Goal: Complete application form: Complete application form

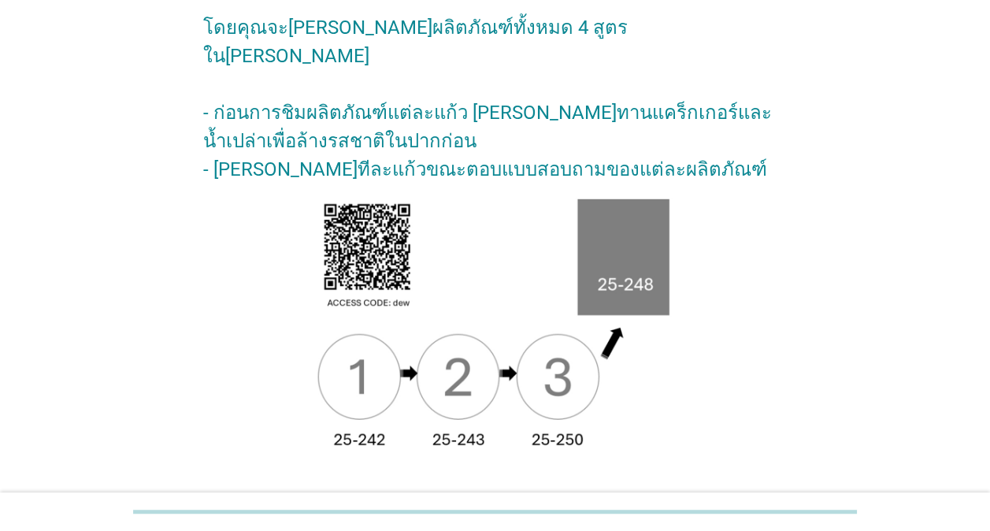
scroll to position [236, 0]
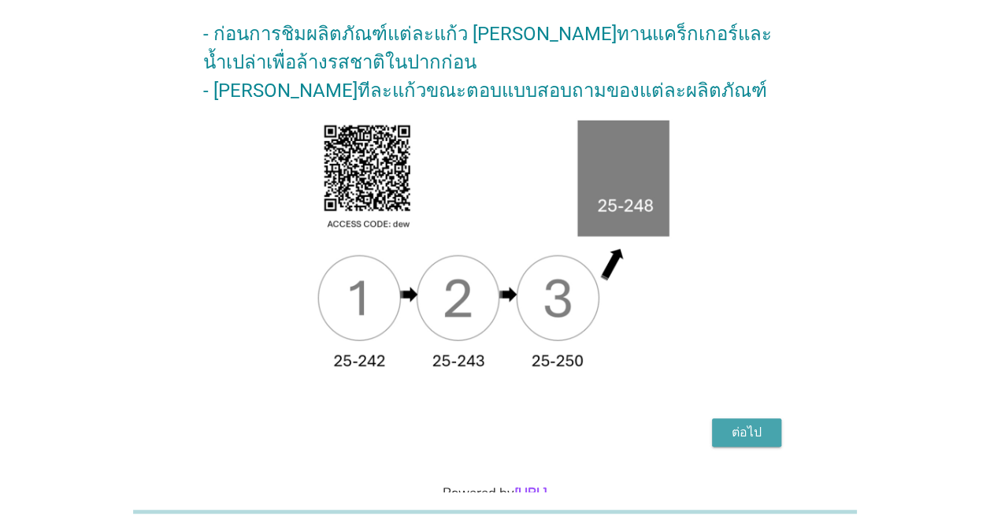
click at [760, 423] on div "ต่อไป" at bounding box center [747, 432] width 44 height 19
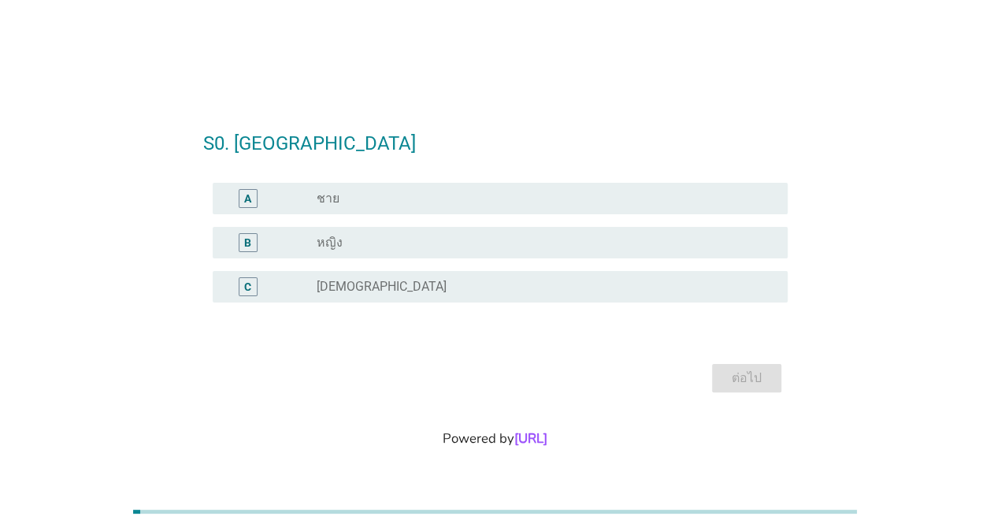
click at [327, 199] on label "ชาย" at bounding box center [328, 199] width 23 height 16
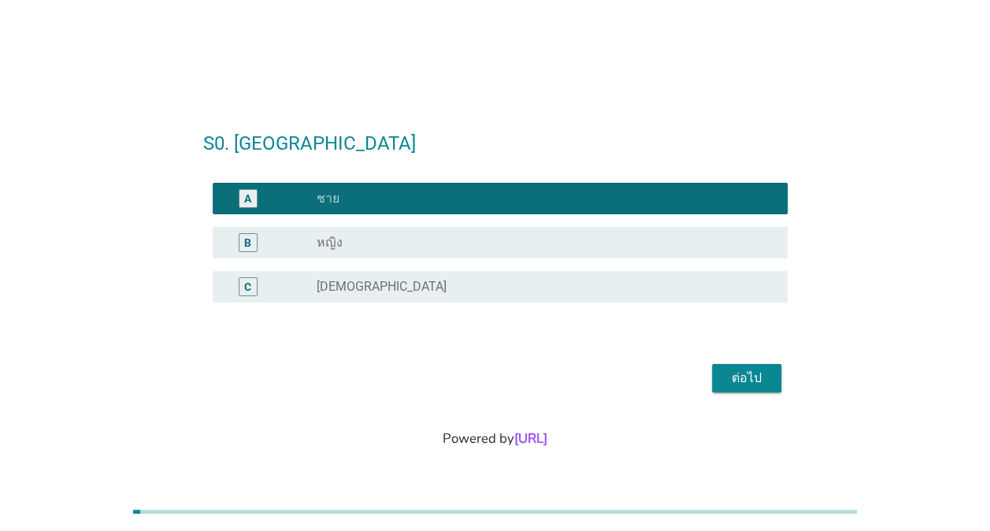
click at [751, 378] on div "ต่อไป" at bounding box center [747, 378] width 44 height 19
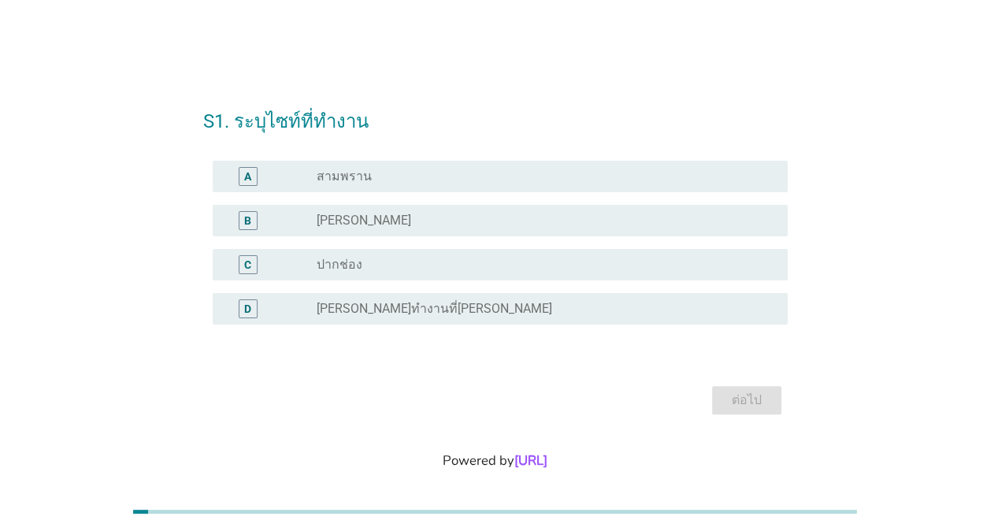
click at [343, 219] on label "[PERSON_NAME]" at bounding box center [364, 221] width 95 height 16
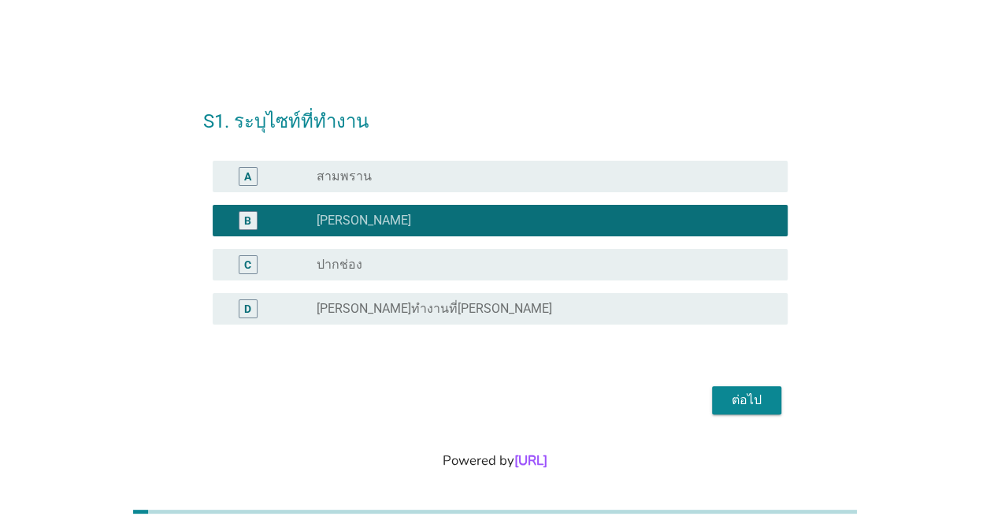
click at [745, 403] on div "ต่อไป" at bounding box center [747, 400] width 44 height 19
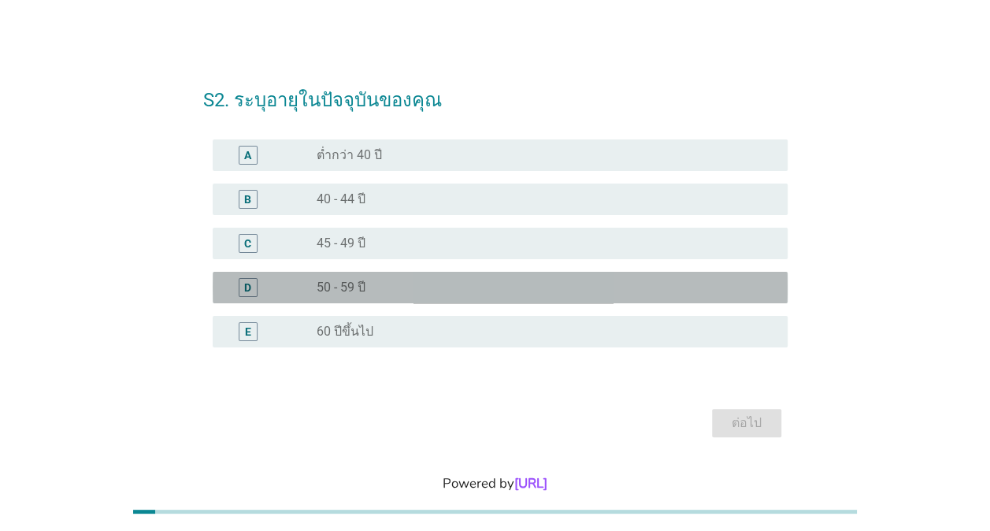
click at [358, 281] on label "50 - 59 ปี" at bounding box center [341, 288] width 49 height 16
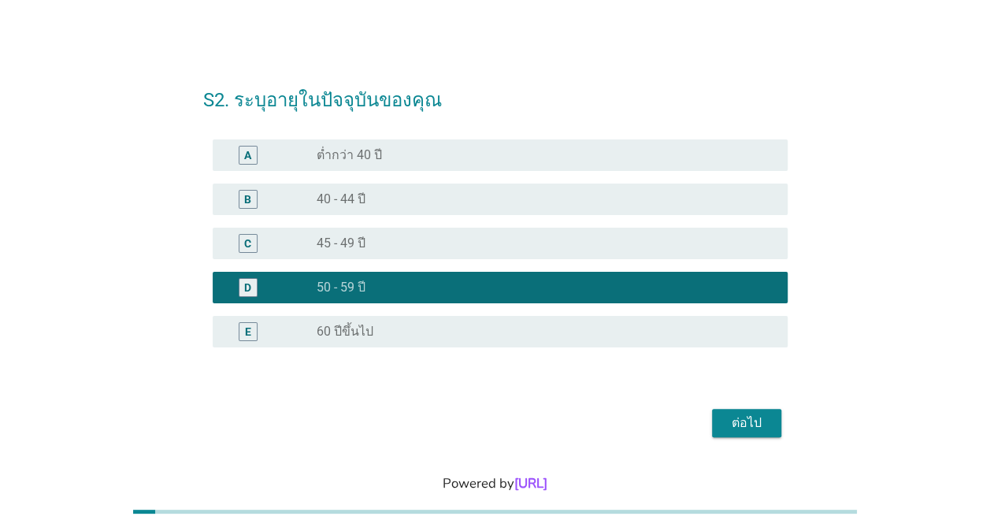
click at [755, 419] on div "ต่อไป" at bounding box center [747, 423] width 44 height 19
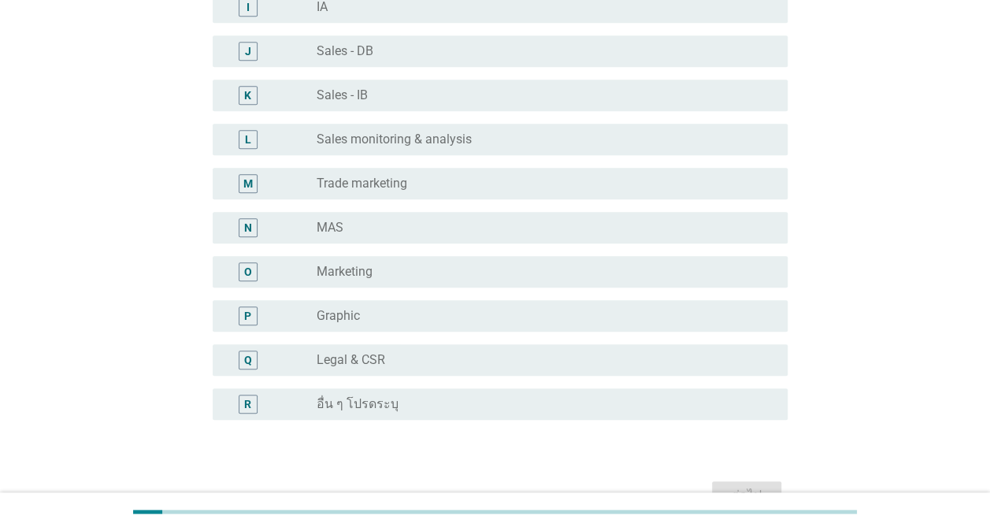
scroll to position [612, 0]
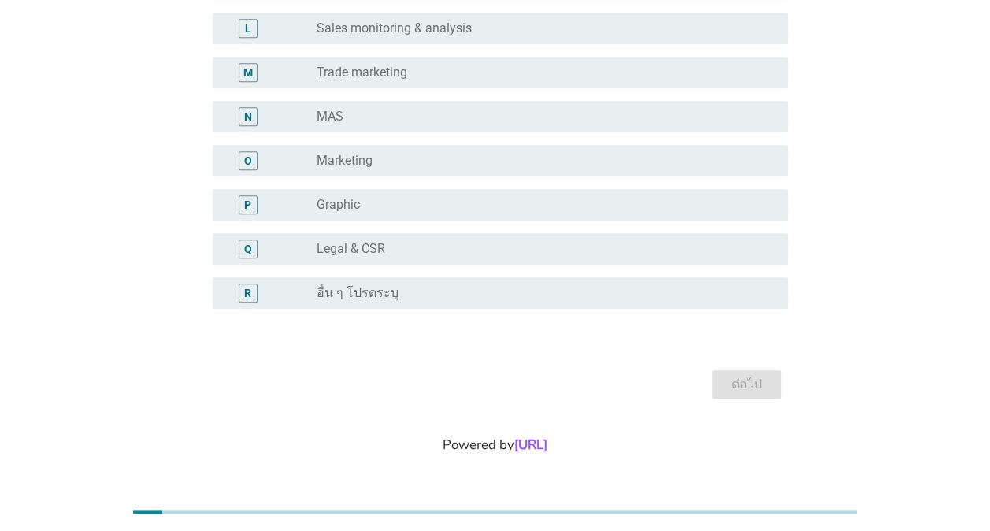
click at [377, 292] on label "อื่น ๆ โปรดระบุ" at bounding box center [358, 293] width 82 height 16
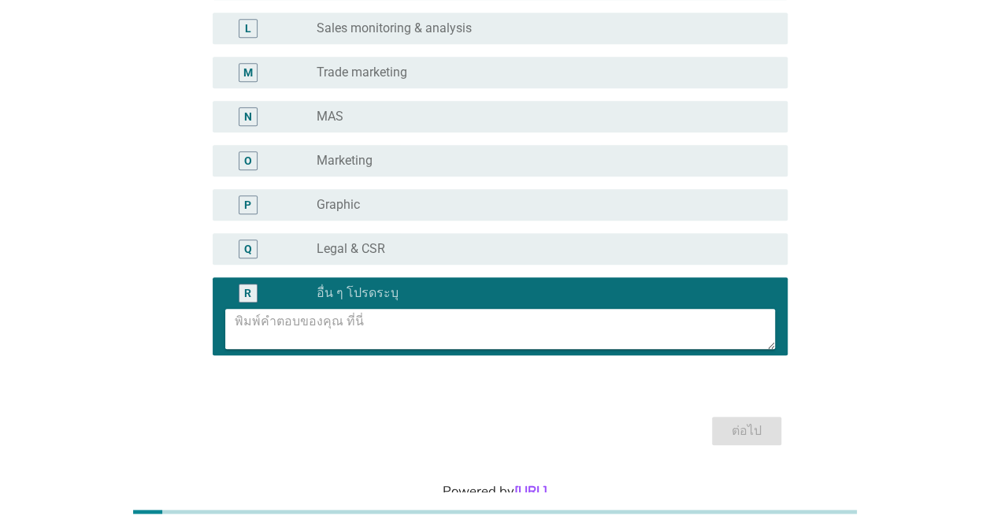
click at [385, 328] on textarea at bounding box center [505, 329] width 541 height 40
type textarea "ฉ"
type textarea "CEO office"
click at [745, 430] on div "ต่อไป" at bounding box center [747, 431] width 44 height 19
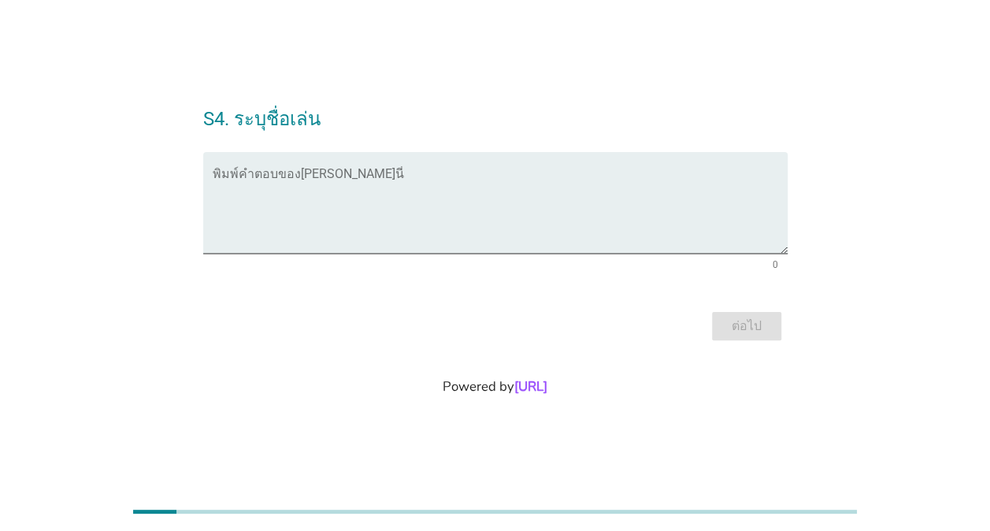
scroll to position [0, 0]
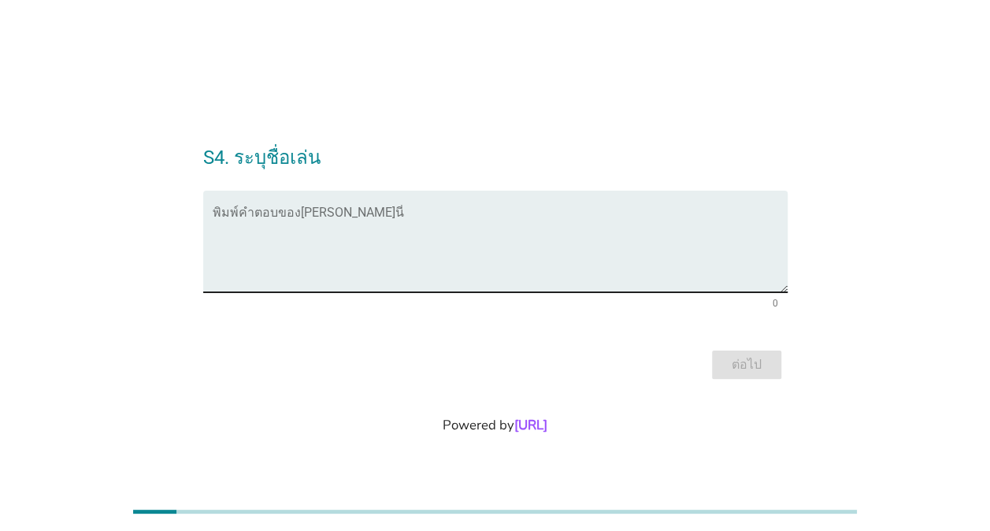
click at [262, 210] on textarea "พิมพ์คำตอบของคุณ ที่นี่" at bounding box center [500, 251] width 575 height 83
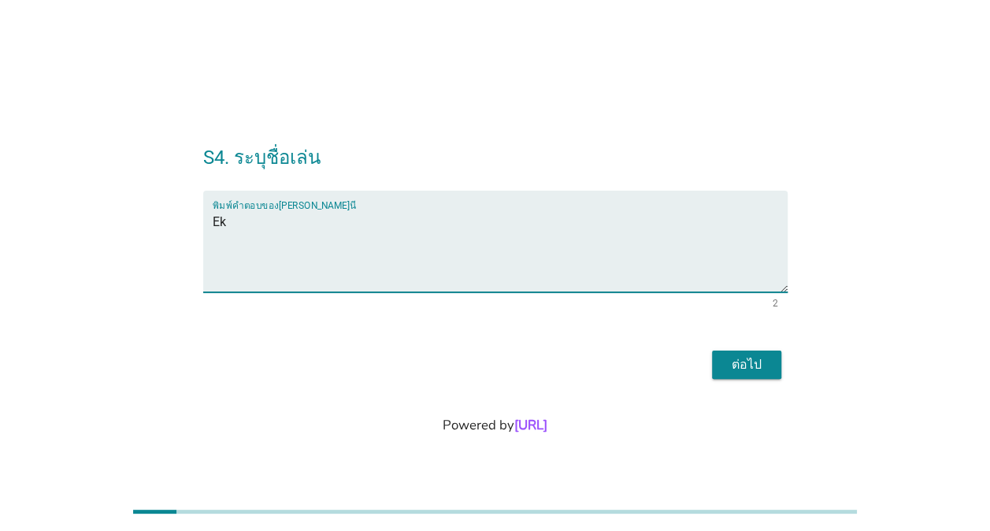
type textarea "Ek"
click at [767, 359] on div "ต่อไป" at bounding box center [747, 364] width 44 height 19
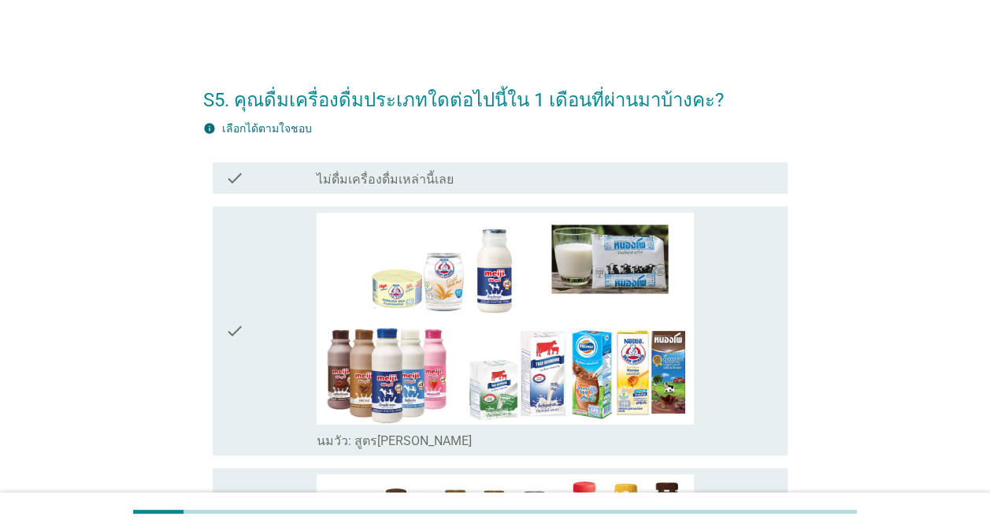
scroll to position [79, 0]
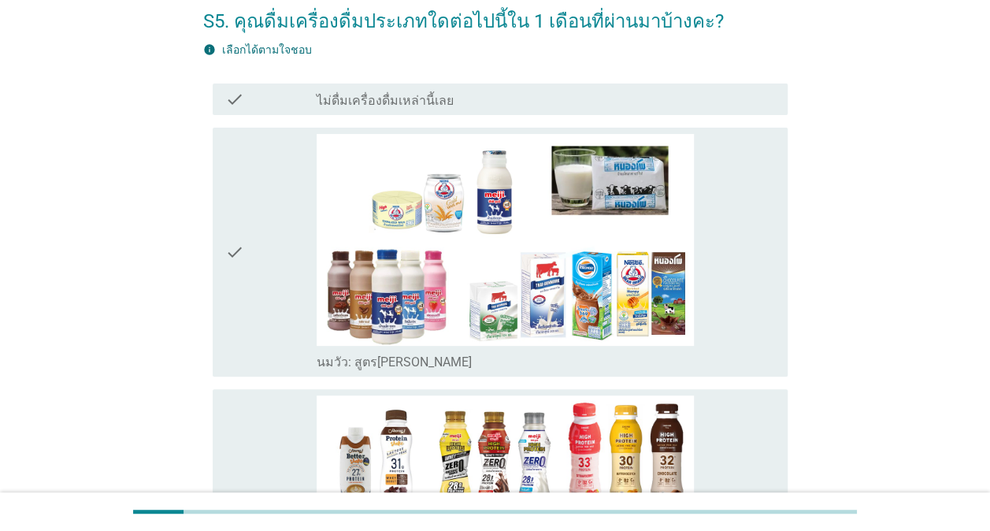
click at [241, 251] on icon "check" at bounding box center [234, 252] width 19 height 237
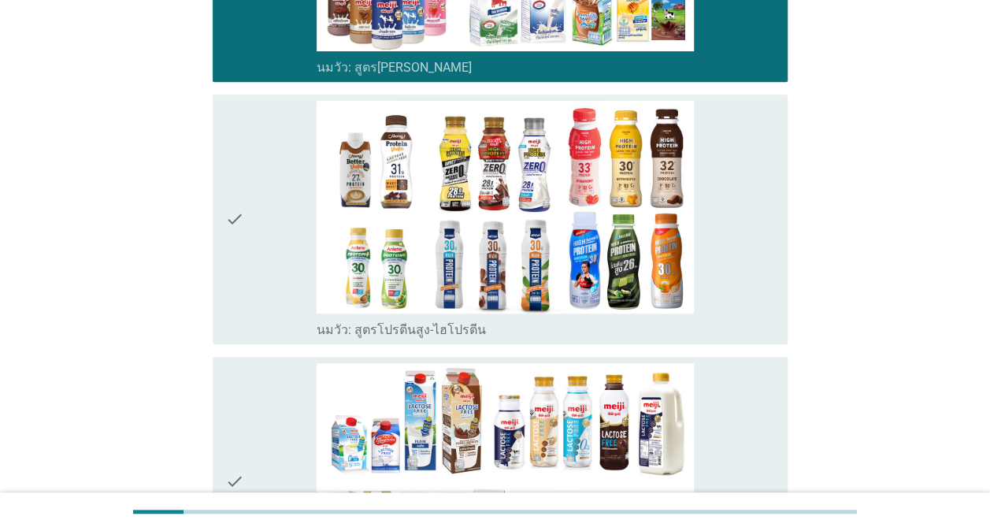
scroll to position [394, 0]
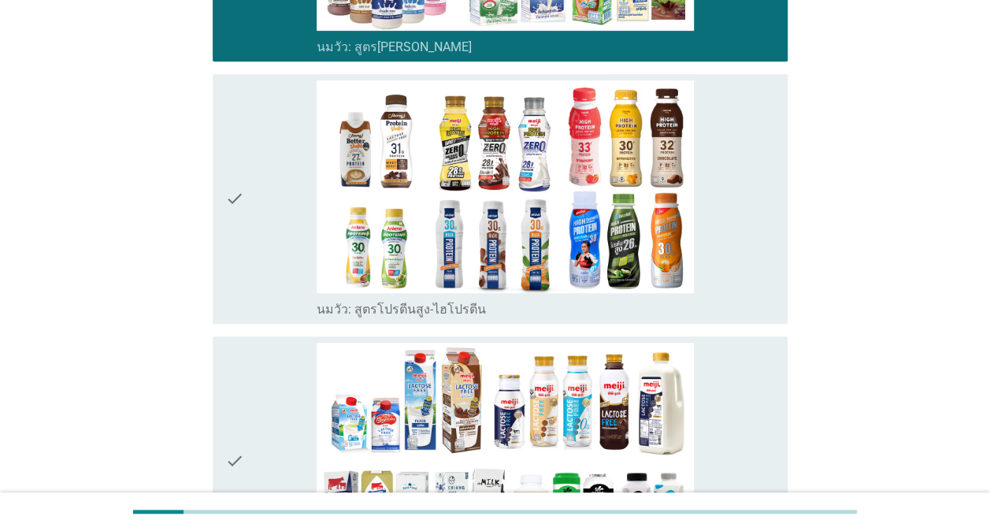
click at [232, 191] on icon "check" at bounding box center [234, 198] width 19 height 237
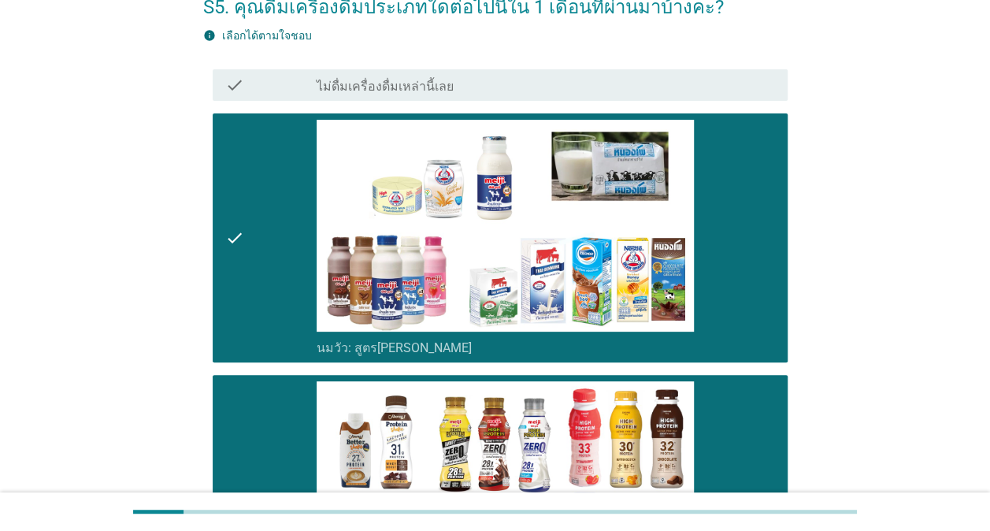
scroll to position [79, 0]
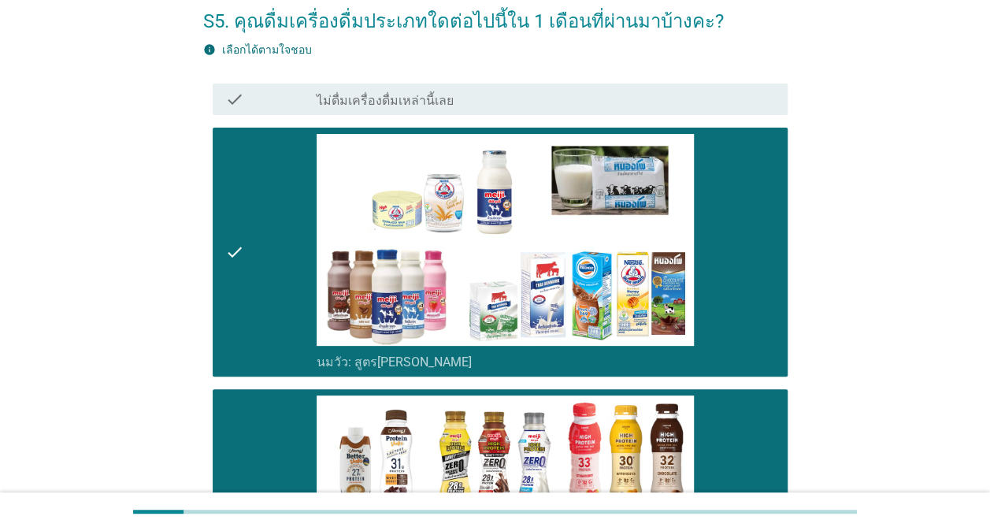
click at [256, 258] on div "check" at bounding box center [270, 252] width 91 height 237
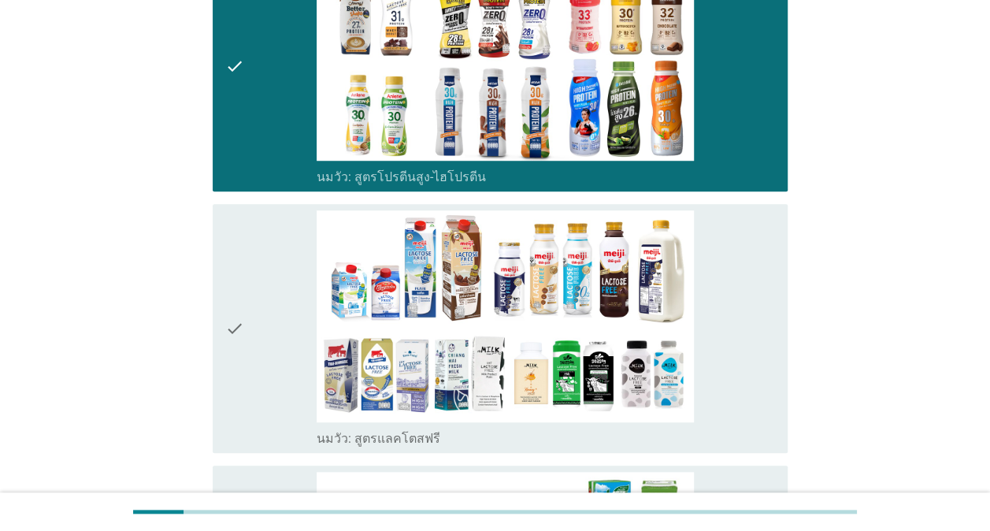
scroll to position [552, 0]
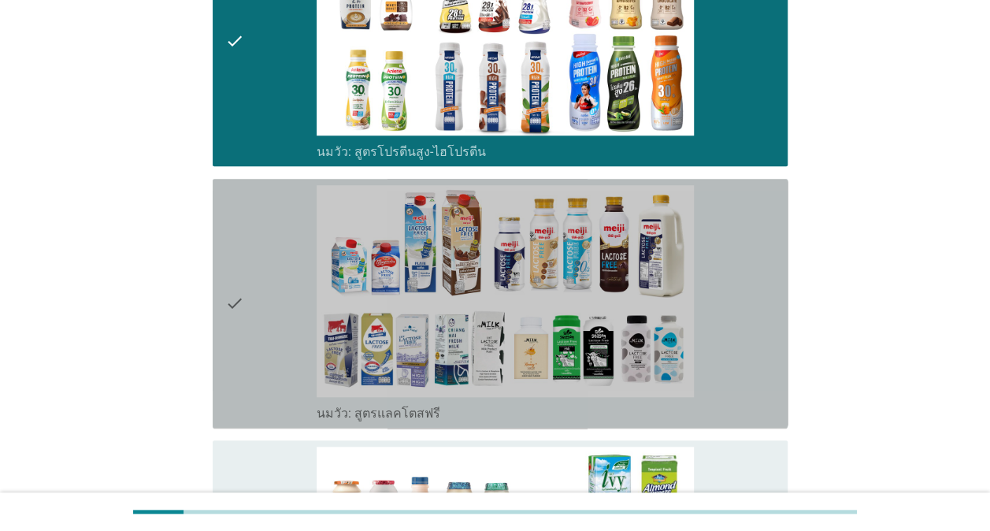
click at [253, 285] on div "check" at bounding box center [270, 303] width 91 height 237
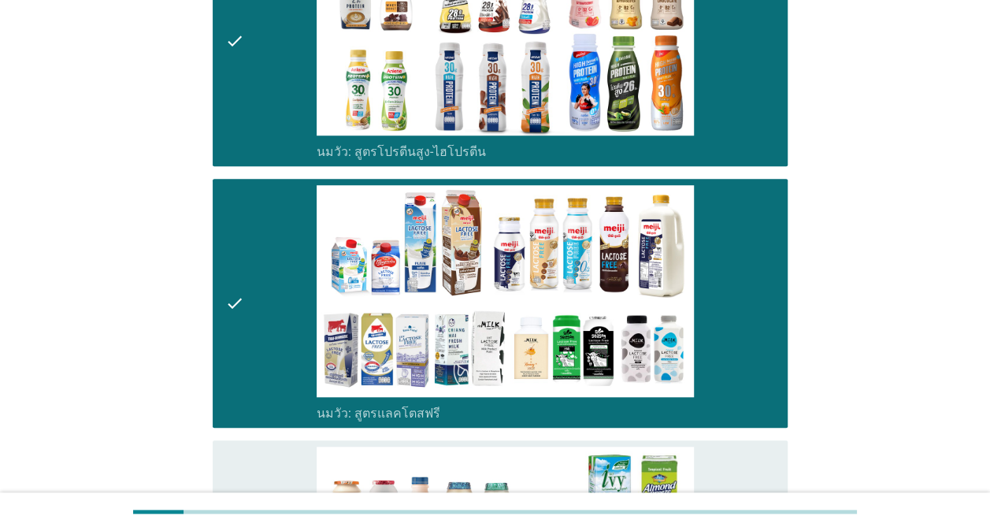
click at [238, 329] on icon "check" at bounding box center [234, 303] width 19 height 237
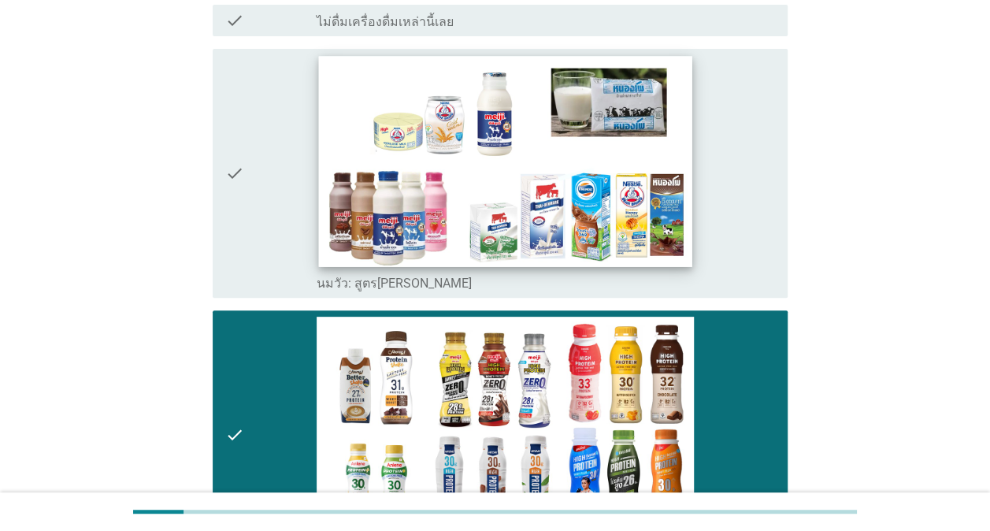
scroll to position [158, 0]
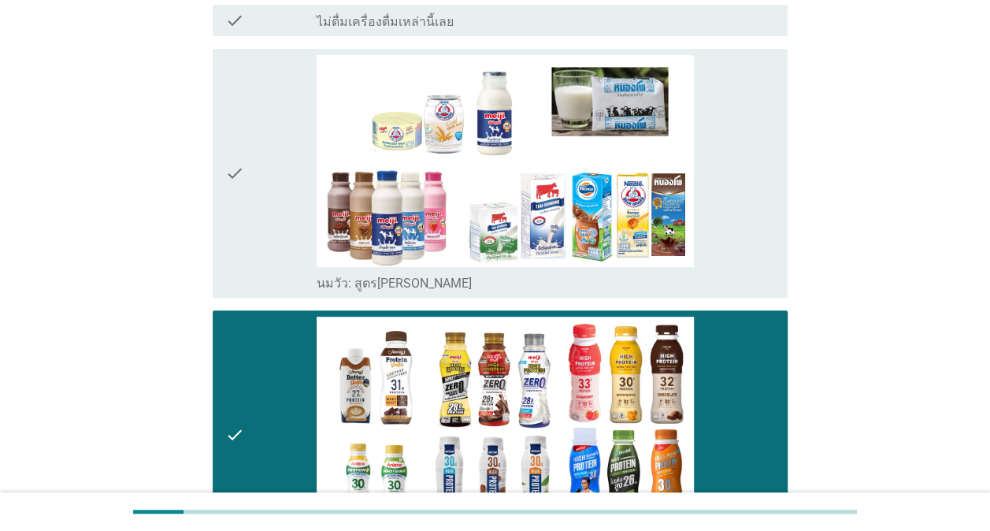
click at [251, 208] on div "check" at bounding box center [270, 173] width 91 height 237
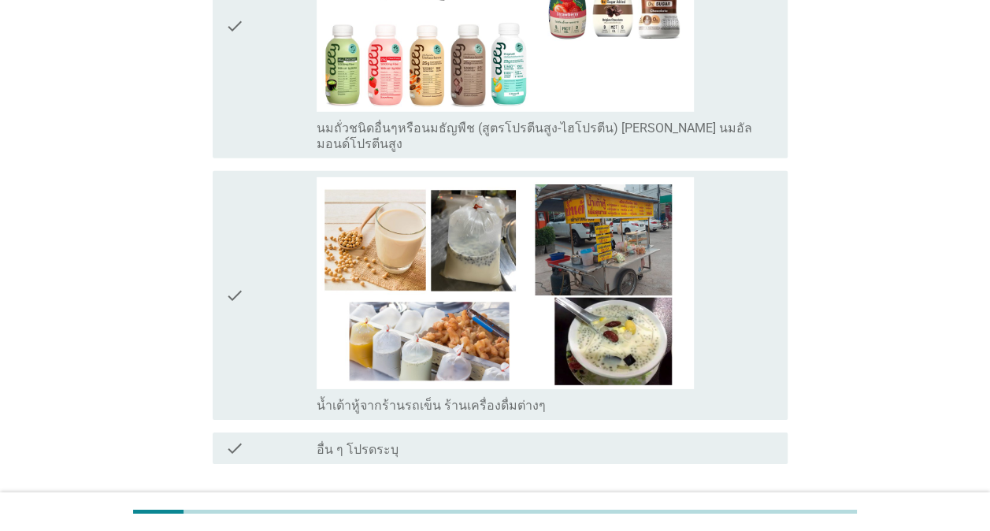
scroll to position [2521, 0]
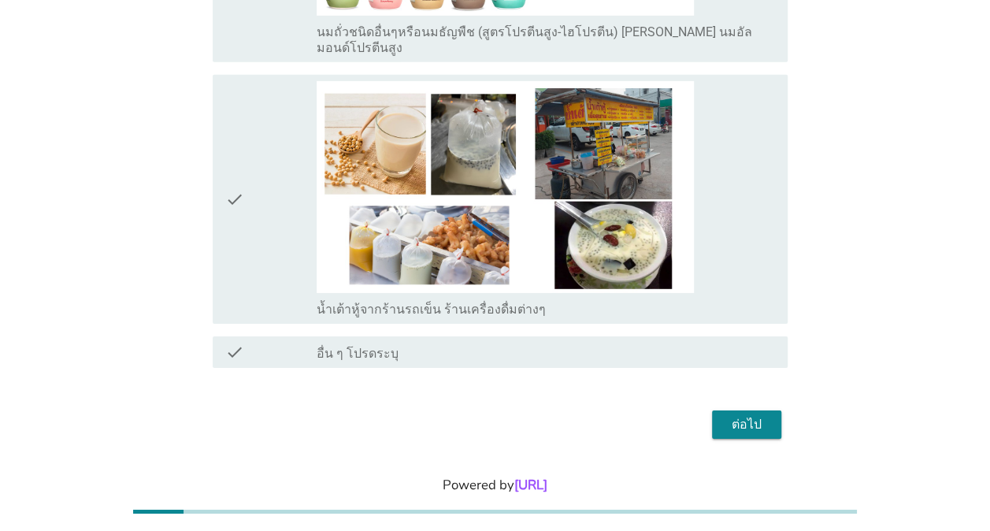
click at [742, 415] on div "ต่อไป" at bounding box center [747, 424] width 44 height 19
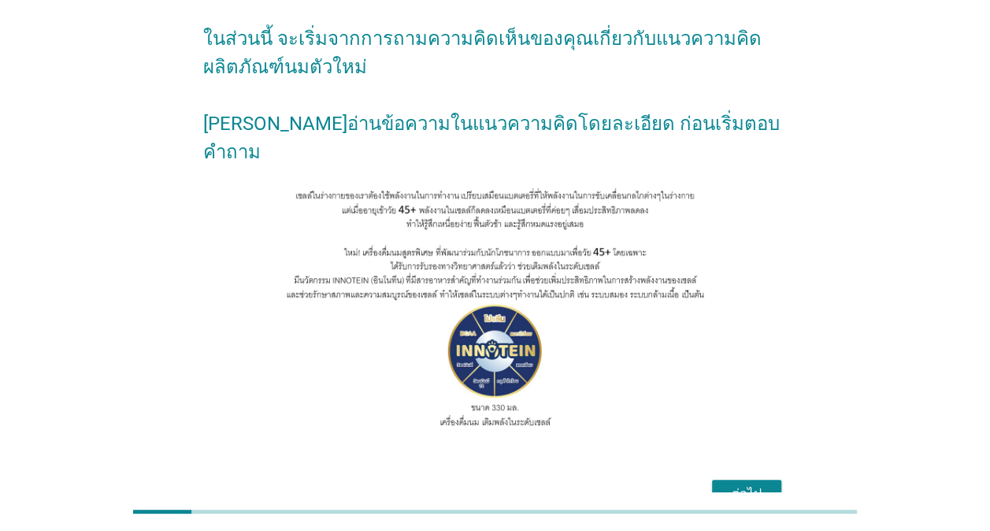
scroll to position [143, 0]
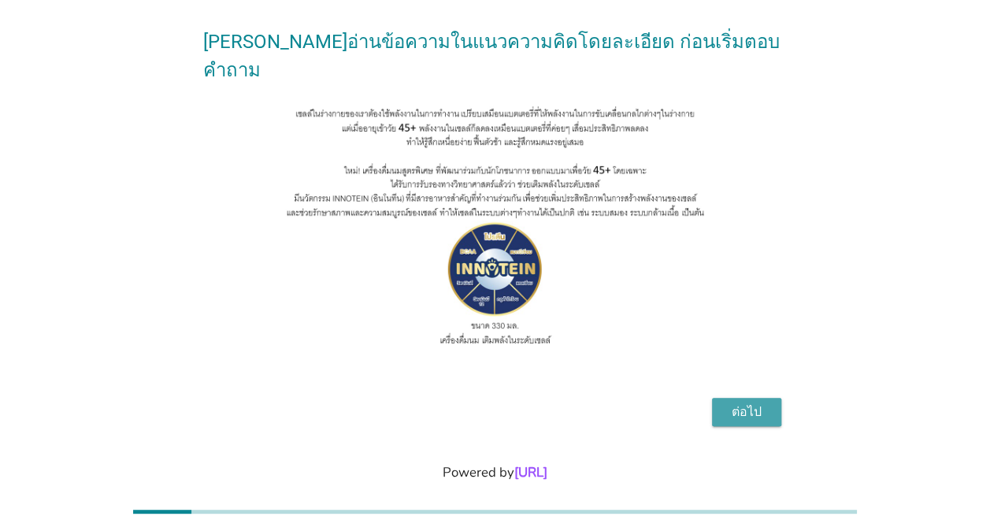
click at [747, 403] on div "ต่อไป" at bounding box center [747, 412] width 44 height 19
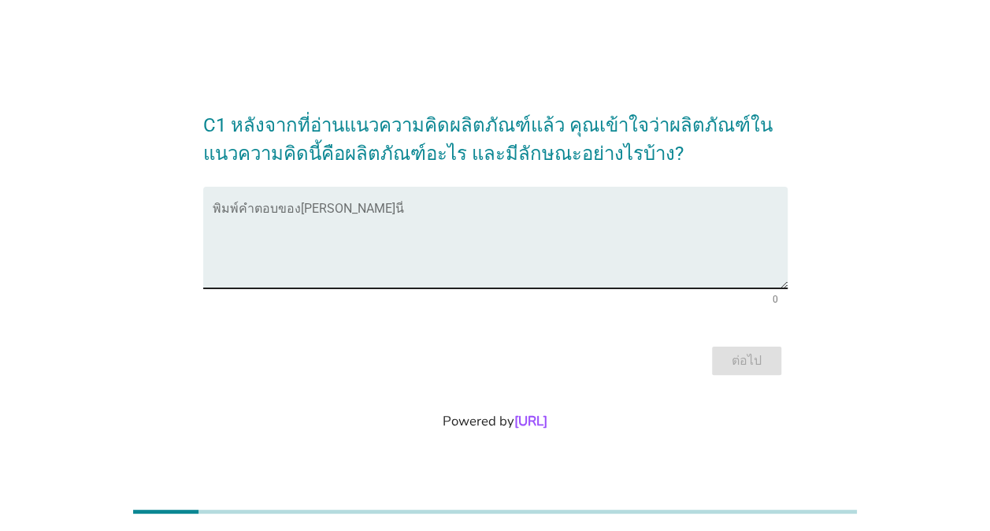
scroll to position [0, 0]
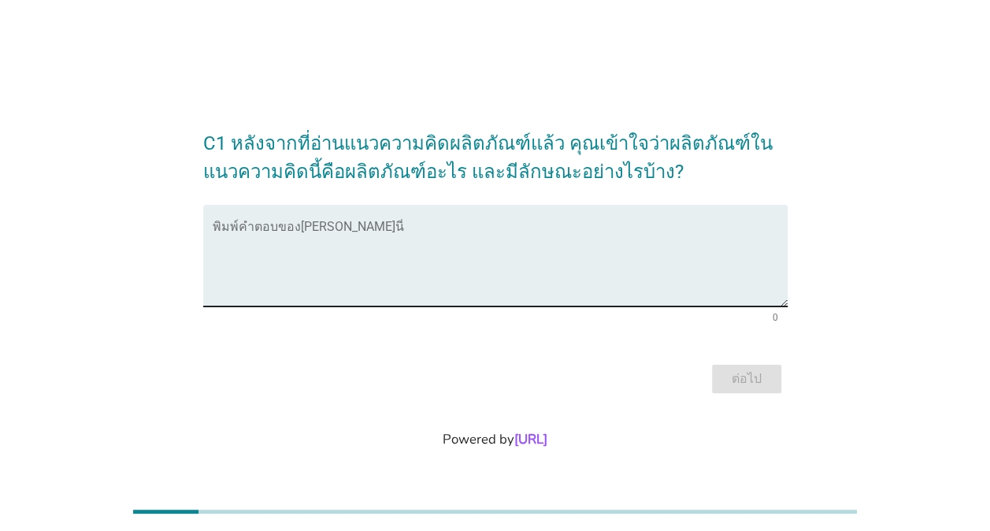
click at [372, 234] on textarea "พิมพ์คำตอบของคุณ ที่นี่" at bounding box center [500, 265] width 575 height 83
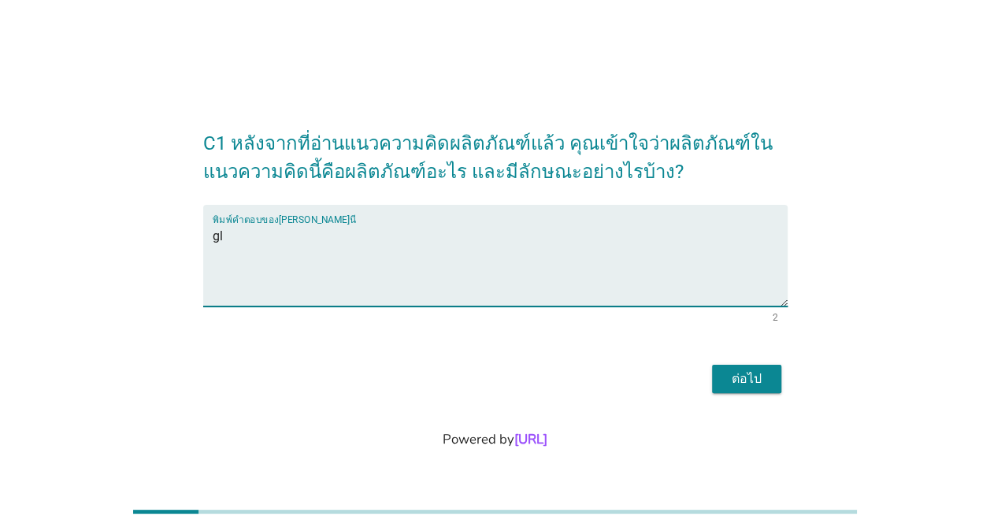
type textarea "g"
type textarea "เสริมโปรตีนที่ระดับเซล"
click at [746, 380] on div "ต่อไป" at bounding box center [747, 379] width 44 height 19
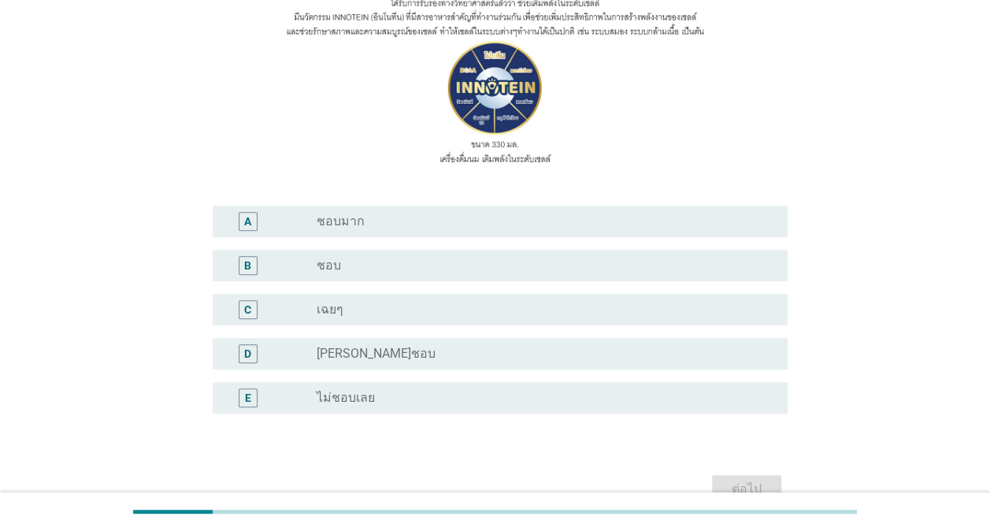
scroll to position [236, 0]
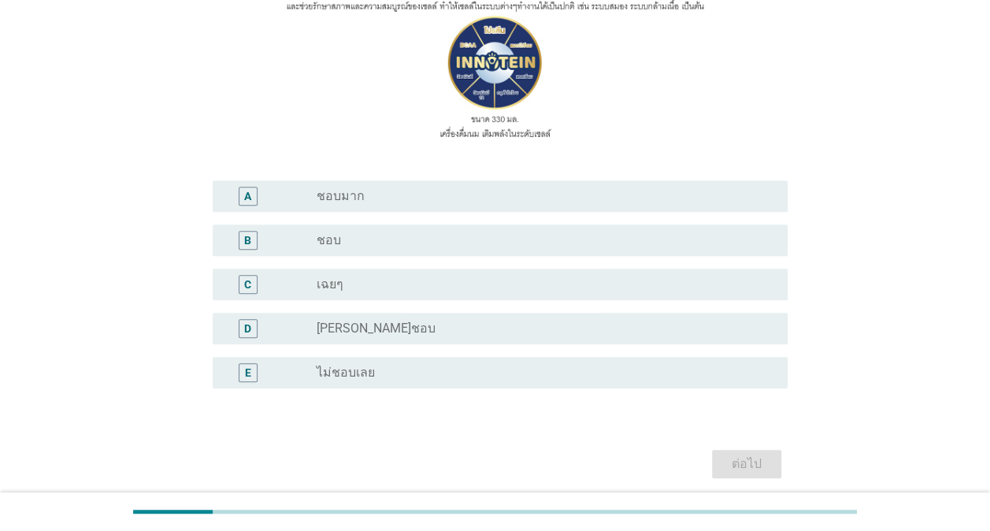
click at [356, 197] on label "ชอบมาก" at bounding box center [341, 196] width 48 height 16
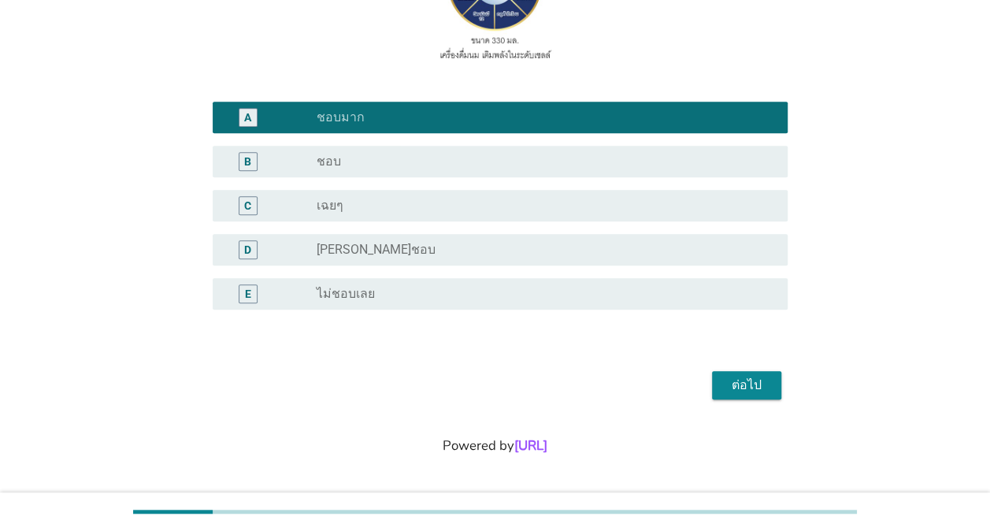
scroll to position [317, 0]
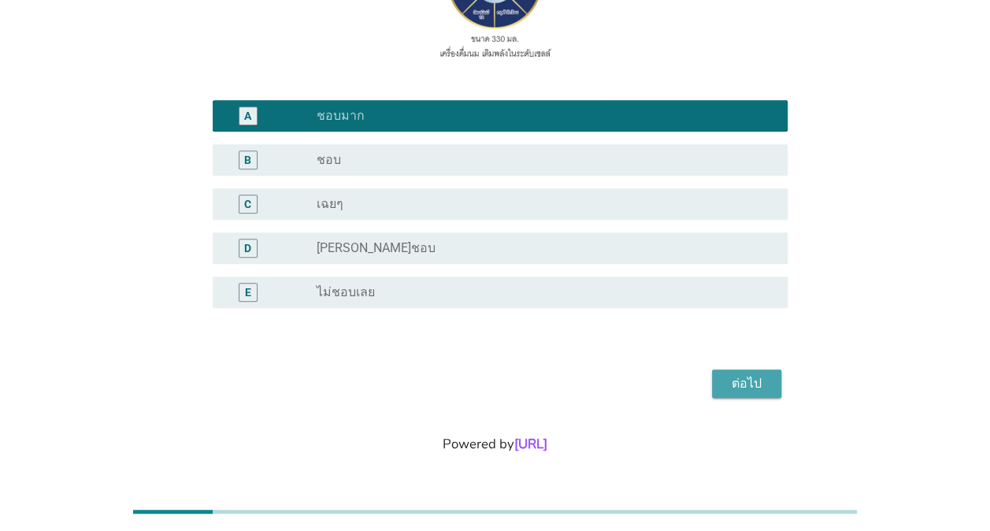
click at [764, 381] on div "ต่อไป" at bounding box center [747, 383] width 44 height 19
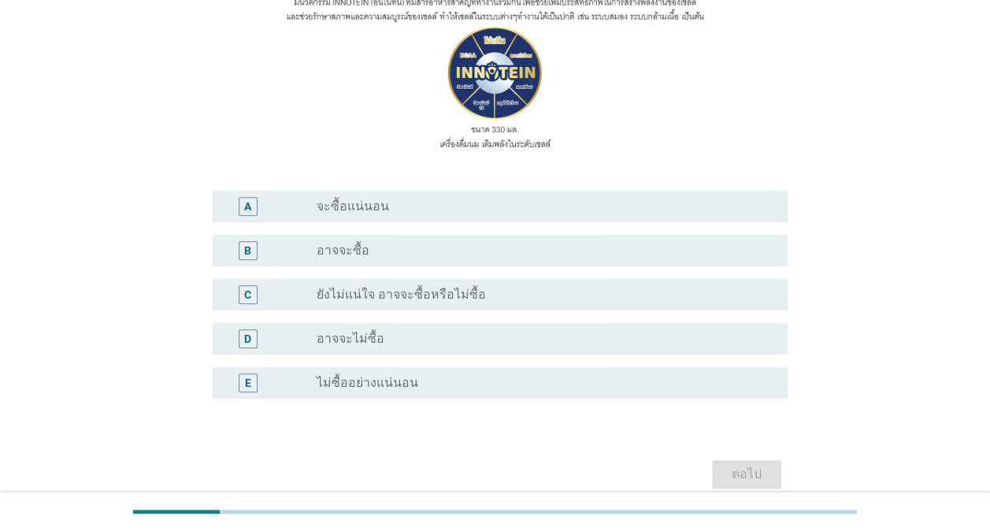
scroll to position [236, 0]
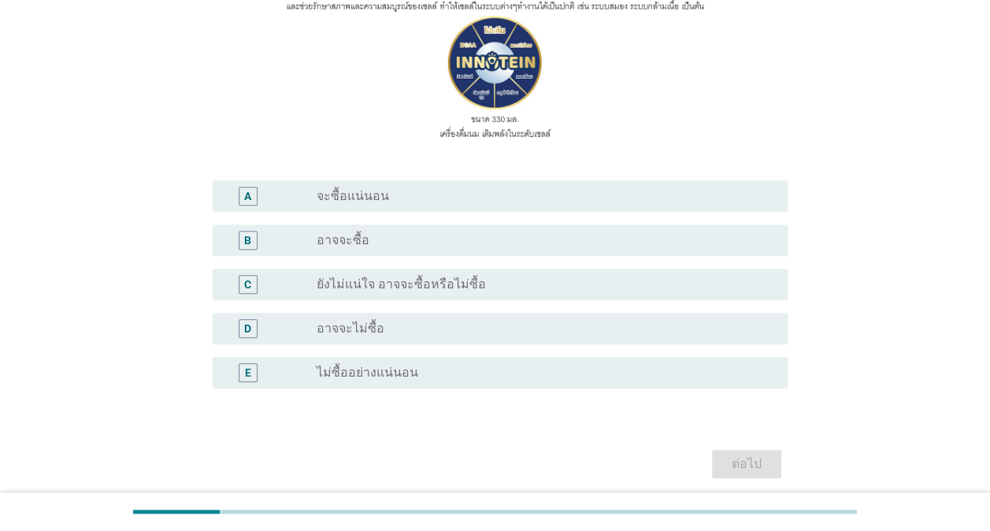
click at [347, 188] on div "radio_button_unchecked จะซื้อแน่นอน" at bounding box center [546, 196] width 459 height 19
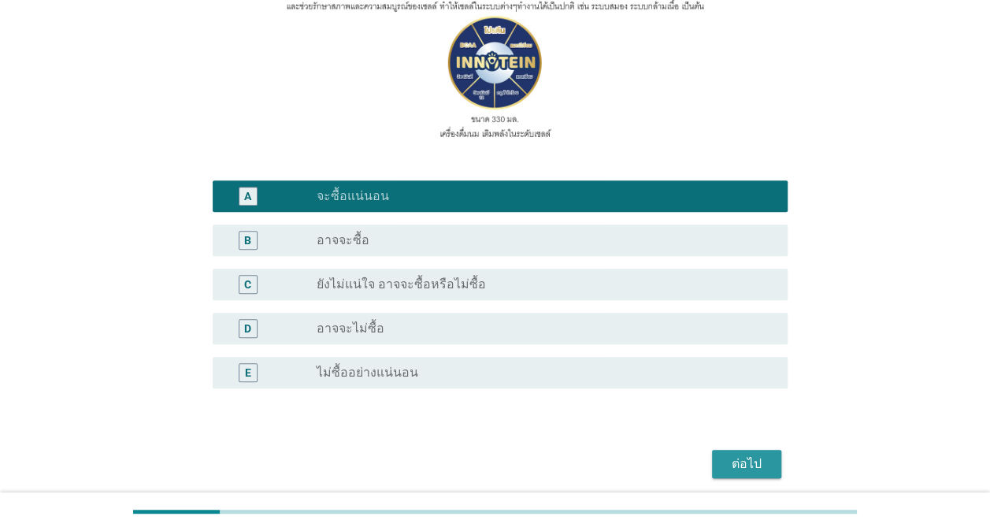
click at [753, 459] on div "ต่อไป" at bounding box center [747, 464] width 44 height 19
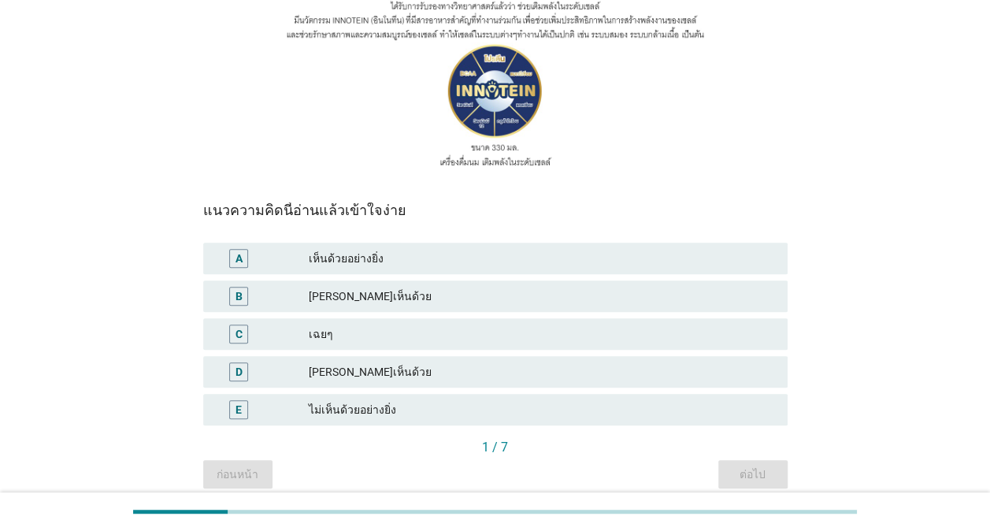
click at [348, 260] on div "เห็นด้วยอย่างยิ่ง" at bounding box center [542, 258] width 466 height 19
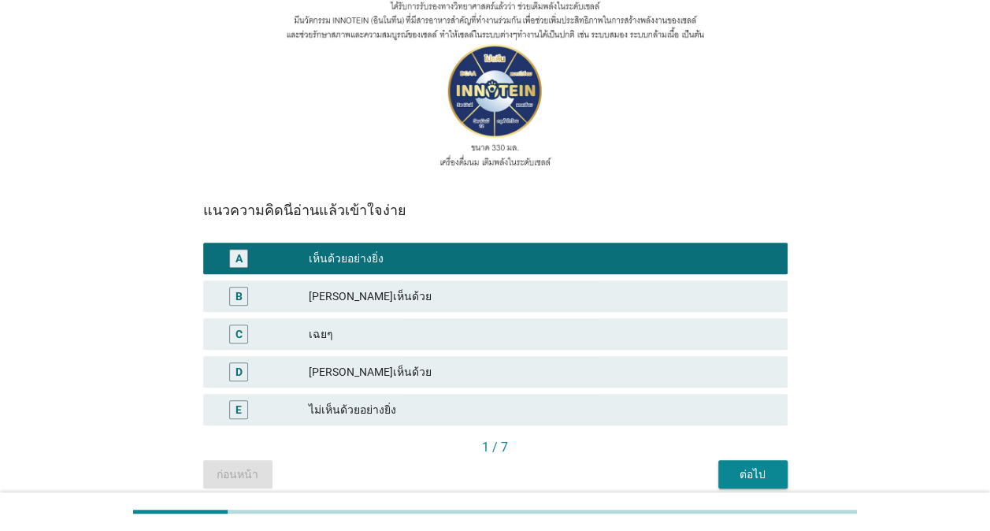
click at [761, 471] on div "ต่อไป" at bounding box center [753, 474] width 44 height 17
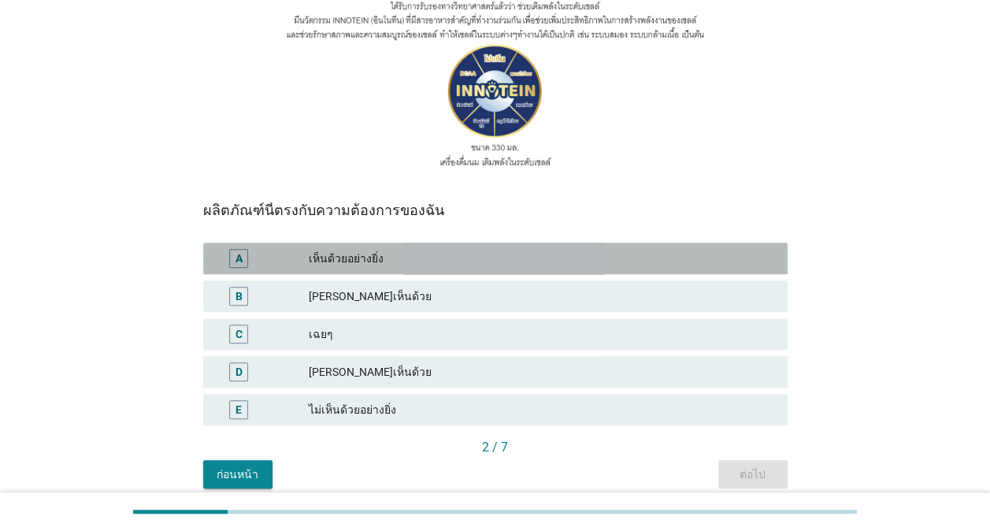
click at [299, 255] on div "A" at bounding box center [262, 258] width 93 height 19
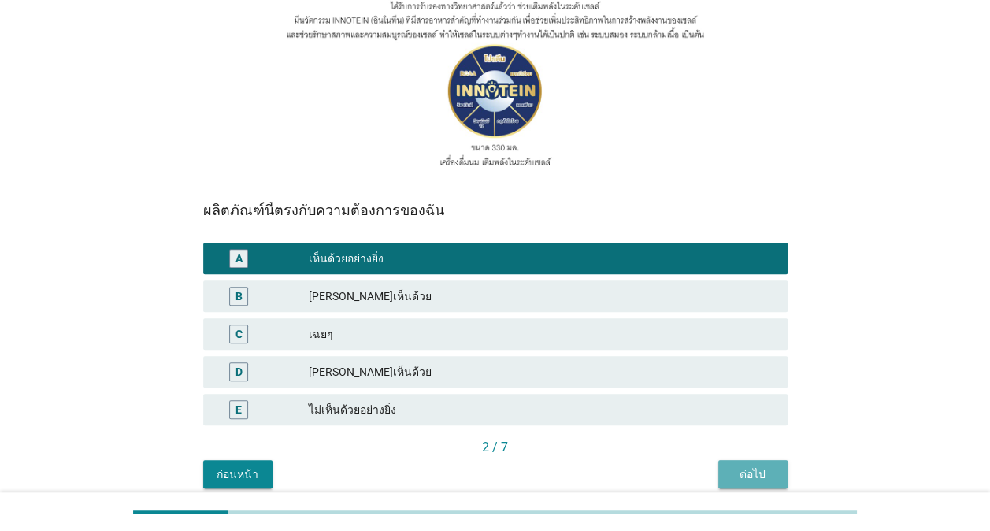
click at [756, 467] on div "ต่อไป" at bounding box center [753, 474] width 44 height 17
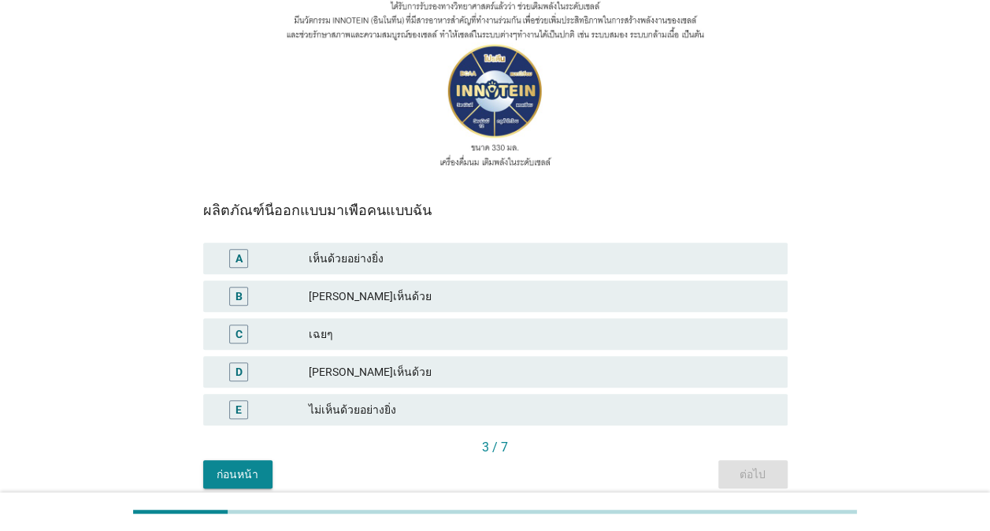
click at [385, 258] on div "เห็นด้วยอย่างยิ่ง" at bounding box center [542, 258] width 466 height 19
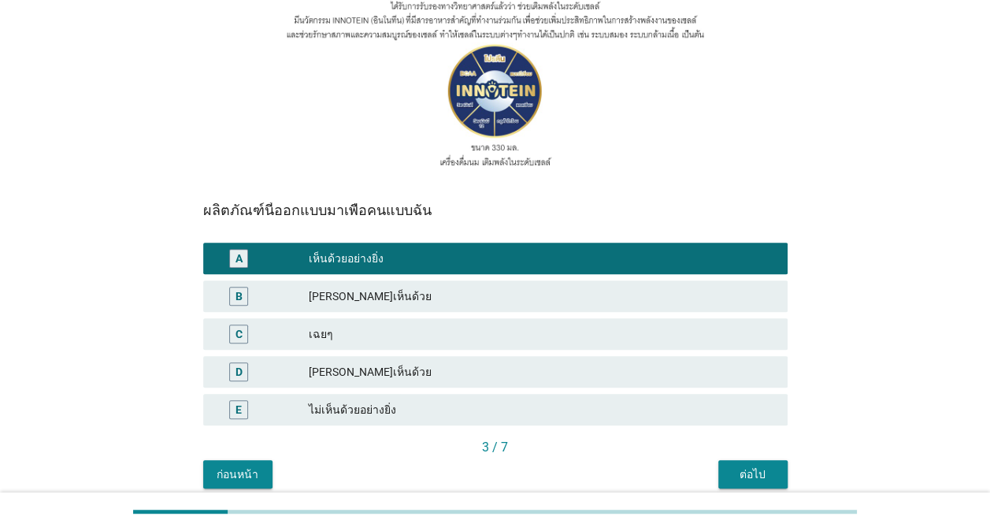
click at [753, 476] on div "ต่อไป" at bounding box center [753, 474] width 44 height 17
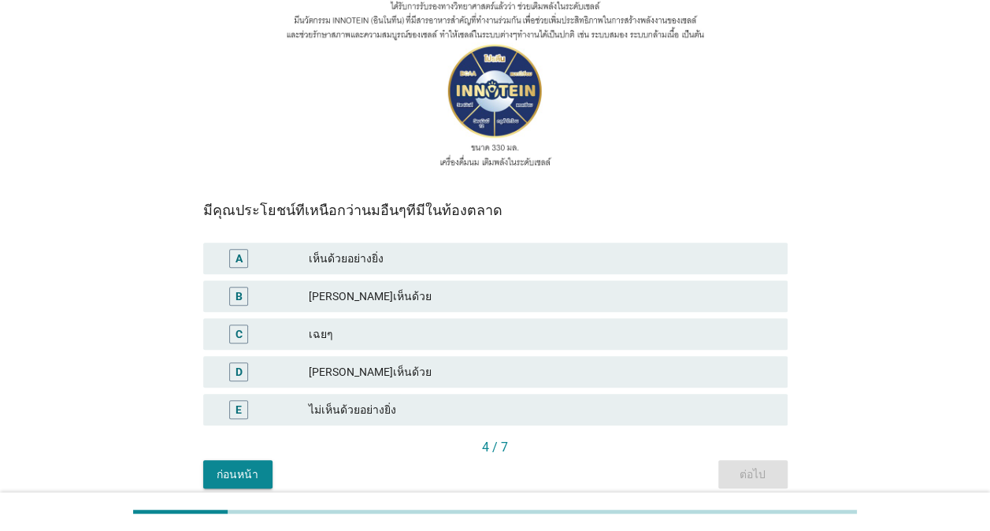
click at [470, 262] on div "เห็นด้วยอย่างยิ่ง" at bounding box center [542, 258] width 466 height 19
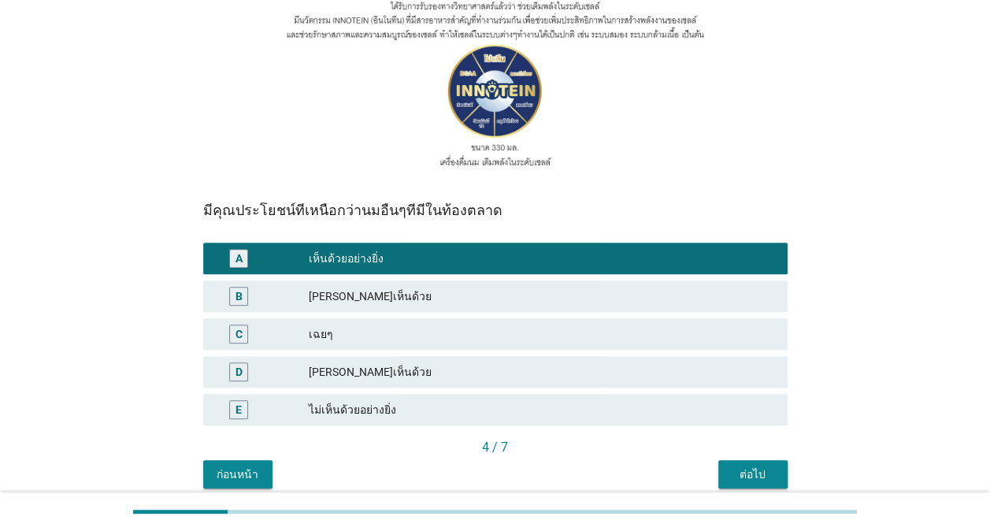
click at [754, 466] on button "ต่อไป" at bounding box center [753, 474] width 69 height 28
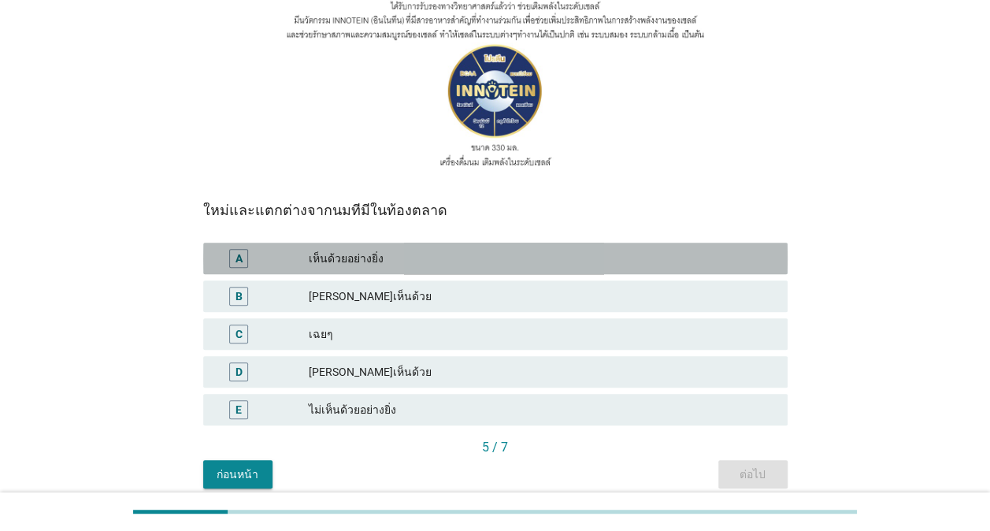
click at [414, 255] on div "เห็นด้วยอย่างยิ่ง" at bounding box center [542, 258] width 466 height 19
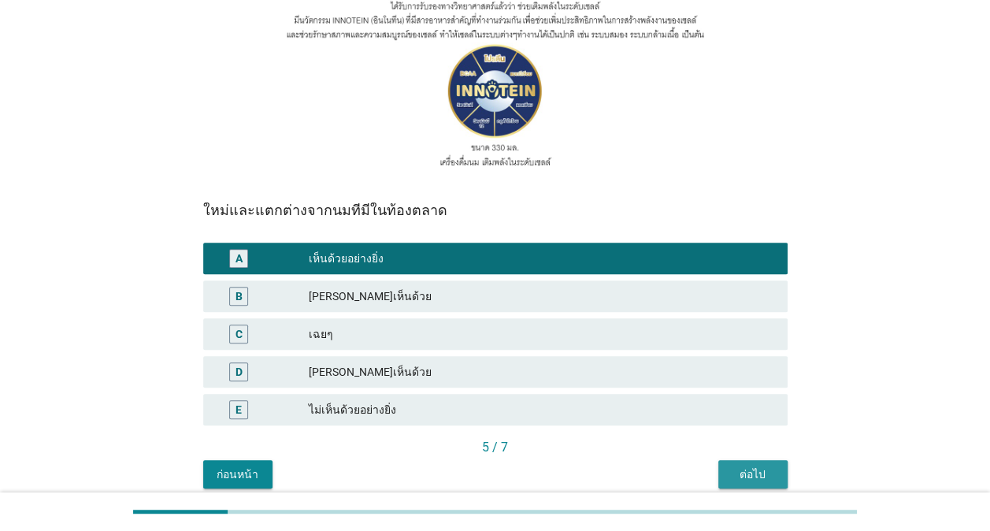
click at [767, 469] on div "ต่อไป" at bounding box center [753, 474] width 44 height 17
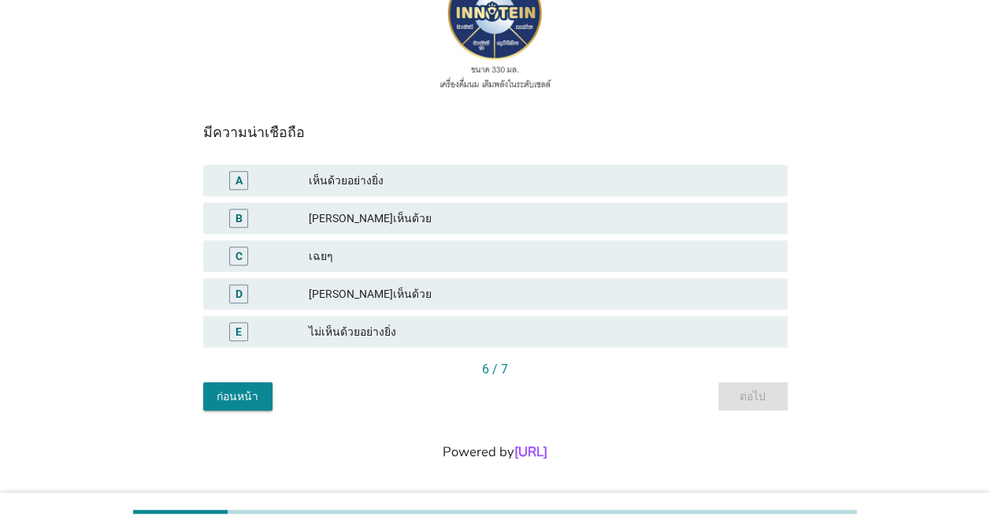
scroll to position [315, 0]
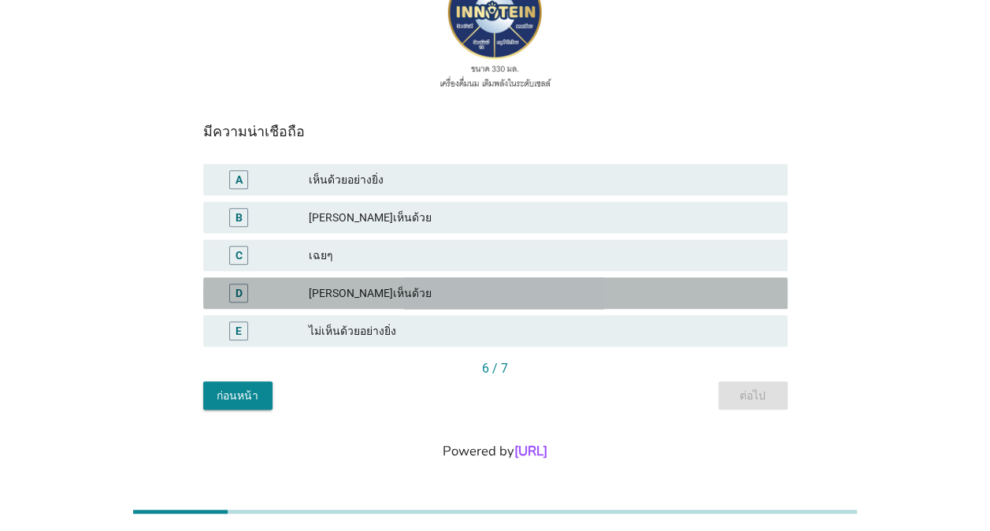
click at [345, 290] on div "[PERSON_NAME]เห็นด้วย" at bounding box center [542, 293] width 466 height 19
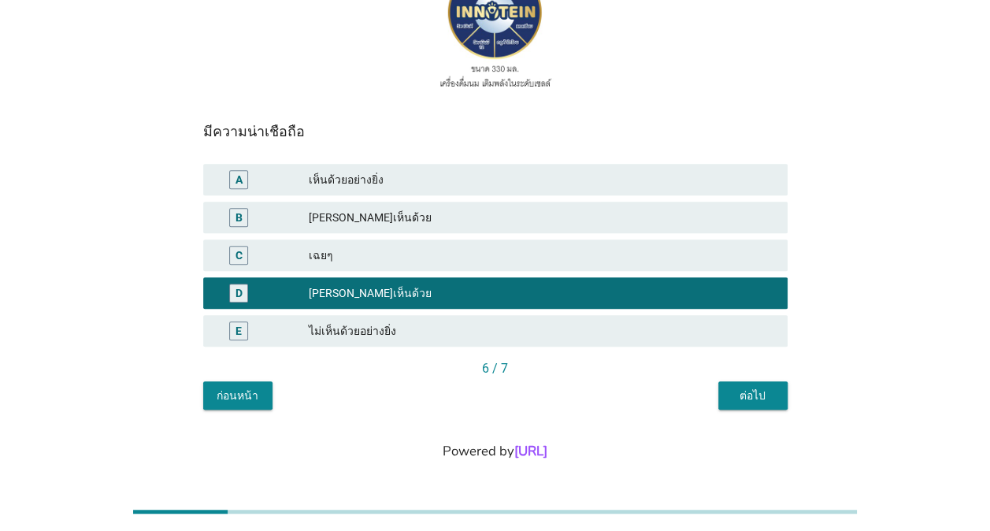
click at [763, 396] on div "ต่อไป" at bounding box center [753, 396] width 44 height 17
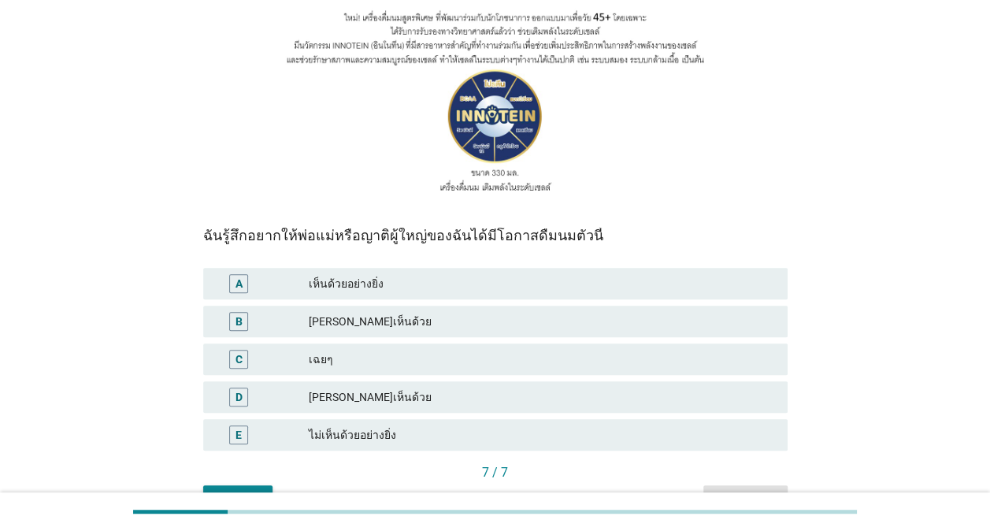
scroll to position [236, 0]
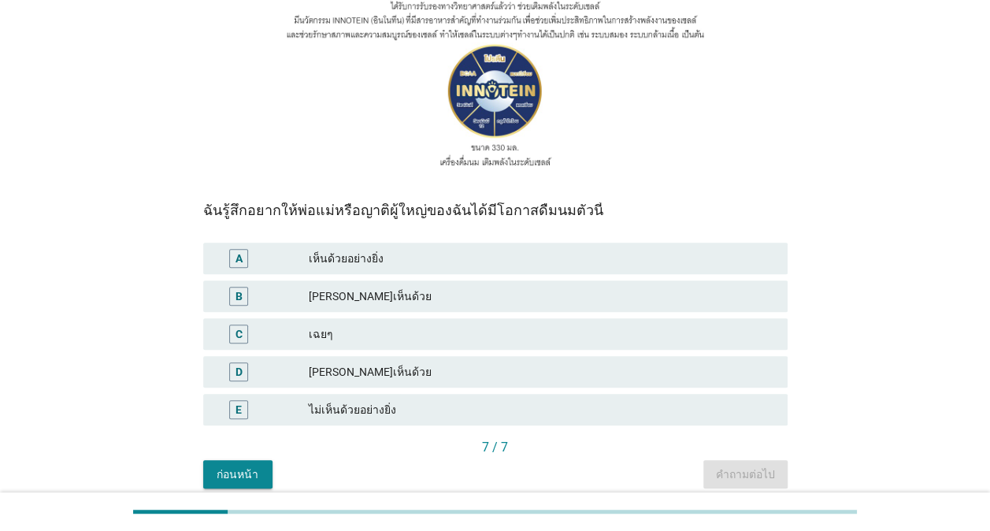
click at [462, 255] on div "เห็นด้วยอย่างยิ่ง" at bounding box center [542, 258] width 466 height 19
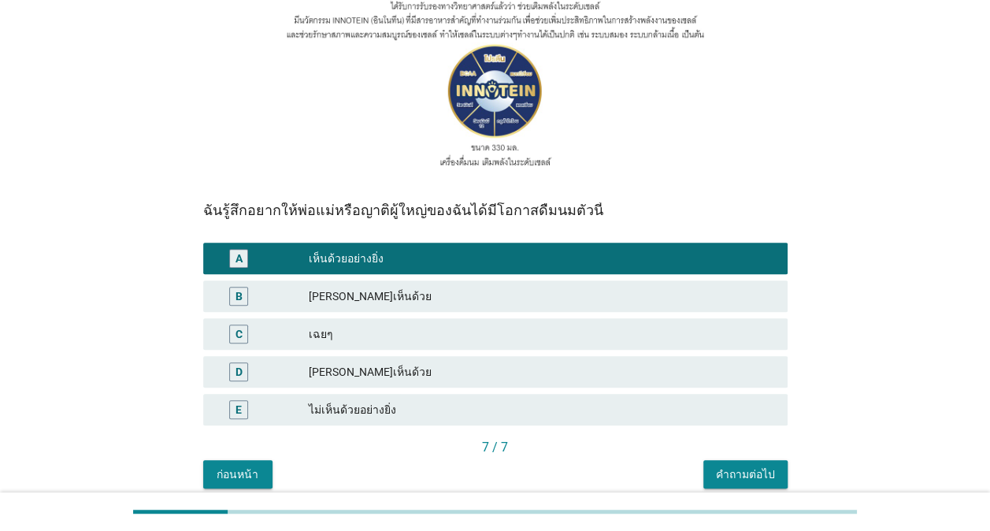
click at [742, 470] on div "คำถามต่อไป" at bounding box center [745, 474] width 59 height 17
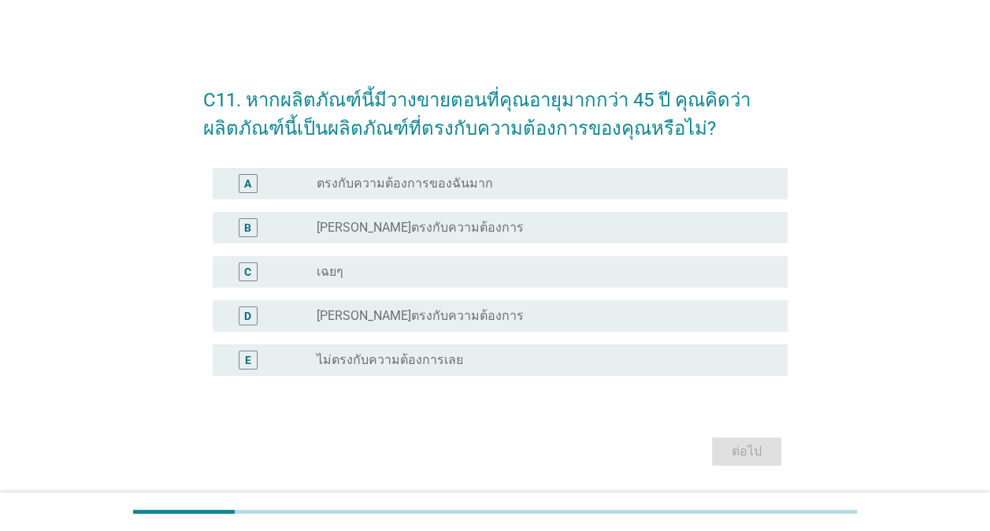
click at [480, 178] on div "radio_button_unchecked ตรงกับความต้องการของฉันมาก" at bounding box center [540, 184] width 446 height 16
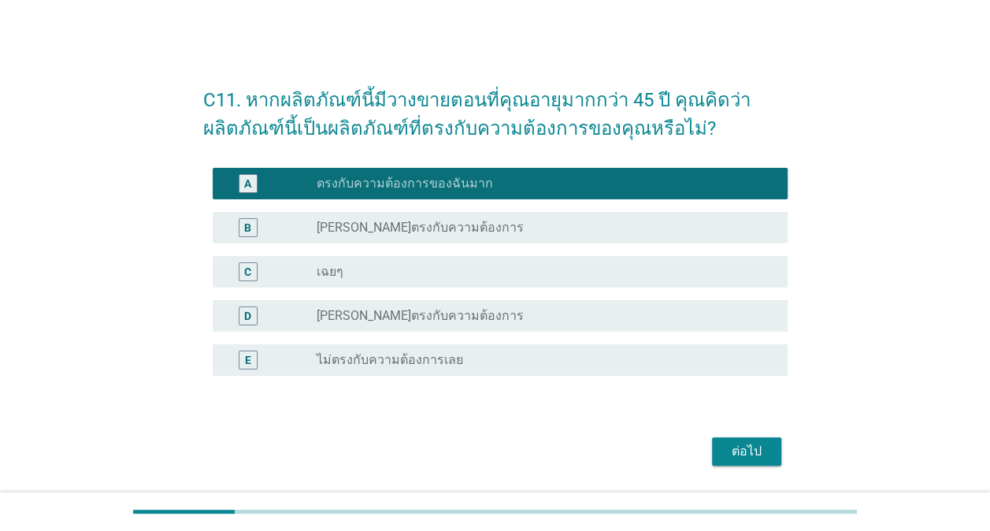
click at [746, 451] on div "ต่อไป" at bounding box center [747, 451] width 44 height 19
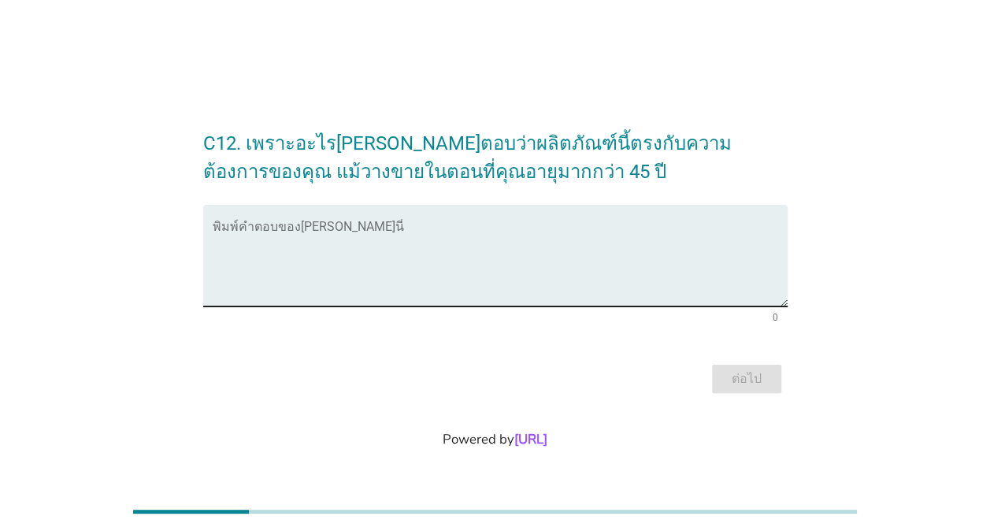
click at [345, 217] on div "พิมพ์คำตอบของ[PERSON_NAME]นี่" at bounding box center [500, 256] width 575 height 102
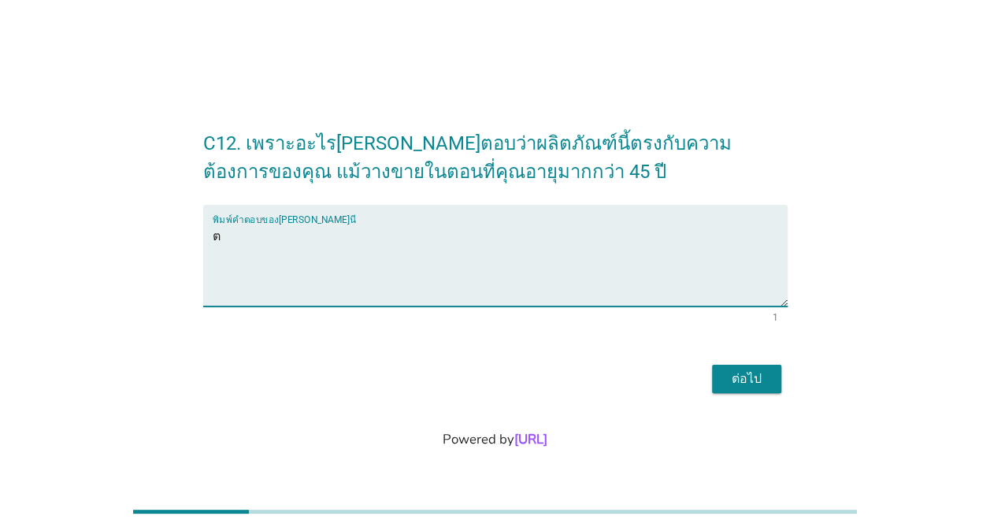
click at [347, 201] on form "C12. เพราะอะไร[PERSON_NAME]ตอบว่าผลิตภัณฑ์นี้ตรงกับความต้องการของคุณ แม้วางขายใ…" at bounding box center [495, 255] width 585 height 284
click at [266, 233] on textarea "ต" at bounding box center [500, 265] width 575 height 83
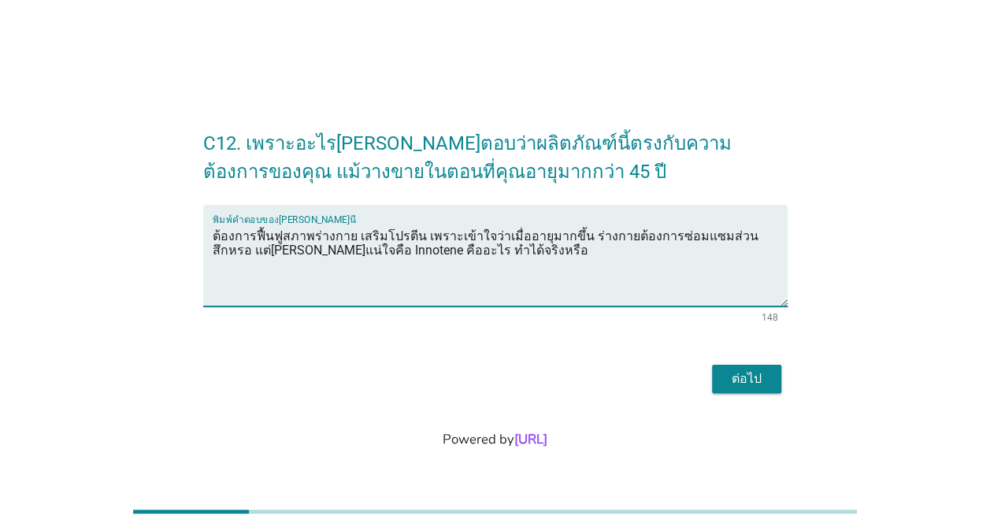
type textarea "ต้องการฟื้นฟูสภาพร่างกาย เสริมโปรตีน เพราะเข้าใจว่าเมื่ออายุมากขึ้น ร่างกายต้อง…"
click at [736, 382] on div "ต่อไป" at bounding box center [747, 379] width 44 height 19
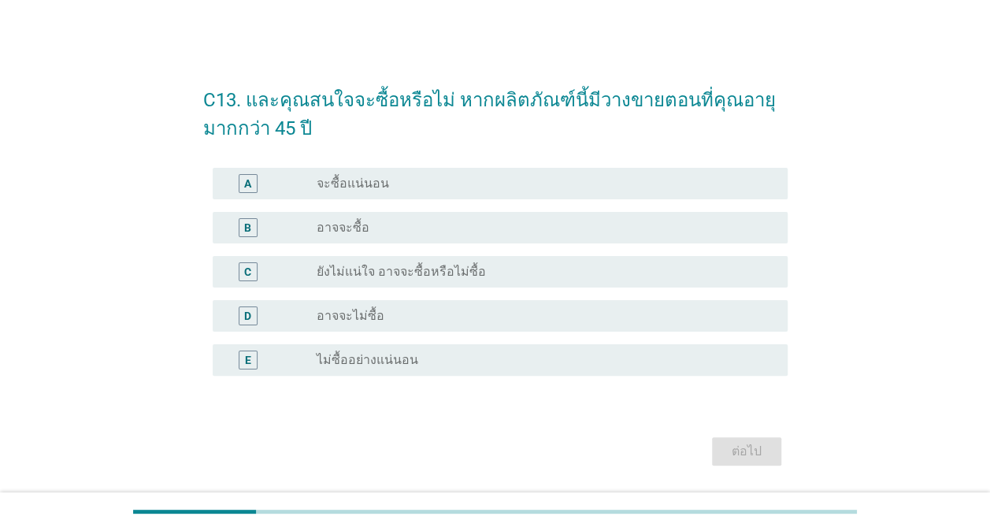
click at [367, 183] on label "จะซื้อแน่นอน" at bounding box center [353, 184] width 72 height 16
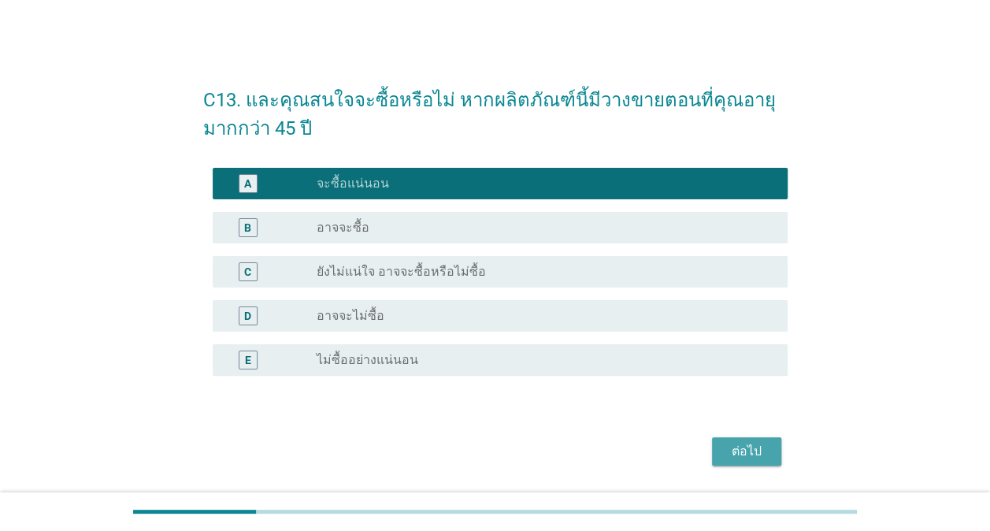
click at [741, 448] on div "ต่อไป" at bounding box center [747, 451] width 44 height 19
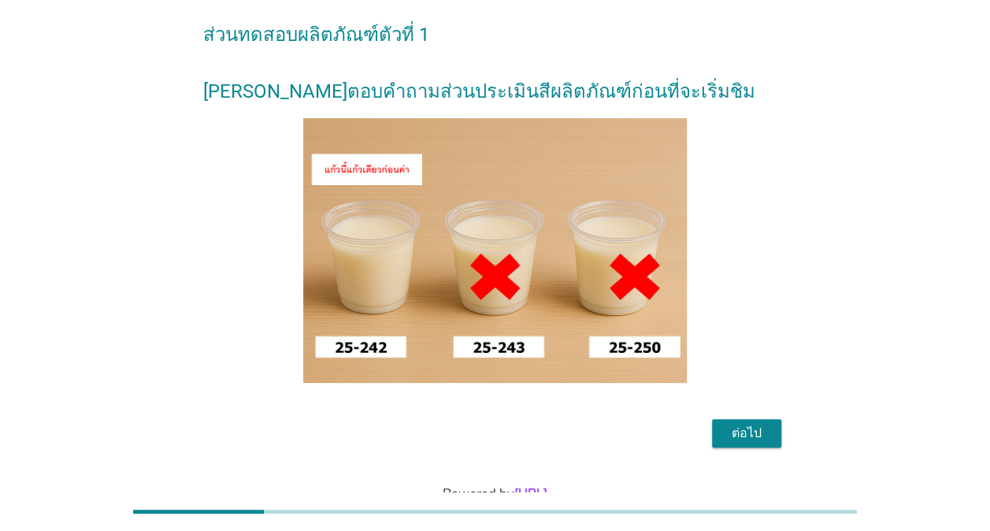
scroll to position [143, 0]
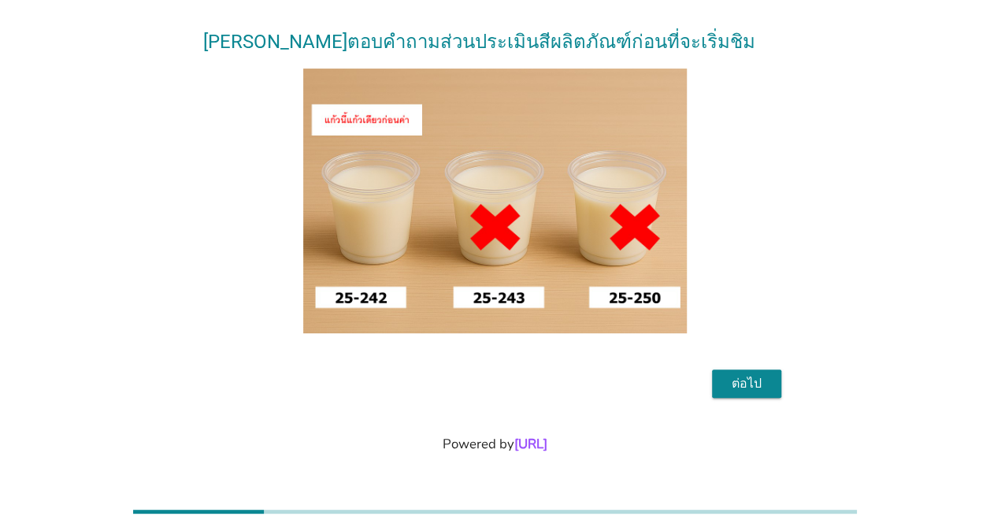
click at [753, 380] on div "ต่อไป" at bounding box center [747, 383] width 44 height 19
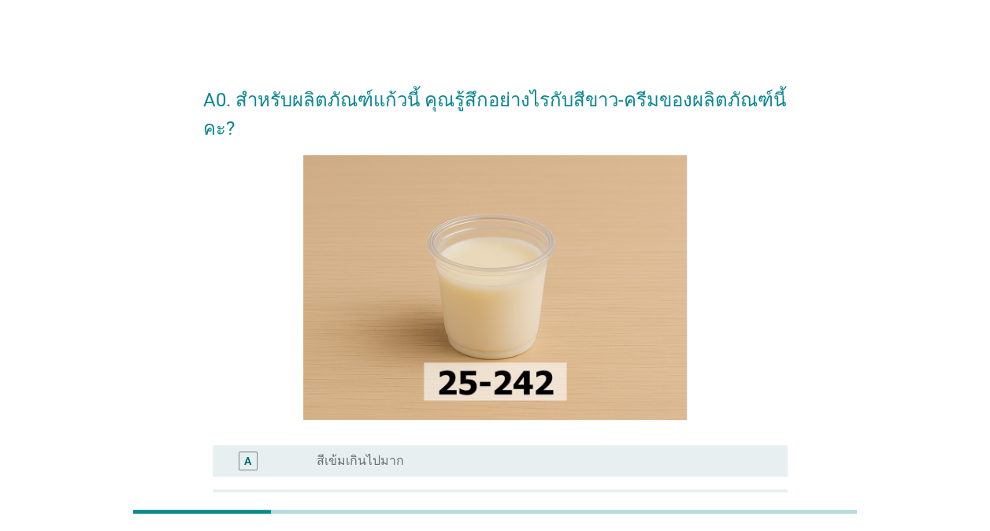
scroll to position [158, 0]
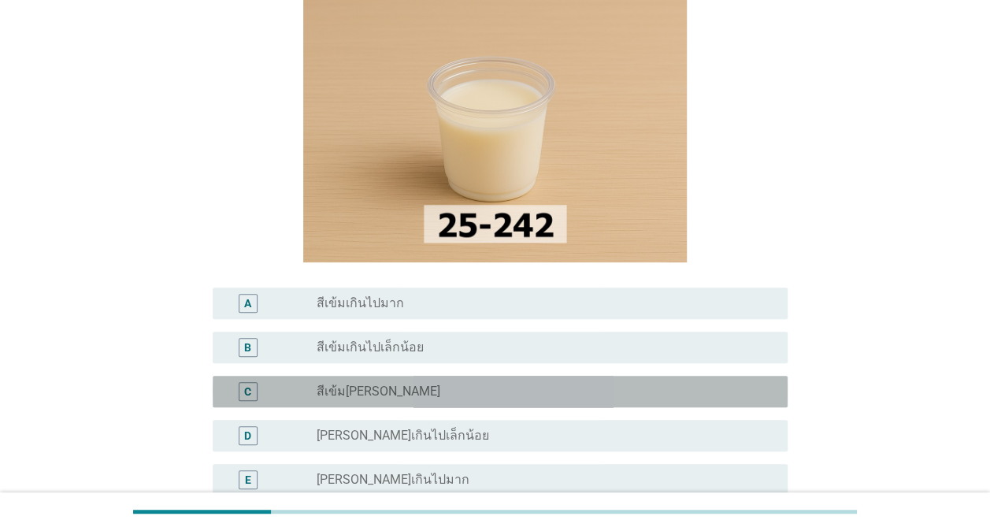
click at [380, 384] on div "radio_button_unchecked สีเข้ม[PERSON_NAME]" at bounding box center [540, 392] width 446 height 16
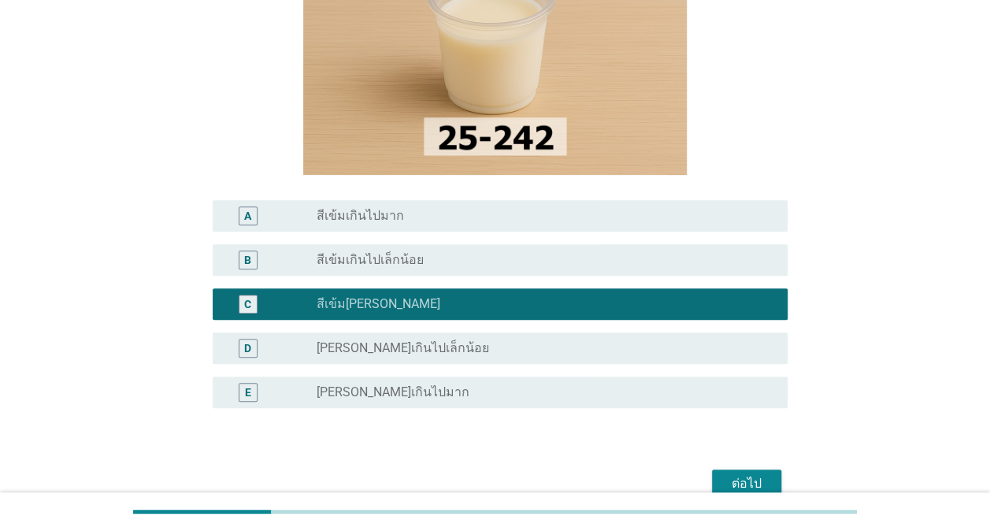
scroll to position [317, 0]
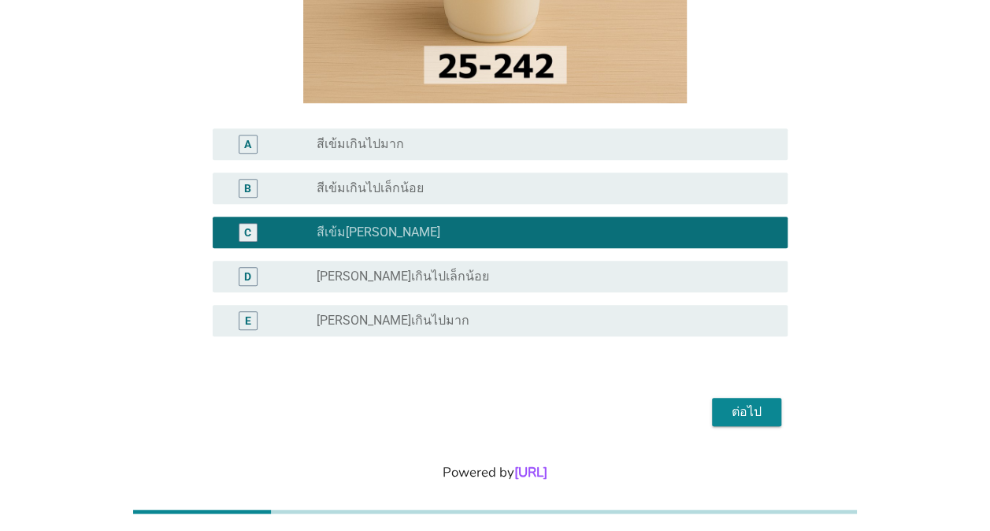
click at [749, 403] on div "ต่อไป" at bounding box center [747, 412] width 44 height 19
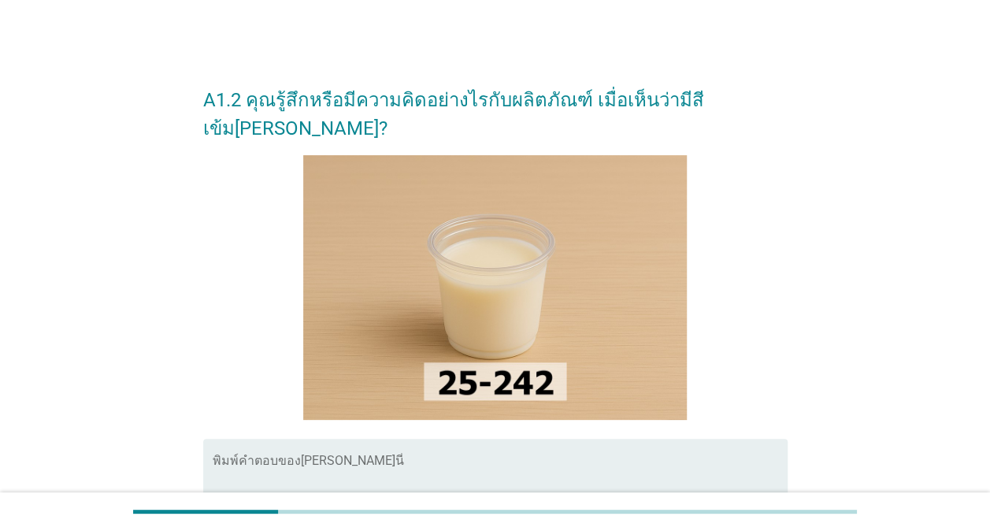
scroll to position [79, 0]
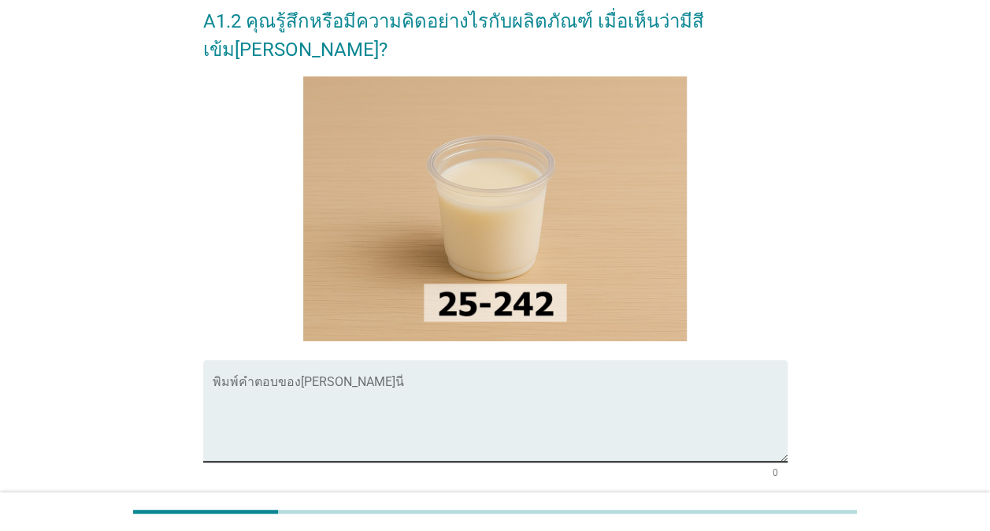
click at [296, 379] on textarea "พิมพ์คำตอบของคุณ ที่นี่" at bounding box center [500, 420] width 575 height 83
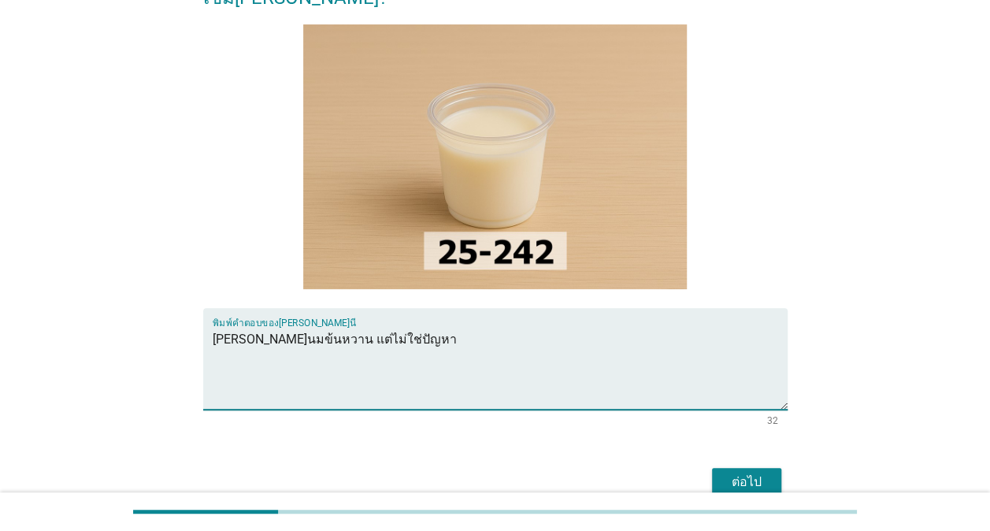
scroll to position [201, 0]
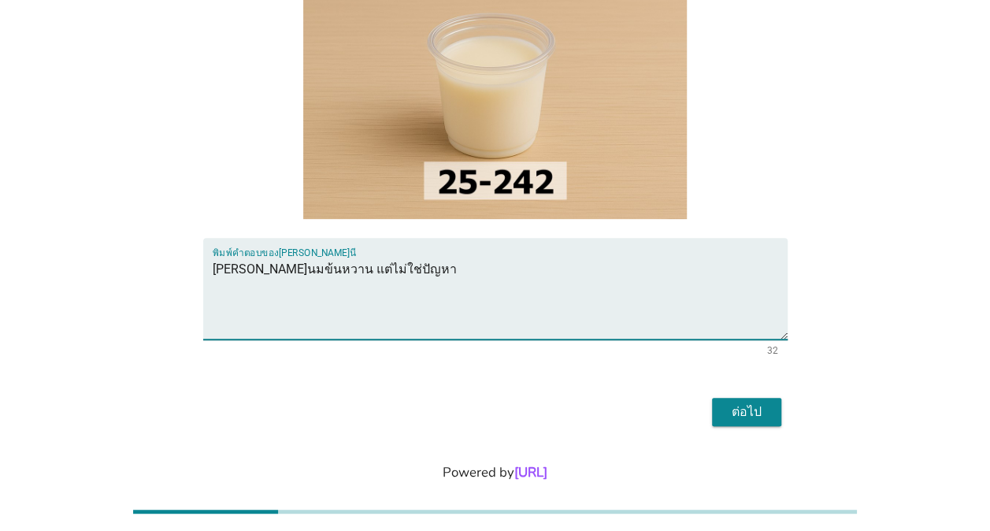
type textarea "[PERSON_NAME]นมข้นหวาน แต่ไม่ใช่ปัญหา"
click at [742, 403] on div "ต่อไป" at bounding box center [747, 412] width 44 height 19
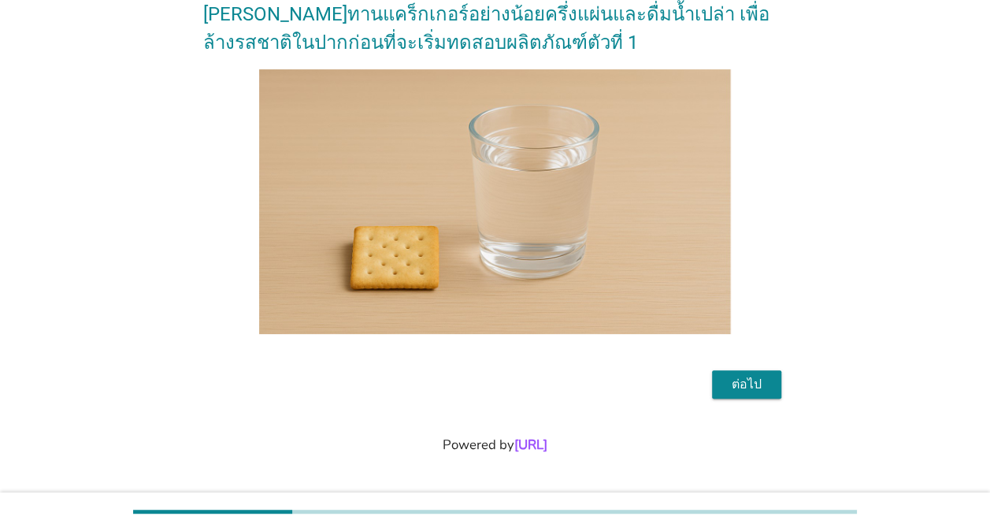
scroll to position [87, 0]
click at [738, 375] on div "ต่อไป" at bounding box center [747, 383] width 44 height 19
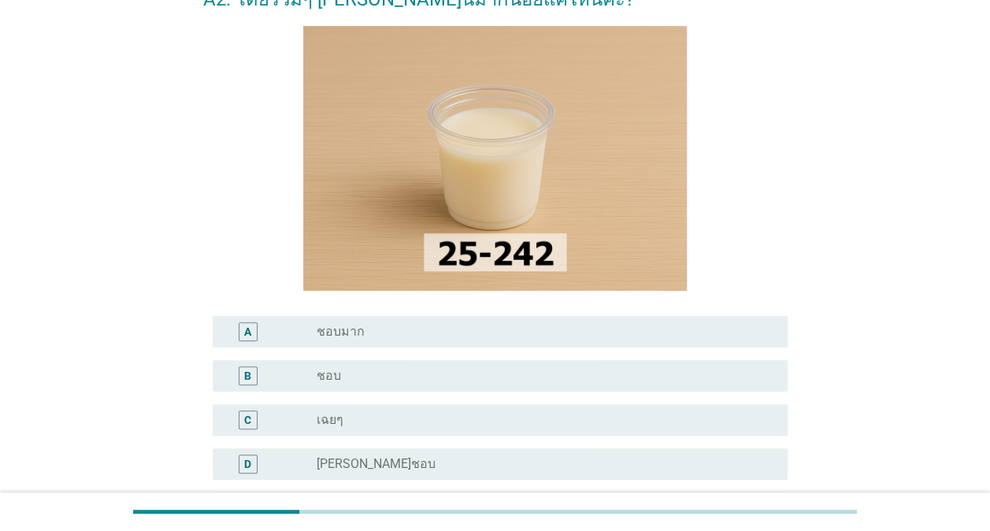
scroll to position [236, 0]
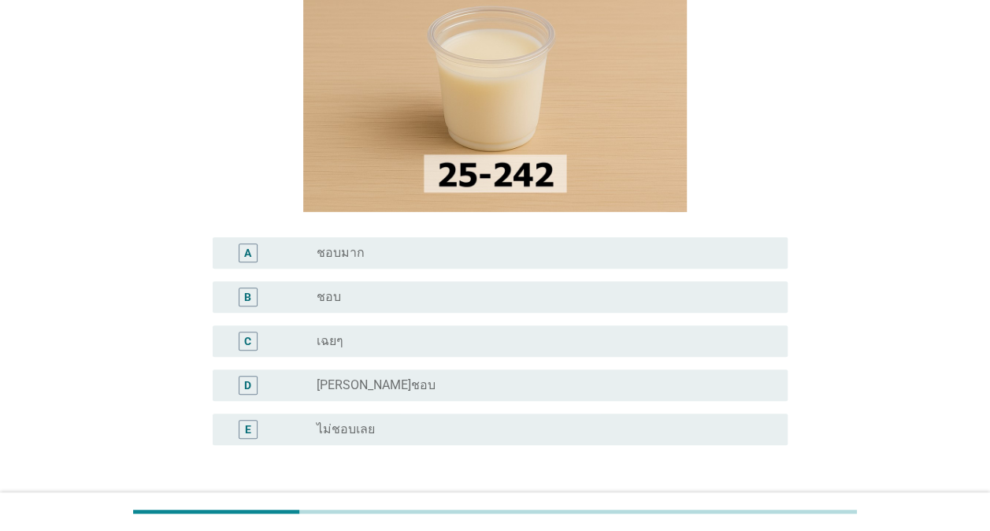
click at [325, 296] on label "ชอบ" at bounding box center [329, 297] width 24 height 16
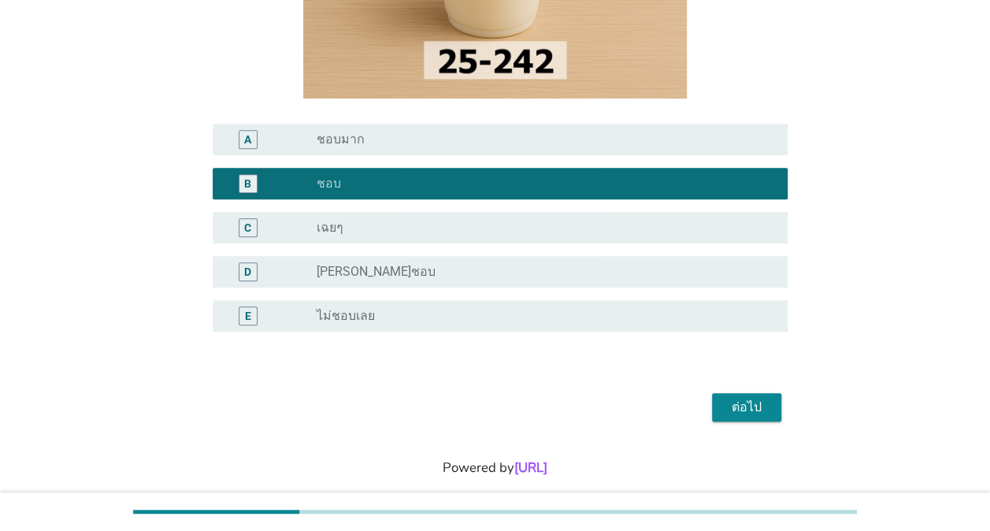
scroll to position [373, 0]
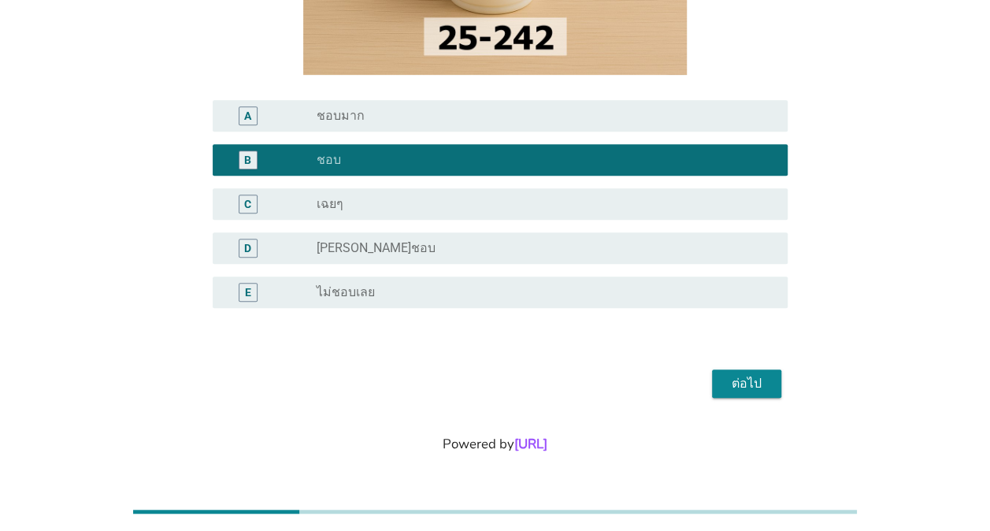
click at [760, 377] on div "ต่อไป" at bounding box center [747, 383] width 44 height 19
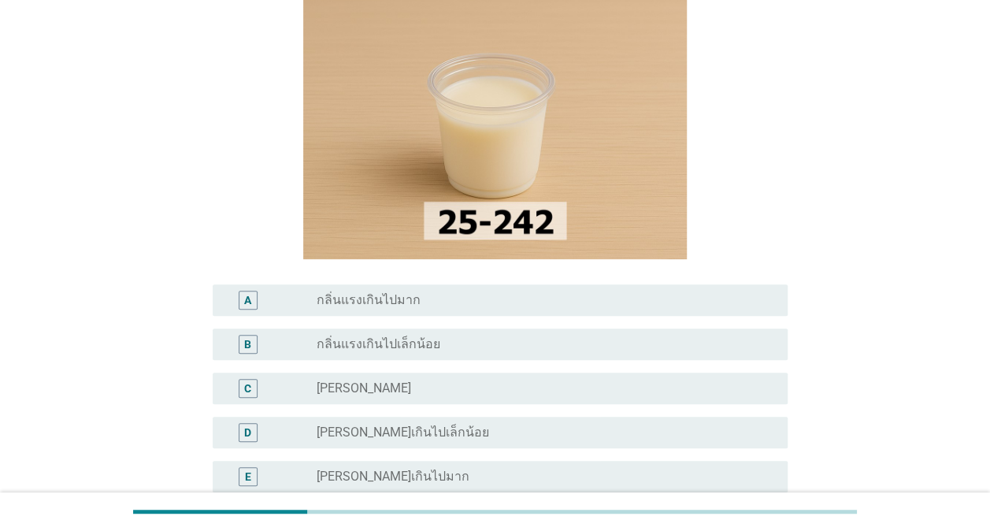
scroll to position [158, 0]
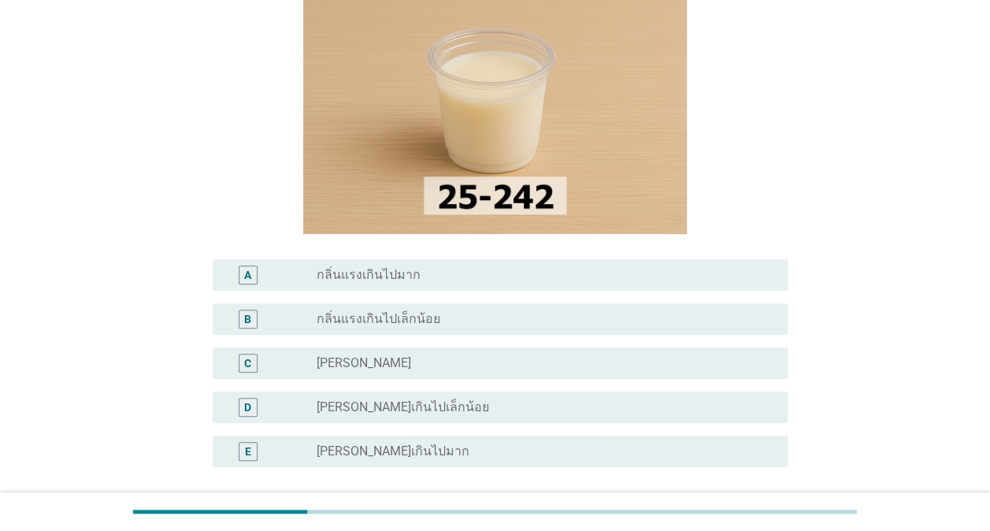
click at [399, 317] on label "กลิ่นแรงเกินไปเล็กน้อย" at bounding box center [379, 319] width 124 height 16
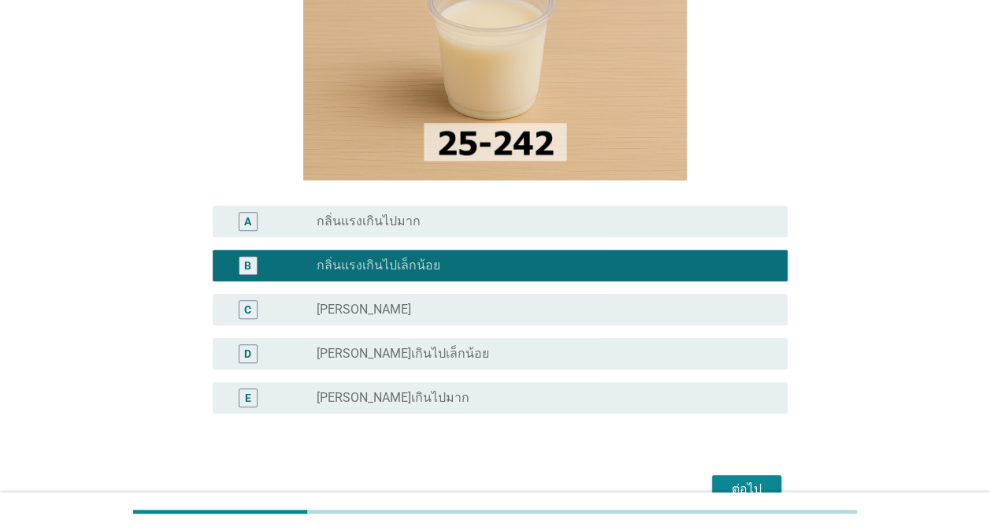
scroll to position [236, 0]
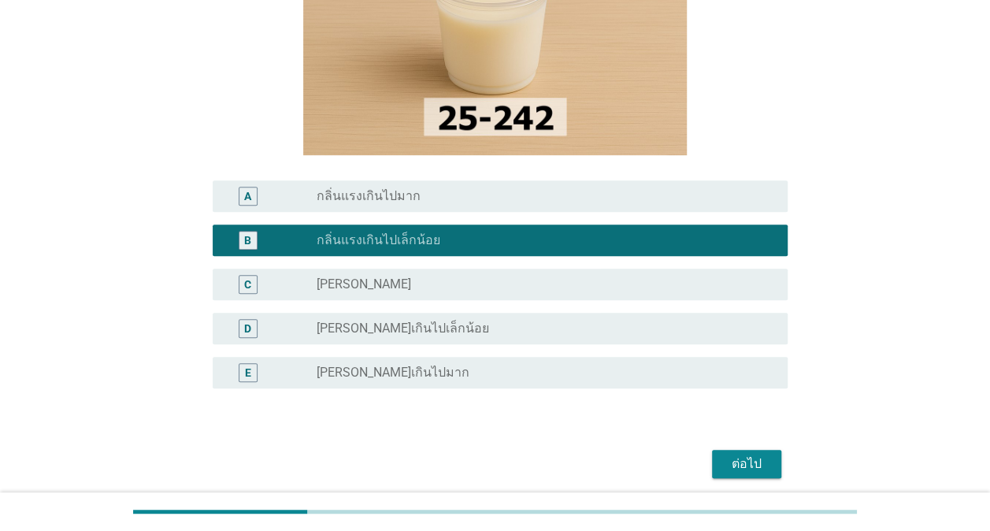
click at [756, 455] on div "ต่อไป" at bounding box center [747, 464] width 44 height 19
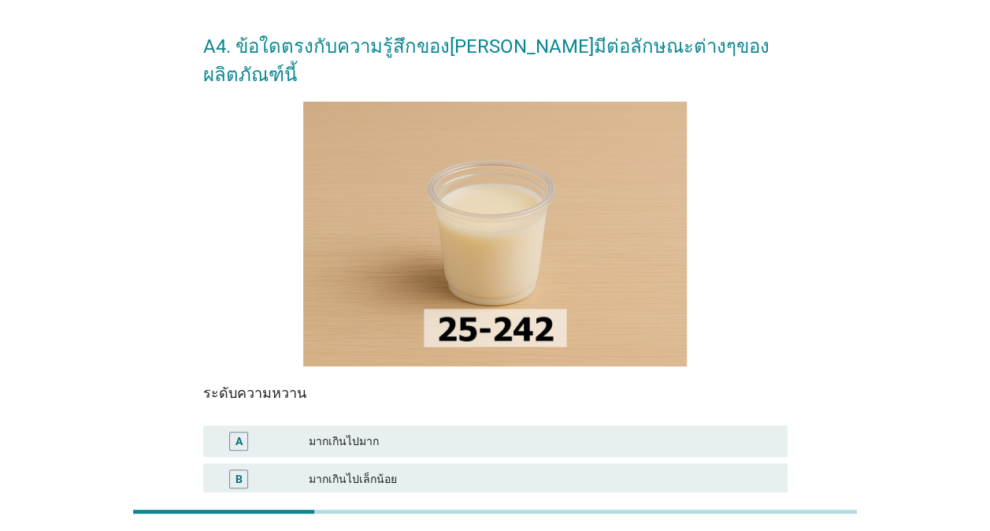
scroll to position [158, 0]
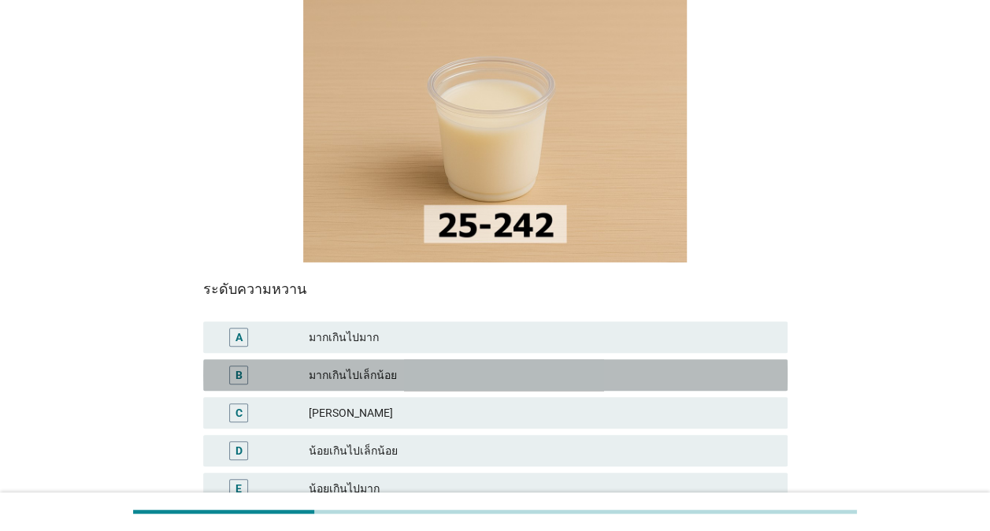
click at [357, 366] on div "มากเกินไปเล็กน้อย" at bounding box center [542, 375] width 466 height 19
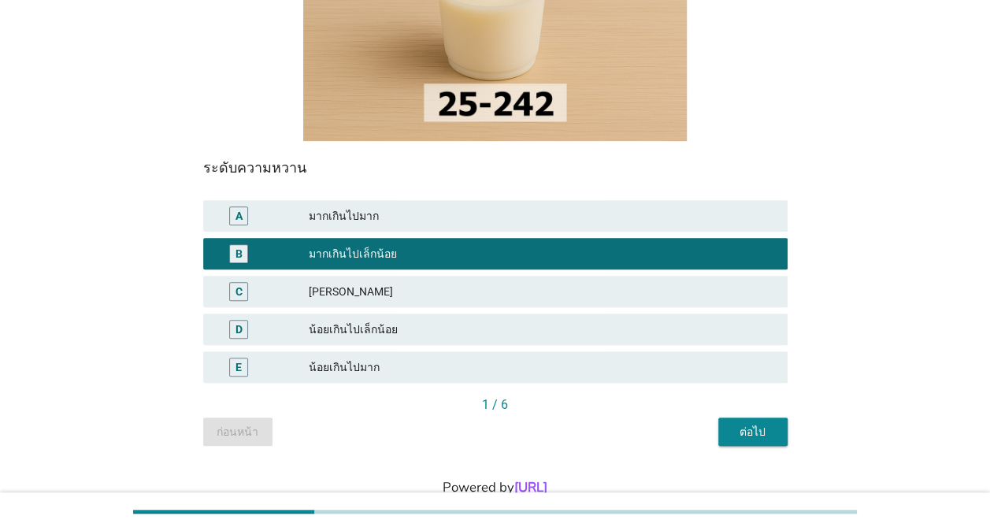
scroll to position [294, 0]
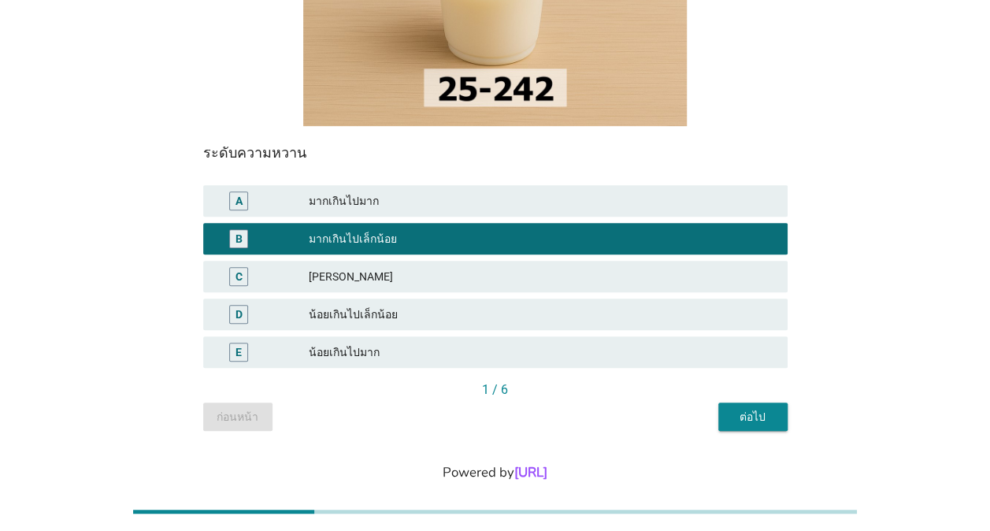
click at [765, 409] on div "ต่อไป" at bounding box center [753, 417] width 44 height 17
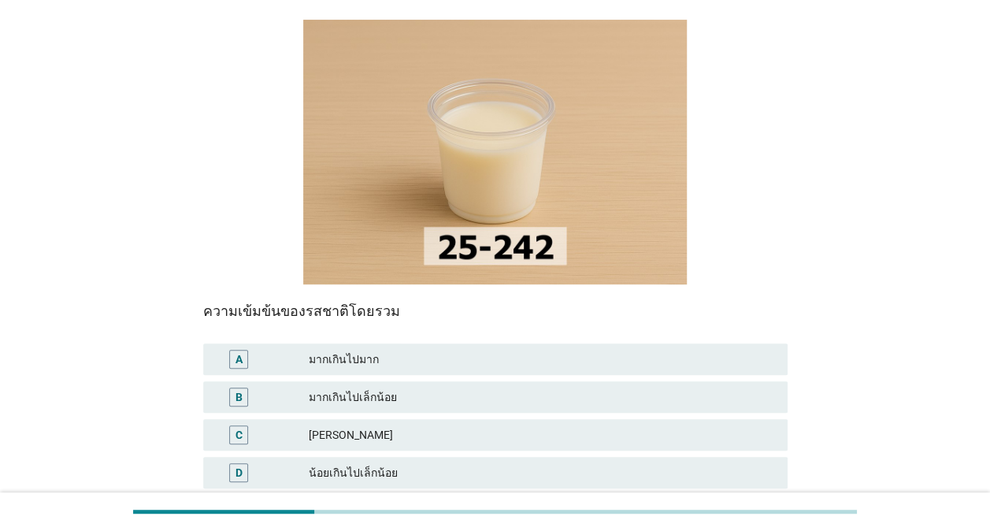
scroll to position [158, 0]
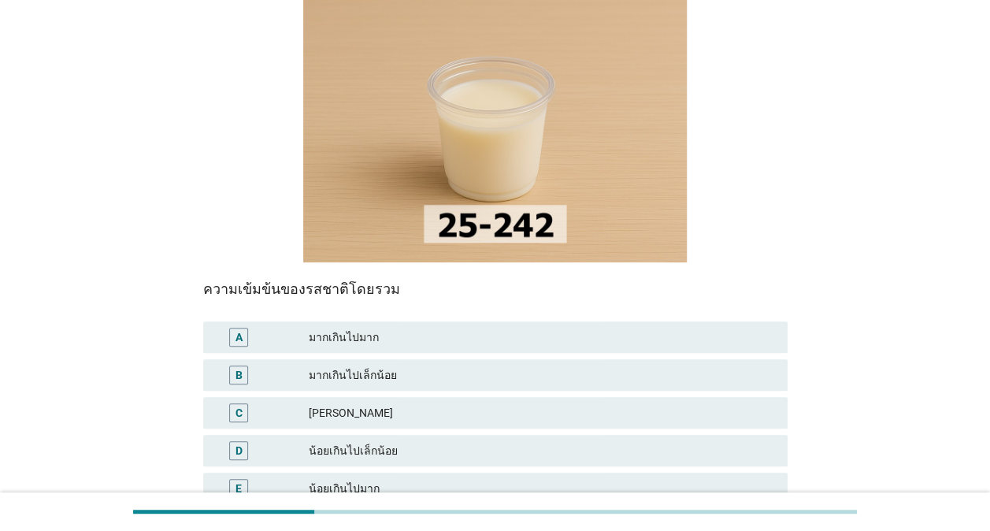
click at [318, 403] on div "[PERSON_NAME]" at bounding box center [542, 412] width 466 height 19
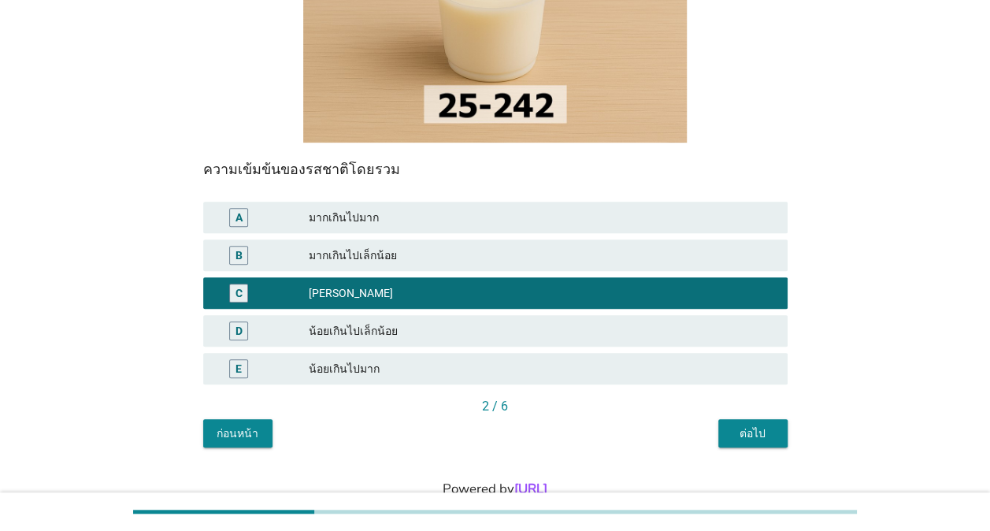
scroll to position [294, 0]
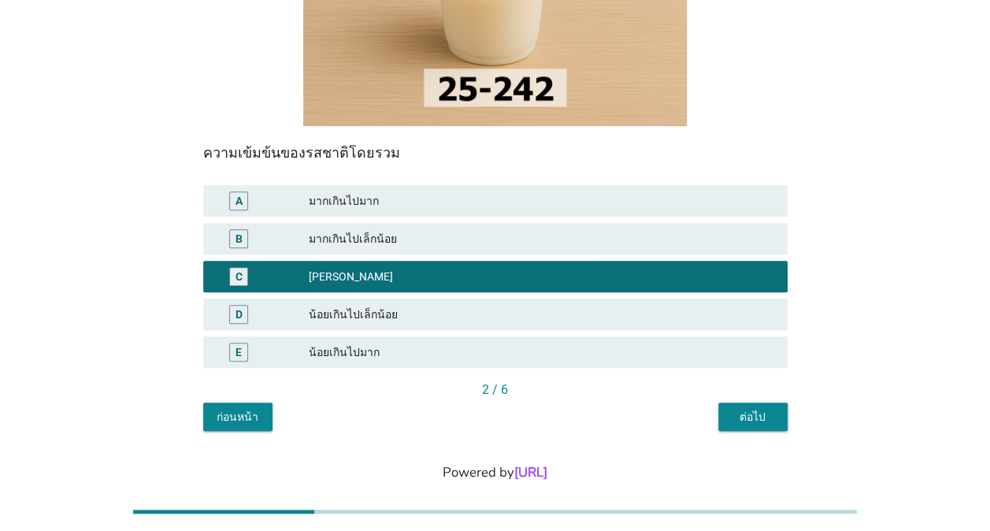
click at [425, 305] on div "น้อยเกินไปเล็กน้อย" at bounding box center [542, 314] width 466 height 19
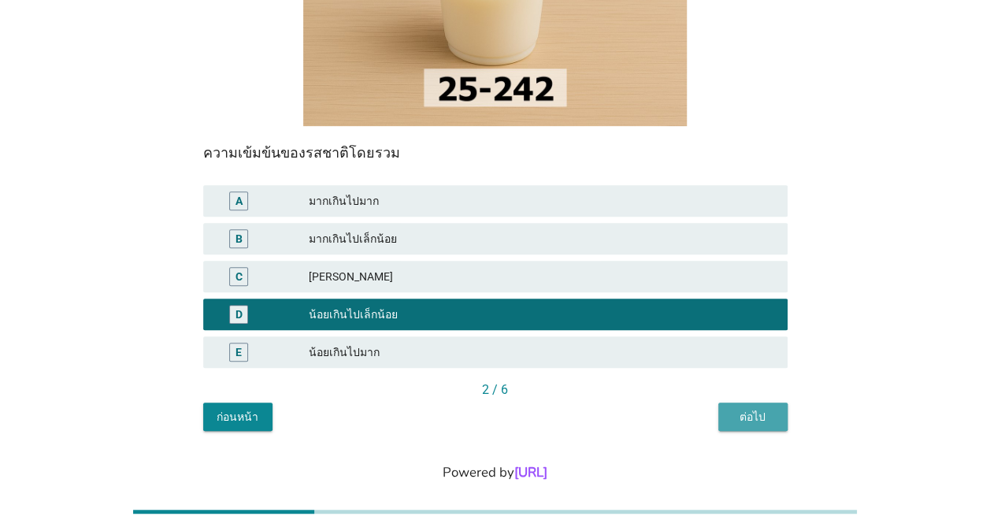
click at [757, 409] on div "ต่อไป" at bounding box center [753, 417] width 44 height 17
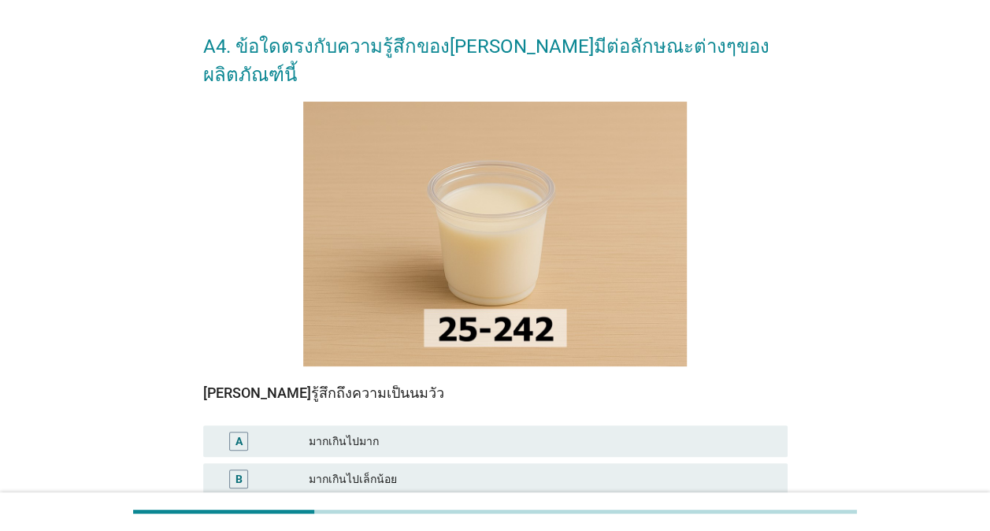
scroll to position [158, 0]
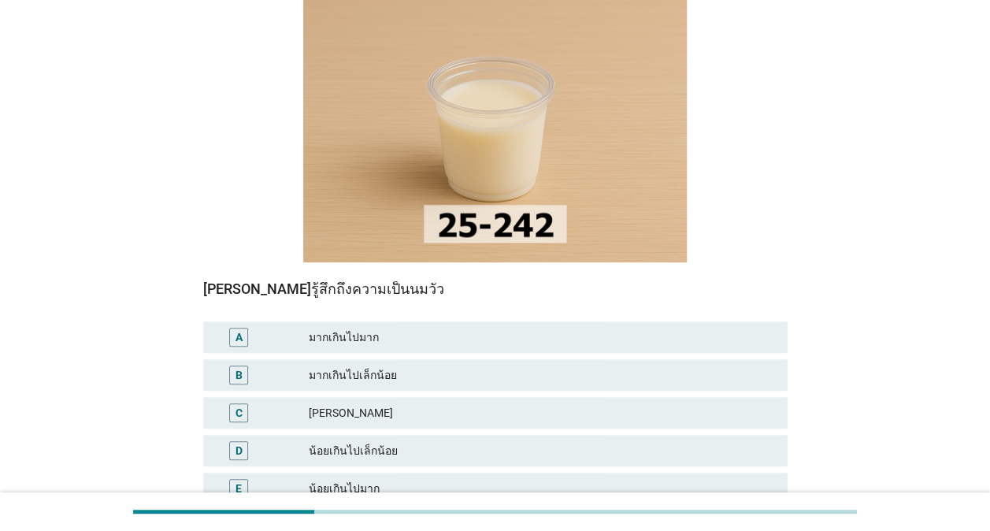
click at [353, 366] on div "มากเกินไปเล็กน้อย" at bounding box center [542, 375] width 466 height 19
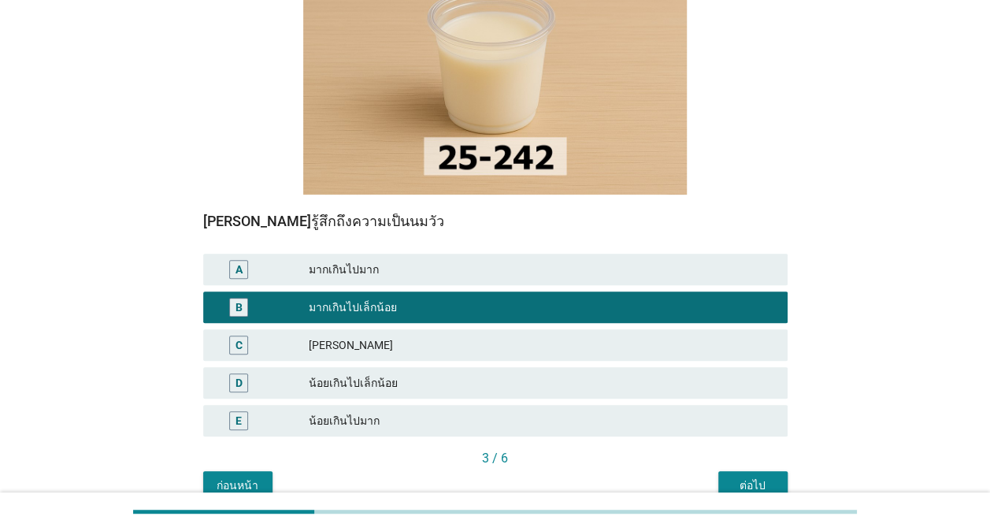
scroll to position [294, 0]
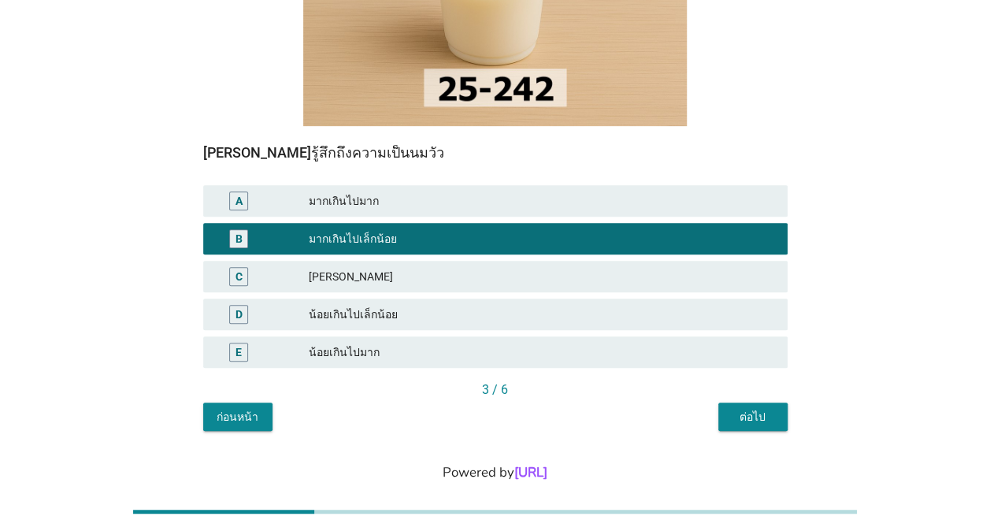
click at [759, 409] on div "ต่อไป" at bounding box center [753, 417] width 44 height 17
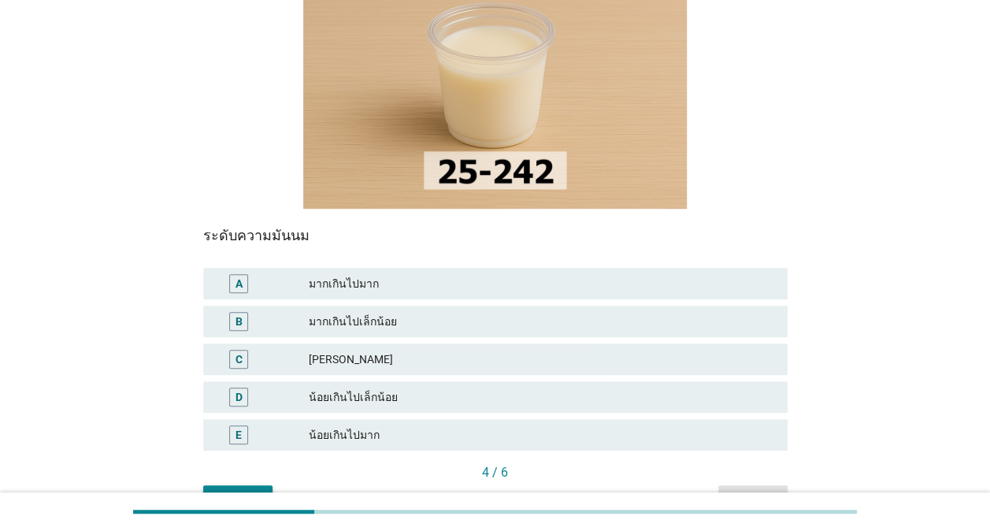
scroll to position [236, 0]
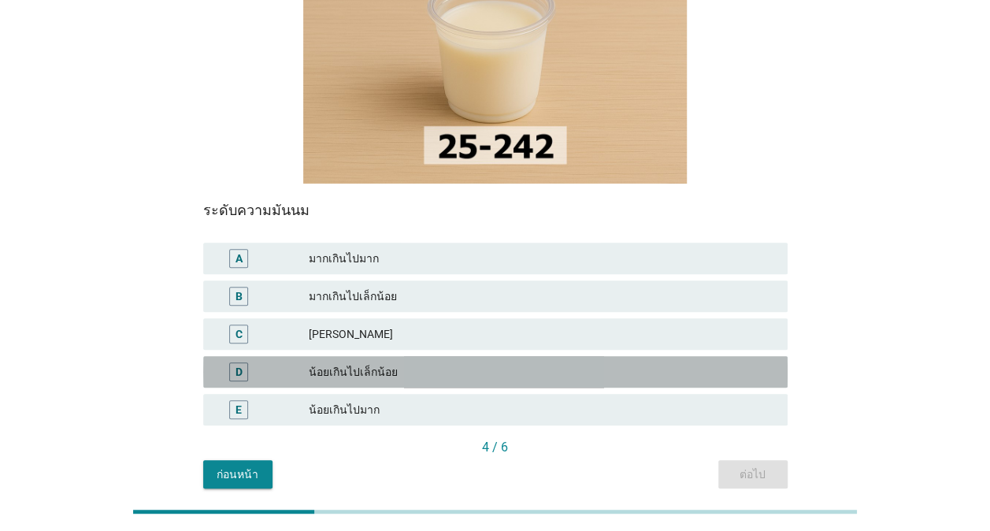
click at [347, 362] on div "น้อยเกินไปเล็กน้อย" at bounding box center [542, 371] width 466 height 19
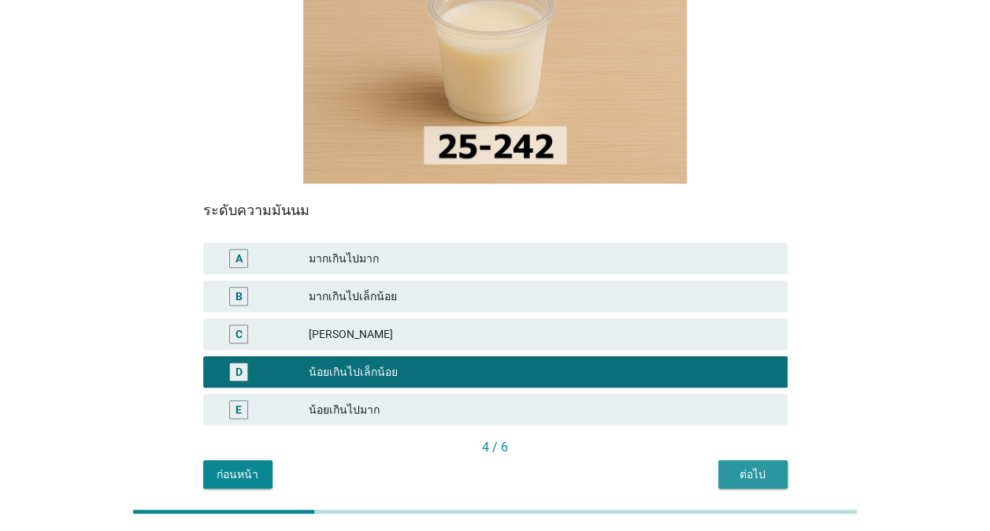
click at [750, 466] on div "ต่อไป" at bounding box center [753, 474] width 44 height 17
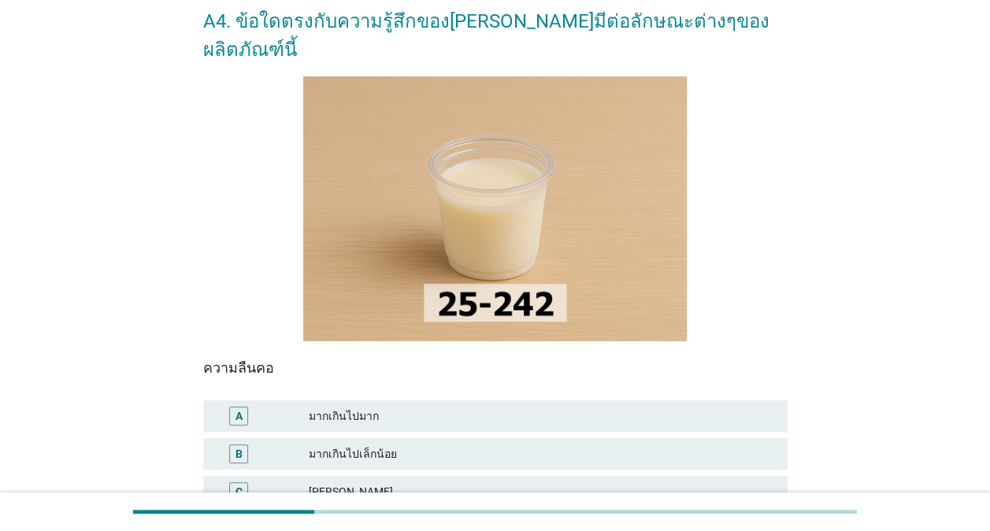
scroll to position [158, 0]
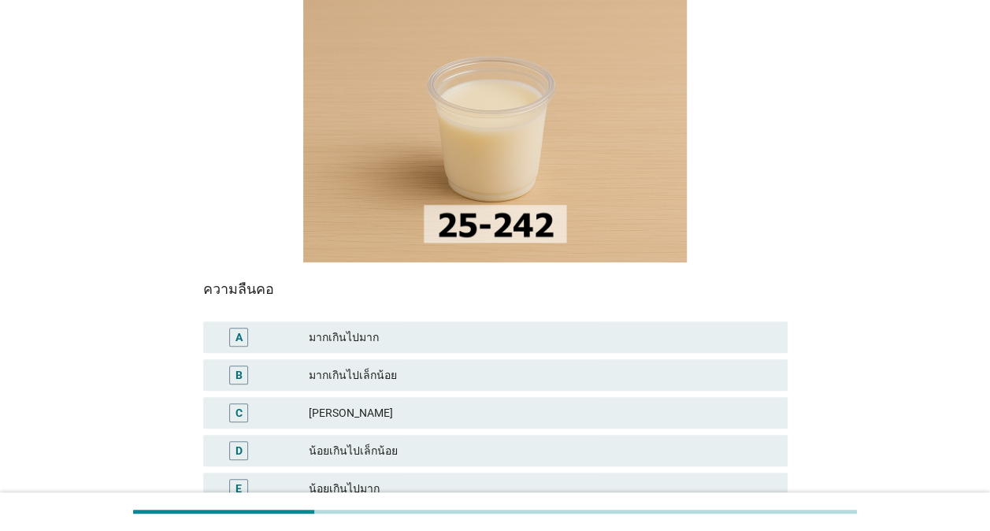
click at [309, 403] on div "[PERSON_NAME]" at bounding box center [542, 412] width 466 height 19
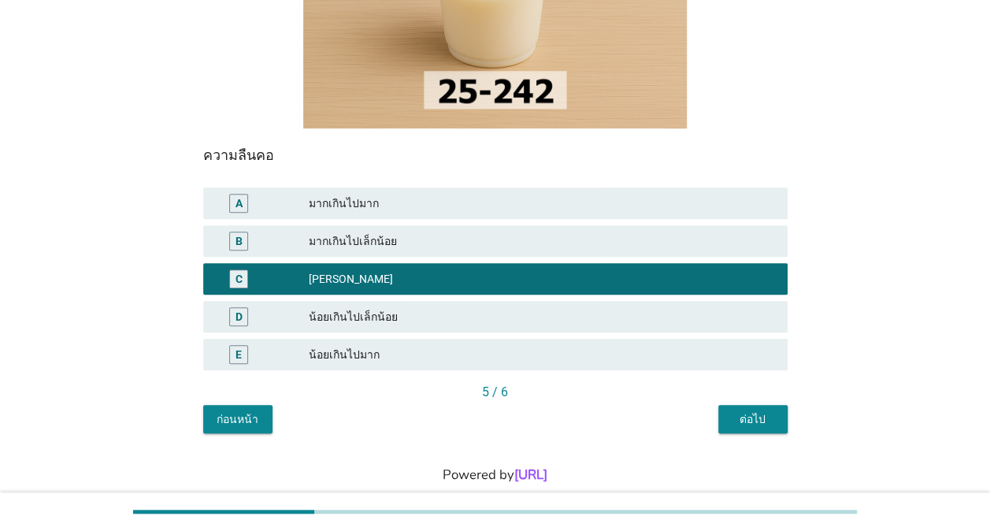
scroll to position [294, 0]
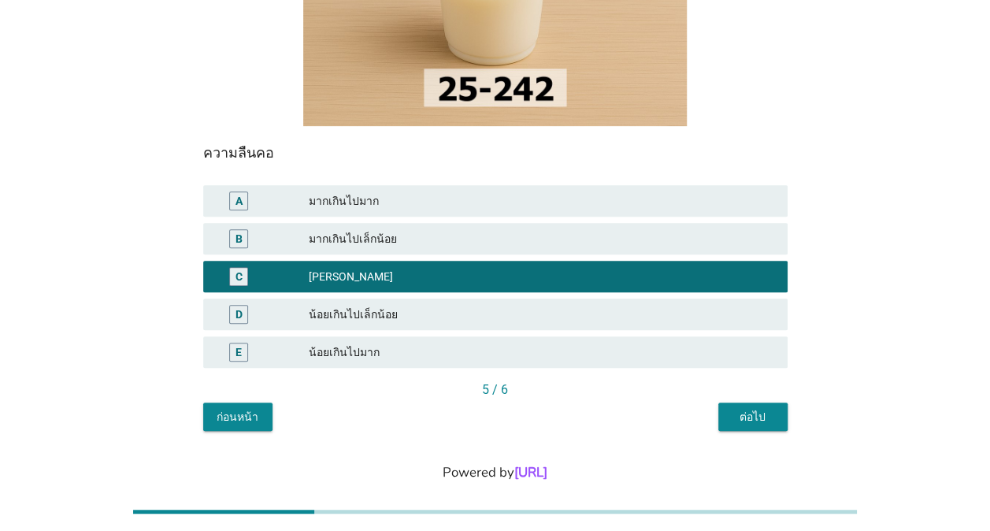
click at [751, 409] on div "ต่อไป" at bounding box center [753, 417] width 44 height 17
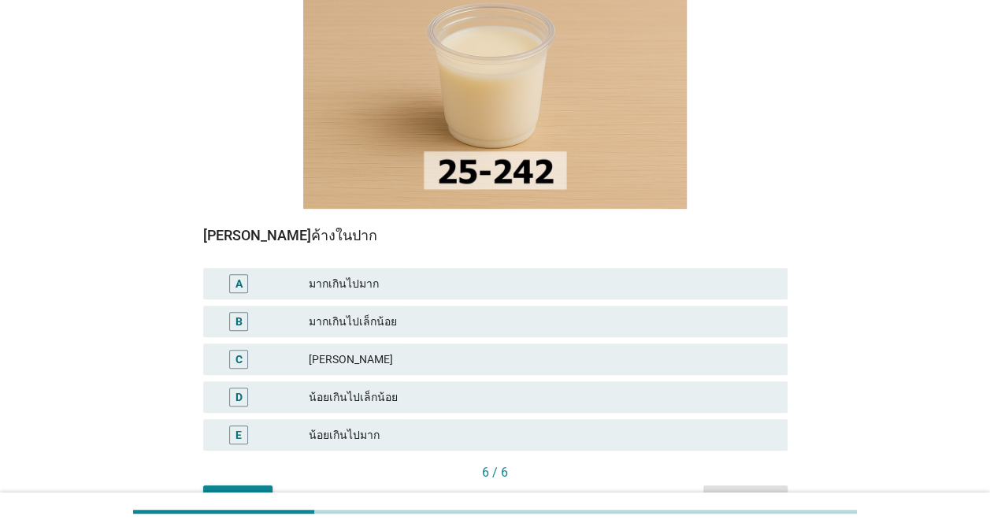
scroll to position [236, 0]
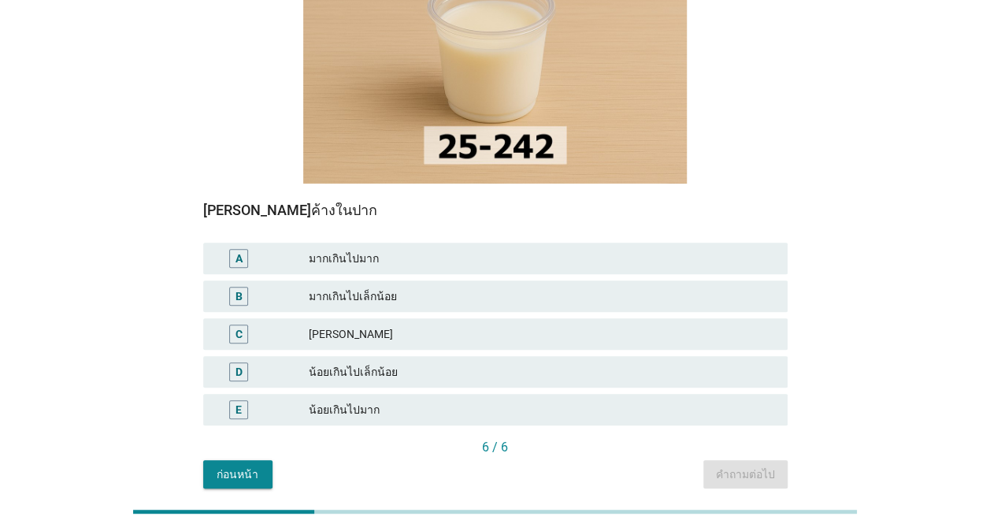
click at [574, 325] on div "[PERSON_NAME]" at bounding box center [542, 334] width 466 height 19
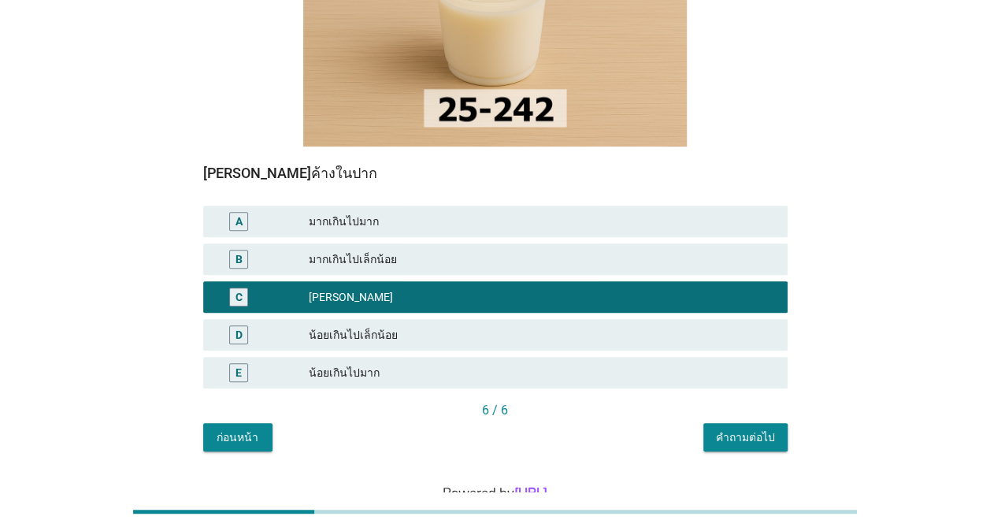
scroll to position [294, 0]
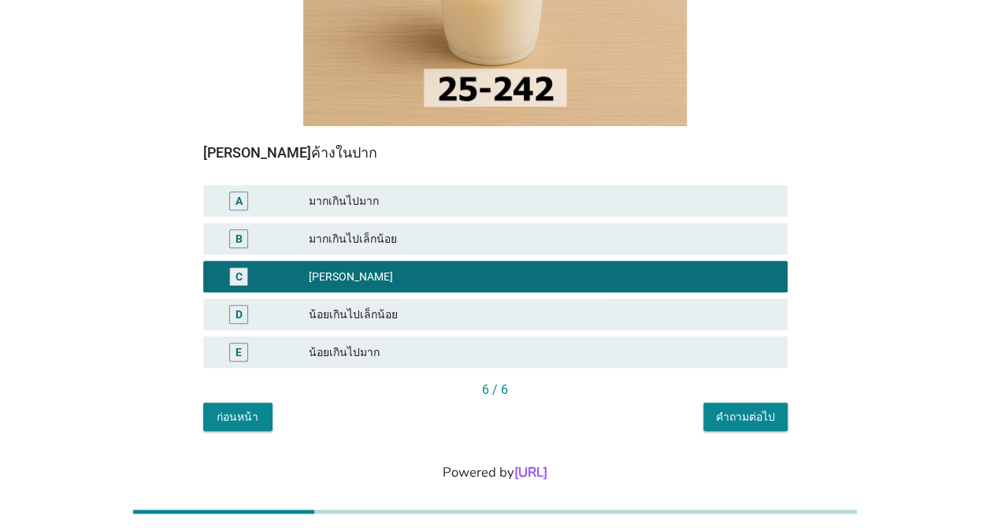
click at [736, 409] on div "คำถามต่อไป" at bounding box center [745, 417] width 59 height 17
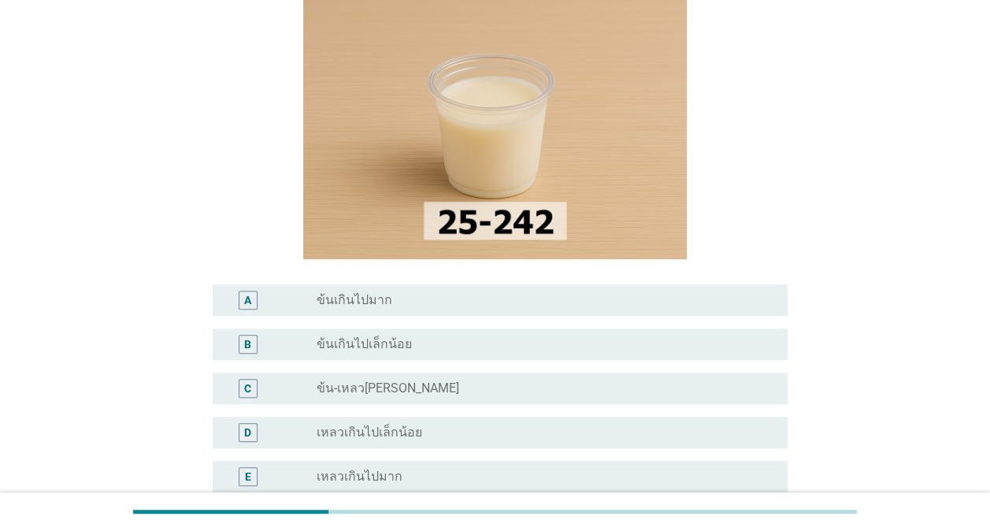
scroll to position [158, 0]
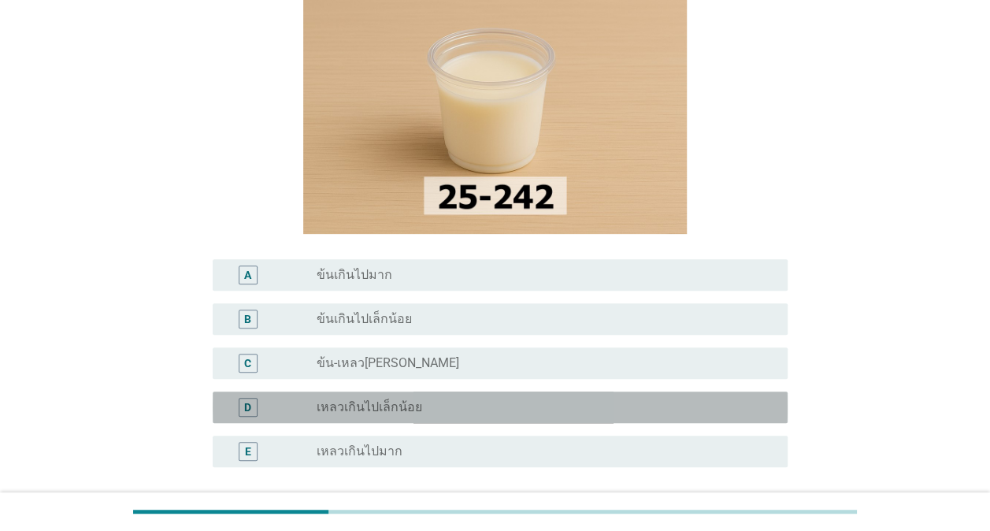
click at [349, 408] on label "เหลวเกินไปเล็กน้อย" at bounding box center [370, 407] width 106 height 16
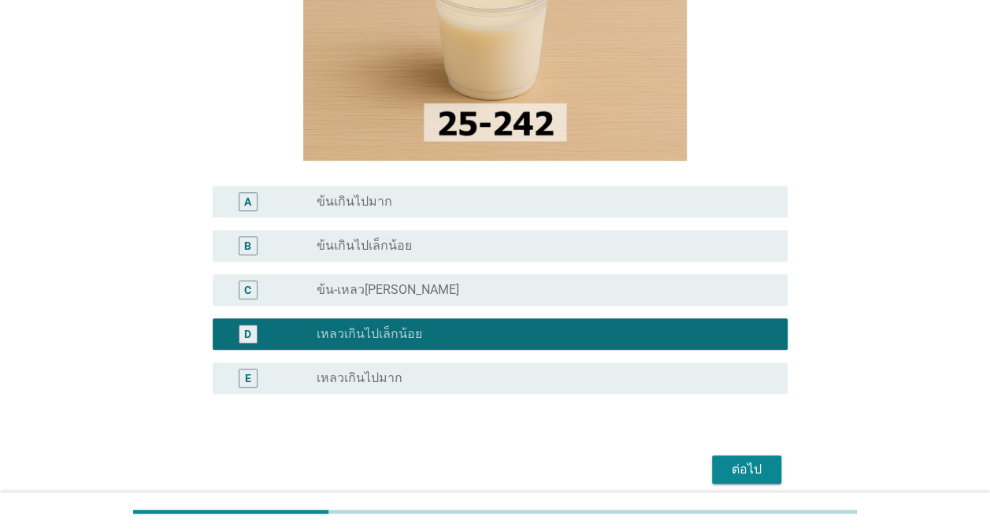
scroll to position [315, 0]
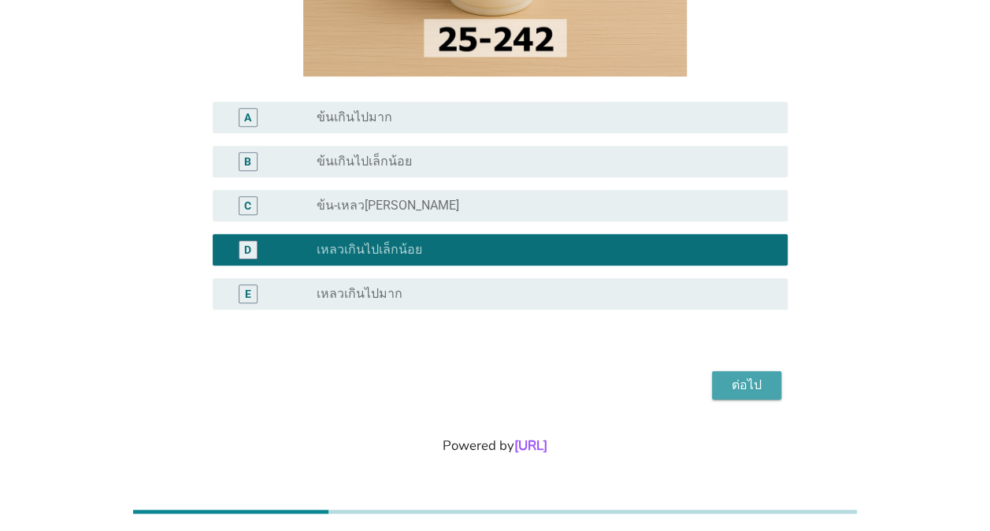
click at [738, 386] on div "ต่อไป" at bounding box center [747, 385] width 44 height 19
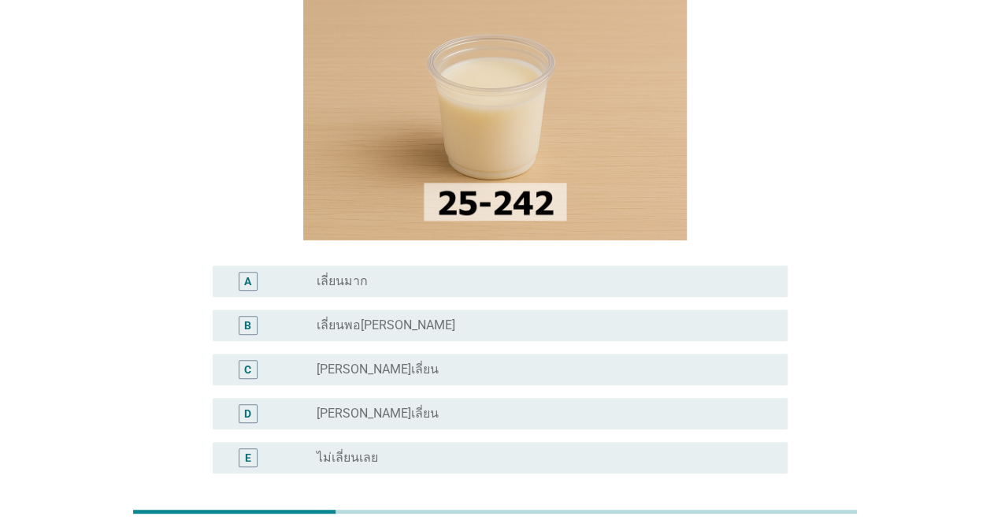
scroll to position [158, 0]
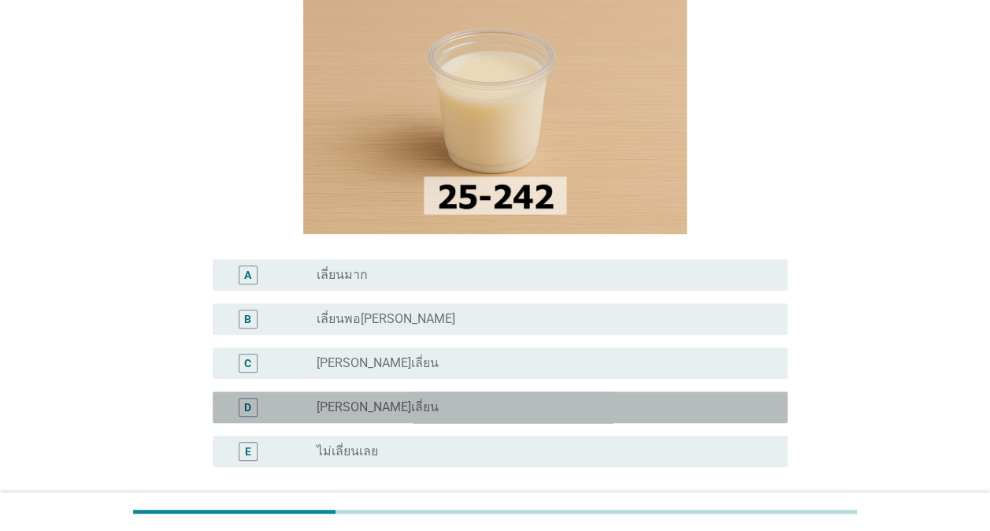
click at [449, 404] on div "radio_button_unchecked [PERSON_NAME]เลี่ยน" at bounding box center [540, 407] width 446 height 16
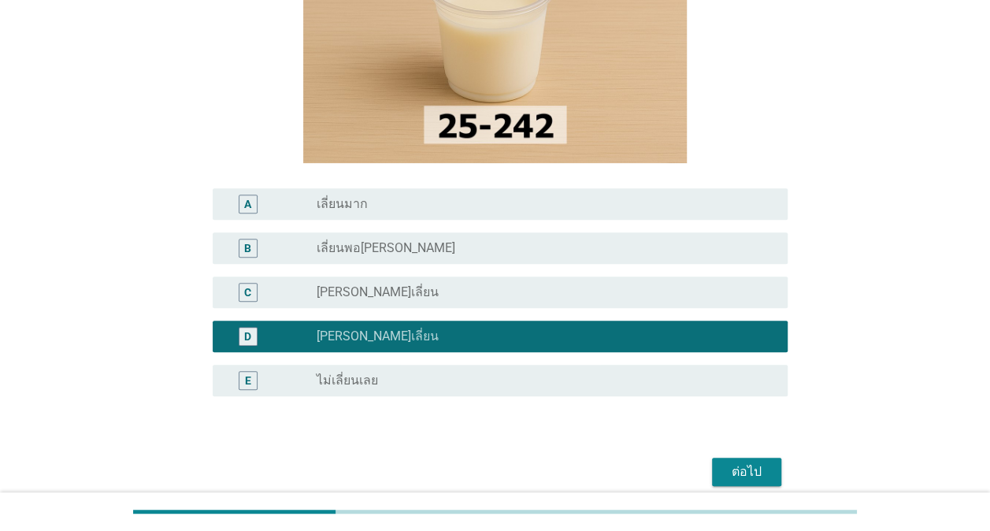
scroll to position [315, 0]
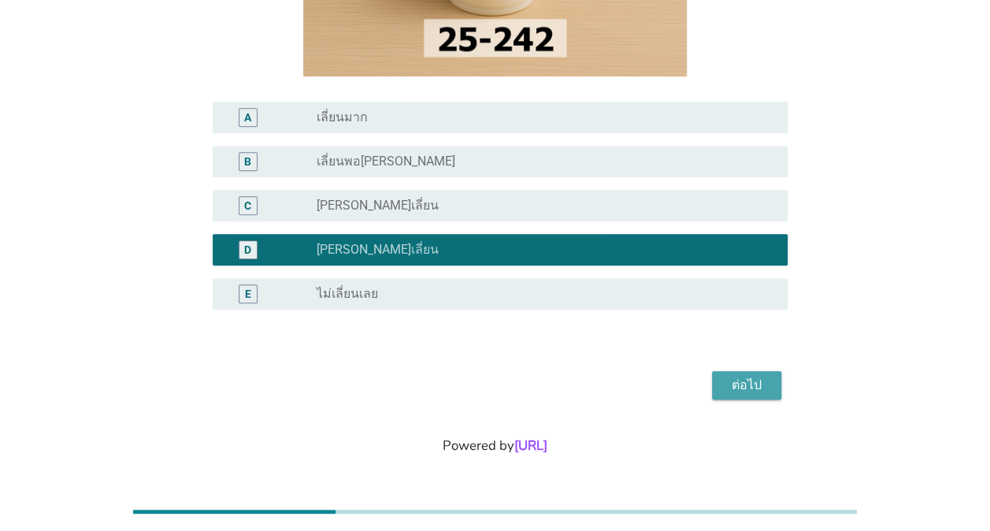
click at [751, 379] on div "ต่อไป" at bounding box center [747, 385] width 44 height 19
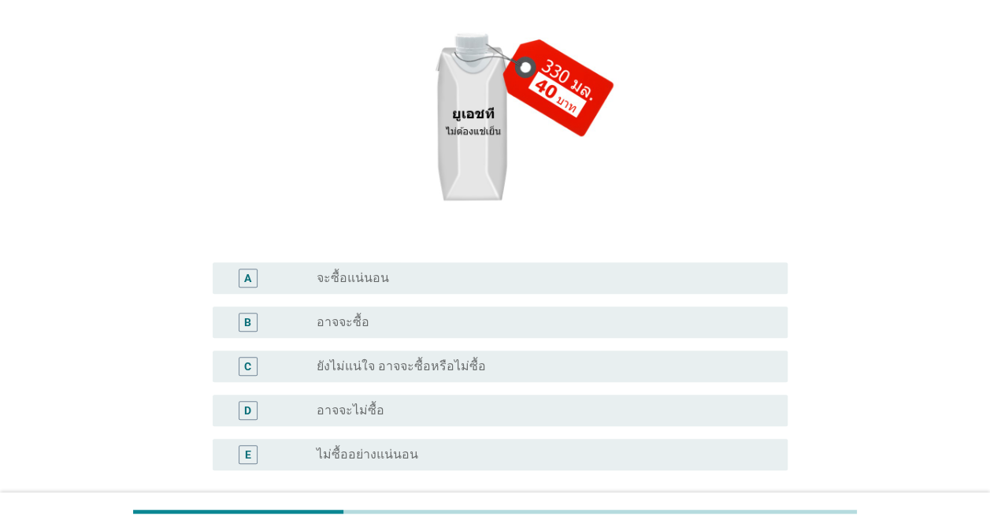
scroll to position [236, 0]
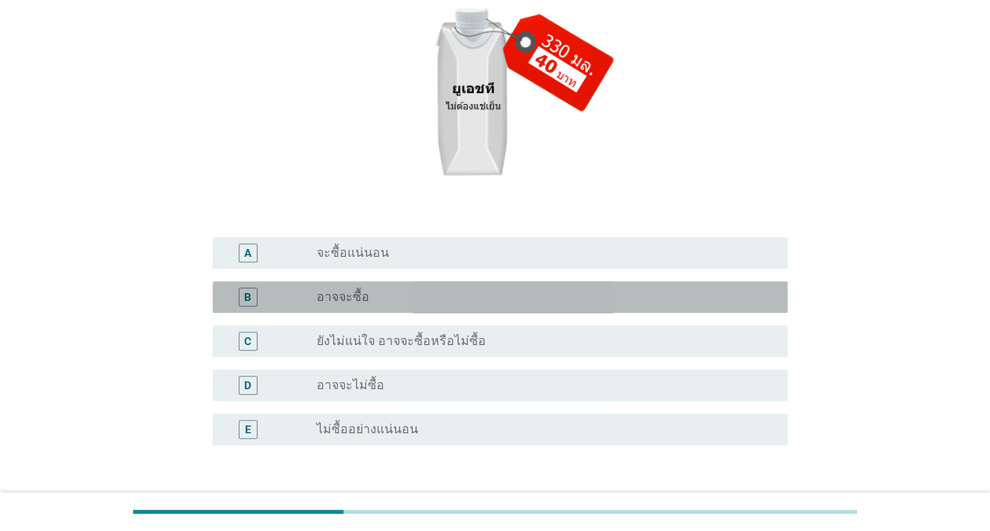
click at [344, 300] on label "อาจจะซื้อ" at bounding box center [343, 297] width 53 height 16
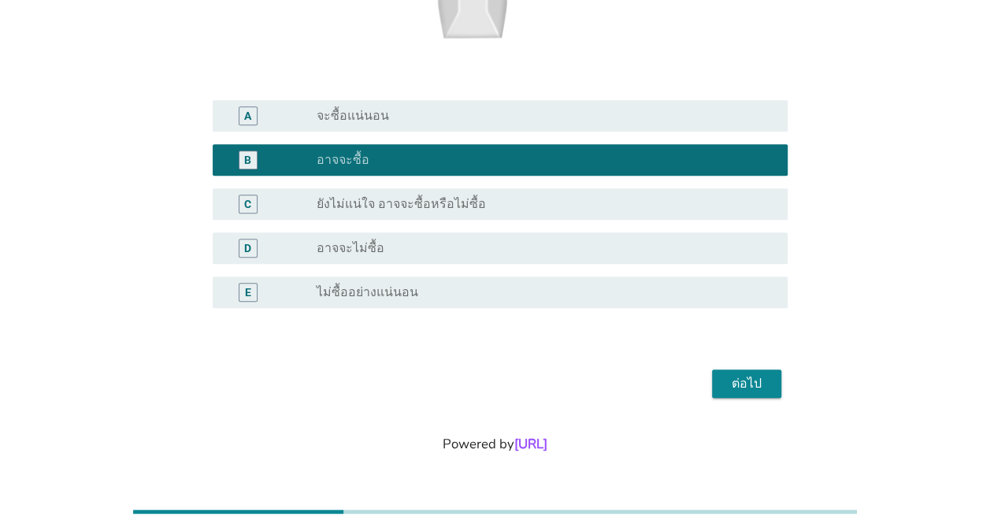
scroll to position [295, 0]
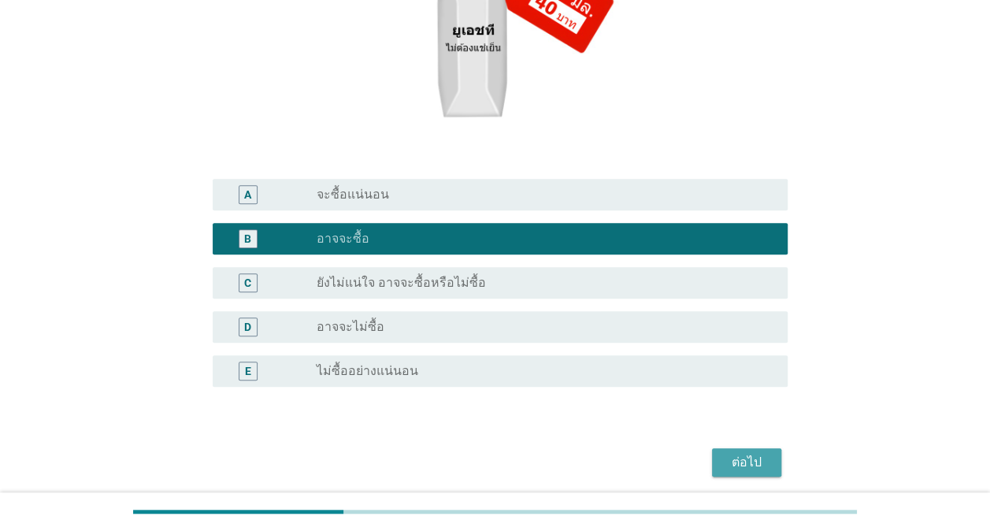
click at [755, 460] on div "ต่อไป" at bounding box center [747, 462] width 44 height 19
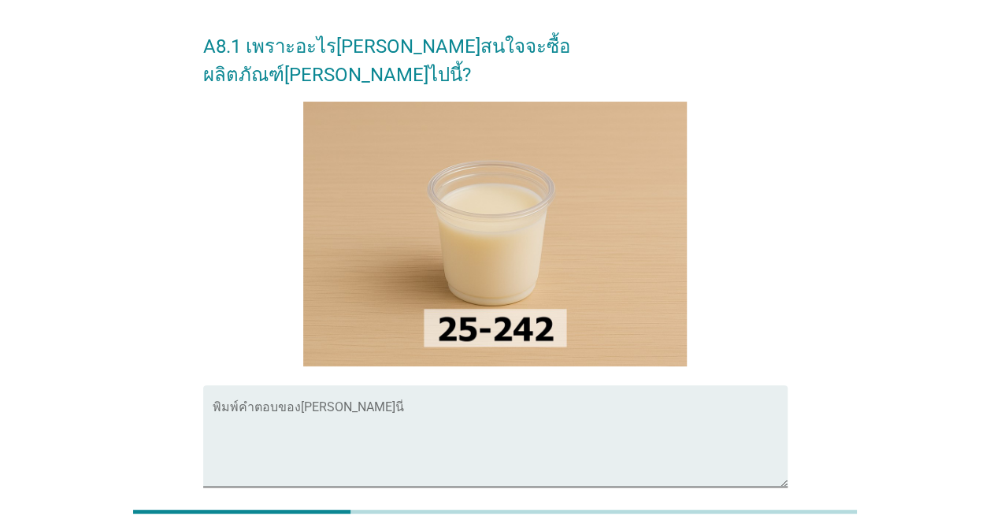
scroll to position [79, 0]
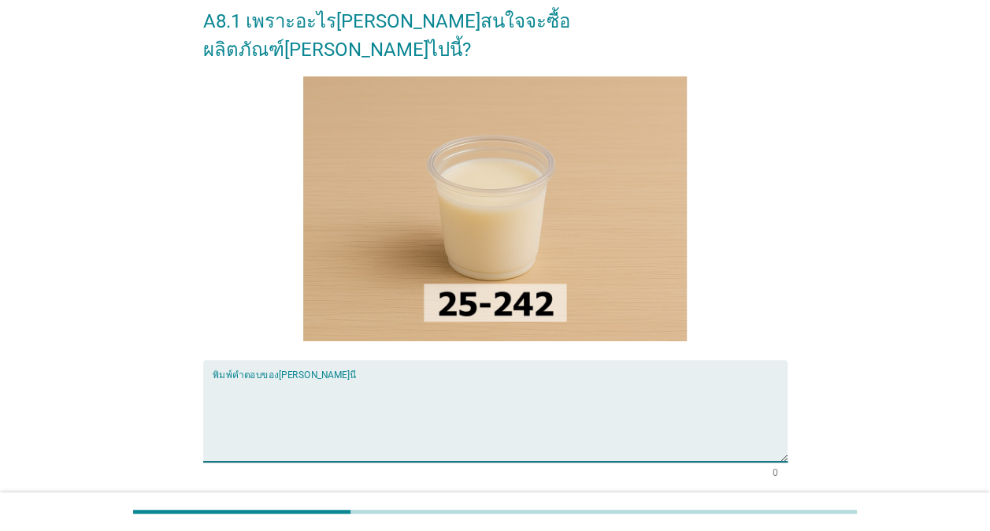
click at [252, 379] on textarea "พิมพ์คำตอบของคุณ ที่นี่" at bounding box center [500, 420] width 575 height 83
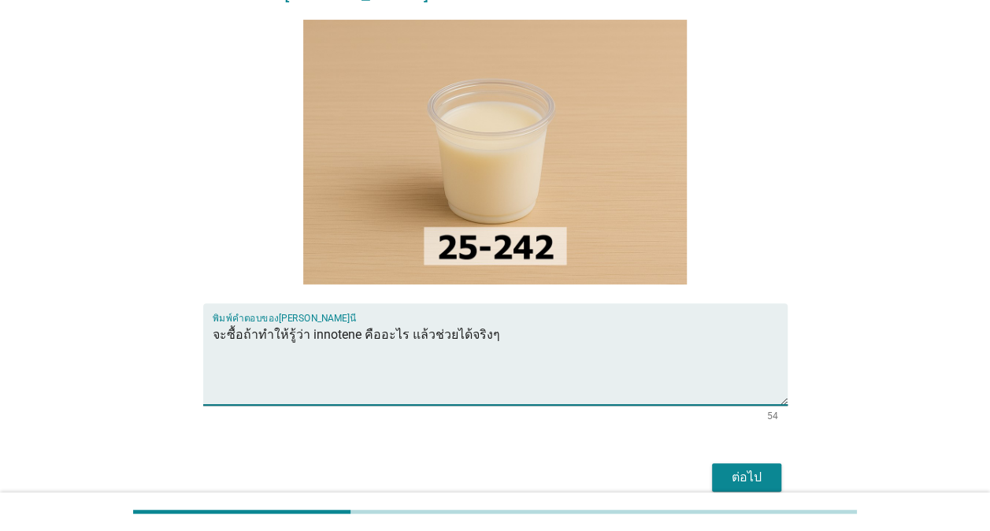
scroll to position [201, 0]
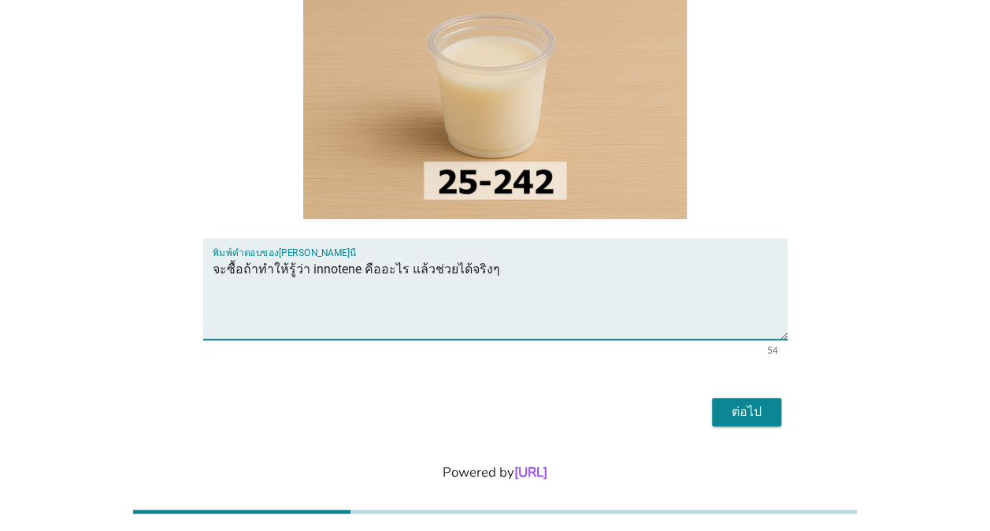
type textarea "จะซื้อถ้าทำให้รู้ว่า innotene คืออะไร แล้วช่วยได้จริงๆ"
click at [750, 403] on div "ต่อไป" at bounding box center [747, 412] width 44 height 19
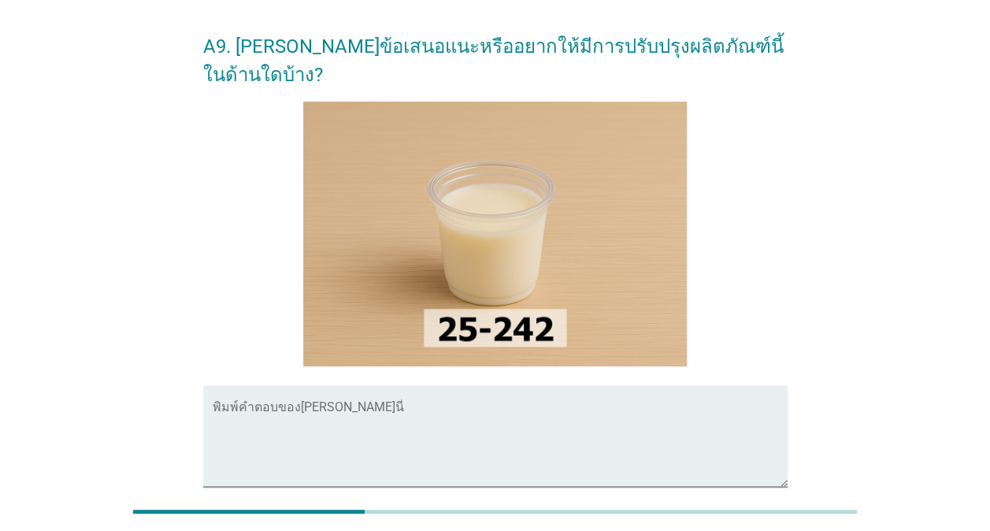
scroll to position [79, 0]
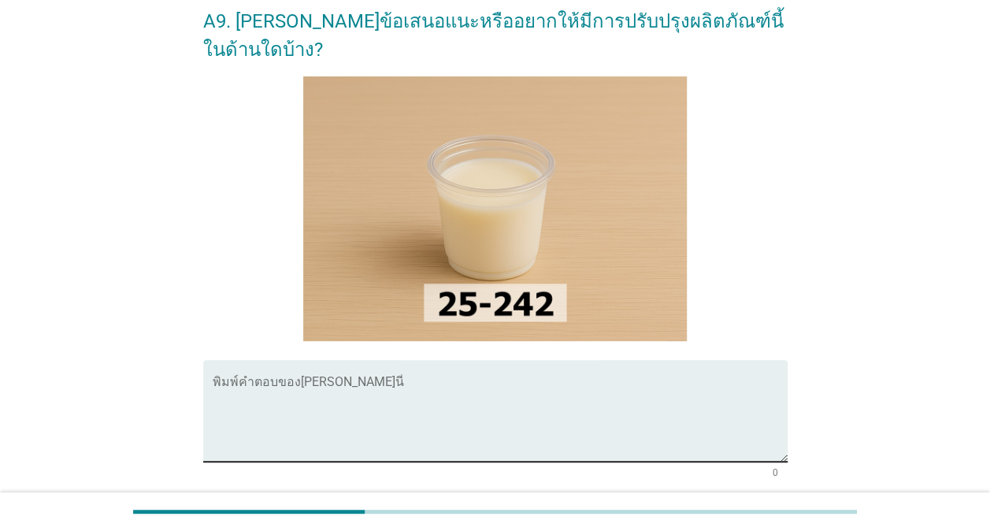
click at [314, 379] on textarea "พิมพ์คำตอบของคุณ ที่นี่" at bounding box center [500, 420] width 575 height 83
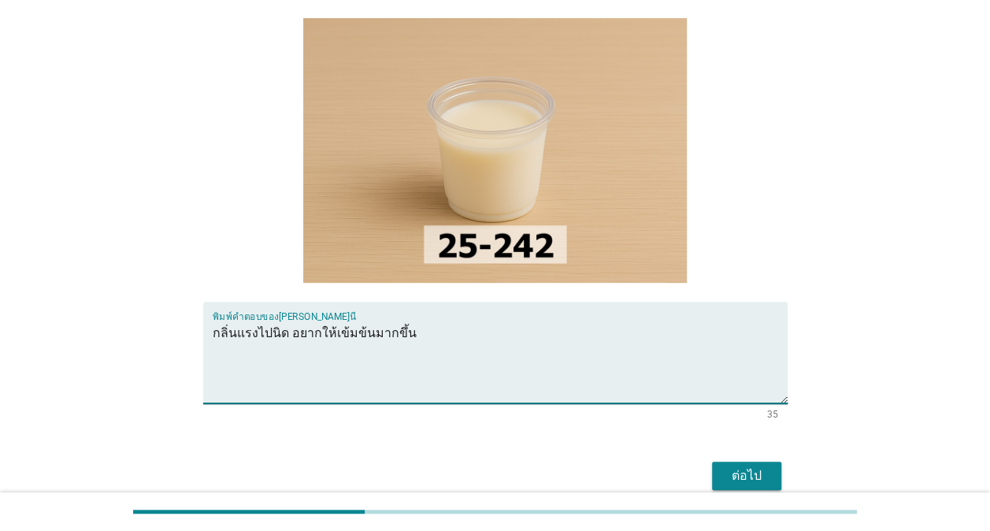
scroll to position [158, 0]
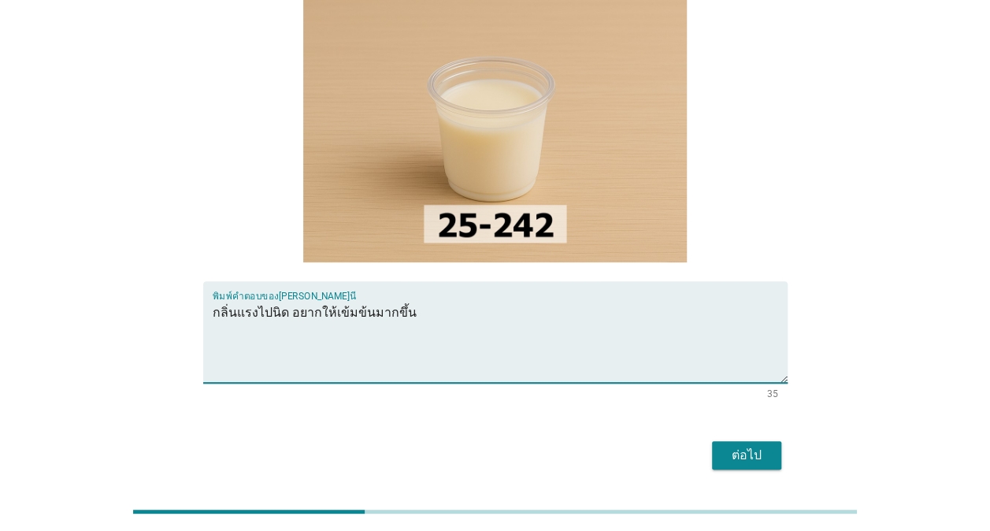
type textarea "กลิ่นแรงไปนิด อยากให้เข้มข้นมากขึ้น"
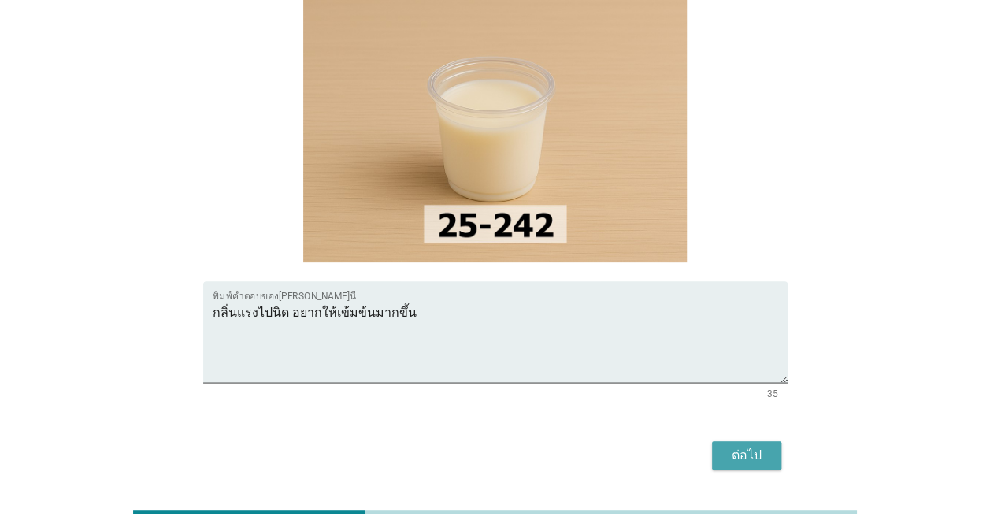
click at [746, 446] on div "ต่อไป" at bounding box center [747, 455] width 44 height 19
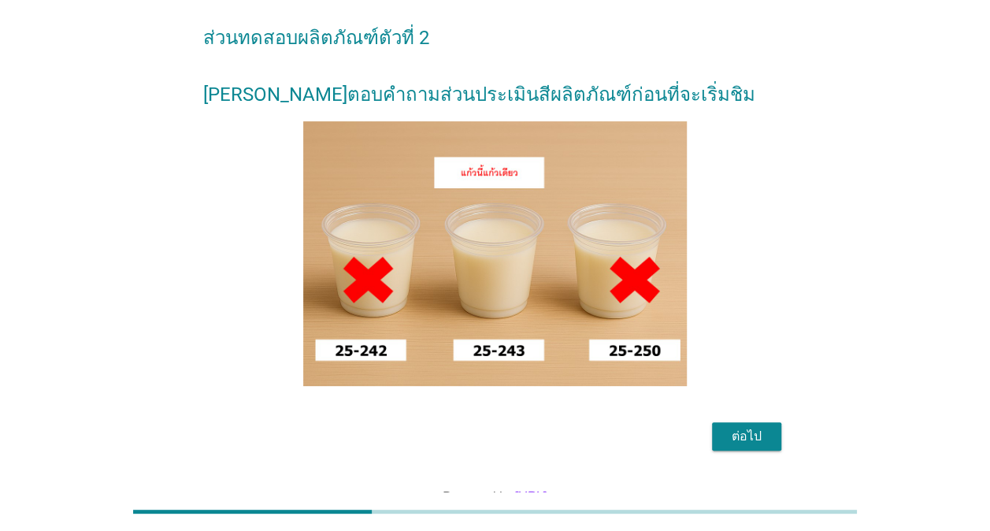
scroll to position [115, 0]
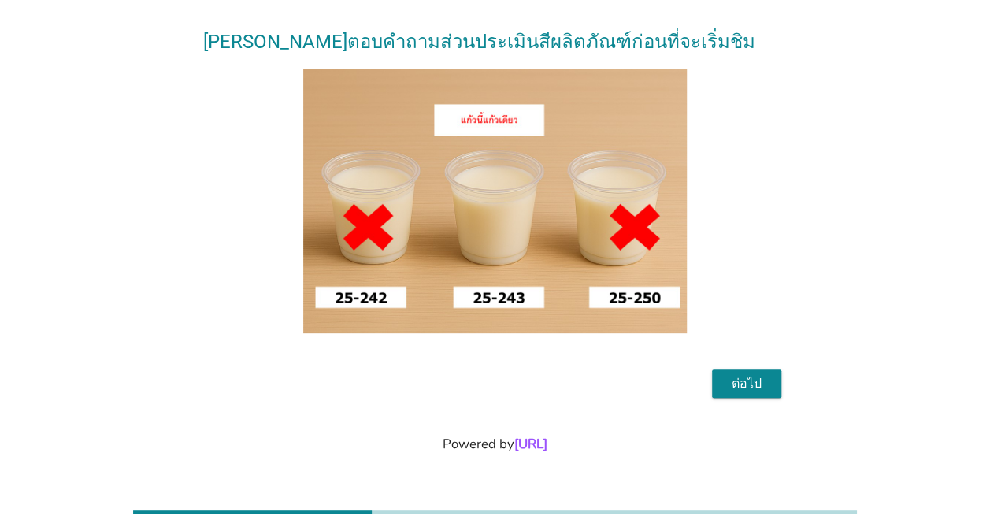
click at [751, 385] on div "ต่อไป" at bounding box center [747, 383] width 44 height 19
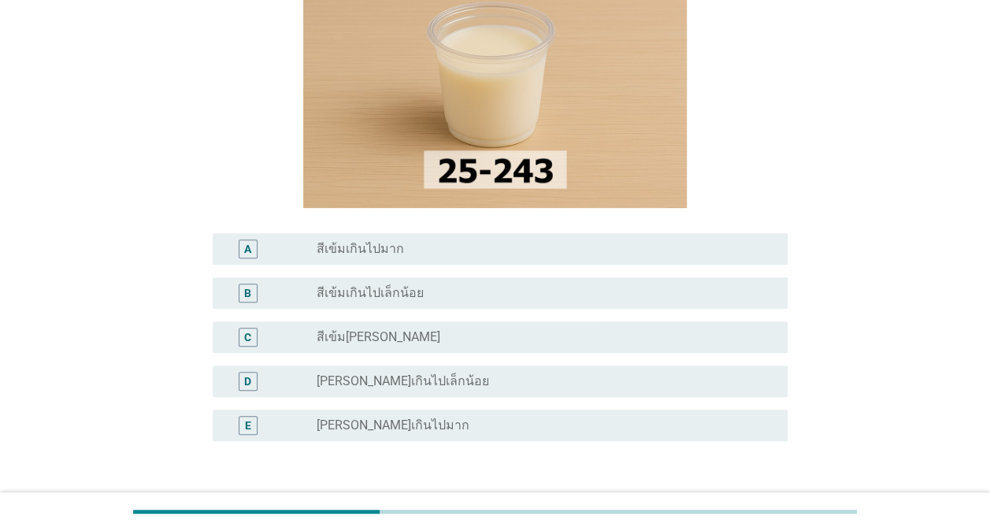
scroll to position [236, 0]
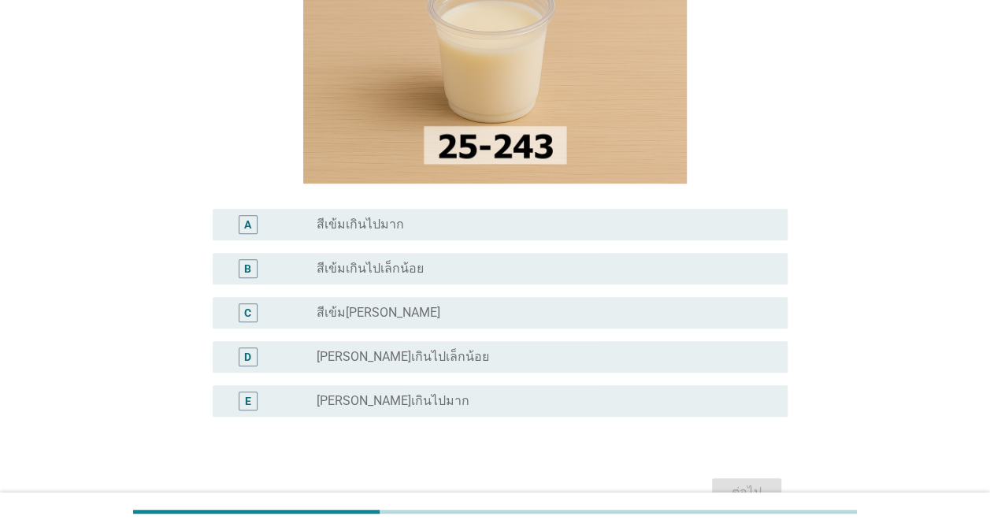
click at [380, 261] on label "สีเข้มเกินไปเล็กน้อย" at bounding box center [370, 269] width 107 height 16
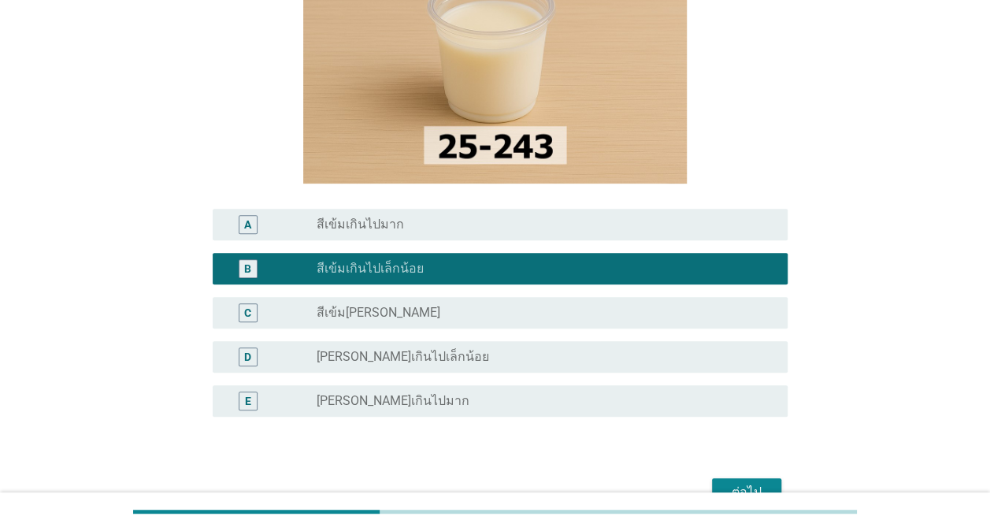
click at [741, 483] on div "ต่อไป" at bounding box center [747, 492] width 44 height 19
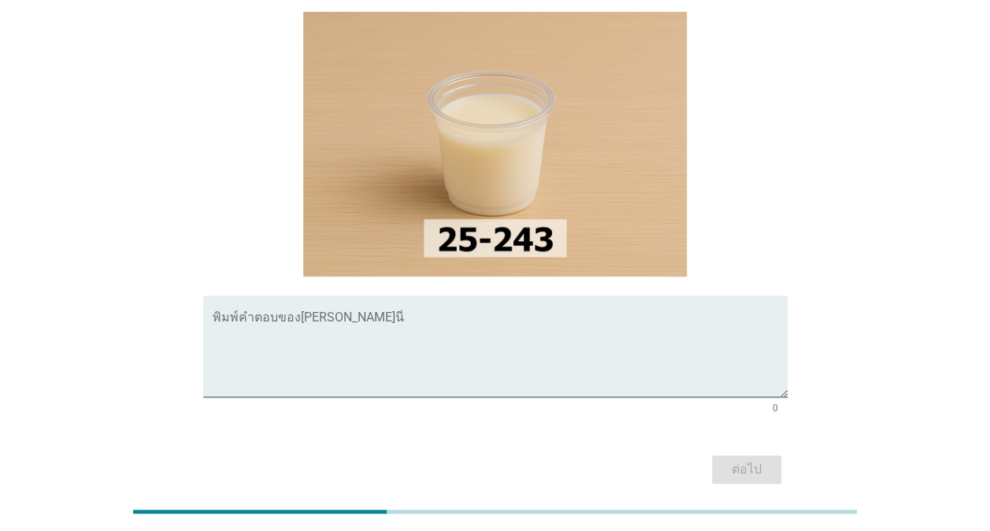
scroll to position [158, 0]
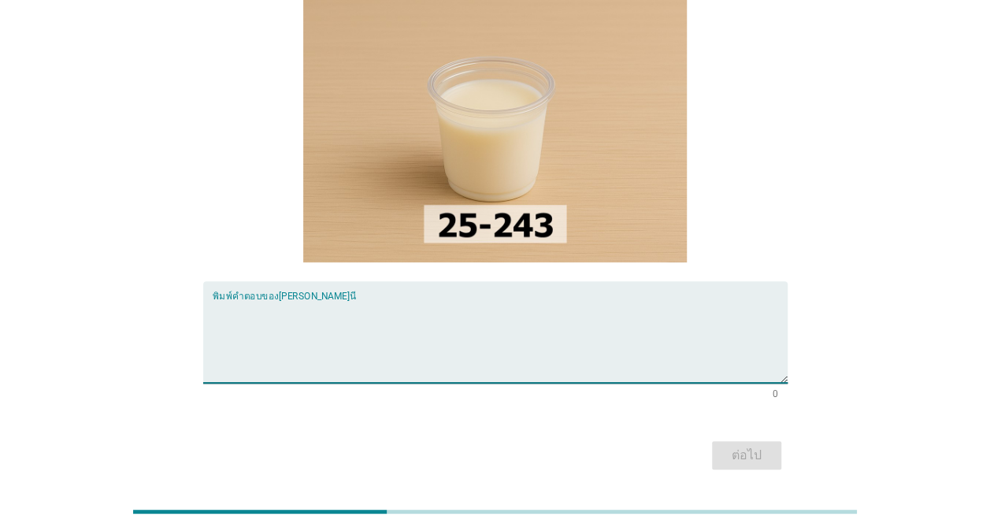
drag, startPoint x: 361, startPoint y: 284, endPoint x: 386, endPoint y: 282, distance: 25.3
click at [362, 300] on textarea "พิมพ์คำตอบของคุณ ที่นี่" at bounding box center [500, 341] width 575 height 83
type textarea "า"
type textarea "[PERSON_NAME]นมข้นหวาน"
click at [752, 446] on div "ต่อไป" at bounding box center [747, 455] width 44 height 19
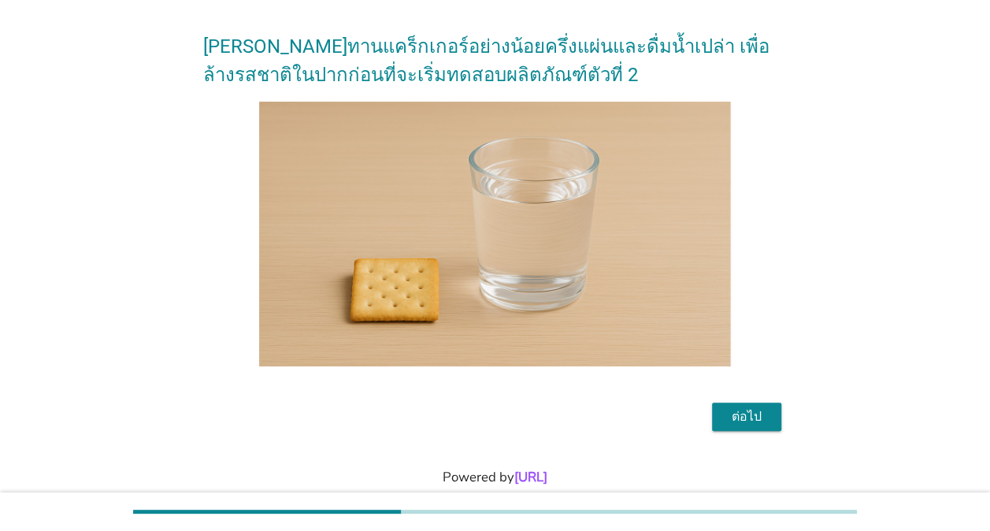
scroll to position [79, 0]
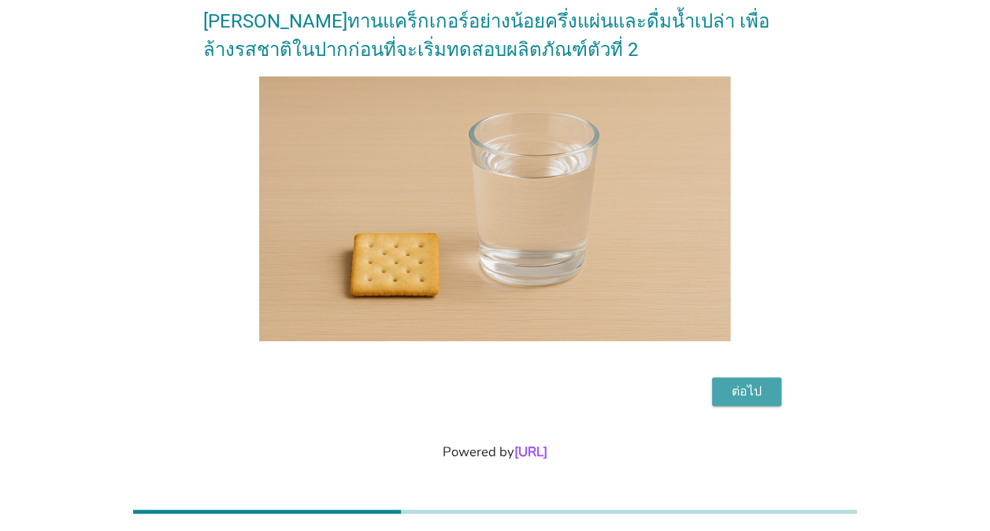
click at [749, 385] on div "ต่อไป" at bounding box center [747, 391] width 44 height 19
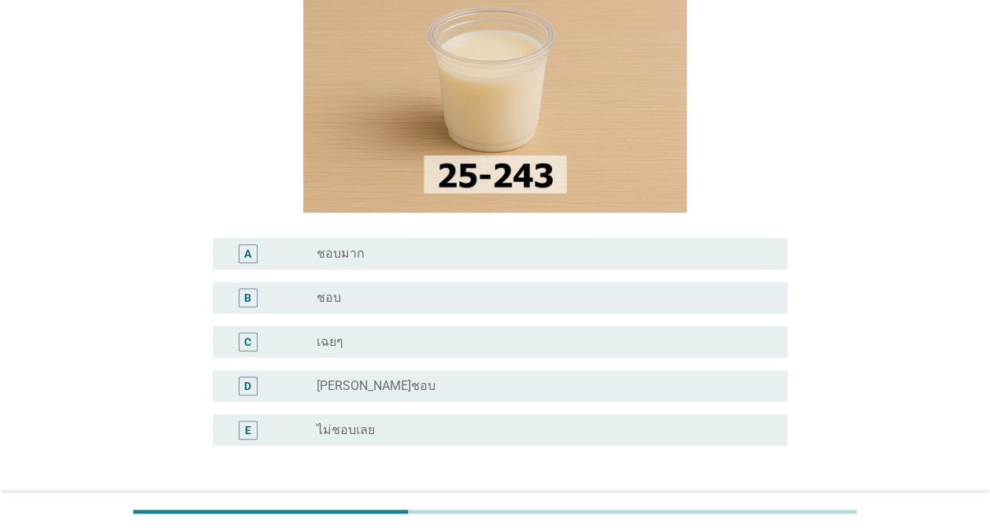
scroll to position [236, 0]
click at [369, 383] on label "[PERSON_NAME]ชอบ" at bounding box center [376, 385] width 119 height 16
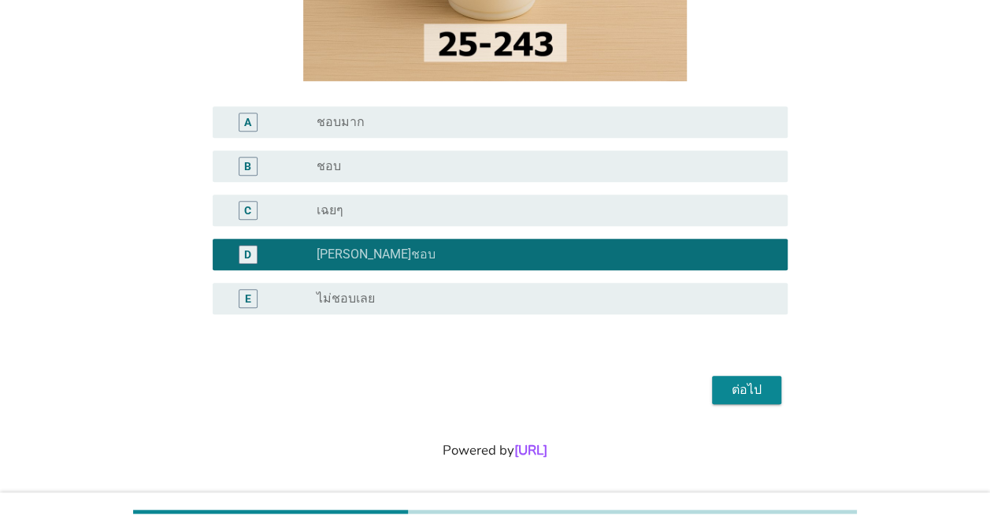
scroll to position [373, 0]
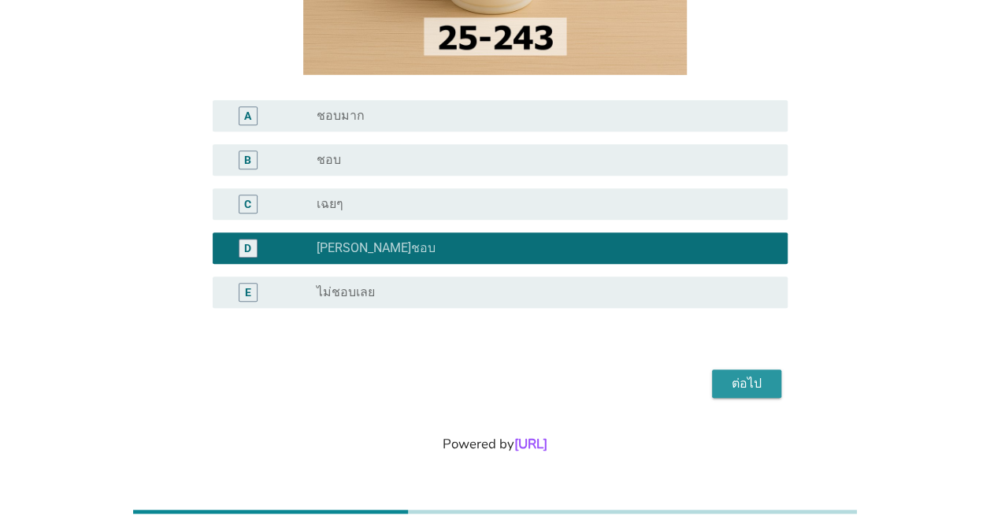
click at [738, 381] on div "ต่อไป" at bounding box center [747, 383] width 44 height 19
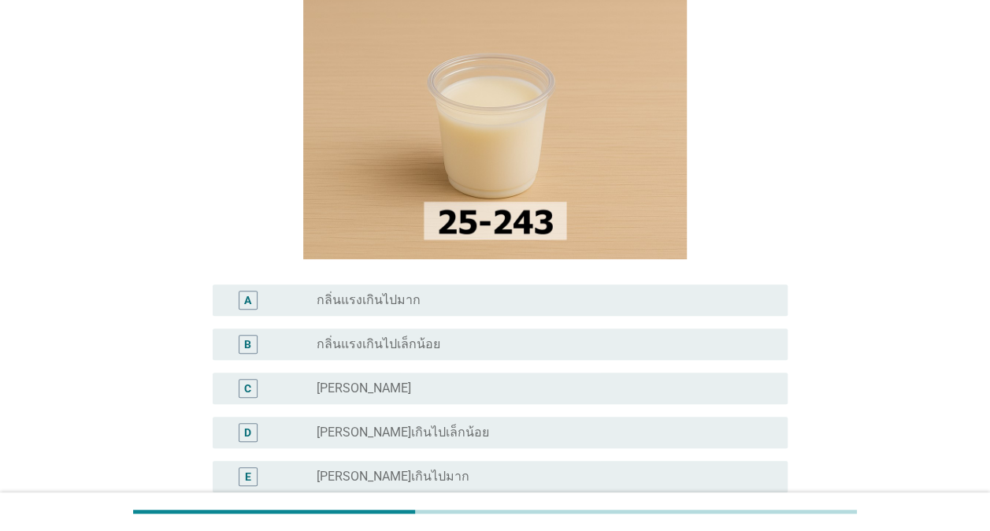
scroll to position [158, 0]
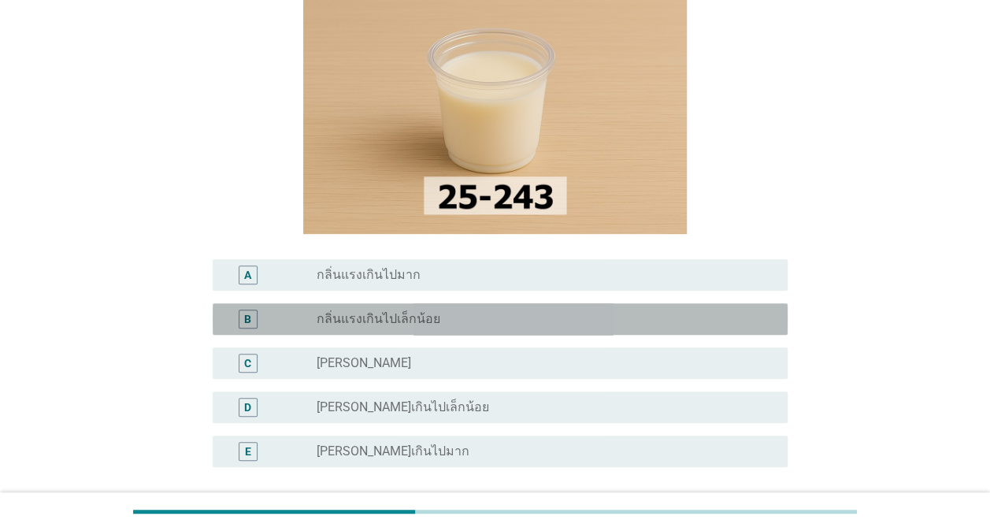
click at [440, 317] on div "radio_button_unchecked กลิ่นแรงเกินไปเล็กน้อย" at bounding box center [540, 319] width 446 height 16
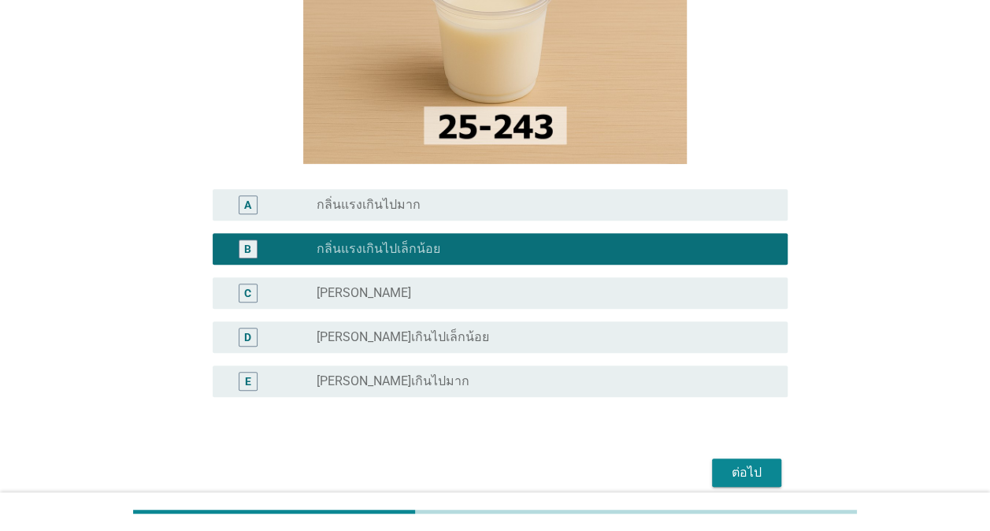
scroll to position [315, 0]
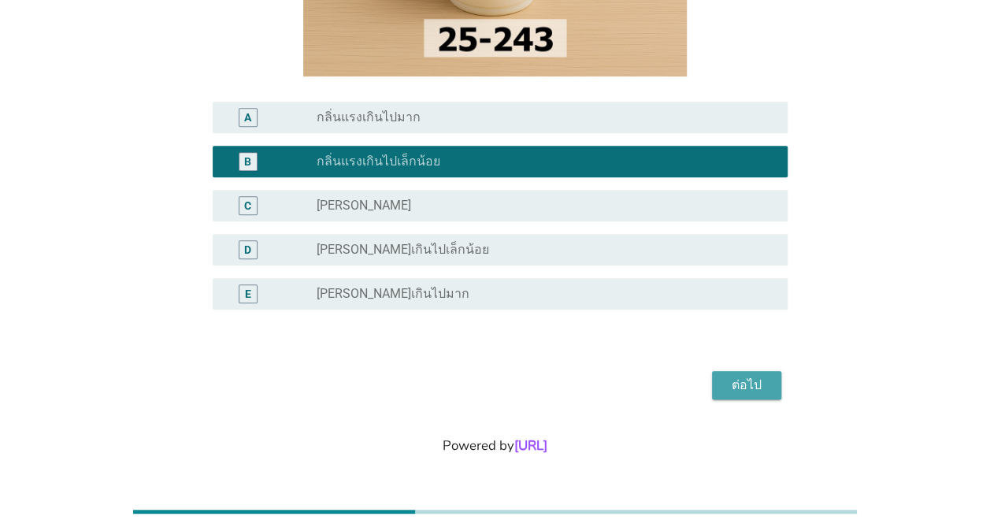
click at [742, 381] on div "ต่อไป" at bounding box center [747, 385] width 44 height 19
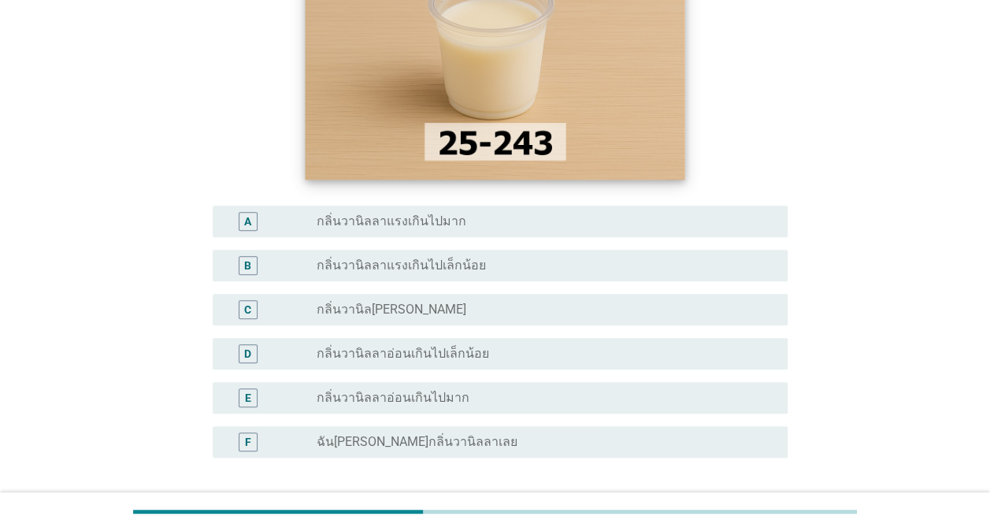
scroll to position [236, 0]
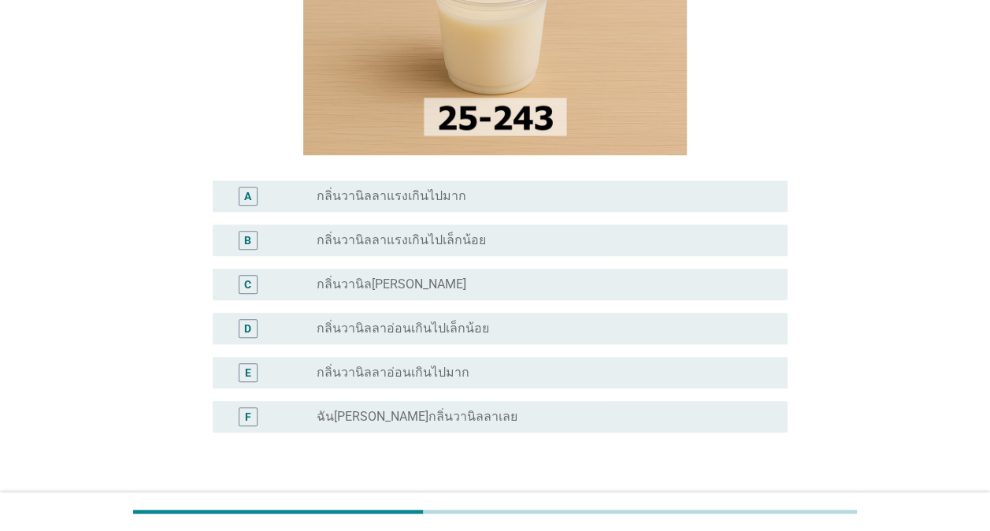
click at [451, 236] on label "กลิ่นวานิลลาแรงเกินไปเล็กน้อย" at bounding box center [401, 240] width 169 height 16
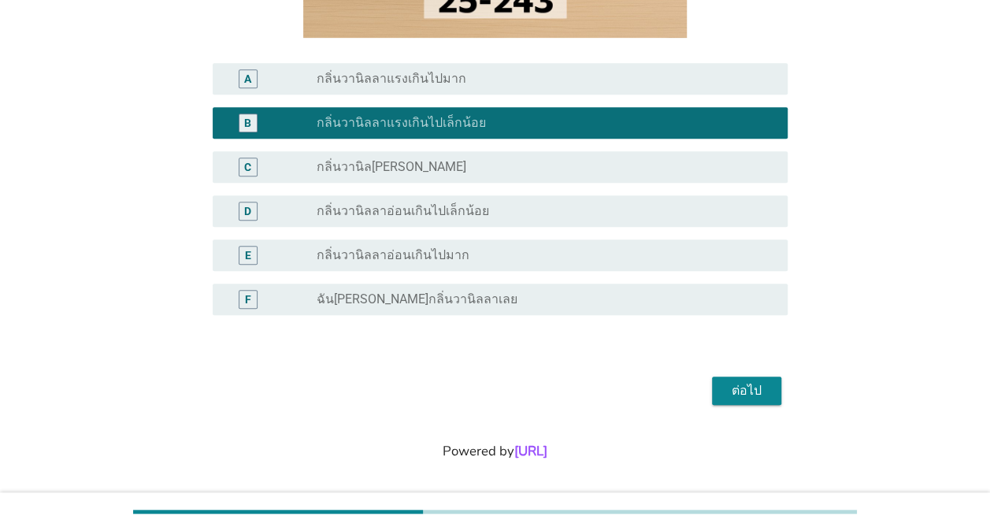
scroll to position [361, 0]
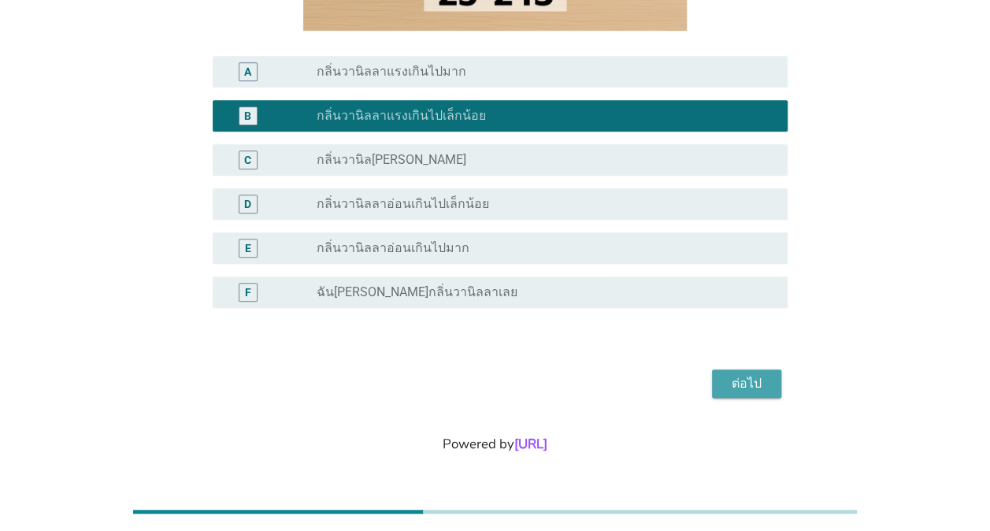
click at [744, 373] on button "ต่อไป" at bounding box center [746, 384] width 69 height 28
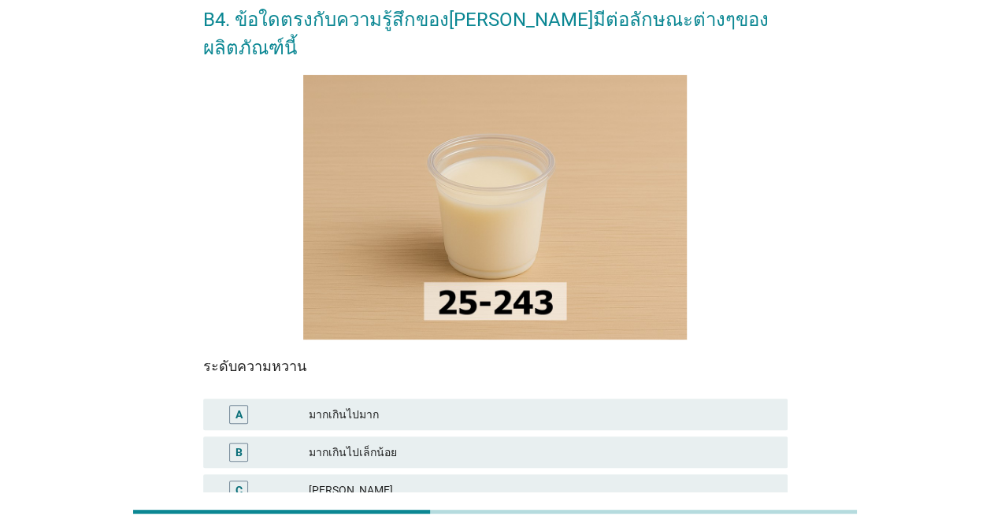
scroll to position [158, 0]
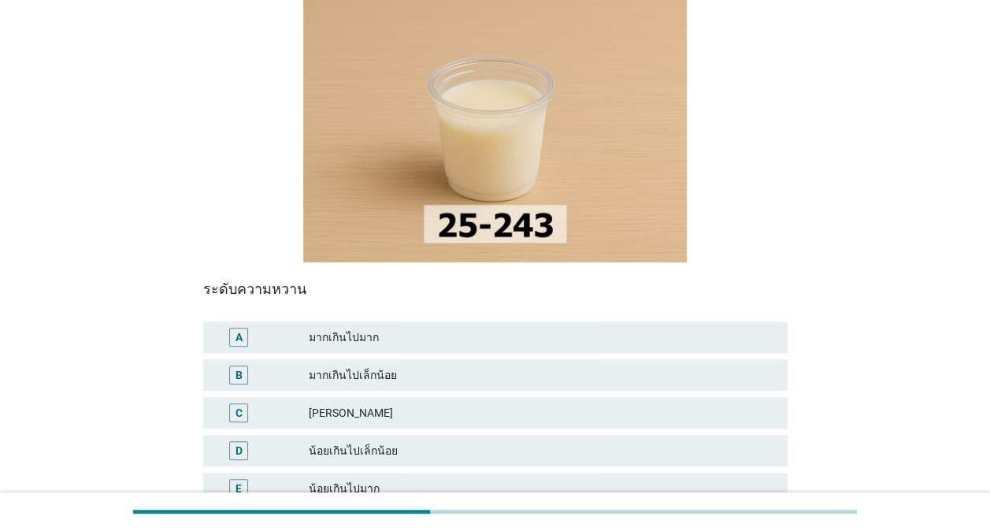
click at [331, 328] on div "มากเกินไปมาก" at bounding box center [542, 337] width 466 height 19
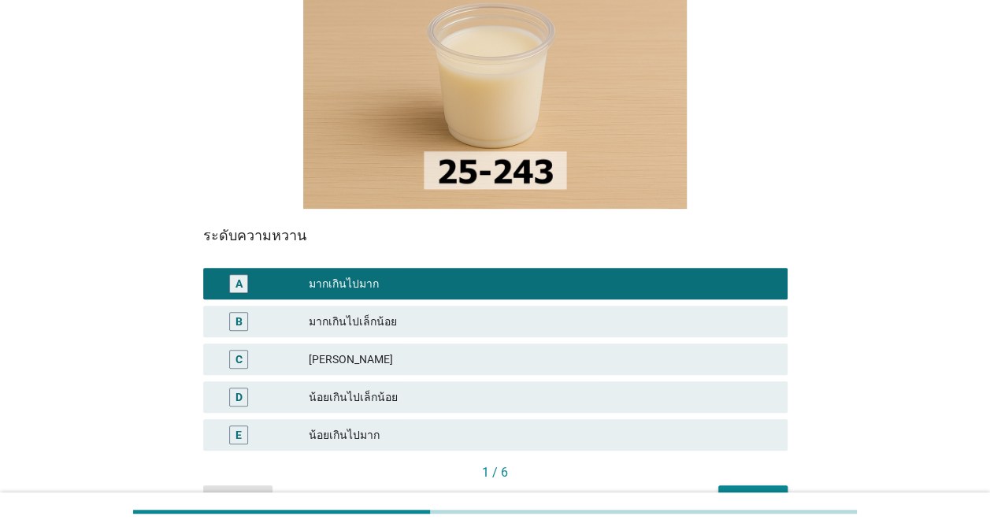
scroll to position [236, 0]
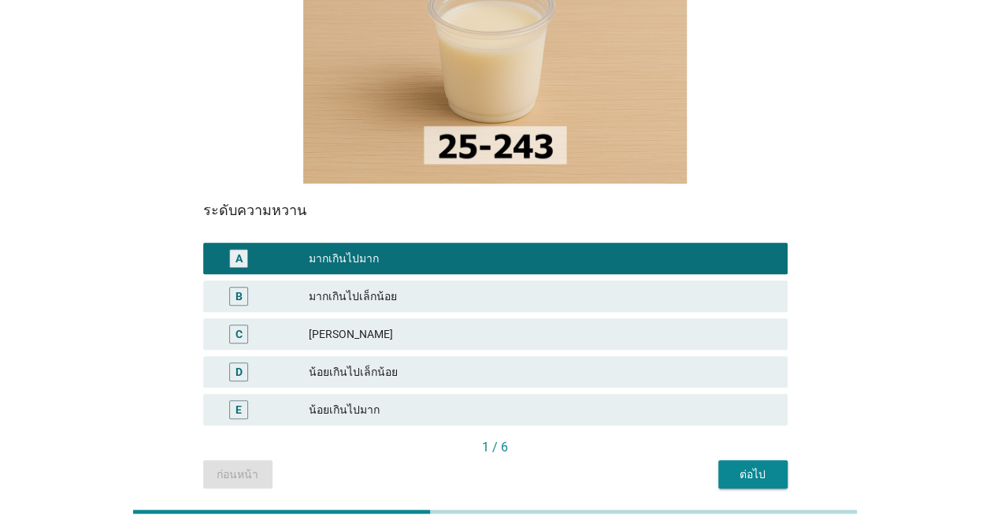
click at [769, 466] on div "ต่อไป" at bounding box center [753, 474] width 44 height 17
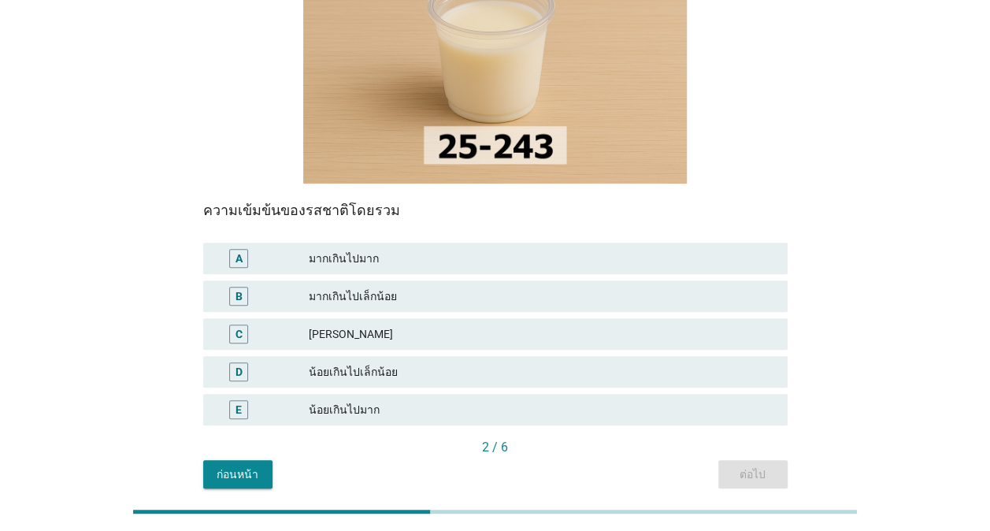
click at [389, 362] on div "น้อยเกินไปเล็กน้อย" at bounding box center [542, 371] width 466 height 19
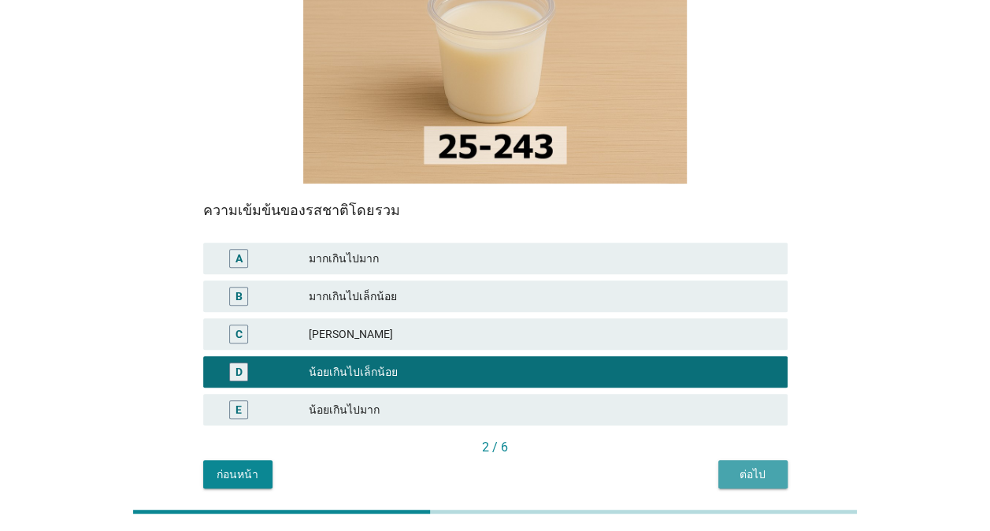
click at [741, 466] on div "ต่อไป" at bounding box center [753, 474] width 44 height 17
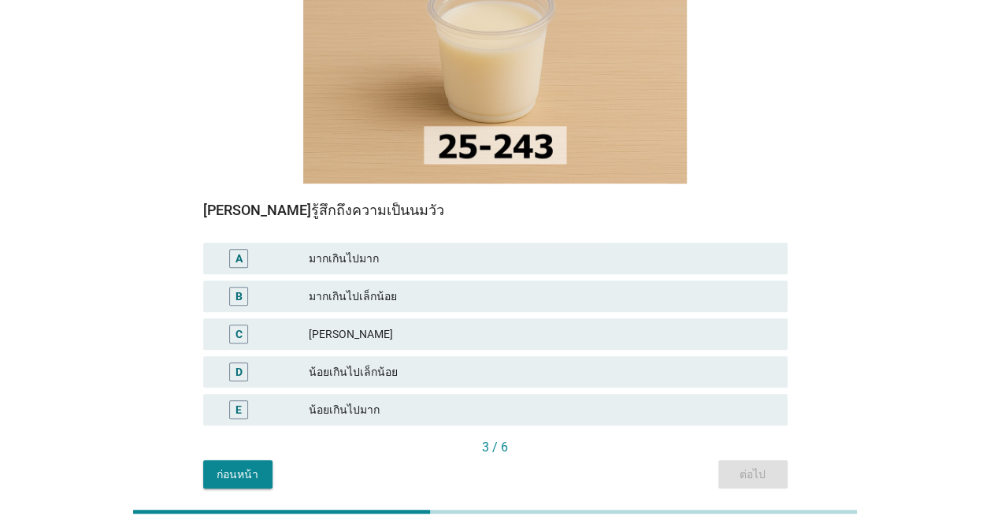
click at [500, 325] on div "[PERSON_NAME]" at bounding box center [542, 334] width 466 height 19
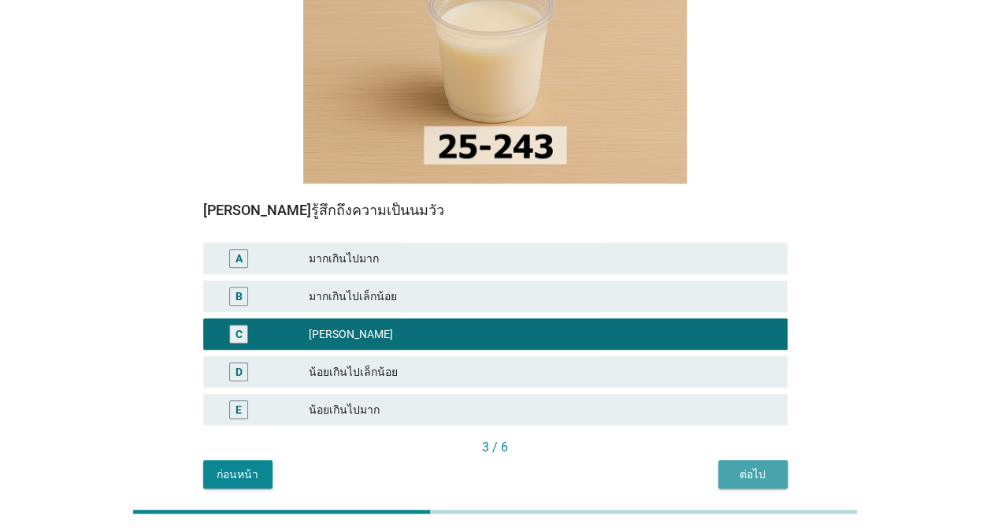
click at [766, 466] on div "ต่อไป" at bounding box center [753, 474] width 44 height 17
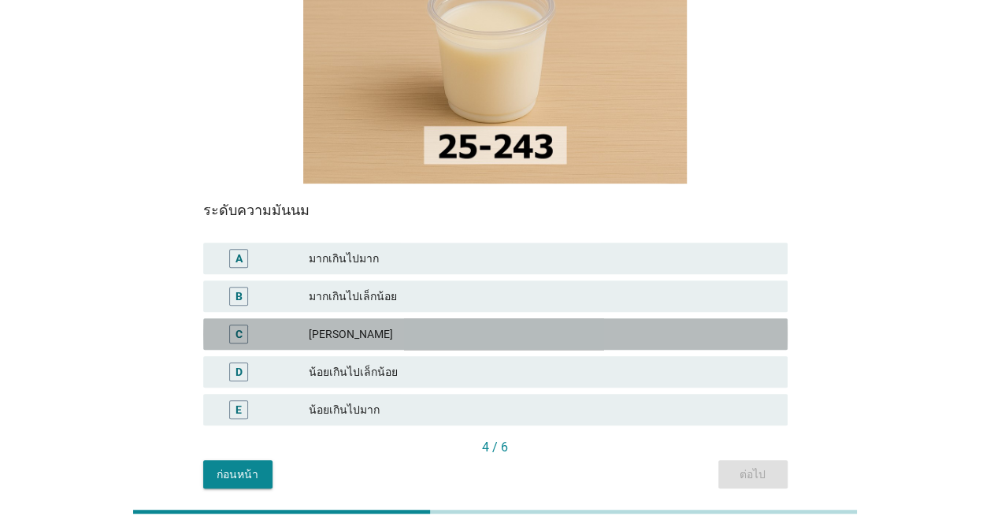
click at [604, 325] on div "[PERSON_NAME]" at bounding box center [542, 334] width 466 height 19
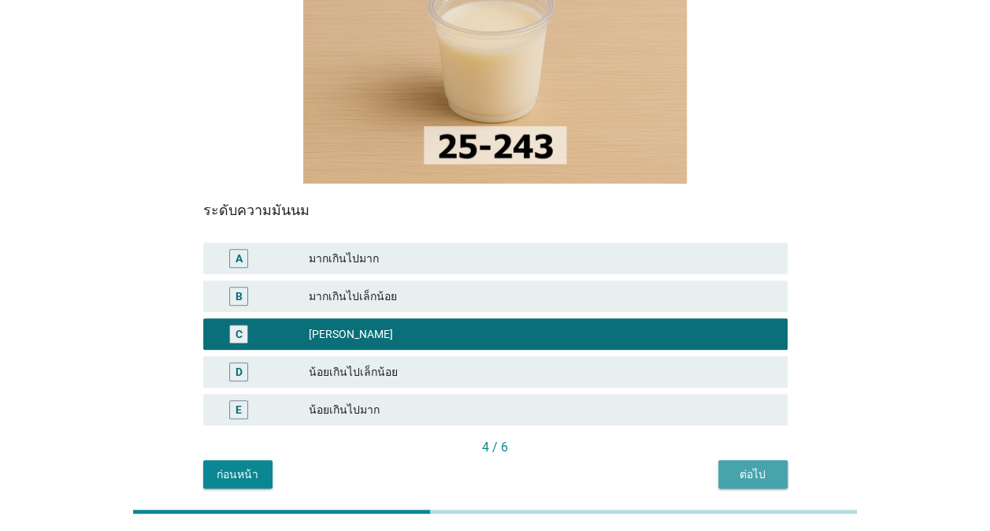
click at [761, 466] on div "ต่อไป" at bounding box center [753, 474] width 44 height 17
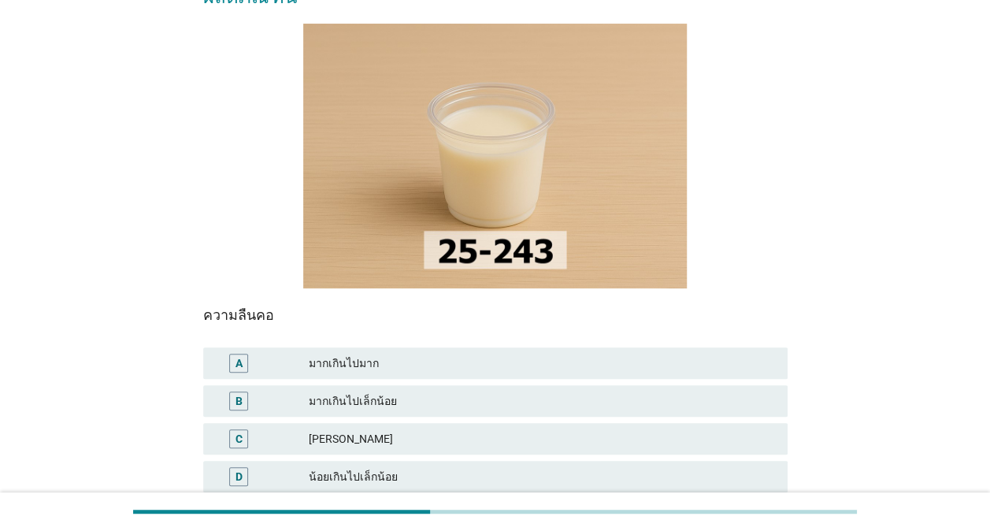
scroll to position [158, 0]
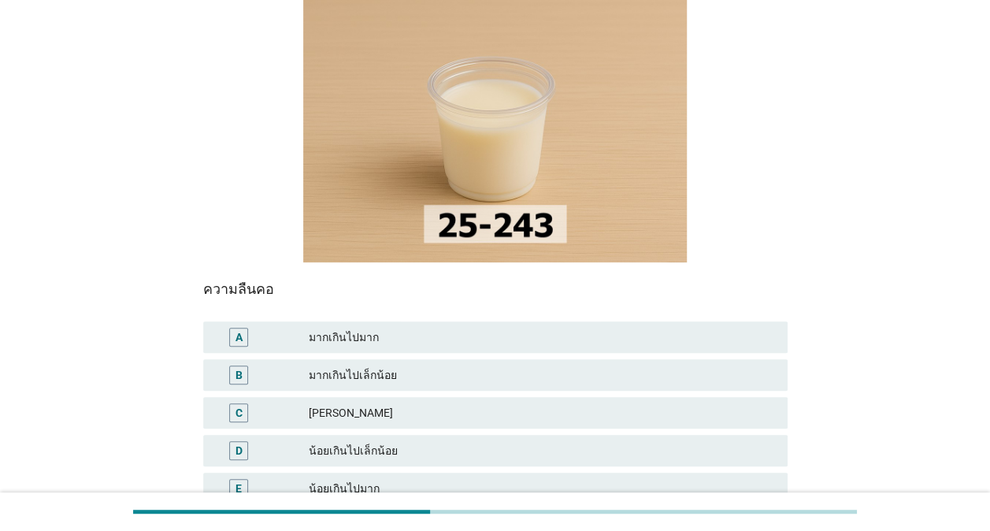
click at [437, 403] on div "[PERSON_NAME]" at bounding box center [542, 412] width 466 height 19
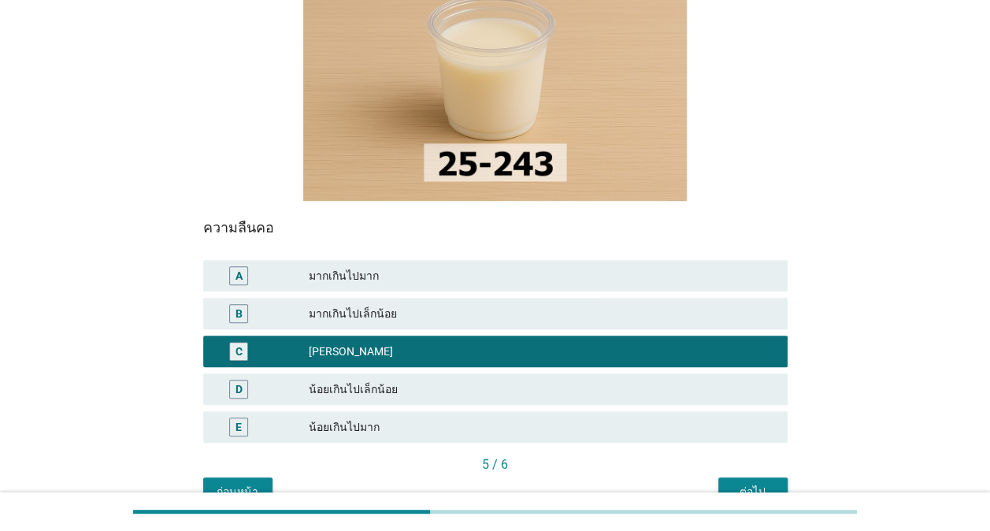
scroll to position [294, 0]
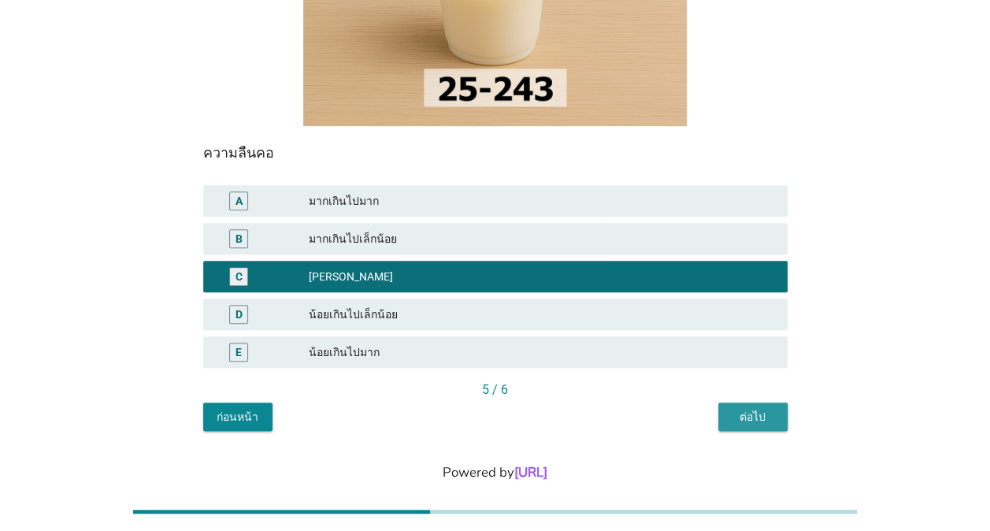
click at [750, 409] on div "ต่อไป" at bounding box center [753, 417] width 44 height 17
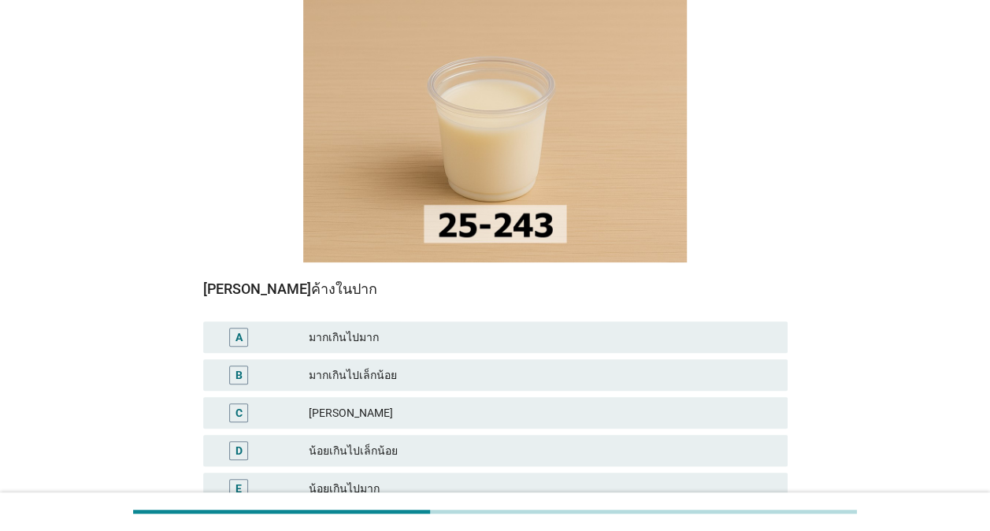
scroll to position [236, 0]
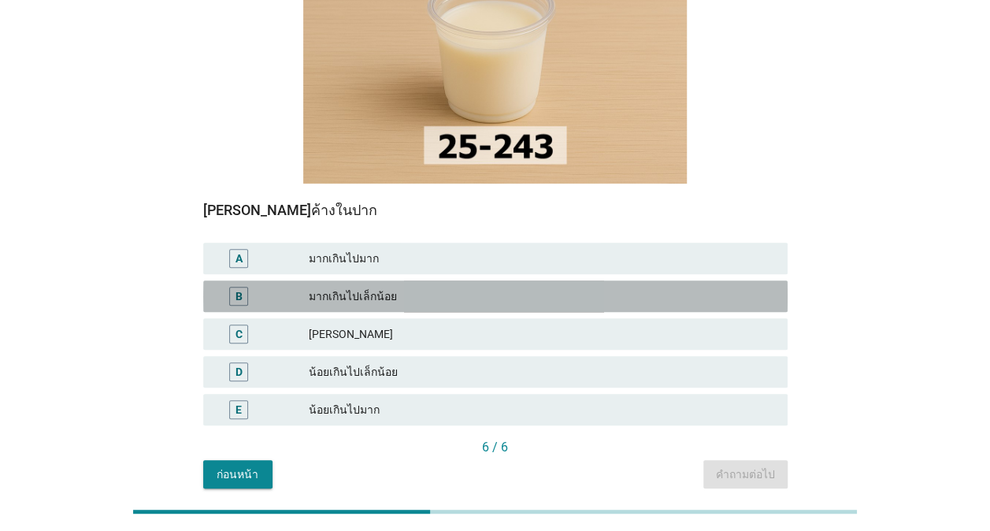
click at [442, 287] on div "มากเกินไปเล็กน้อย" at bounding box center [542, 296] width 466 height 19
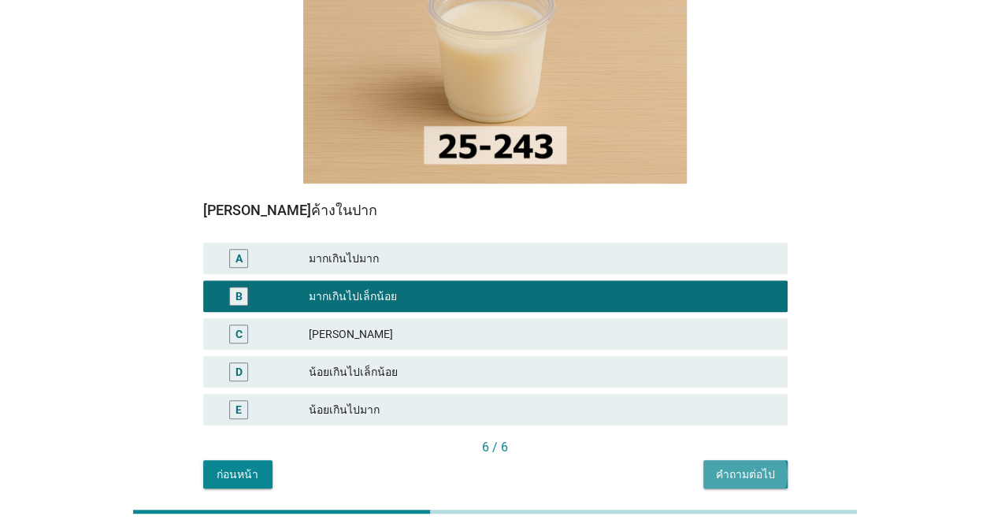
click at [741, 466] on div "คำถามต่อไป" at bounding box center [745, 474] width 59 height 17
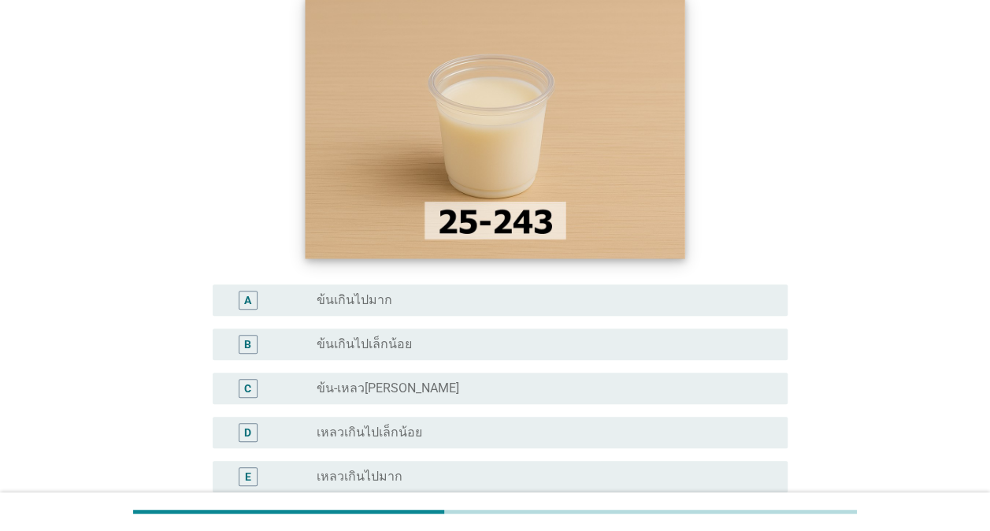
scroll to position [158, 0]
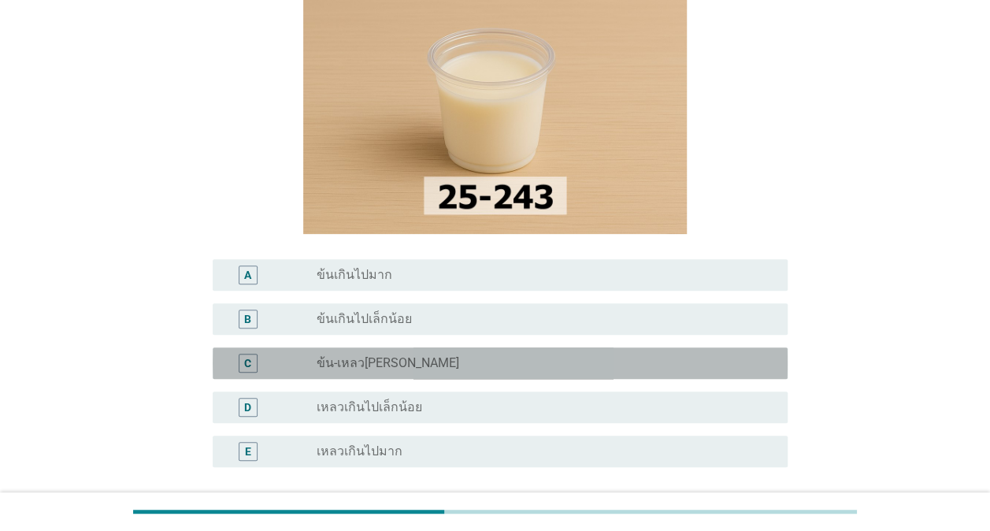
click at [500, 359] on div "radio_button_unchecked ข้น-เหลว[PERSON_NAME]" at bounding box center [540, 363] width 446 height 16
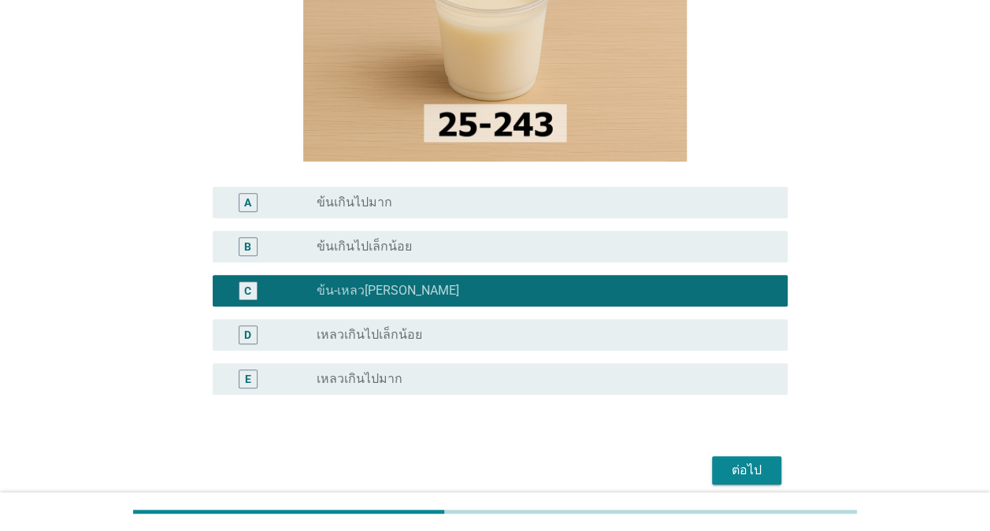
scroll to position [315, 0]
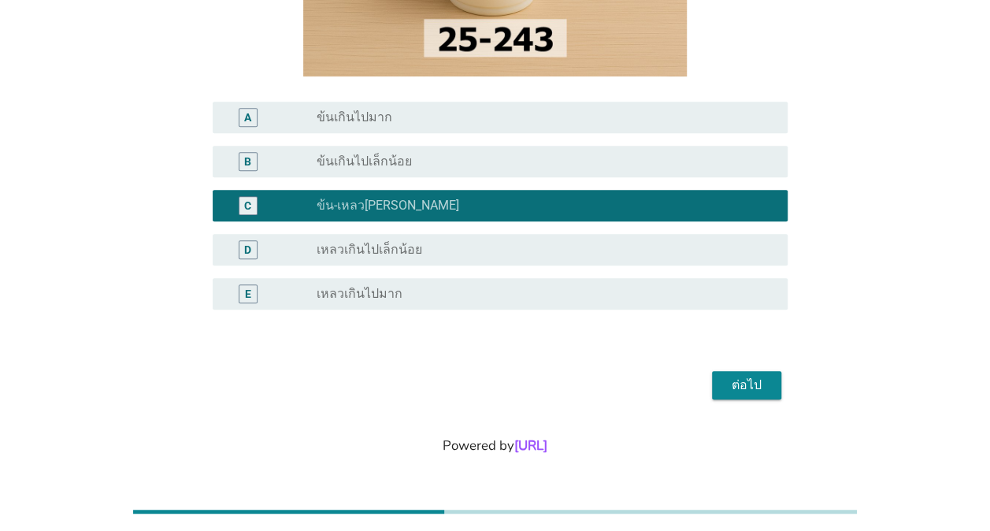
click at [733, 389] on div "ต่อไป" at bounding box center [747, 385] width 44 height 19
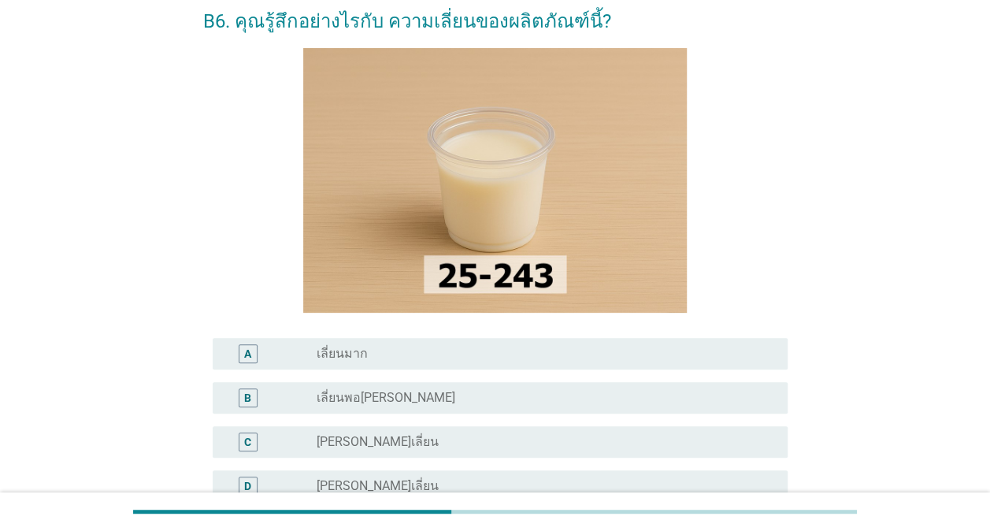
scroll to position [158, 0]
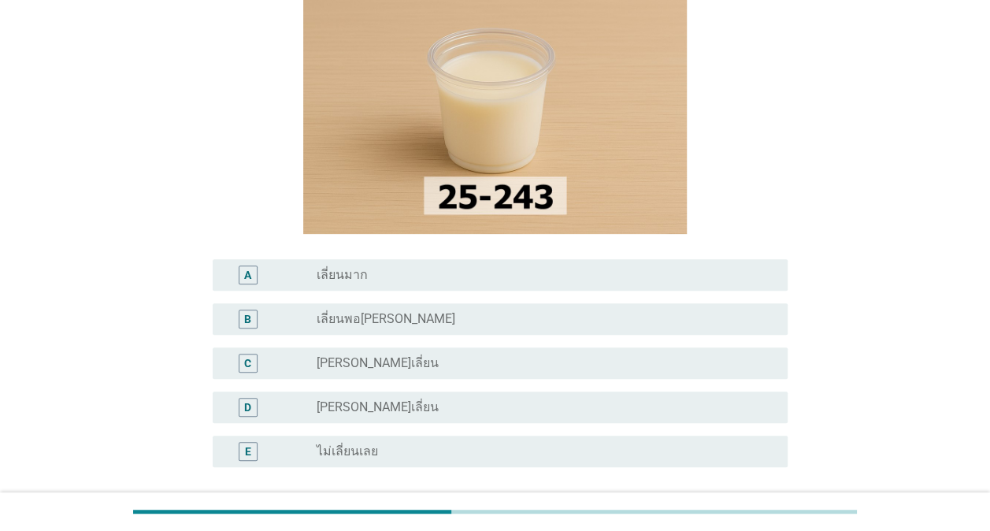
click at [521, 320] on div "radio_button_unchecked เลี่ยนพอ[PERSON_NAME]" at bounding box center [540, 319] width 446 height 16
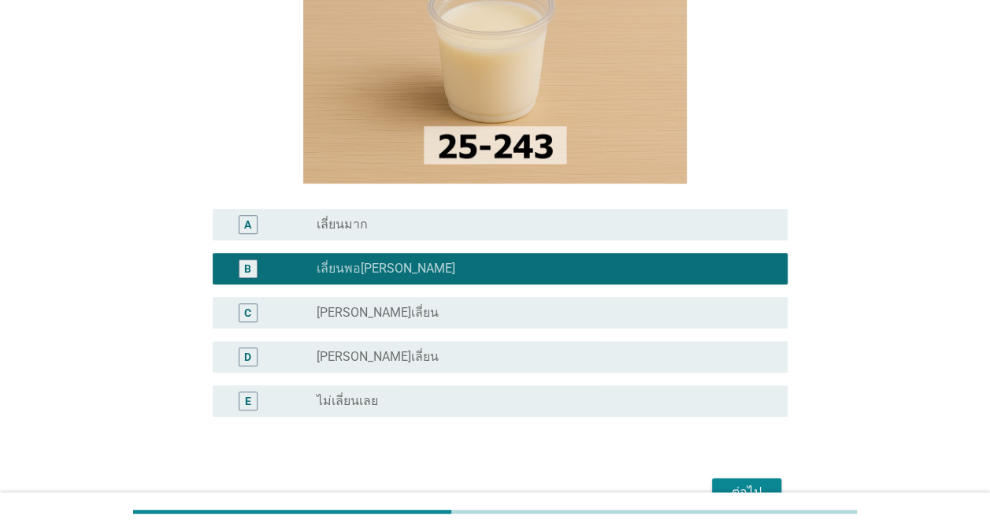
scroll to position [315, 0]
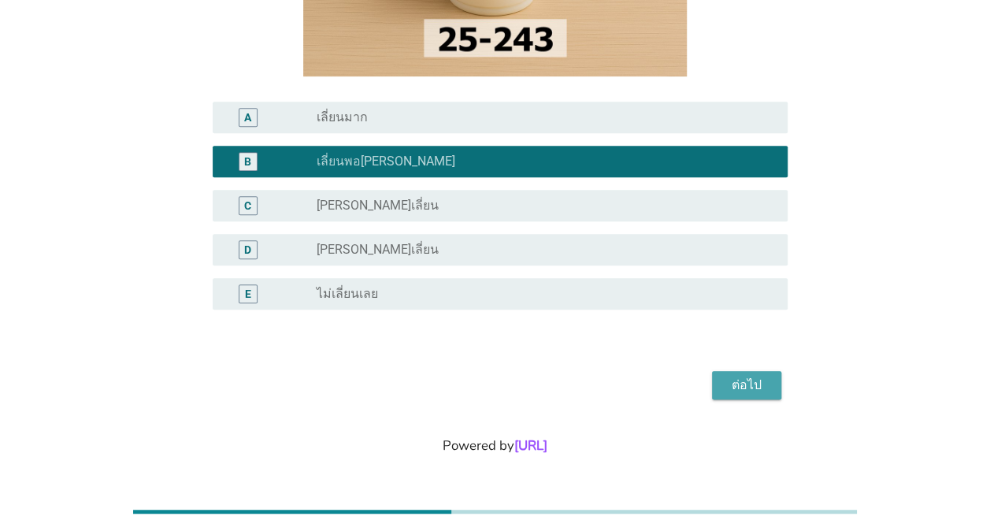
click at [745, 382] on div "ต่อไป" at bounding box center [747, 385] width 44 height 19
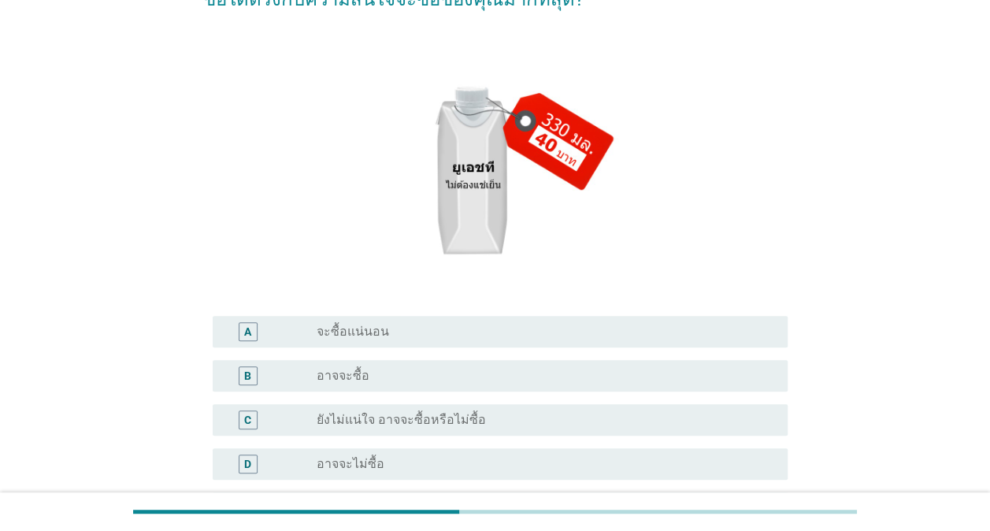
scroll to position [236, 0]
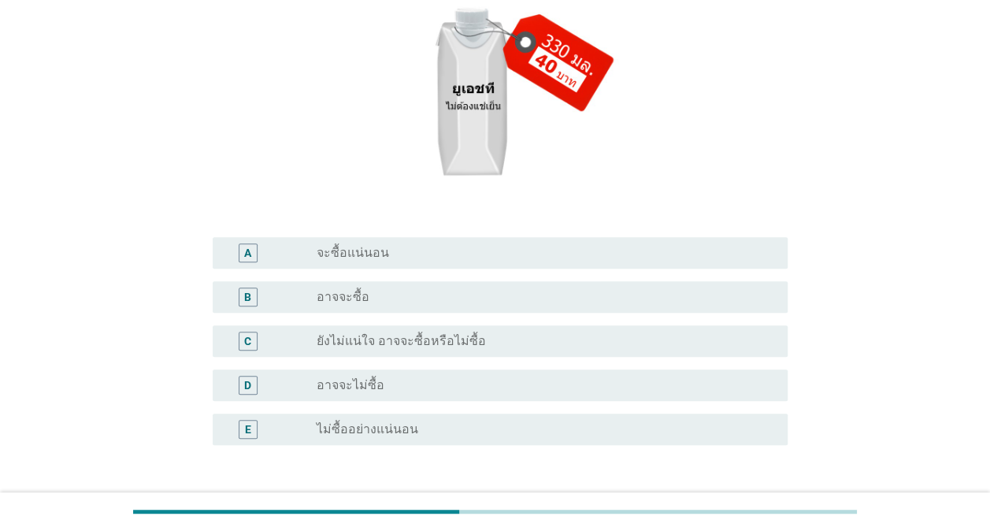
click at [484, 389] on div "radio_button_unchecked อาจจะไม่ซื้อ" at bounding box center [540, 385] width 446 height 16
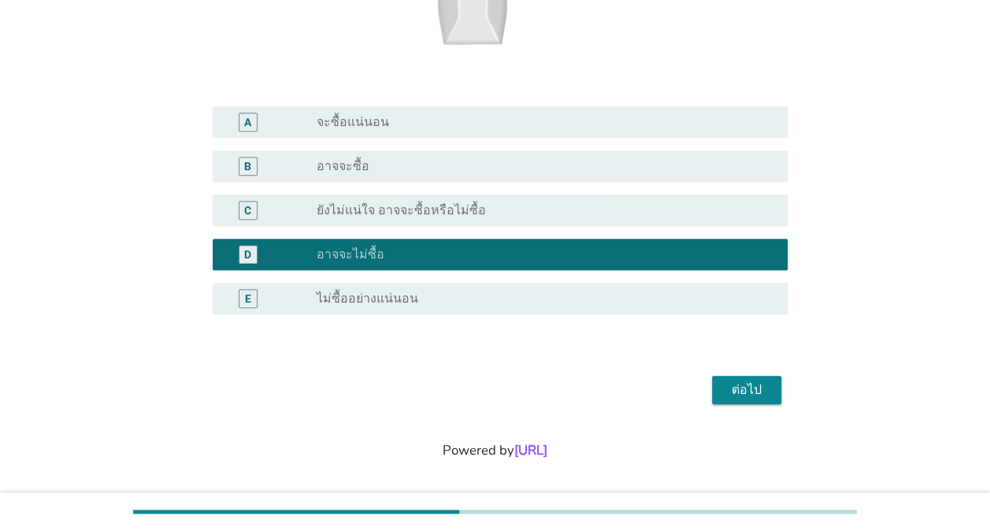
scroll to position [373, 0]
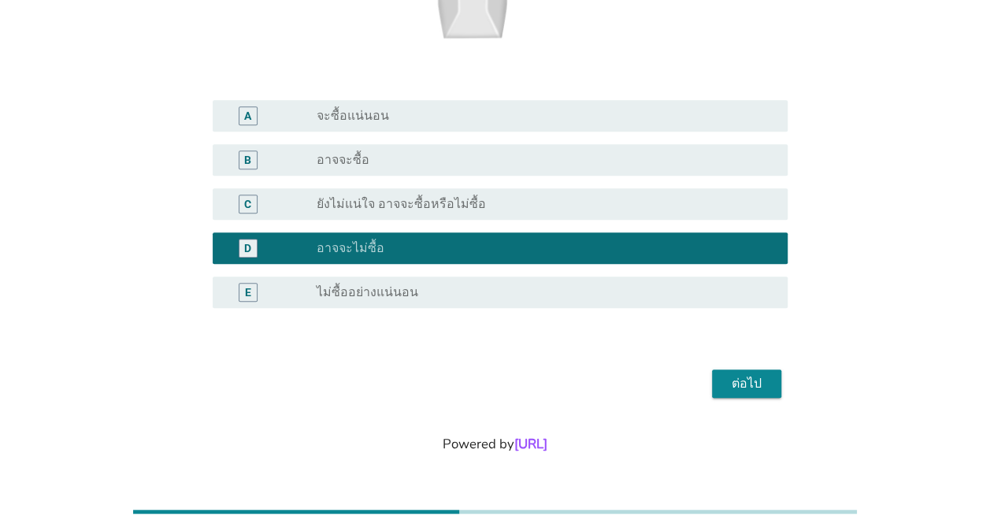
click at [755, 383] on div "ต่อไป" at bounding box center [747, 383] width 44 height 19
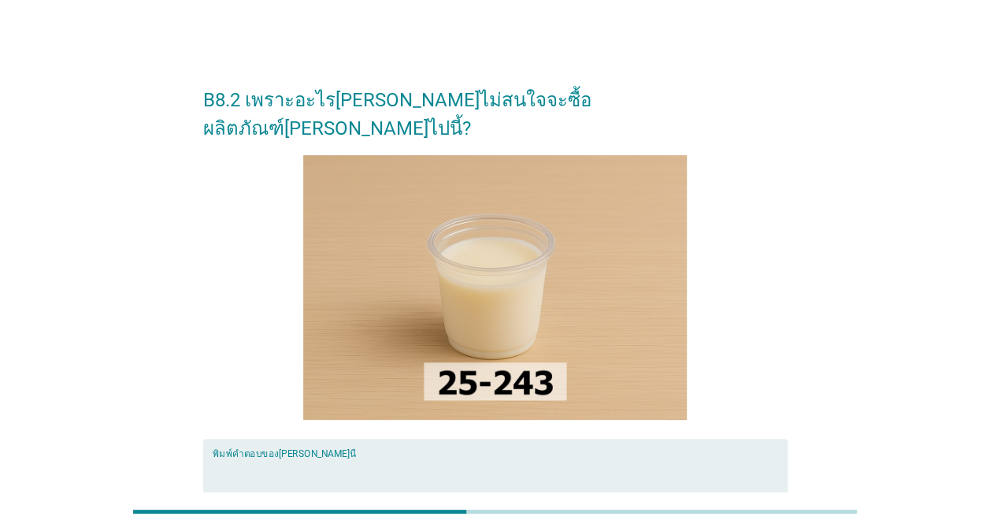
click at [498, 458] on textarea "พิมพ์คำตอบของคุณ ที่นี่" at bounding box center [500, 499] width 575 height 83
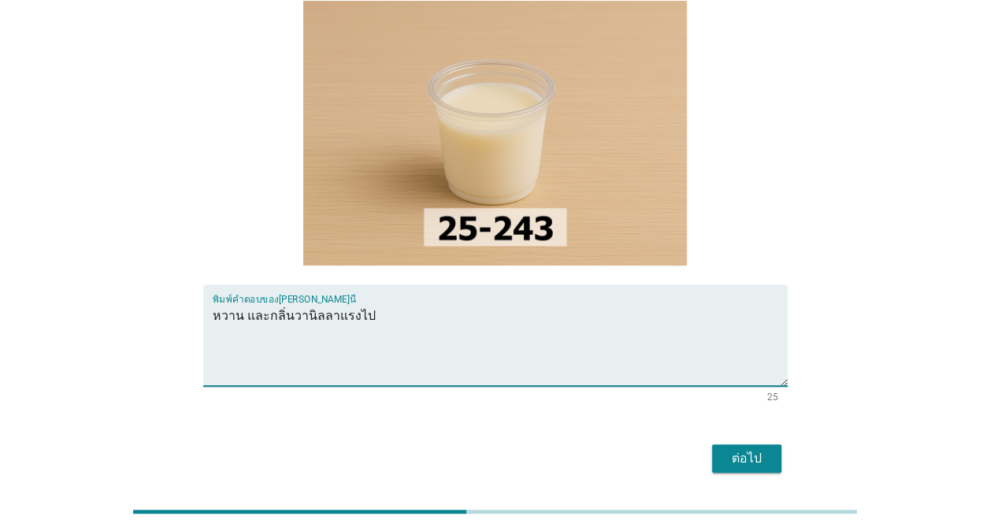
scroll to position [158, 0]
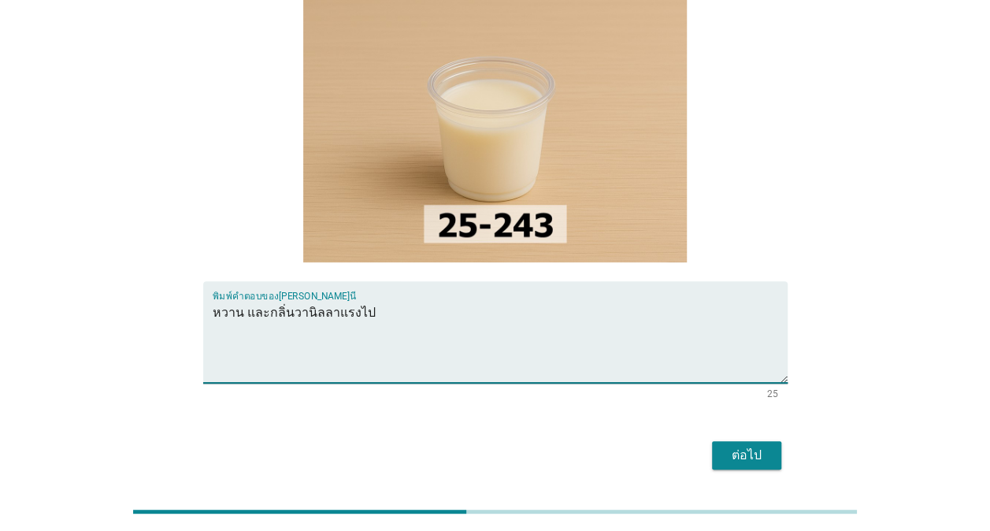
click at [237, 300] on textarea "หวาน และกลิ่นวานิลลาแรงไป" at bounding box center [500, 341] width 575 height 83
type textarea "หวานเกินไป และกลิ่นวานิลลาแรงไป"
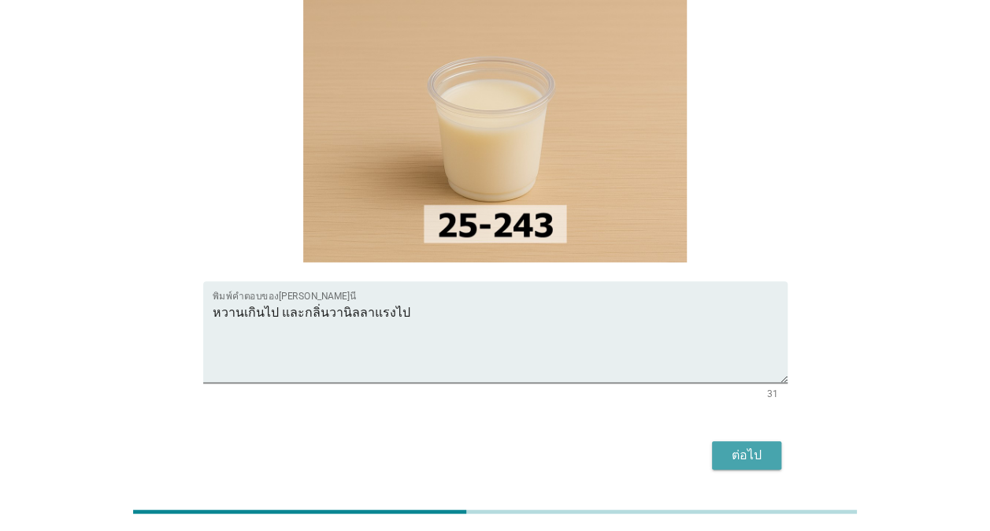
click at [752, 446] on div "ต่อไป" at bounding box center [747, 455] width 44 height 19
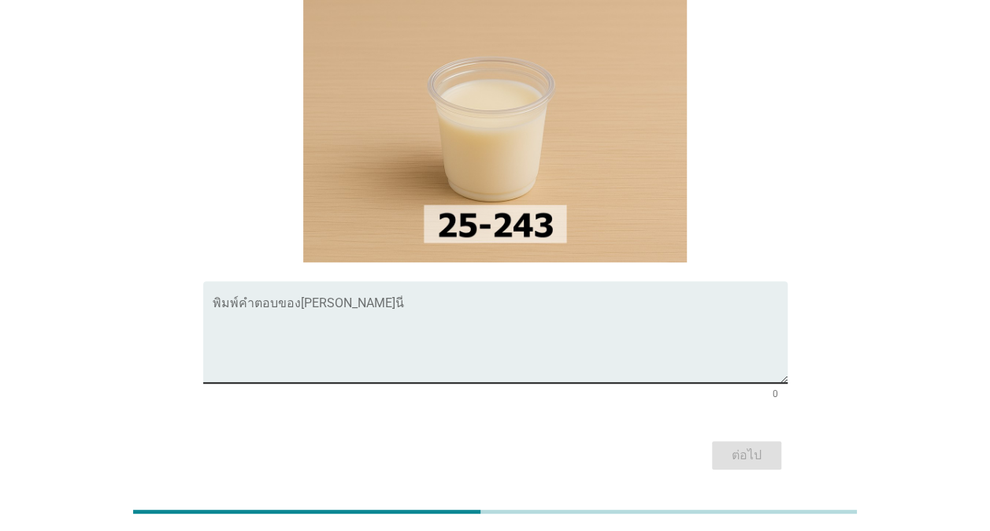
click at [319, 281] on div "พิมพ์คำตอบของ[PERSON_NAME]นี่" at bounding box center [500, 332] width 575 height 102
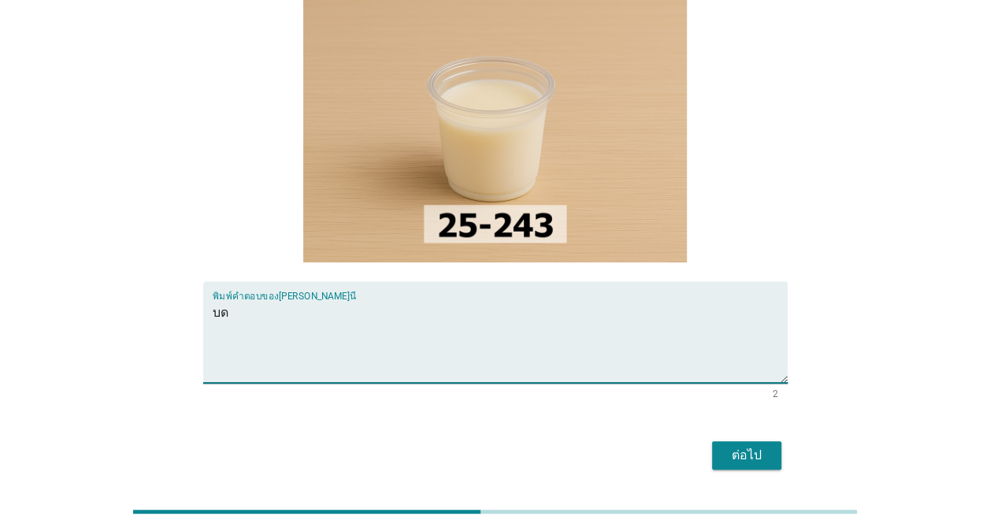
type textarea "บ"
type textarea "ลดหวาน ลดกลิ่น"
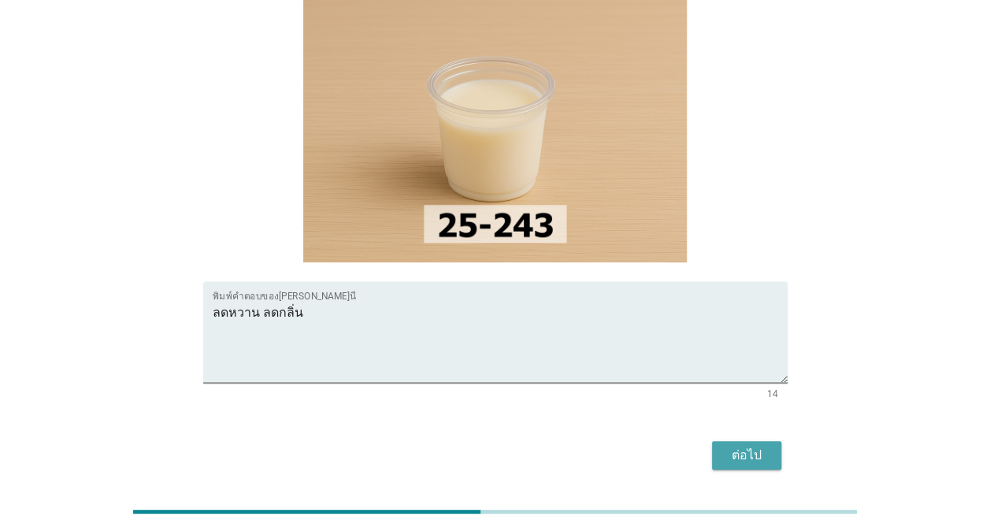
click at [736, 446] on div "ต่อไป" at bounding box center [747, 455] width 44 height 19
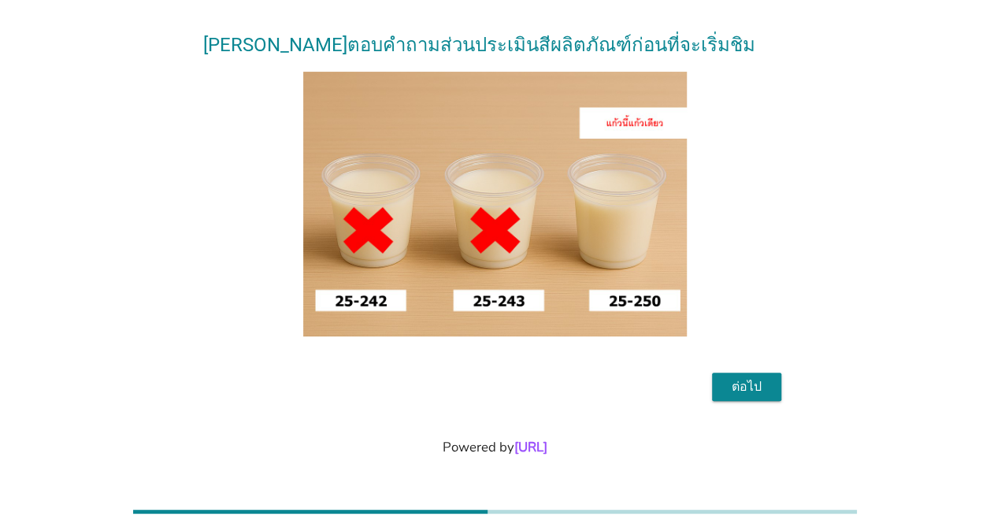
scroll to position [115, 0]
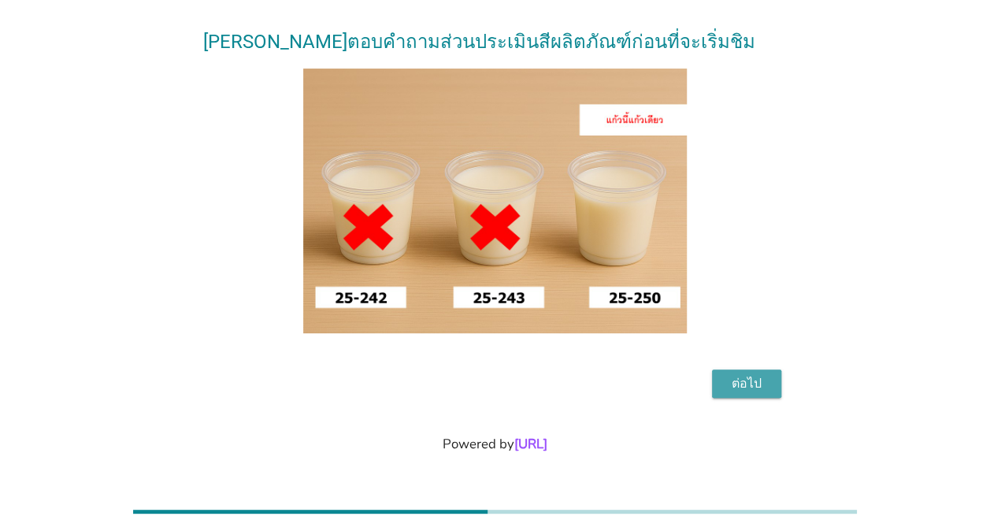
click at [744, 381] on div "ต่อไป" at bounding box center [747, 383] width 44 height 19
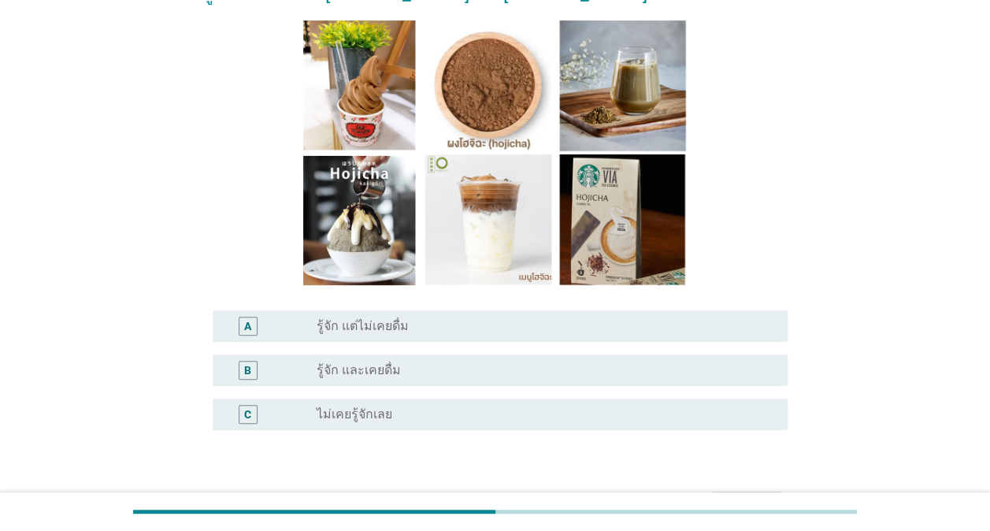
scroll to position [158, 0]
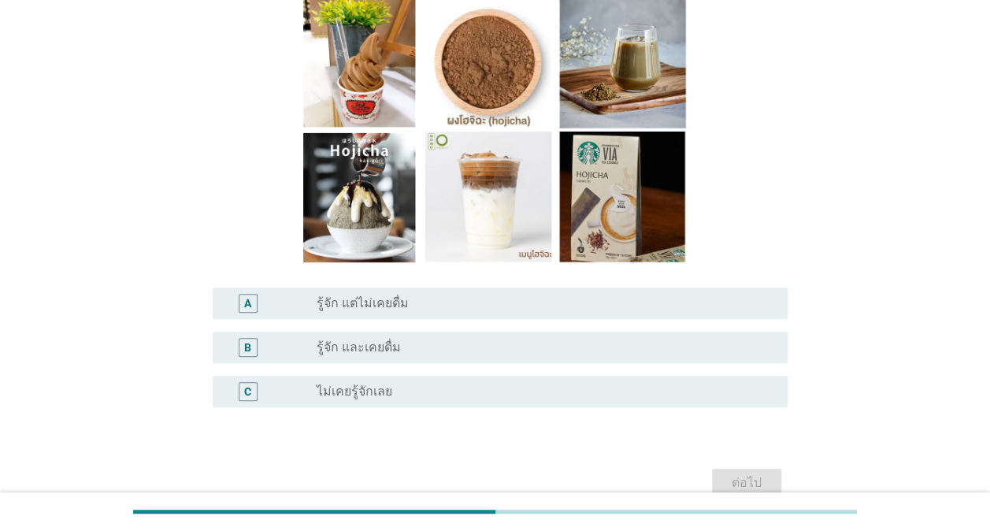
click at [373, 348] on label "รู้จัก และเคยดื่ม" at bounding box center [359, 348] width 84 height 16
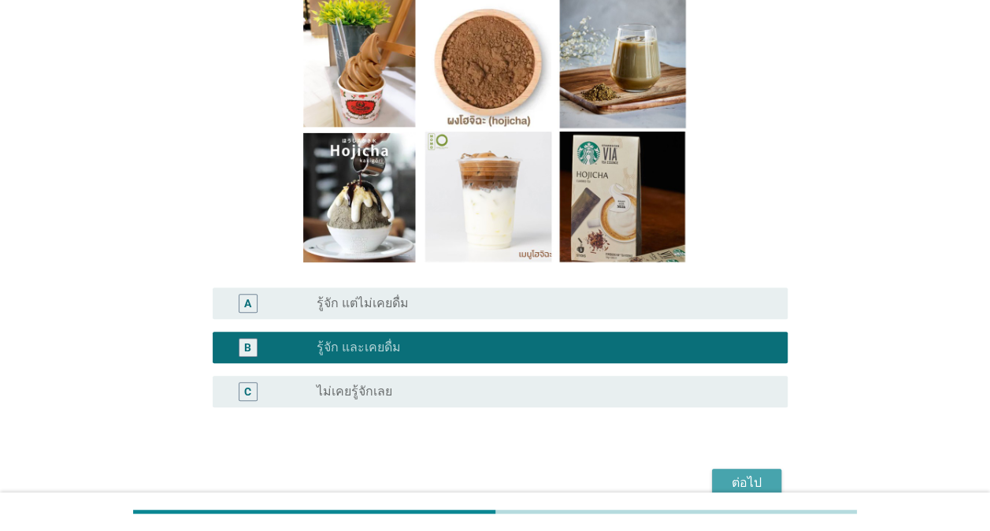
click at [752, 479] on div "ต่อไป" at bounding box center [747, 483] width 44 height 19
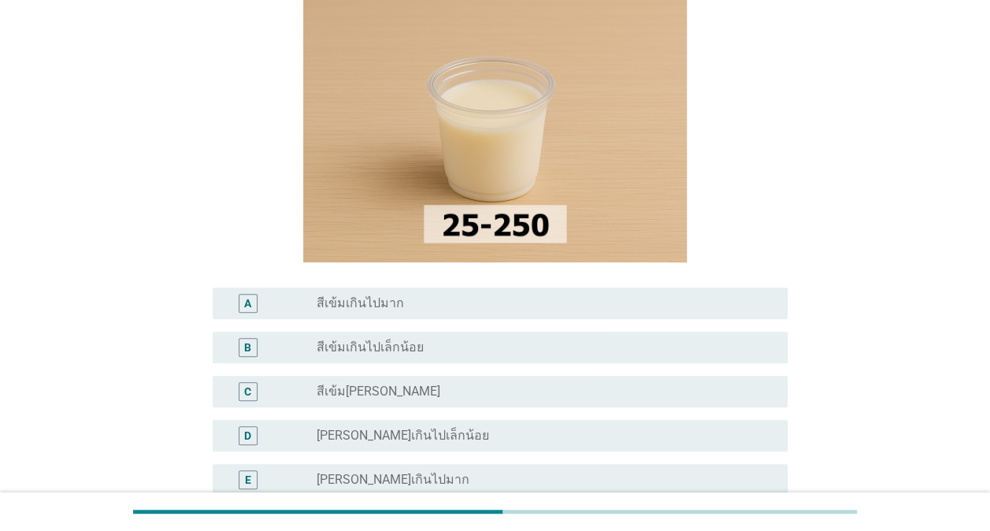
click at [403, 348] on label "สีเข้มเกินไปเล็กน้อย" at bounding box center [370, 348] width 107 height 16
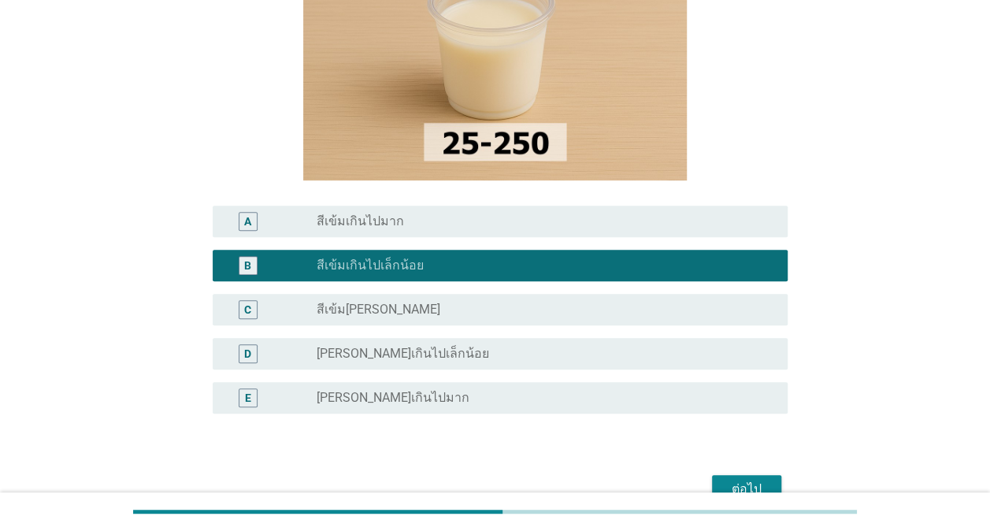
scroll to position [315, 0]
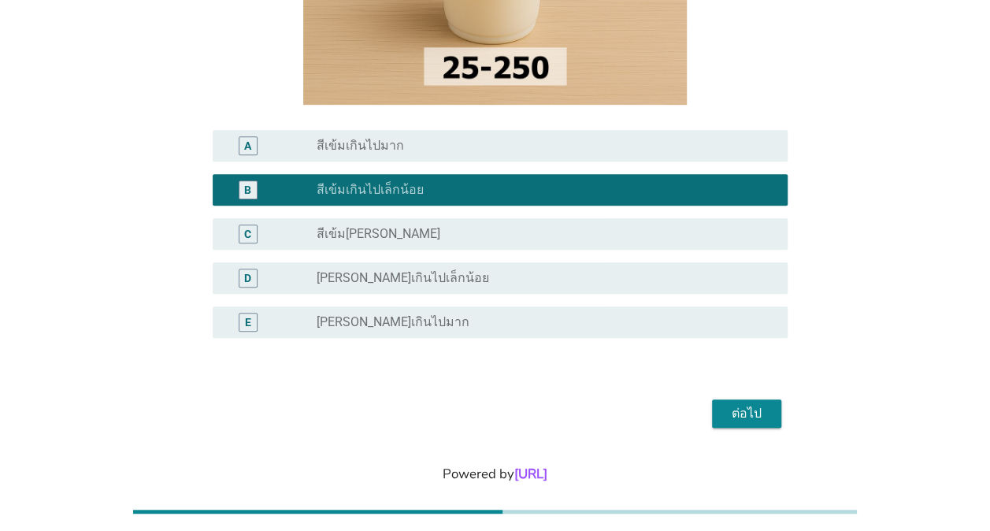
click at [745, 407] on div "ต่อไป" at bounding box center [747, 413] width 44 height 19
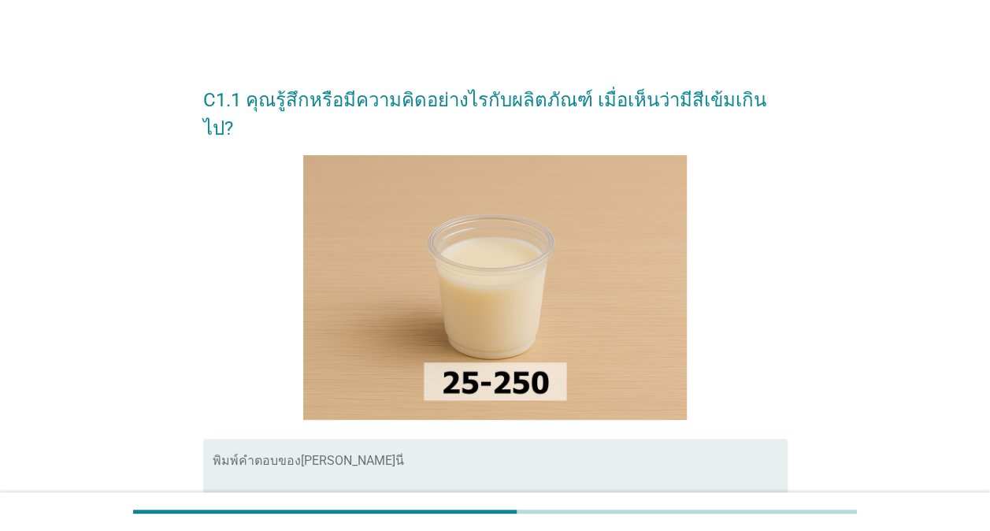
scroll to position [79, 0]
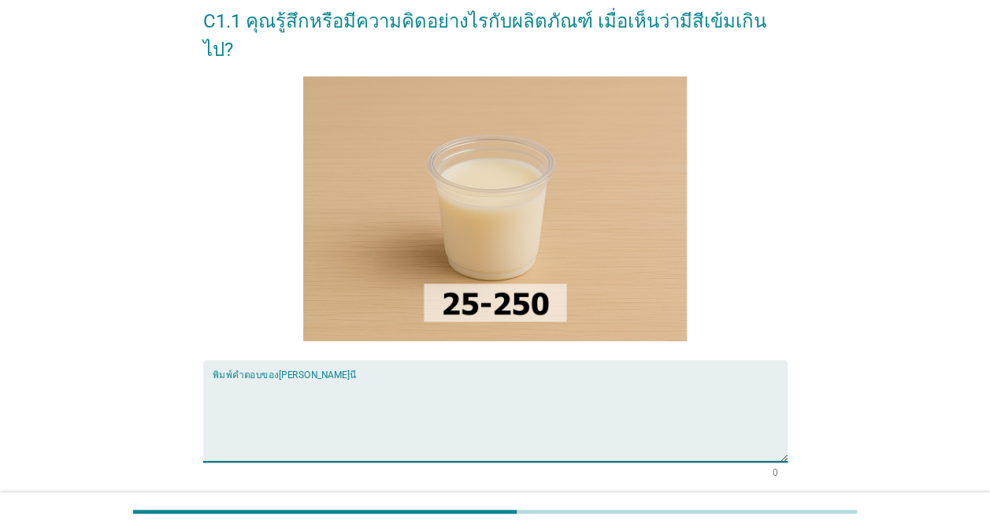
click at [356, 379] on textarea "พิมพ์คำตอบของคุณ ที่นี่" at bounding box center [500, 420] width 575 height 83
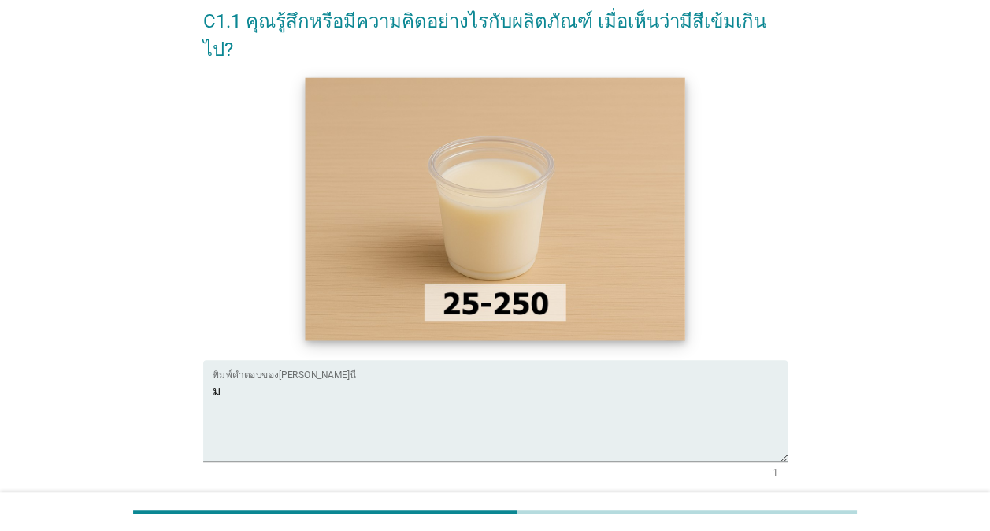
click at [673, 284] on img at bounding box center [496, 208] width 380 height 263
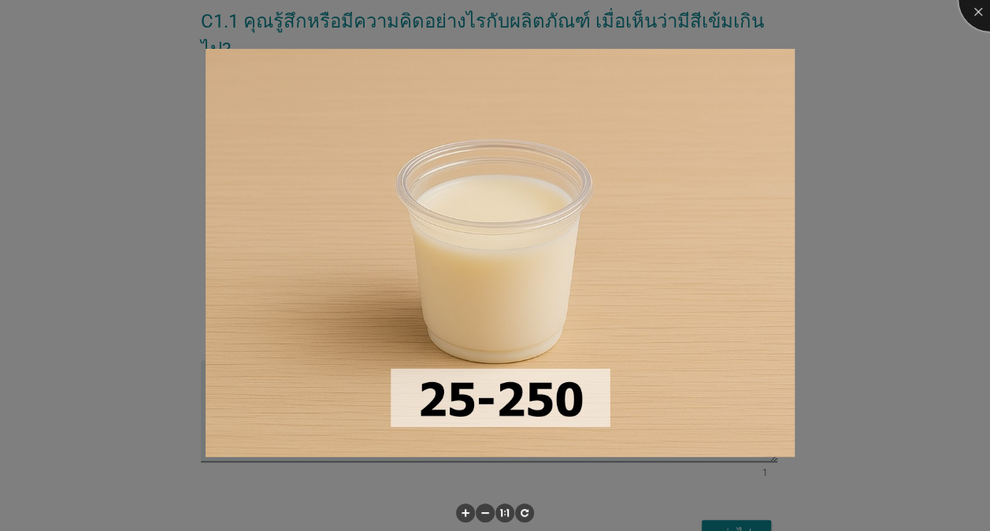
click at [982, 13] on div at bounding box center [990, -1] width 63 height 63
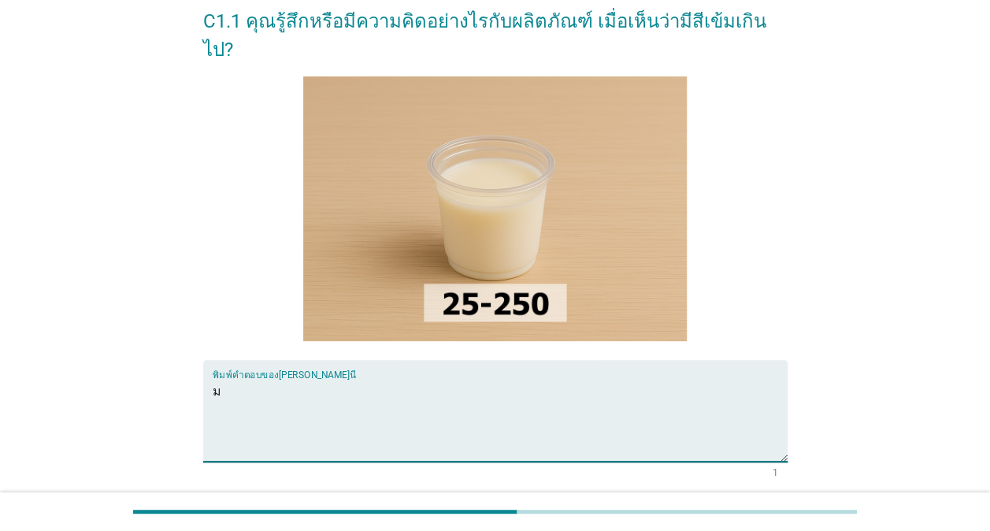
click at [342, 379] on textarea "ม" at bounding box center [500, 420] width 575 height 83
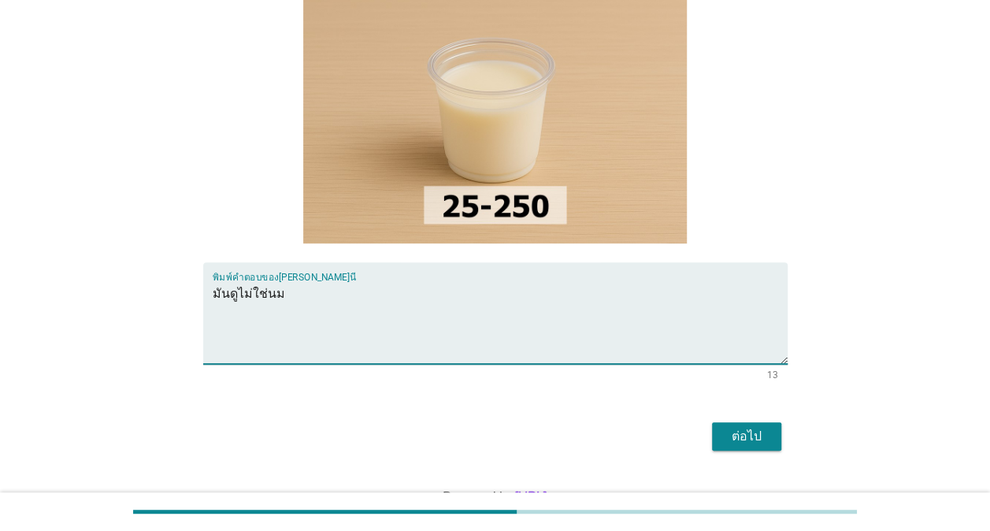
scroll to position [201, 0]
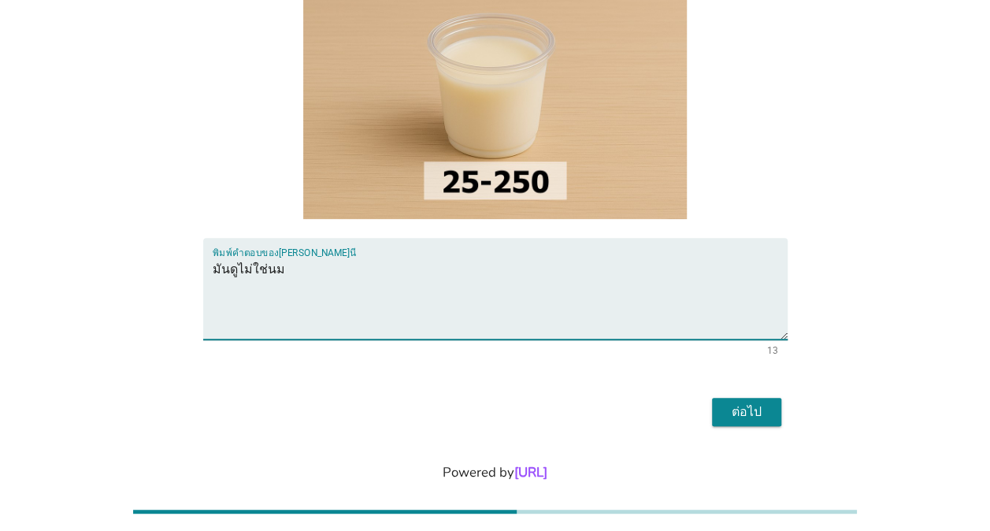
type textarea "มันดูไม่ใช่นม"
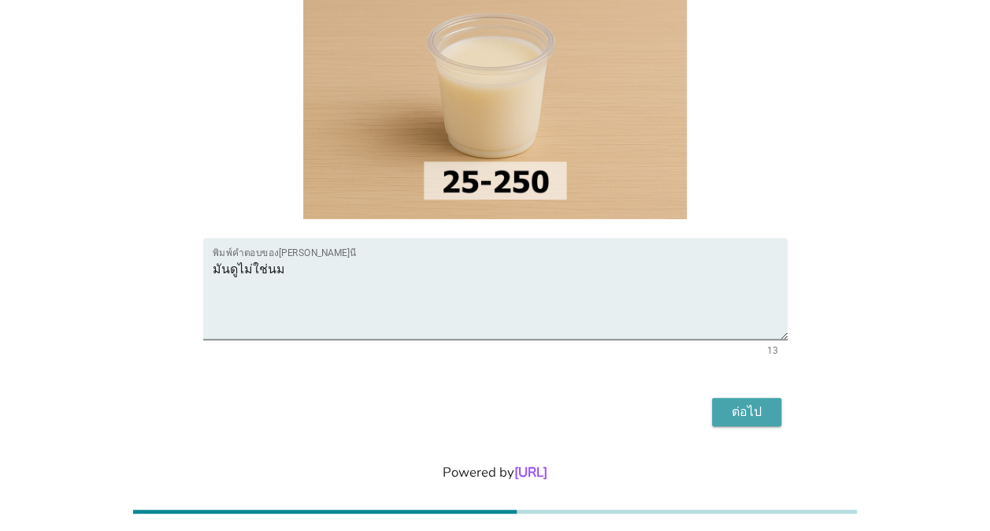
click at [749, 403] on div "ต่อไป" at bounding box center [747, 412] width 44 height 19
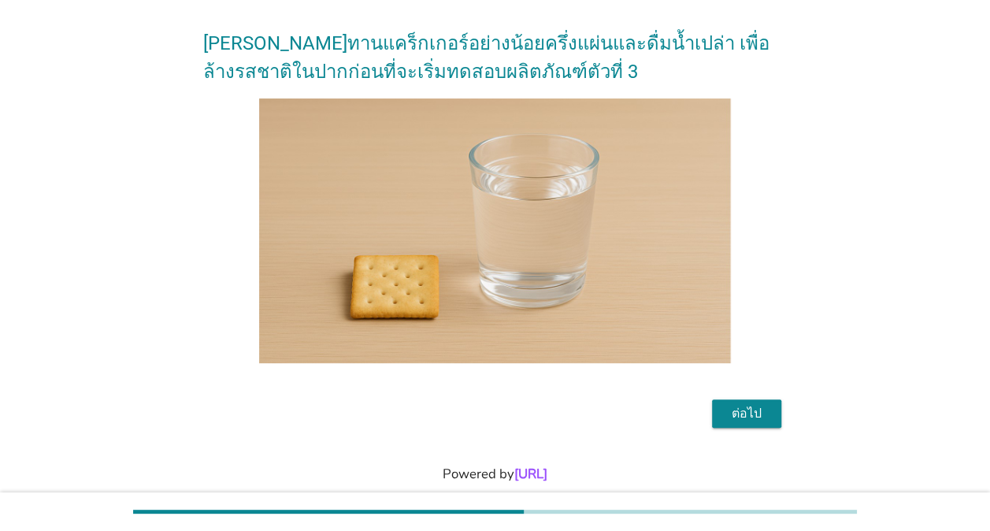
scroll to position [79, 0]
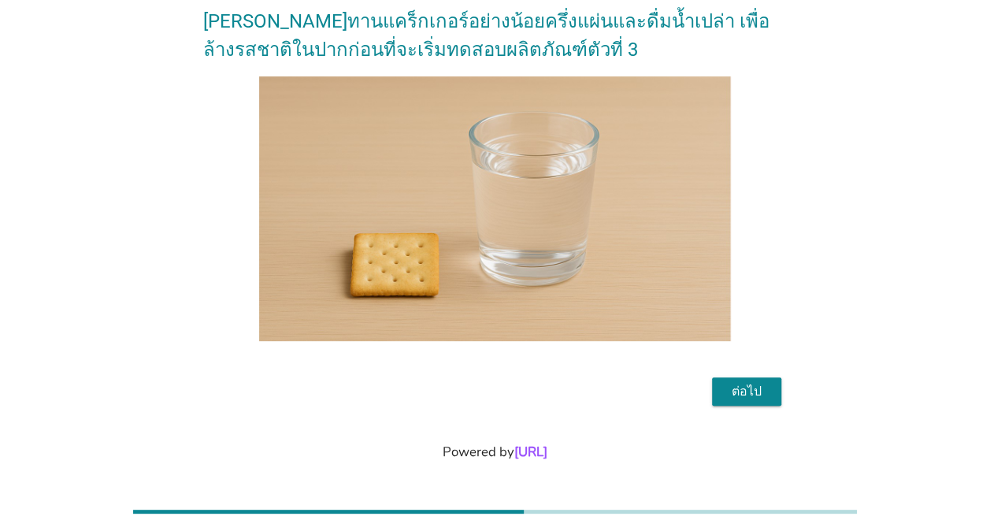
click at [754, 385] on div "ต่อไป" at bounding box center [747, 391] width 44 height 19
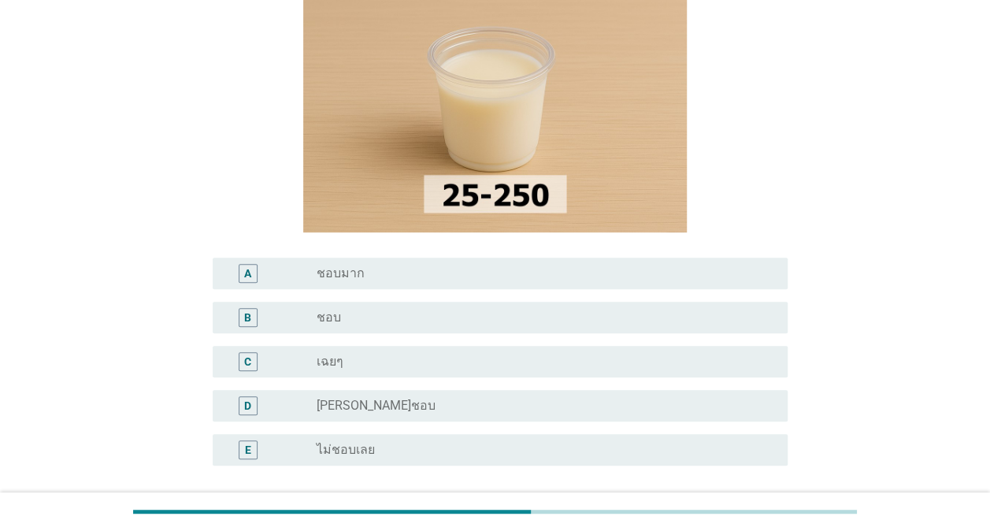
scroll to position [236, 0]
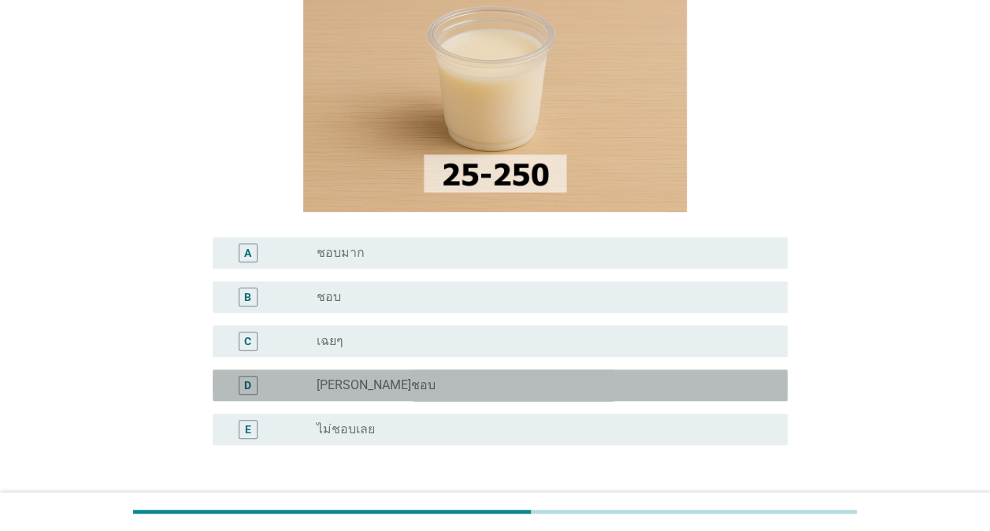
click at [441, 387] on div "radio_button_unchecked [PERSON_NAME]ชอบ" at bounding box center [540, 385] width 446 height 16
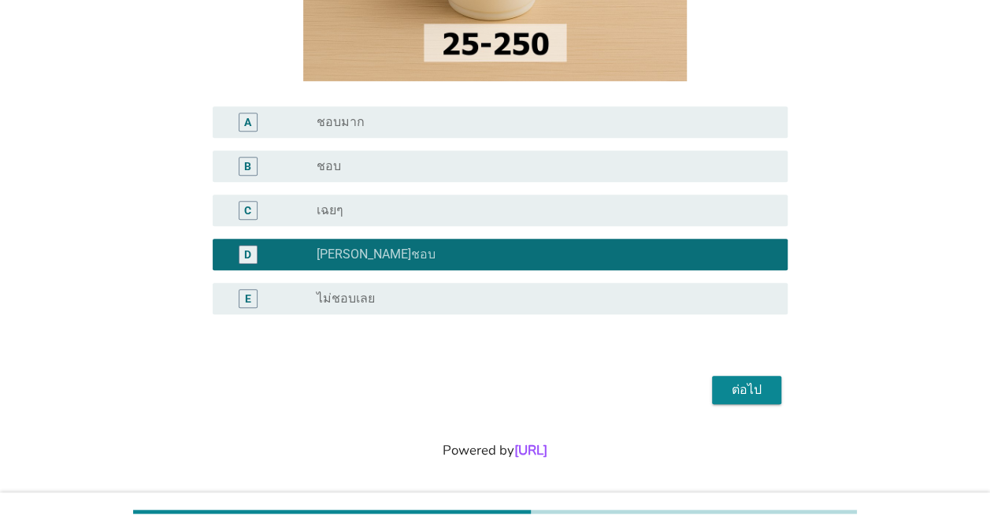
scroll to position [373, 0]
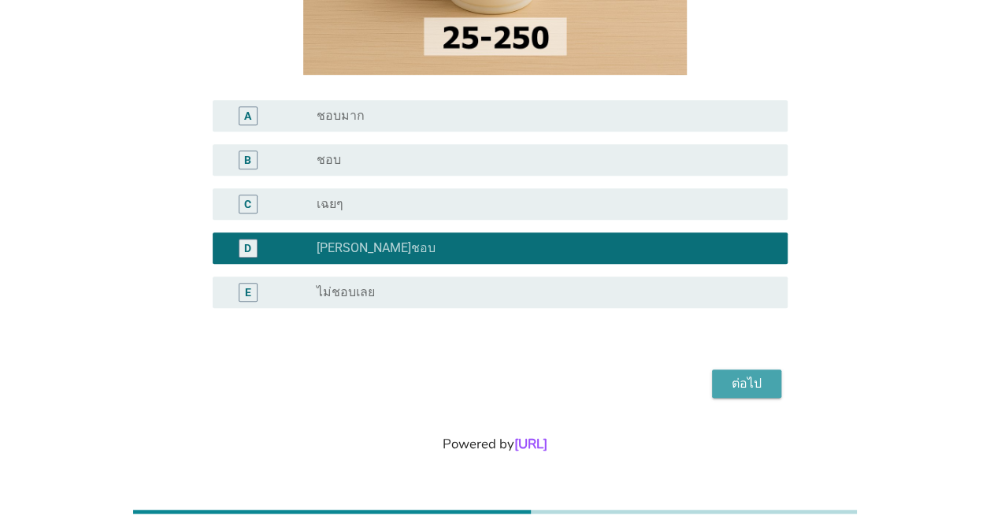
click at [750, 381] on div "ต่อไป" at bounding box center [747, 383] width 44 height 19
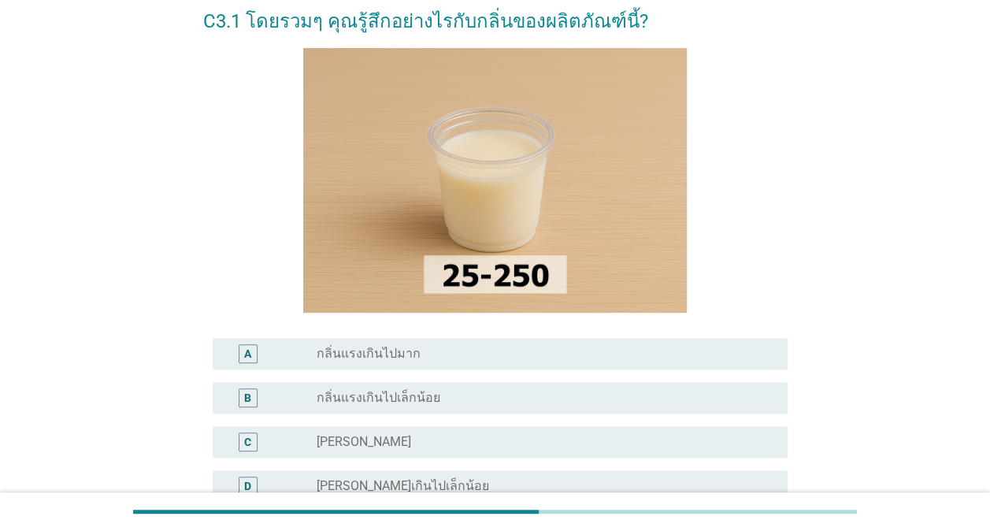
scroll to position [158, 0]
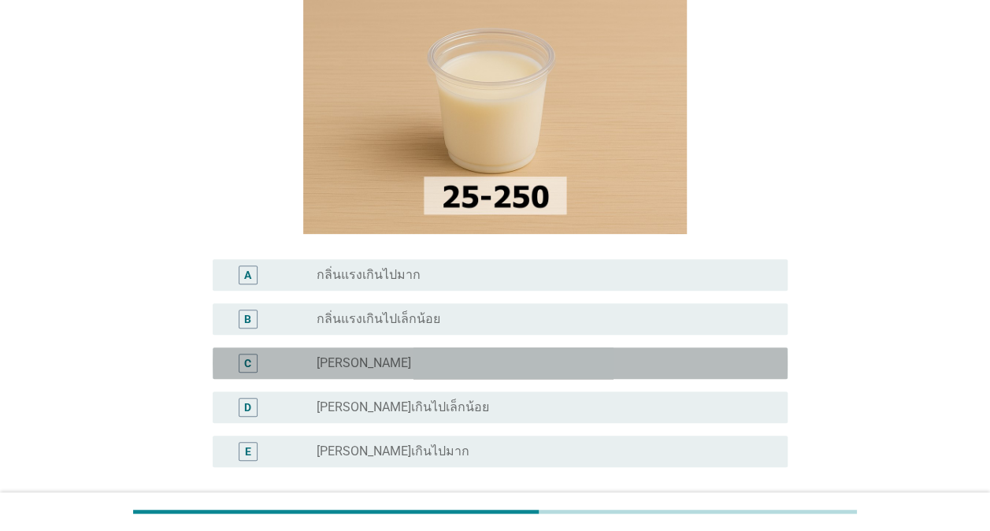
click at [451, 373] on div "radio_button_unchecked [PERSON_NAME]" at bounding box center [546, 363] width 459 height 19
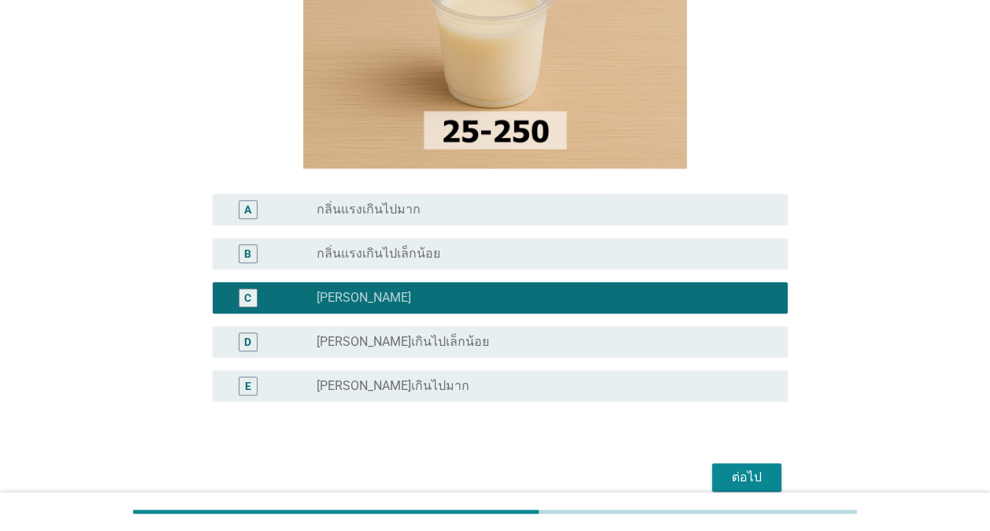
scroll to position [315, 0]
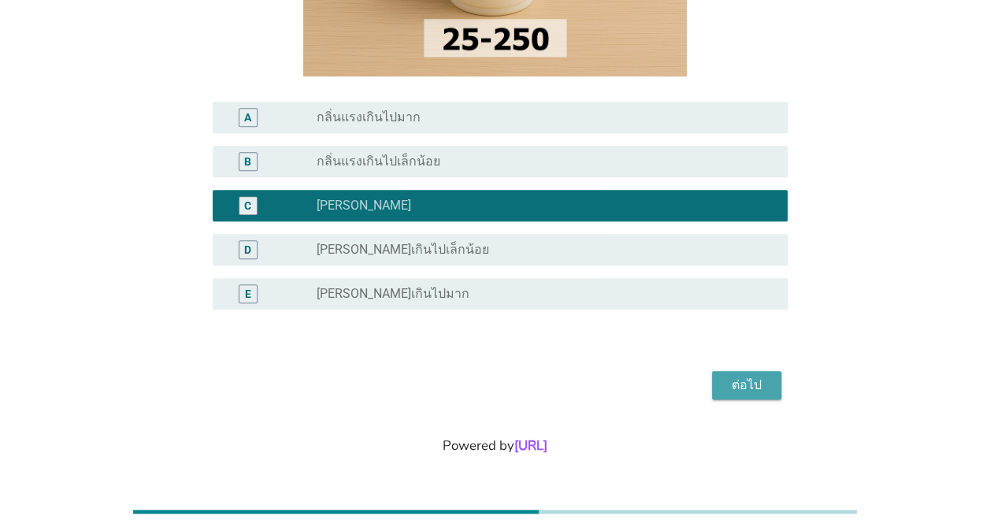
click at [743, 378] on div "ต่อไป" at bounding box center [747, 385] width 44 height 19
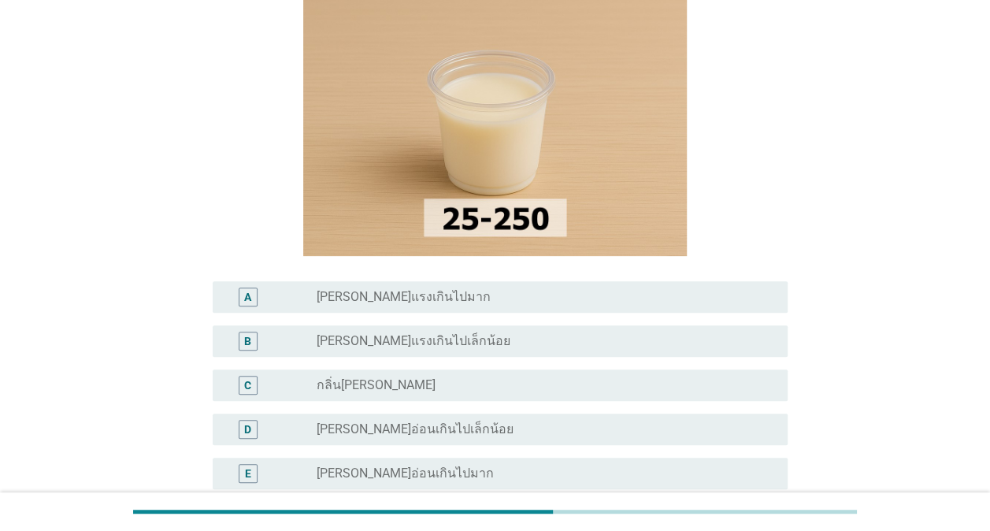
scroll to position [158, 0]
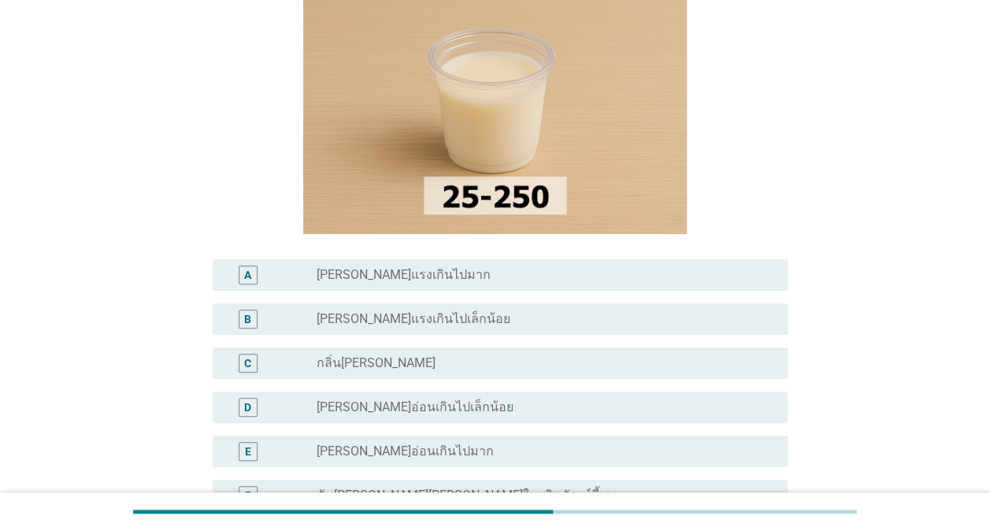
click at [474, 364] on div "radio_button_unchecked กลิ่น[PERSON_NAME]" at bounding box center [540, 363] width 446 height 16
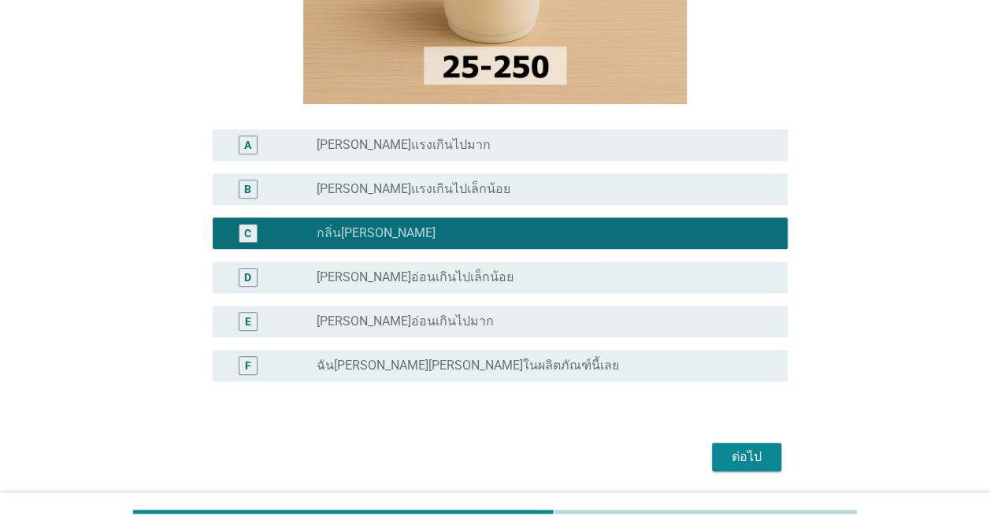
scroll to position [315, 0]
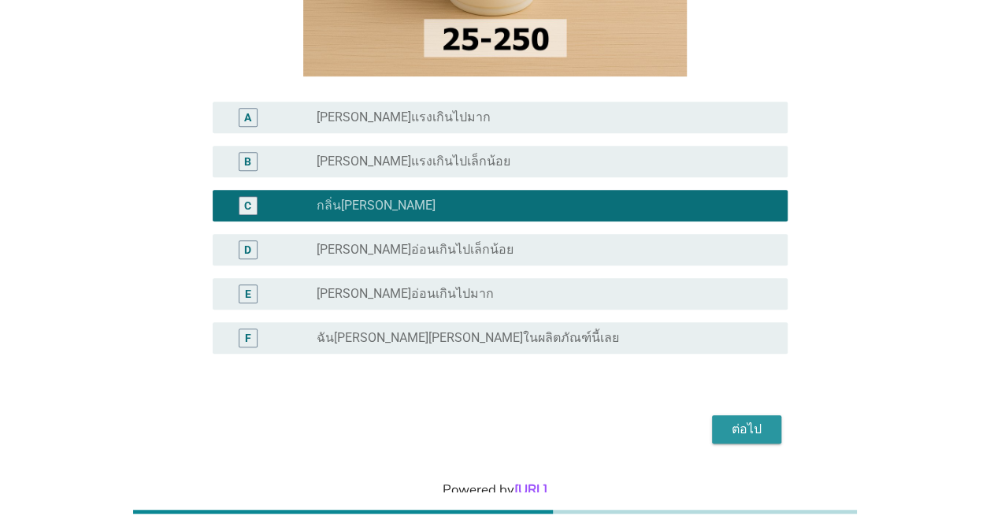
click at [745, 428] on div "ต่อไป" at bounding box center [747, 429] width 44 height 19
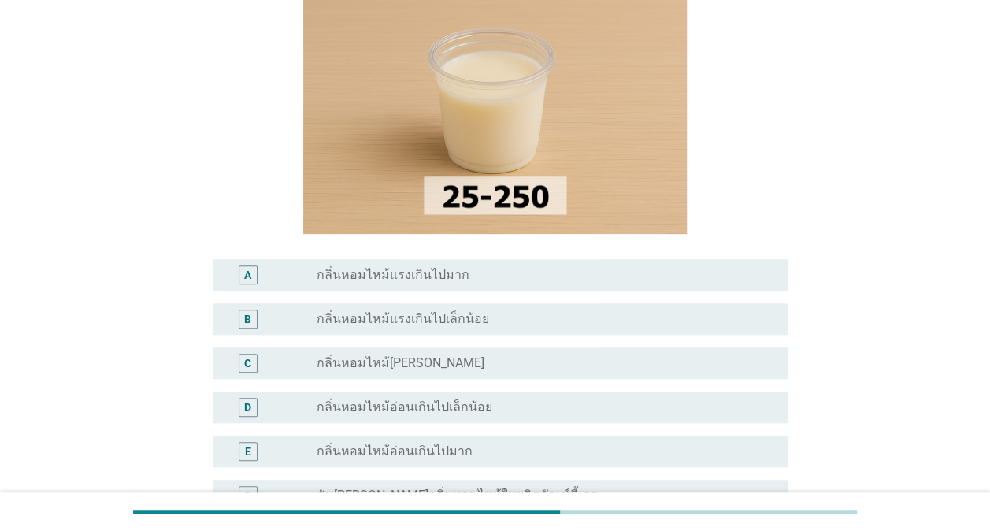
scroll to position [236, 0]
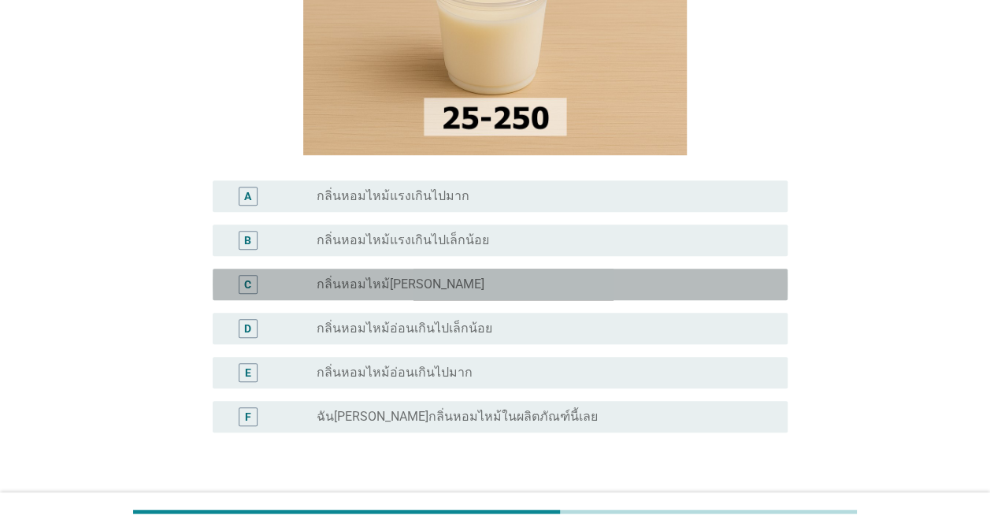
click at [471, 288] on div "radio_button_unchecked กลิ่นหอมไหม้[PERSON_NAME]" at bounding box center [540, 285] width 446 height 16
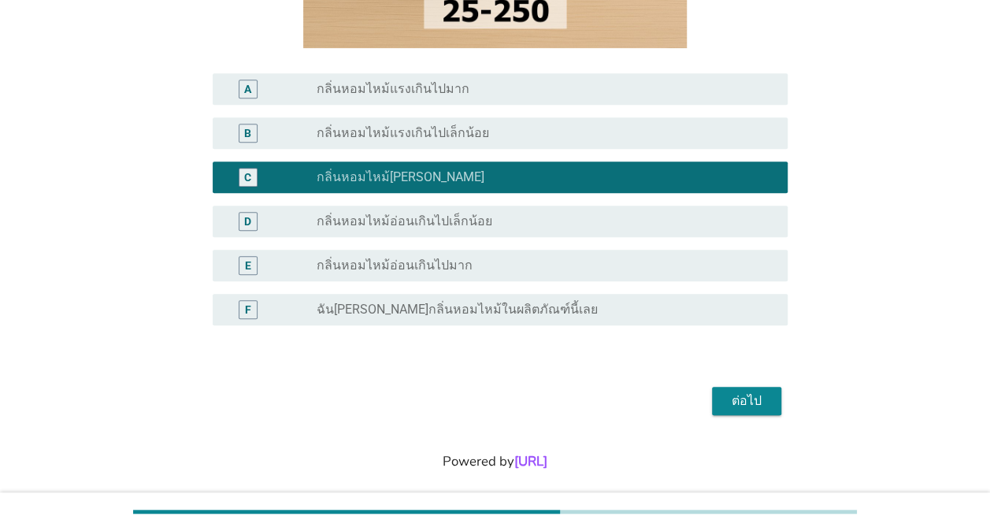
scroll to position [361, 0]
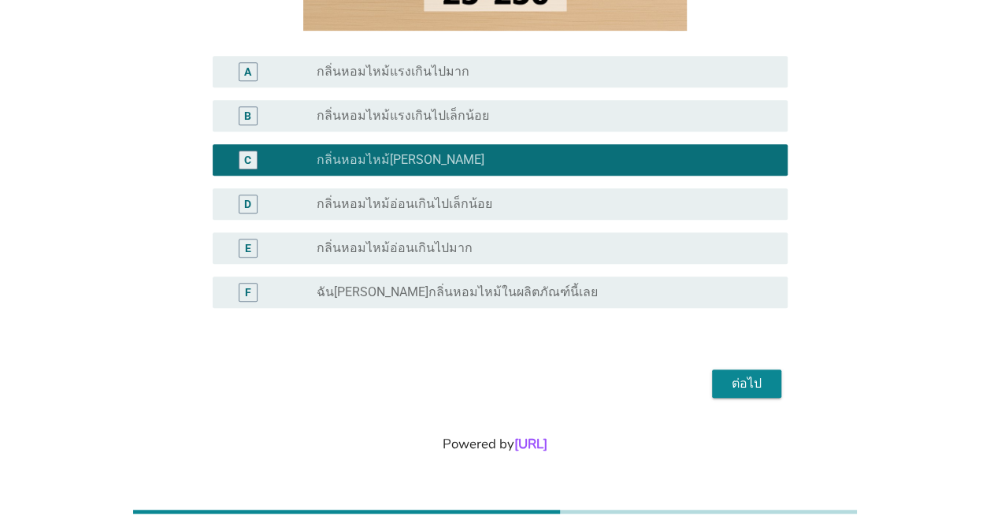
click at [728, 378] on div "ต่อไป" at bounding box center [747, 383] width 44 height 19
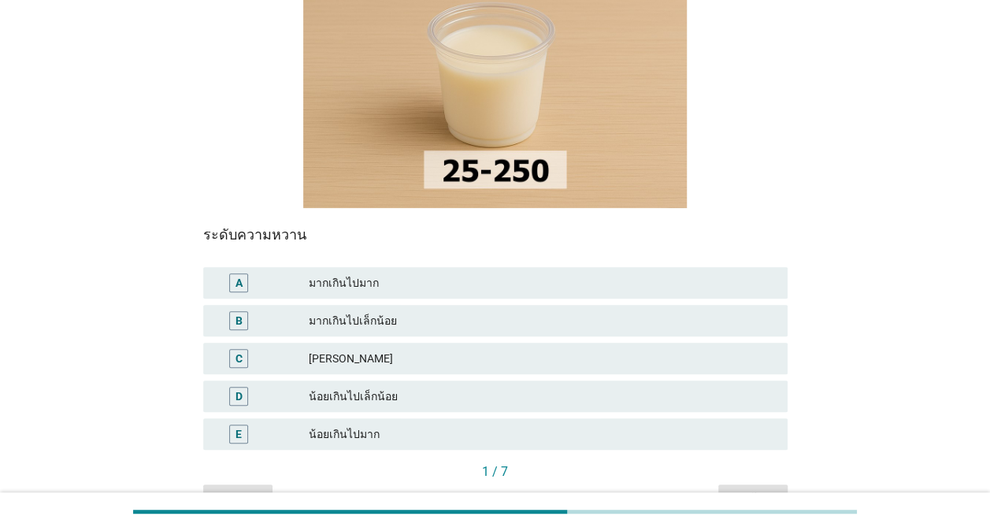
scroll to position [236, 0]
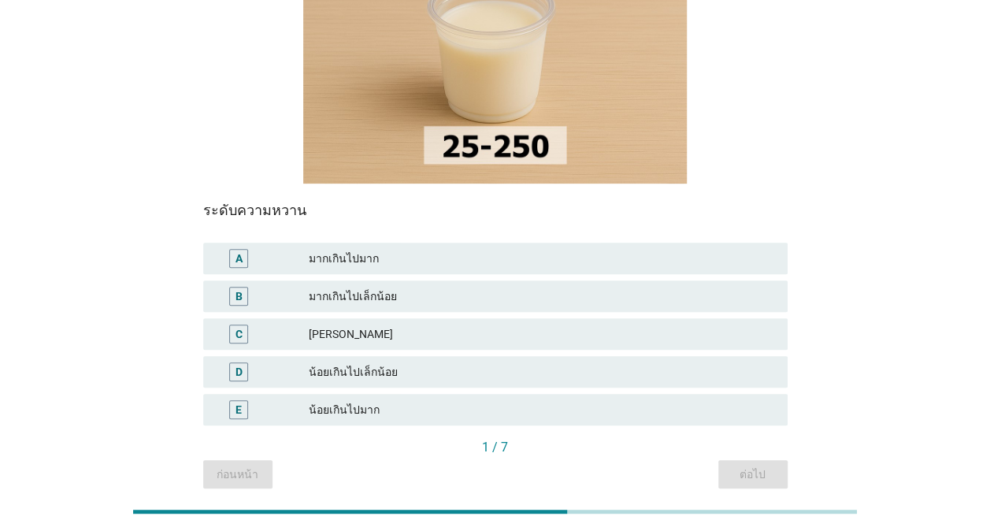
click at [440, 287] on div "มากเกินไปเล็กน้อย" at bounding box center [542, 296] width 466 height 19
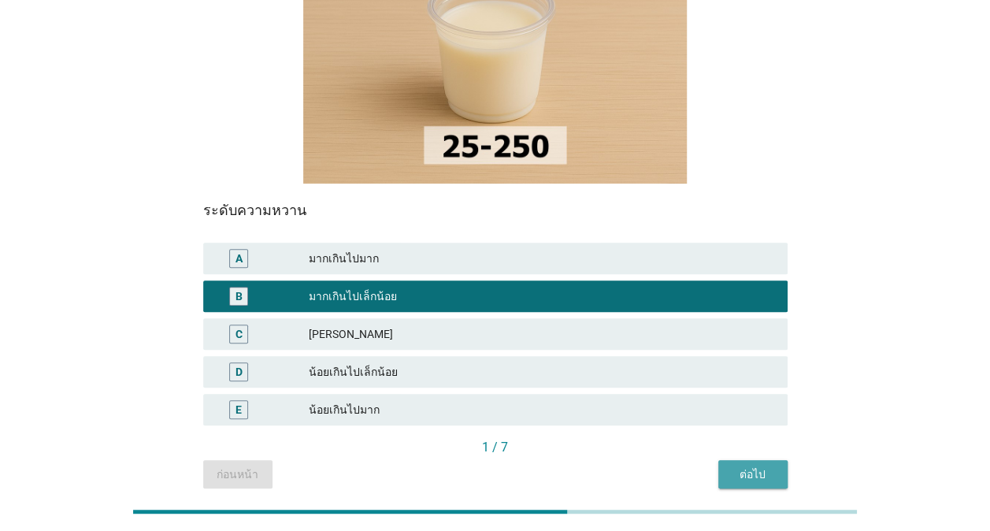
click at [755, 466] on div "ต่อไป" at bounding box center [753, 474] width 44 height 17
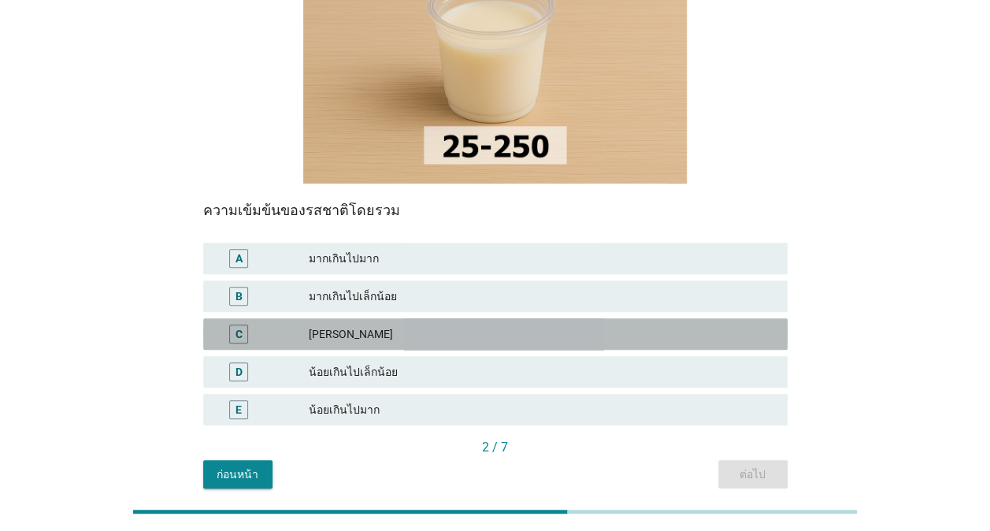
click at [600, 325] on div "[PERSON_NAME]" at bounding box center [542, 334] width 466 height 19
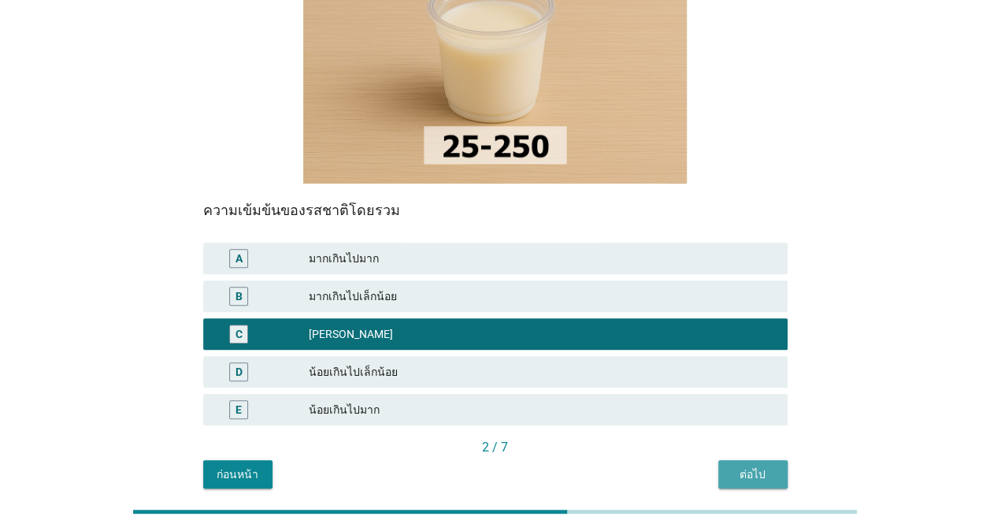
click at [747, 466] on div "ต่อไป" at bounding box center [753, 474] width 44 height 17
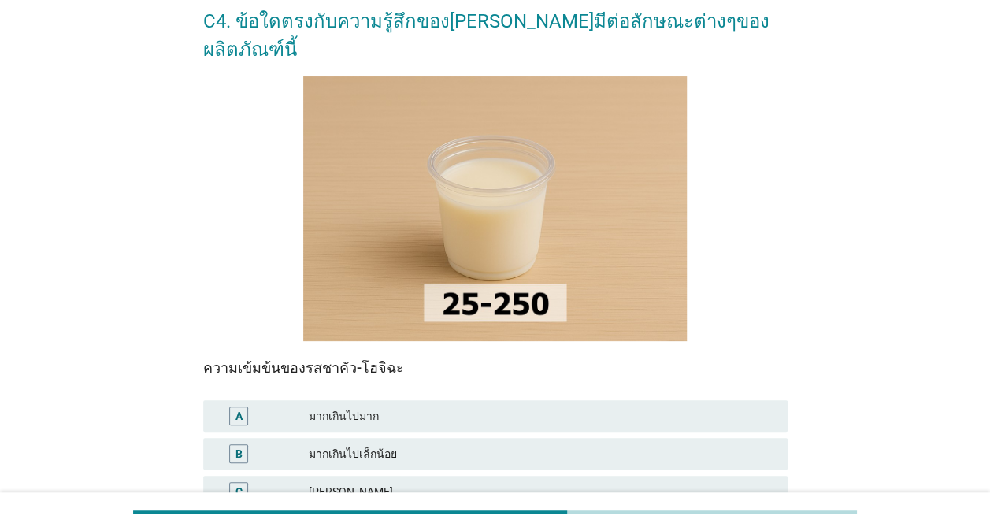
scroll to position [158, 0]
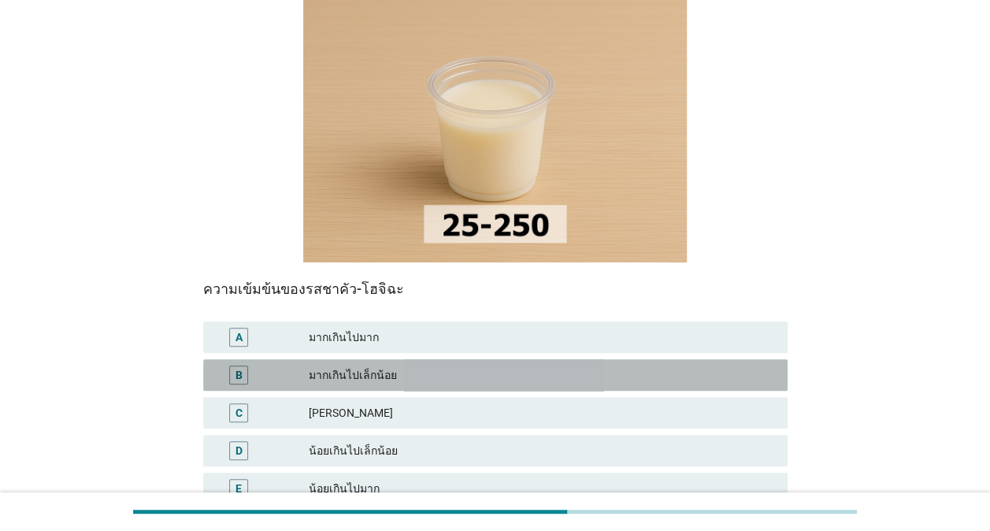
click at [598, 366] on div "มากเกินไปเล็กน้อย" at bounding box center [542, 375] width 466 height 19
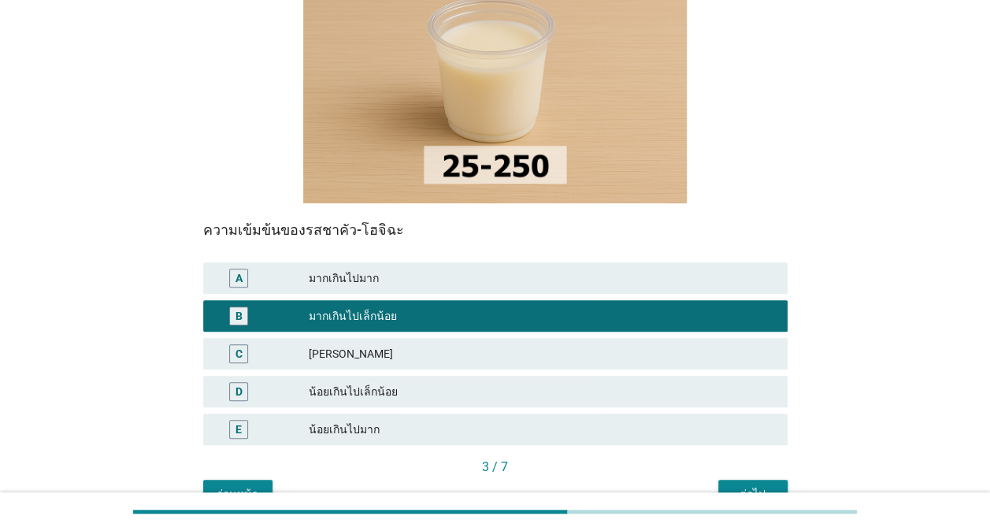
scroll to position [294, 0]
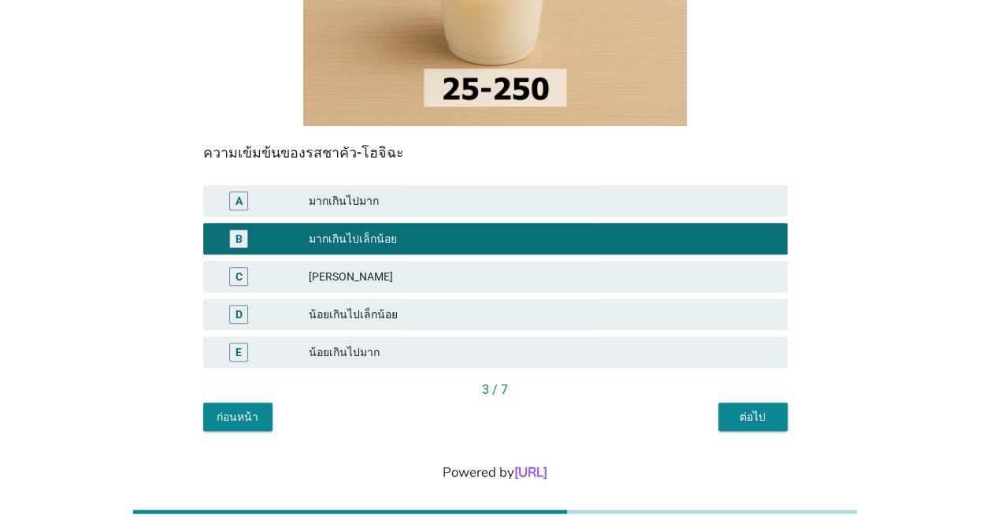
click at [740, 409] on div "ต่อไป" at bounding box center [753, 417] width 44 height 17
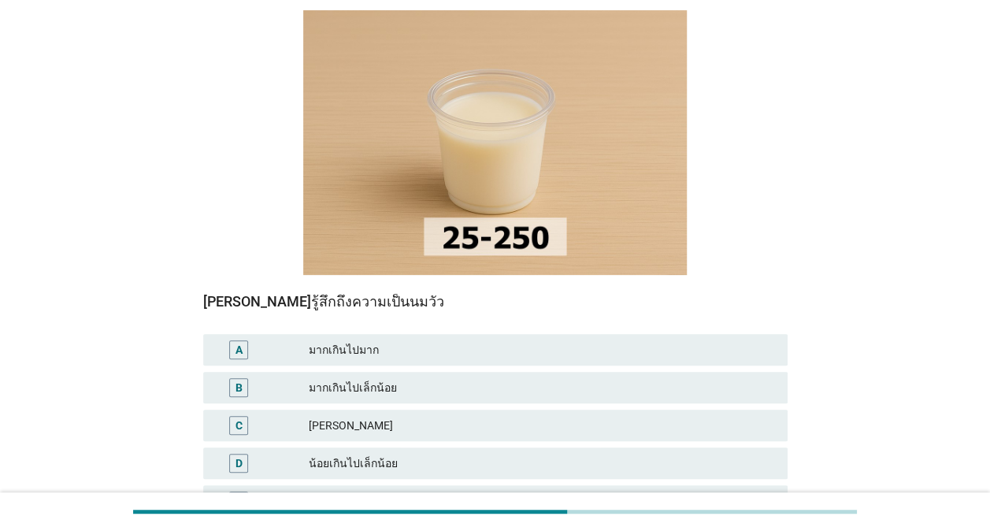
scroll to position [158, 0]
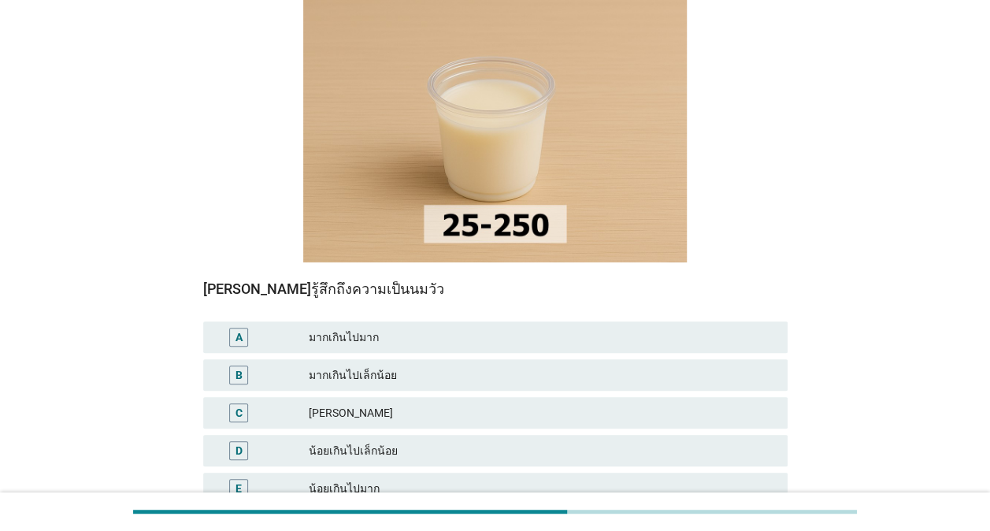
click at [549, 441] on div "น้อยเกินไปเล็กน้อย" at bounding box center [542, 450] width 466 height 19
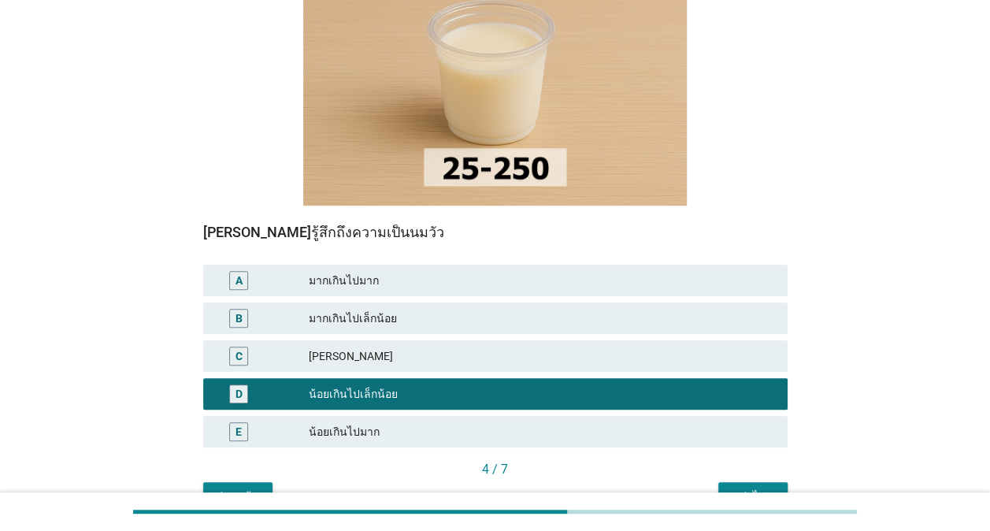
scroll to position [294, 0]
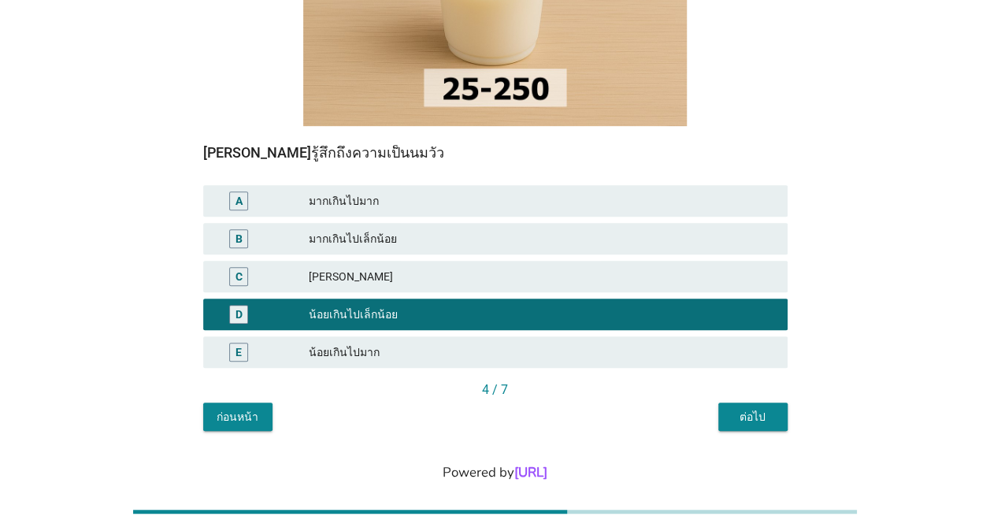
click at [764, 409] on div "ต่อไป" at bounding box center [753, 417] width 44 height 17
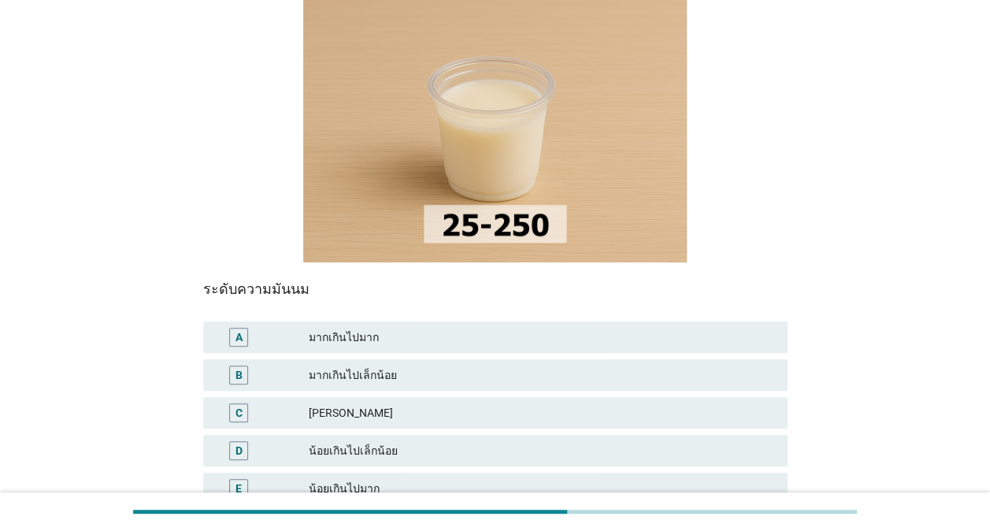
scroll to position [236, 0]
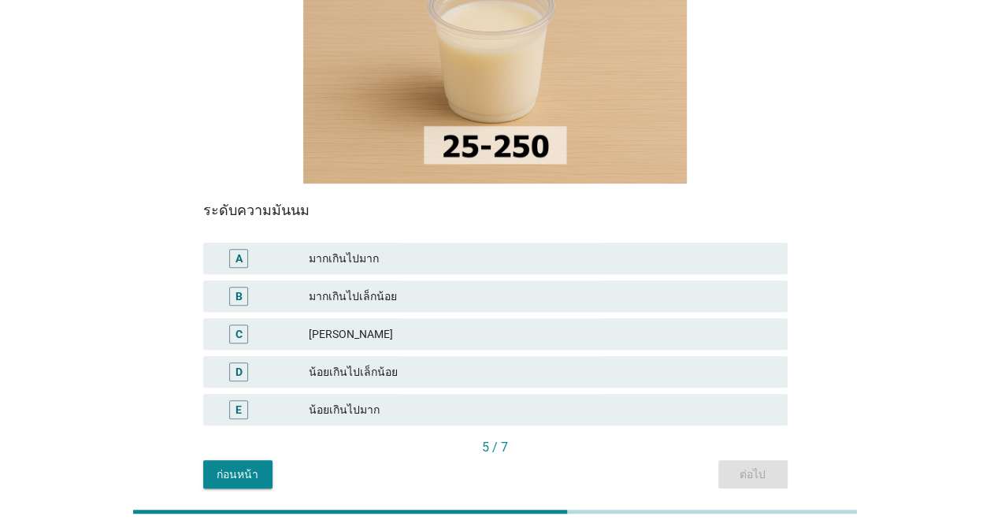
click at [601, 325] on div "[PERSON_NAME]" at bounding box center [542, 334] width 466 height 19
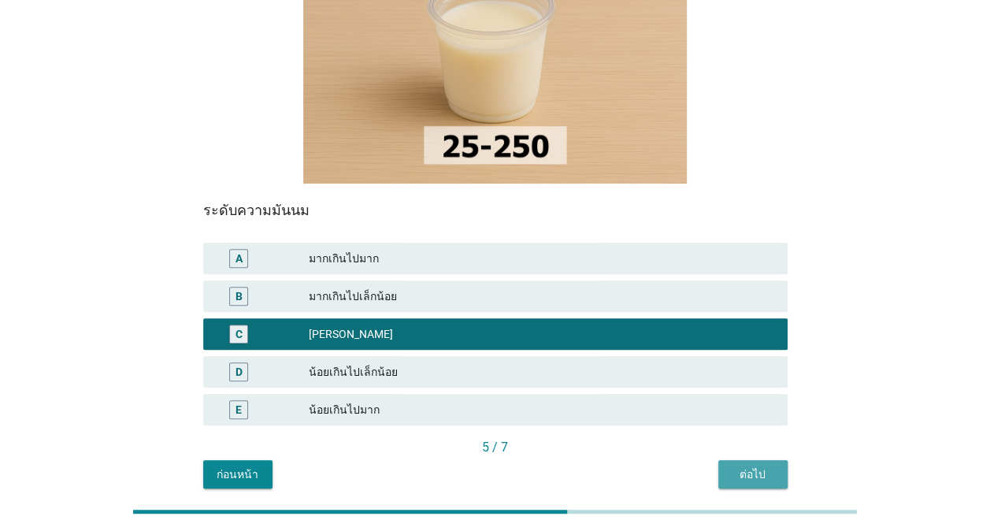
click at [761, 466] on div "ต่อไป" at bounding box center [753, 474] width 44 height 17
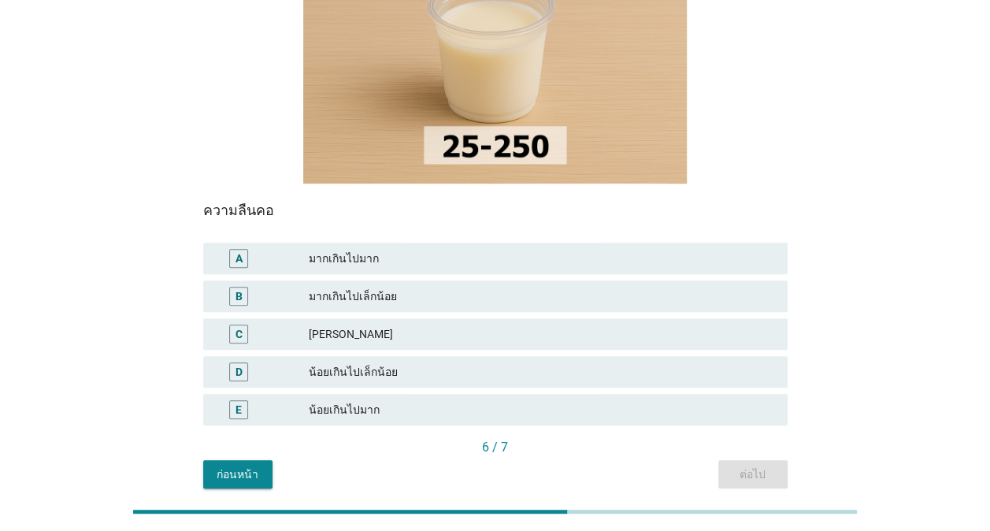
click at [570, 325] on div "[PERSON_NAME]" at bounding box center [542, 334] width 466 height 19
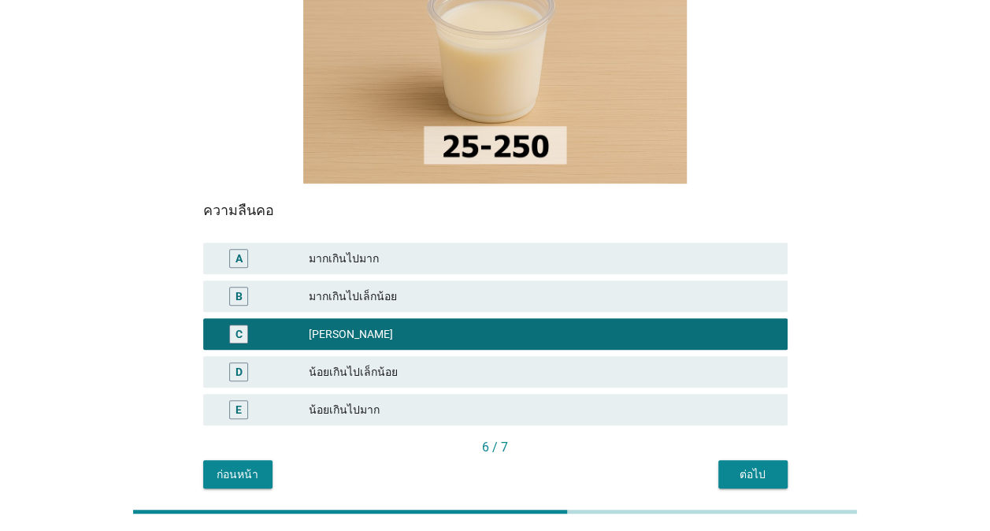
click at [741, 466] on div "ต่อไป" at bounding box center [753, 474] width 44 height 17
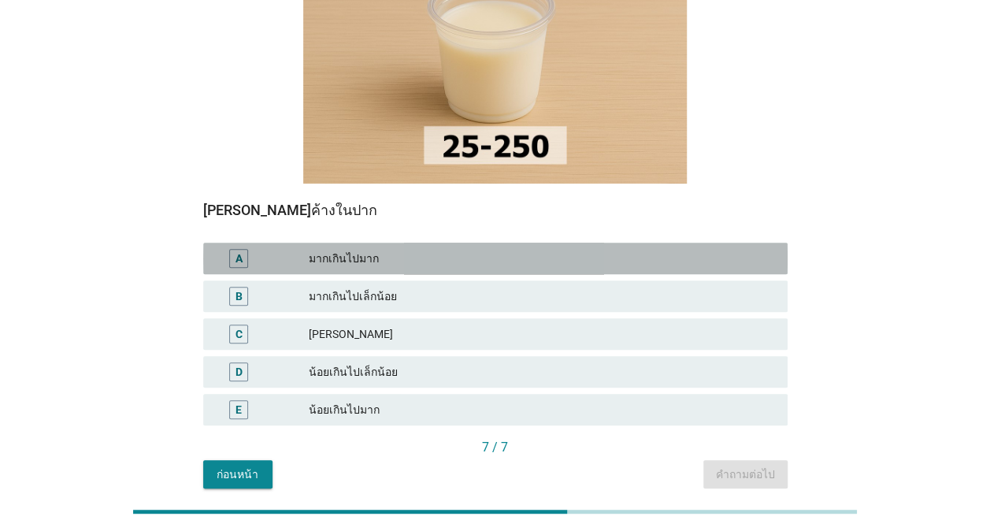
click at [474, 249] on div "มากเกินไปมาก" at bounding box center [542, 258] width 466 height 19
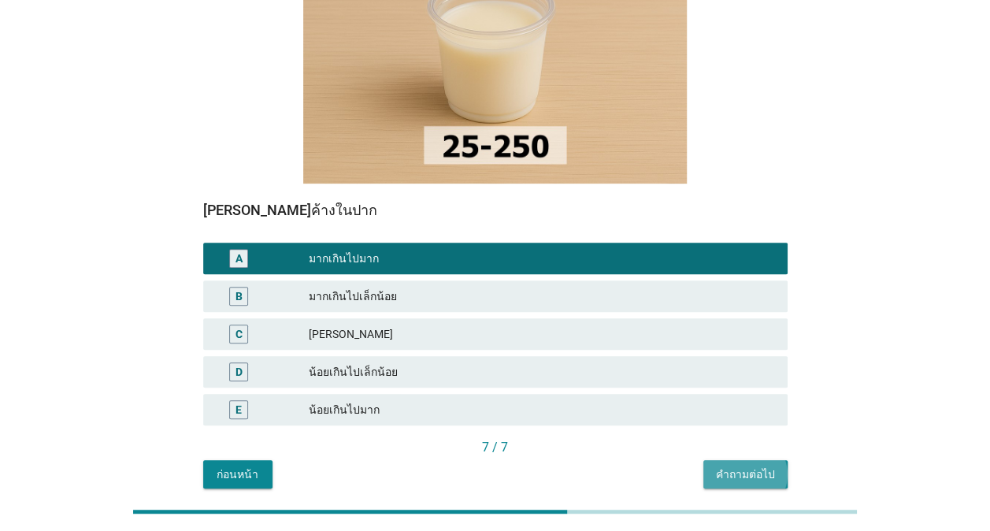
click at [738, 466] on div "คำถามต่อไป" at bounding box center [745, 474] width 59 height 17
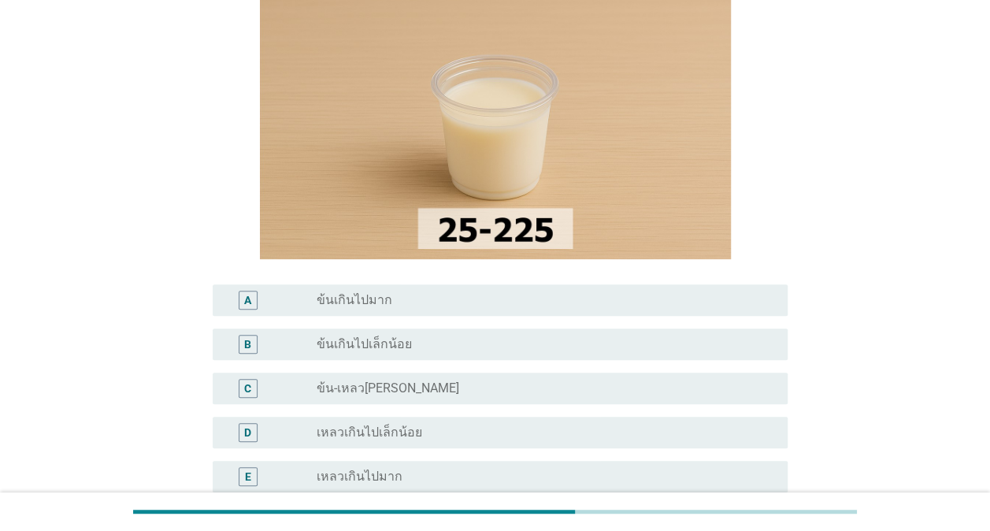
scroll to position [158, 0]
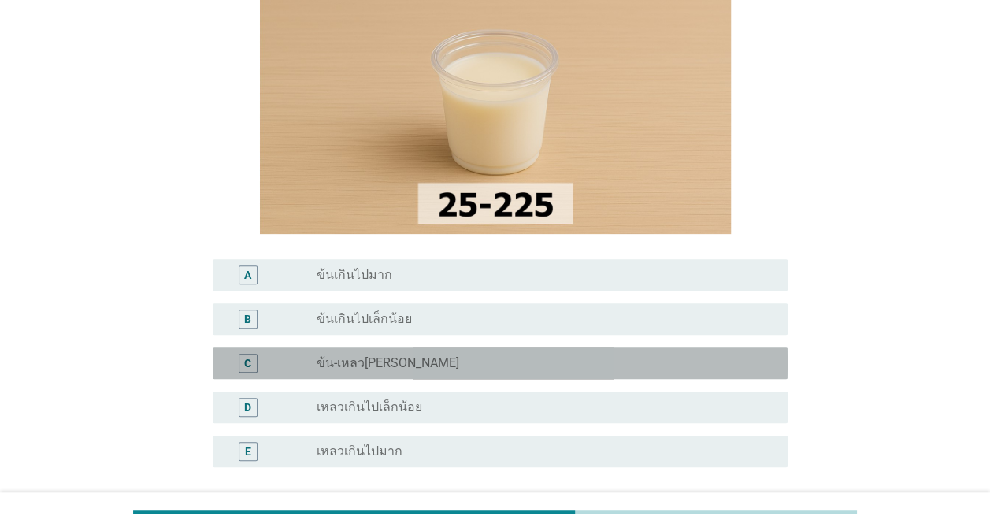
click at [640, 368] on div "radio_button_unchecked ข้น-เหลว[PERSON_NAME]" at bounding box center [540, 363] width 446 height 16
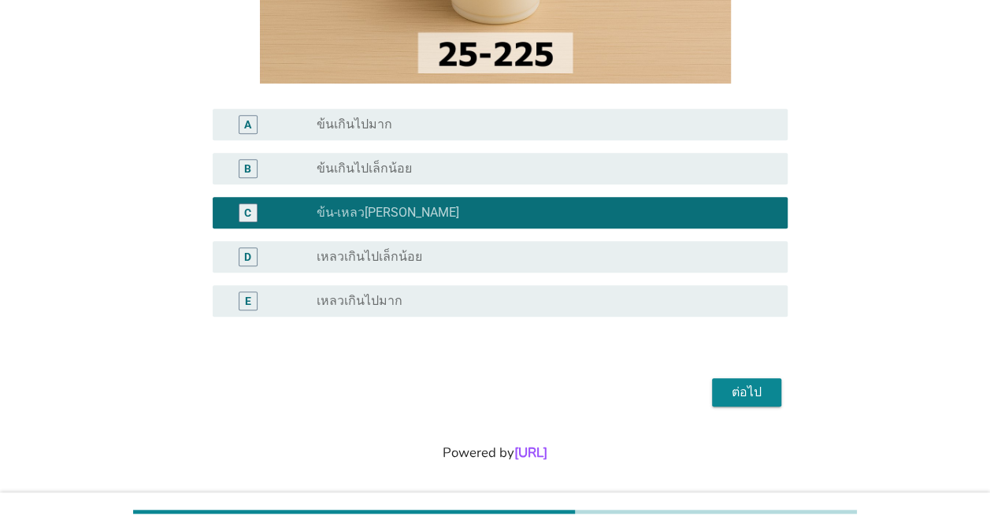
scroll to position [315, 0]
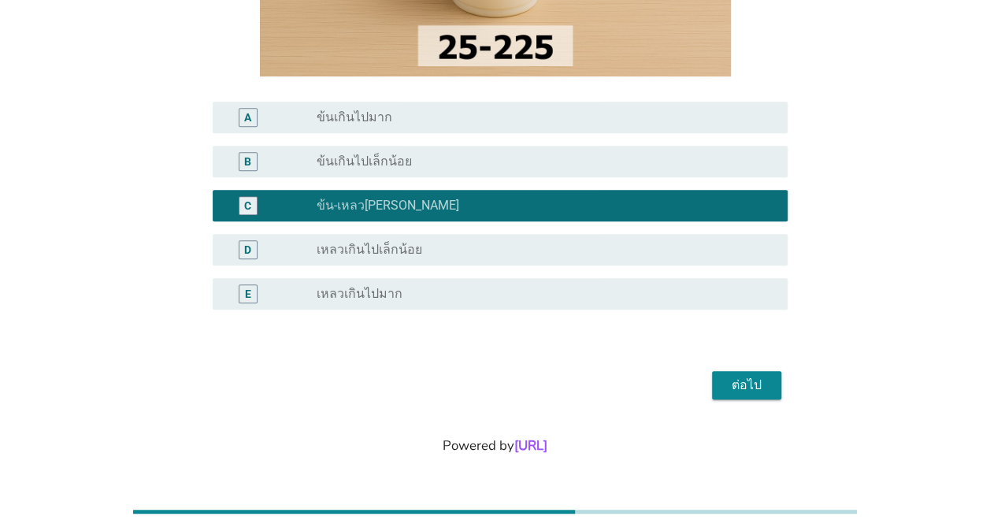
click at [744, 383] on div "ต่อไป" at bounding box center [747, 385] width 44 height 19
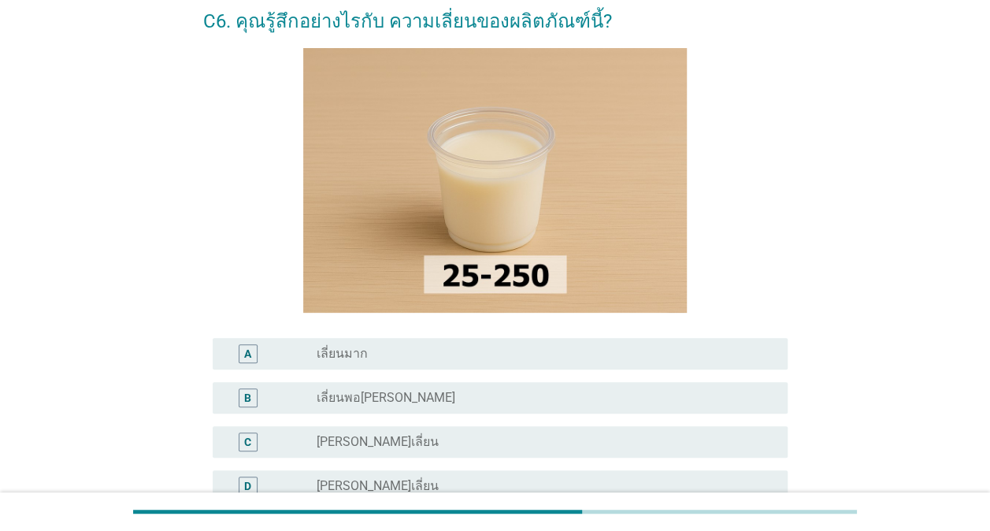
scroll to position [158, 0]
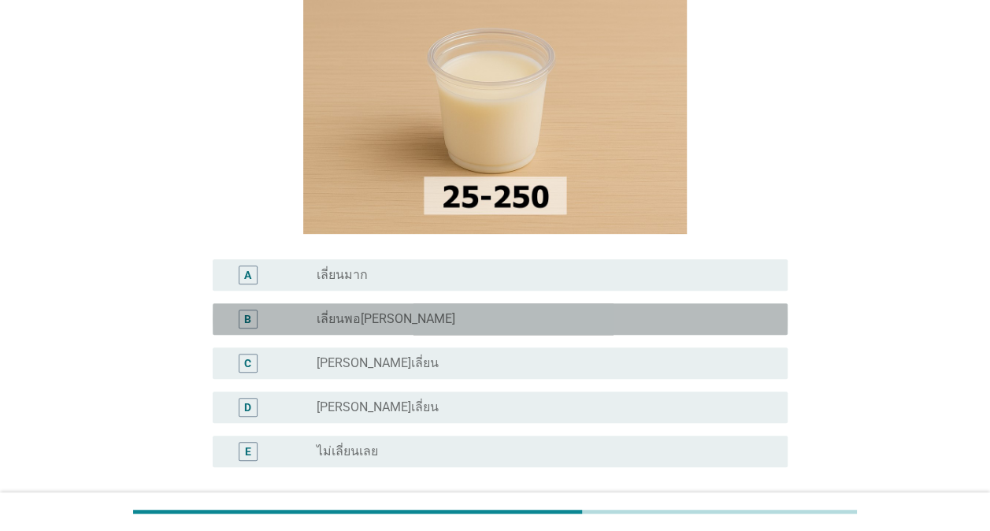
click at [505, 309] on div "B radio_button_unchecked เลี่ยนพอ[PERSON_NAME]" at bounding box center [500, 319] width 575 height 32
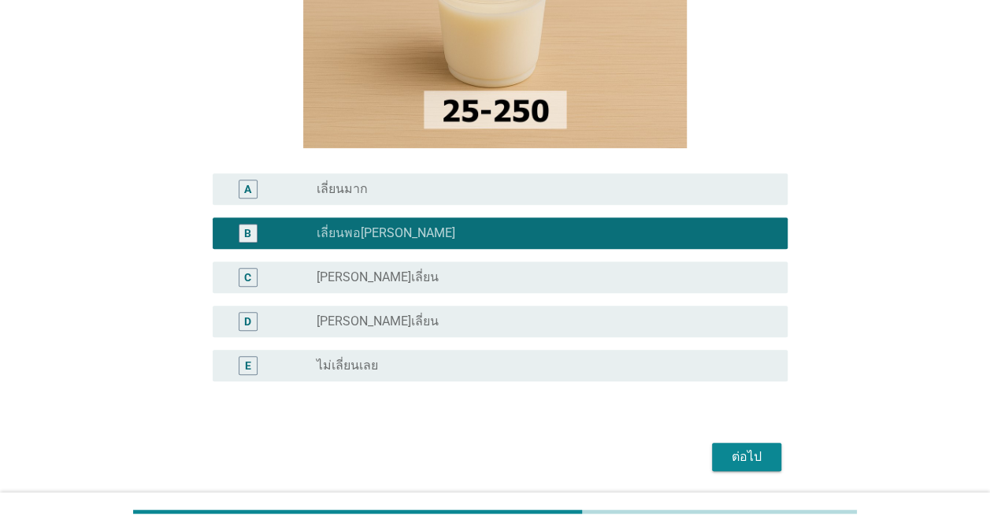
scroll to position [315, 0]
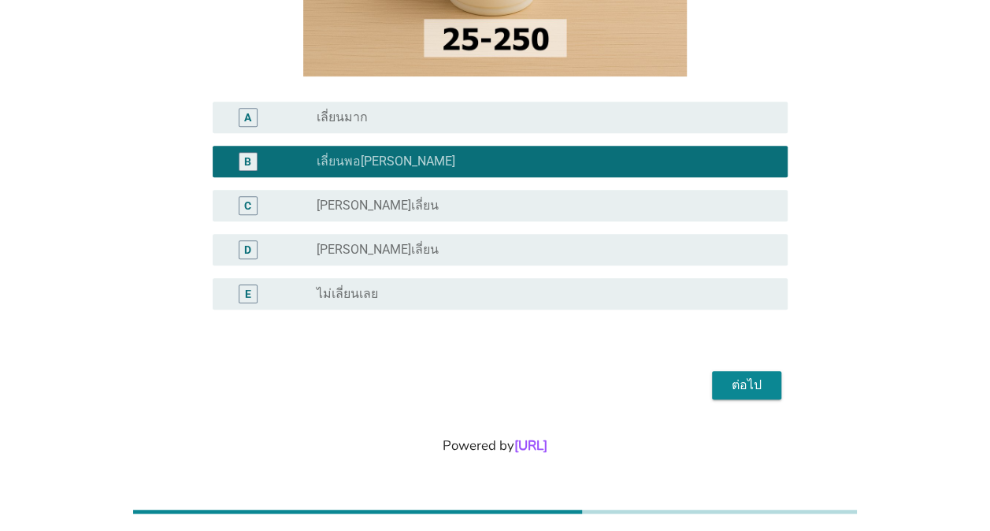
click at [749, 379] on div "ต่อไป" at bounding box center [747, 385] width 44 height 19
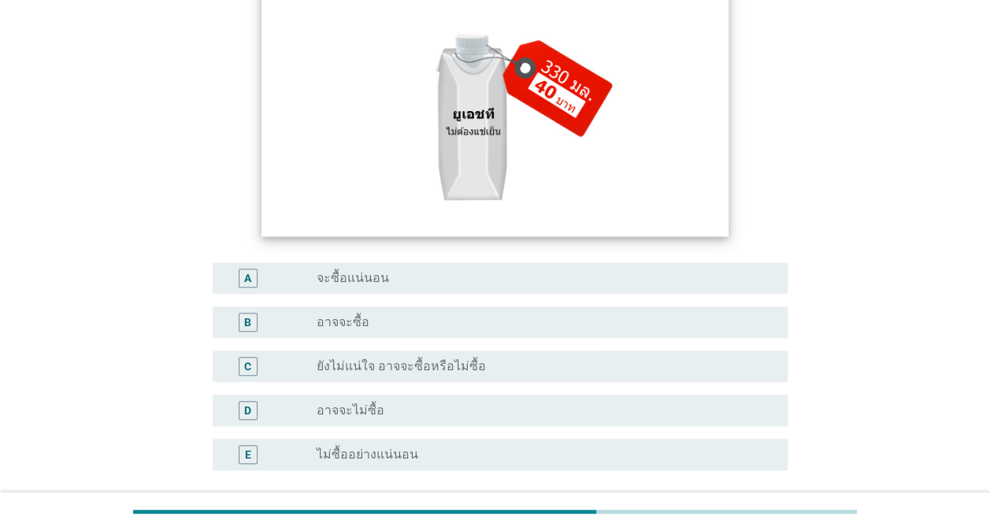
scroll to position [236, 0]
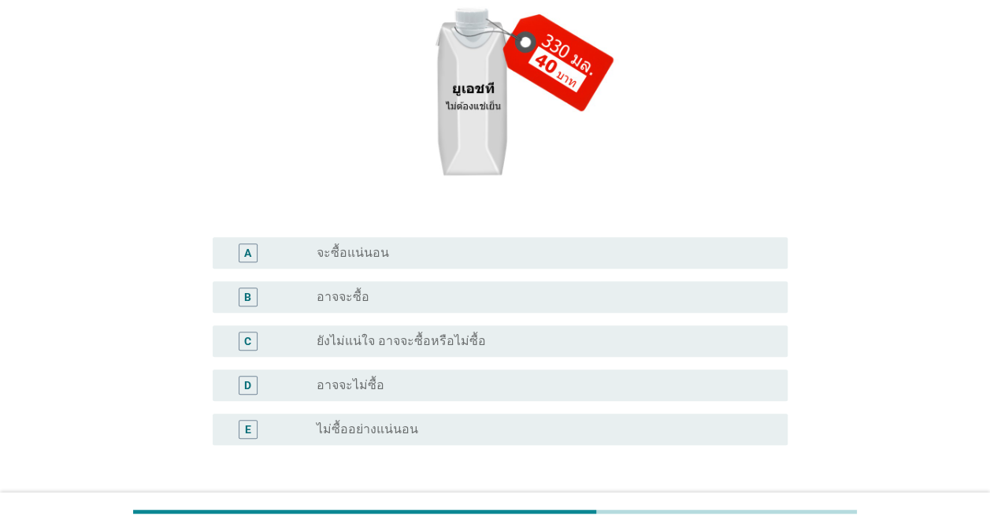
click at [474, 344] on label "ยังไม่แน่ใจ อาจจะซื้อหรือไม่ซื้อ" at bounding box center [401, 341] width 169 height 16
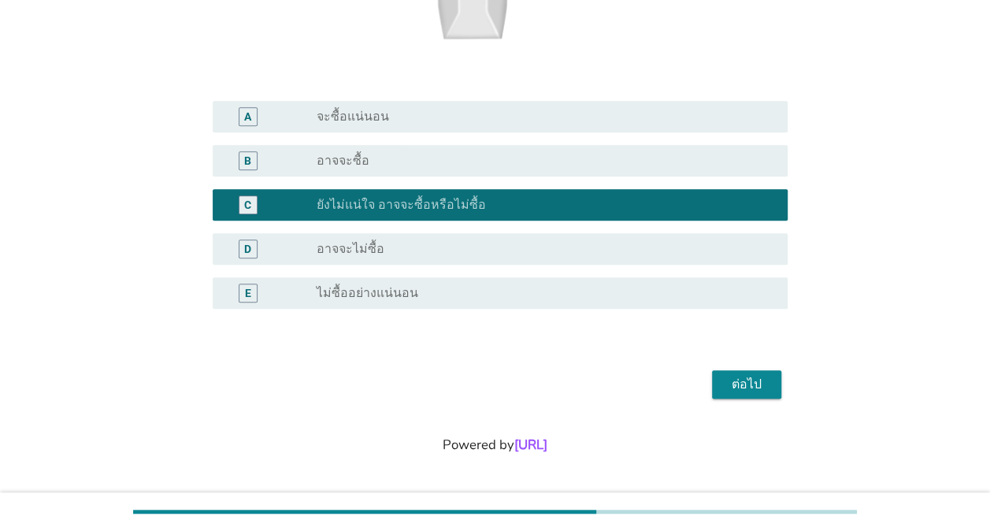
scroll to position [373, 0]
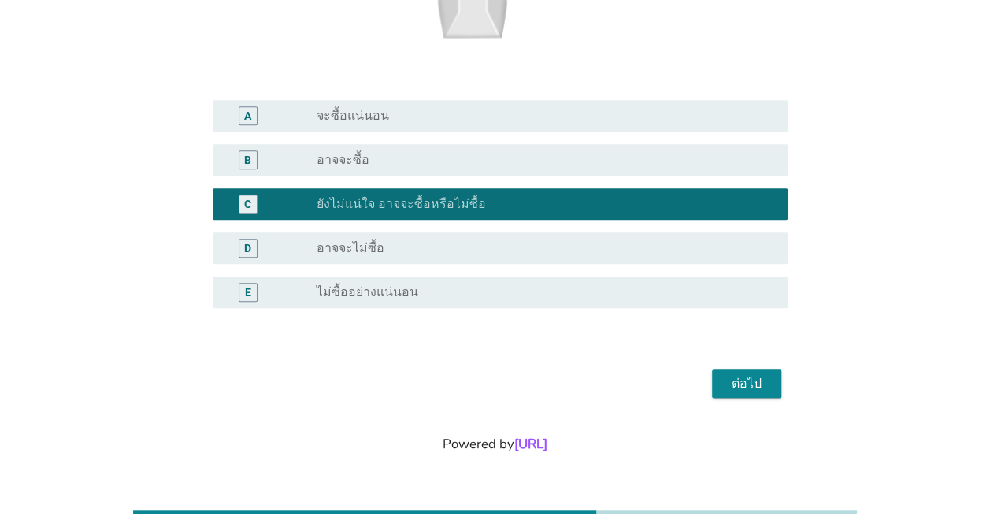
click at [755, 381] on div "ต่อไป" at bounding box center [747, 383] width 44 height 19
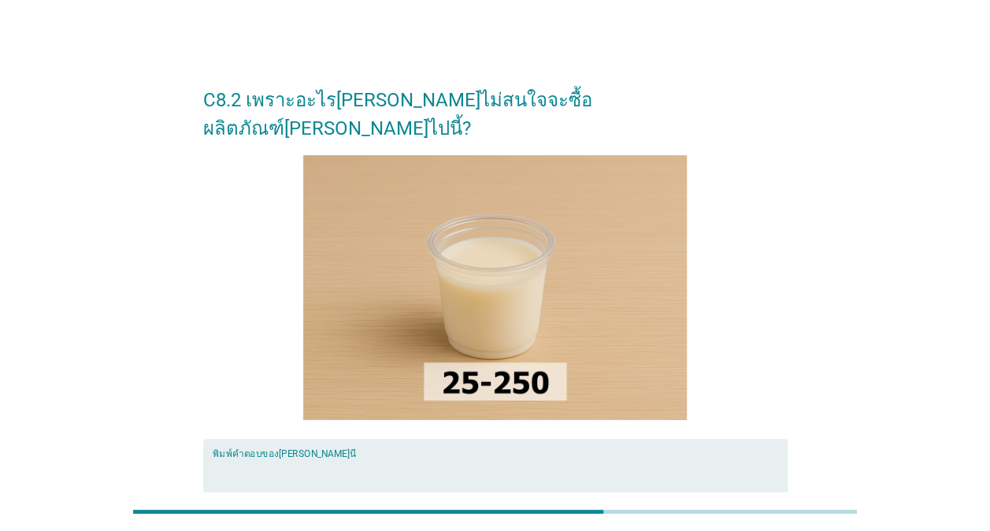
click at [344, 458] on textarea "พิมพ์คำตอบของคุณ ที่นี่" at bounding box center [500, 499] width 575 height 83
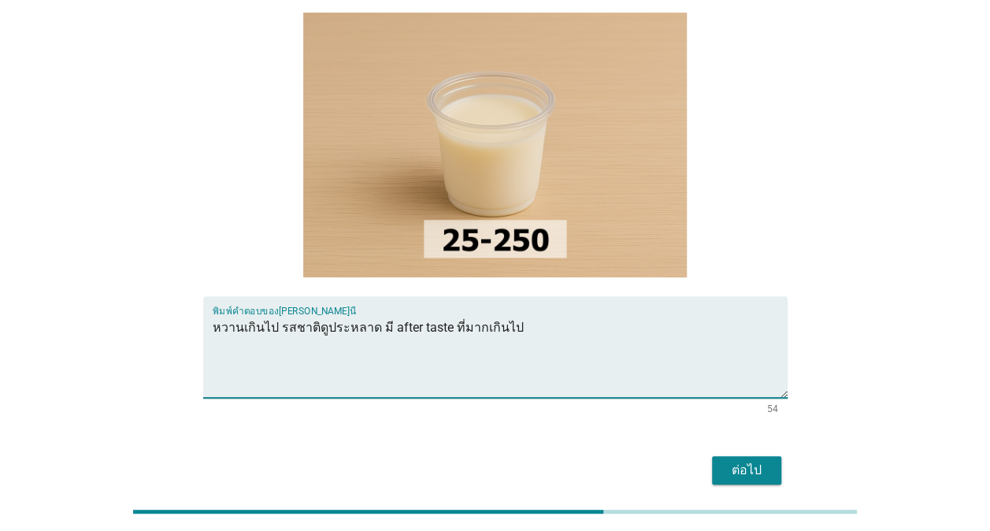
scroll to position [158, 0]
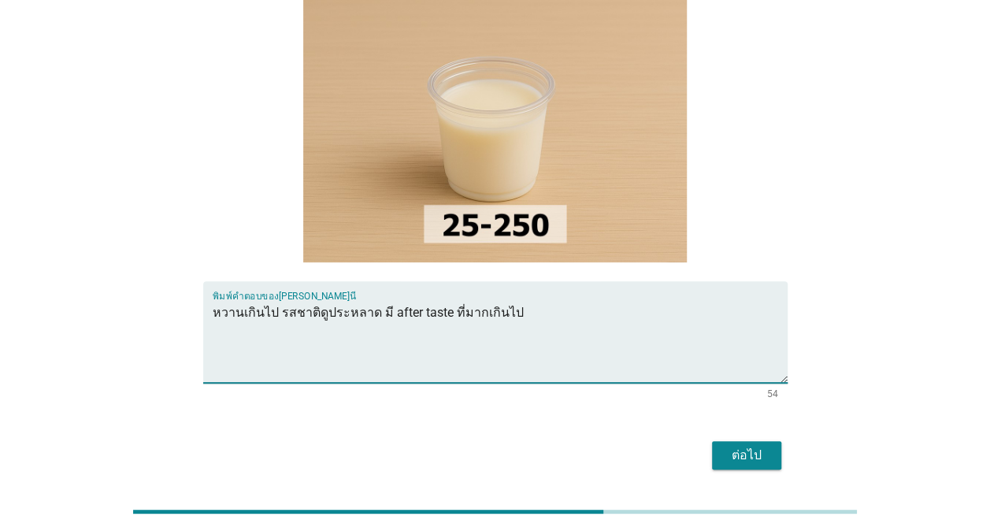
type textarea "หวานเกินไป รสชาติดูประหลาด มี after taste ที่มากเกินไป"
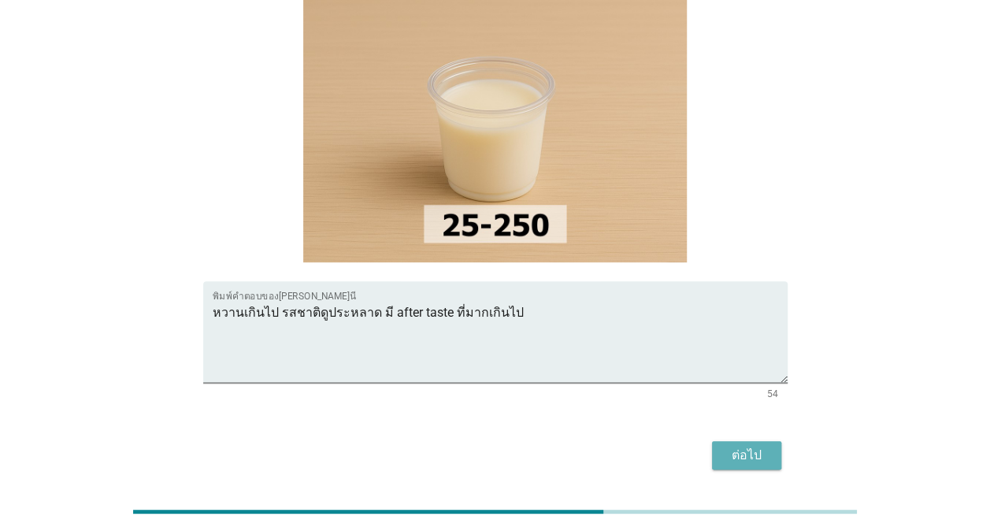
click at [746, 446] on div "ต่อไป" at bounding box center [747, 455] width 44 height 19
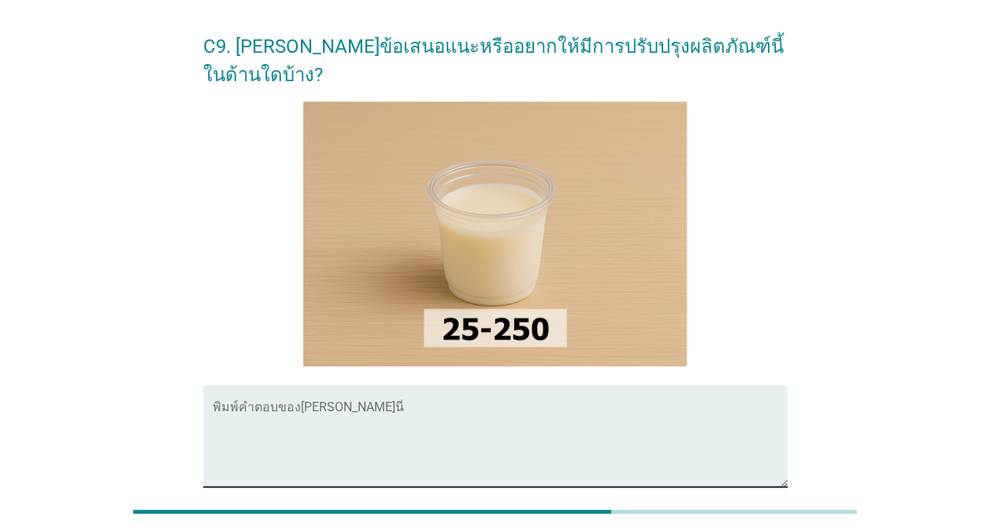
scroll to position [79, 0]
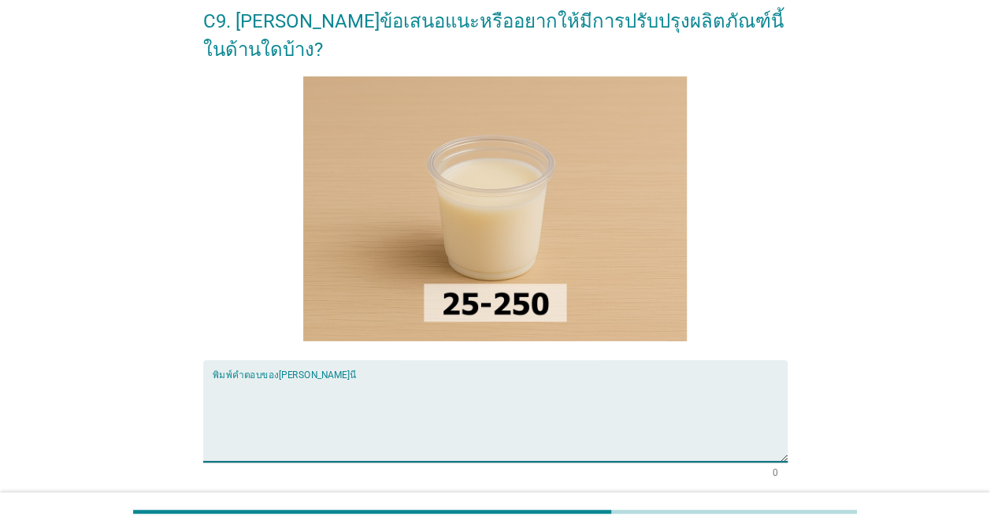
click at [402, 379] on textarea "พิมพ์คำตอบของคุณ ที่นี่" at bounding box center [500, 420] width 575 height 83
type textarea "ป"
type textarea "บ"
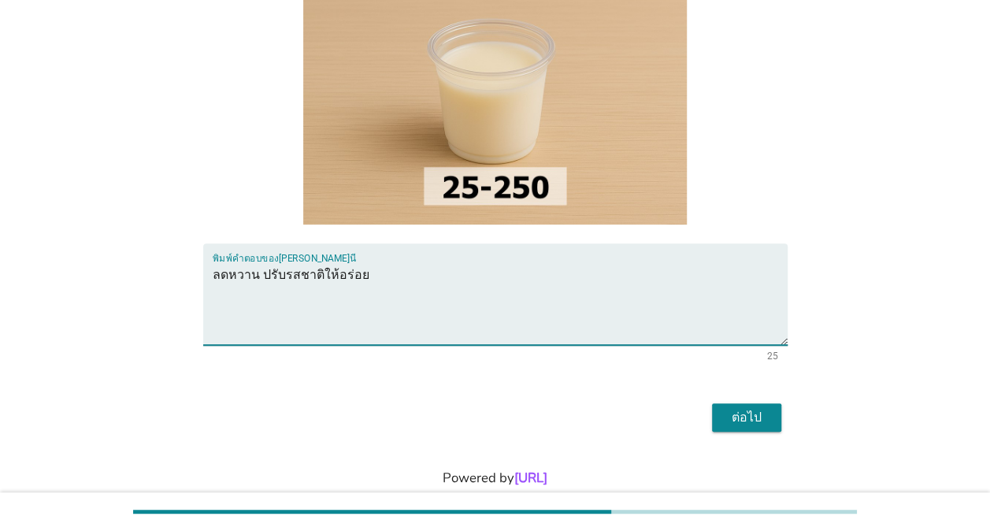
scroll to position [201, 0]
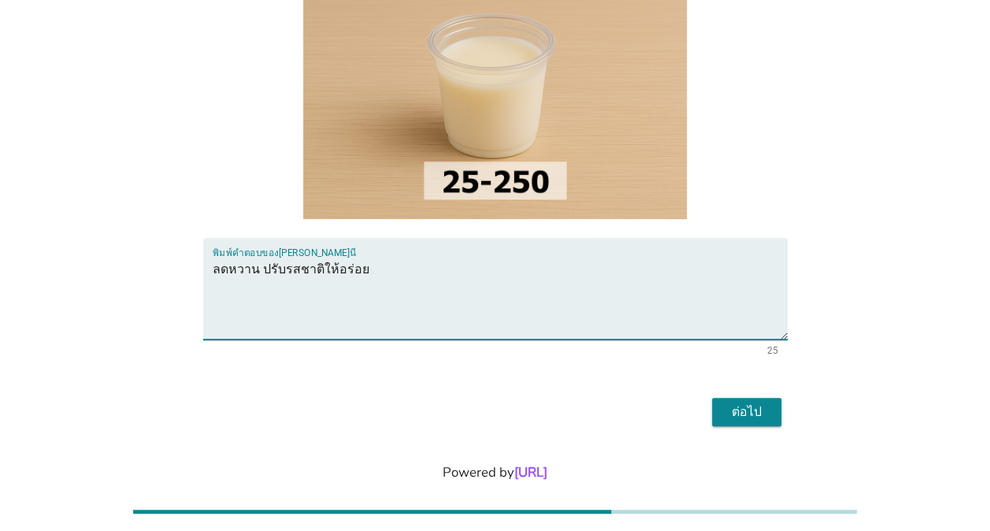
type textarea "ลดหวาน ปรับรสชาติให้อร่อย"
click at [747, 403] on div "ต่อไป" at bounding box center [747, 412] width 44 height 19
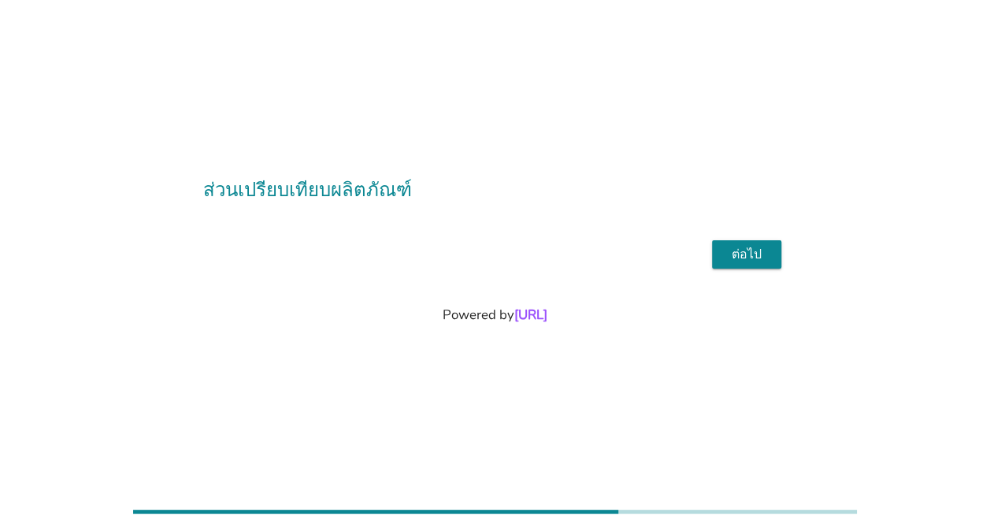
scroll to position [0, 0]
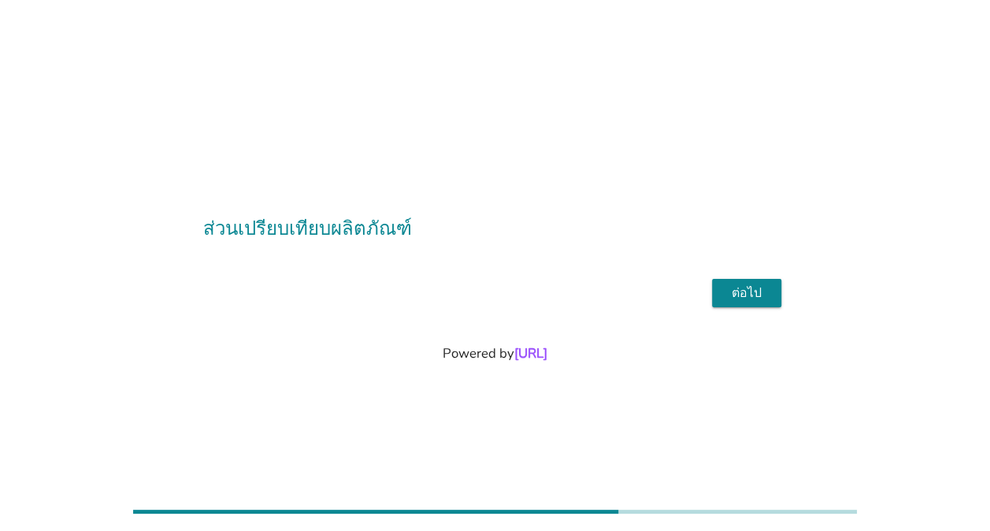
click at [744, 296] on div "ต่อไป" at bounding box center [747, 293] width 44 height 19
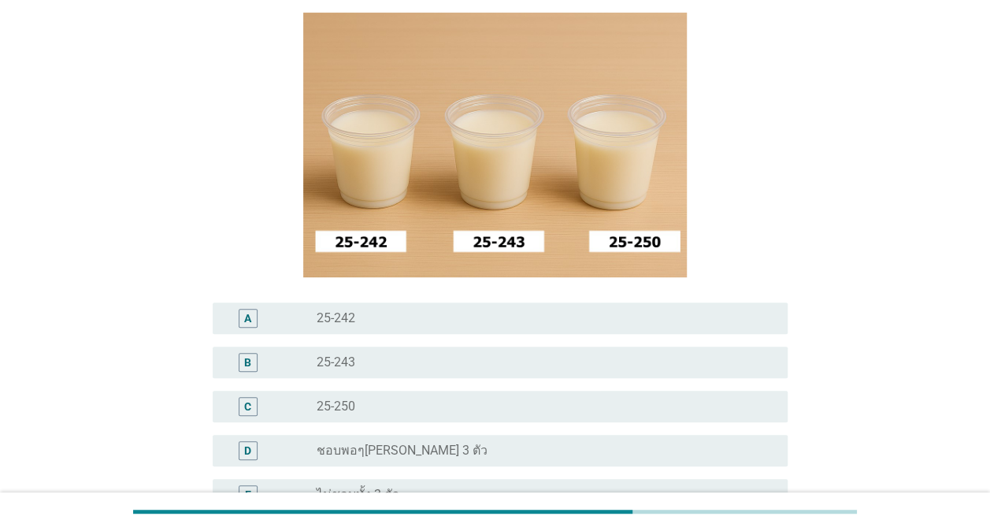
scroll to position [158, 0]
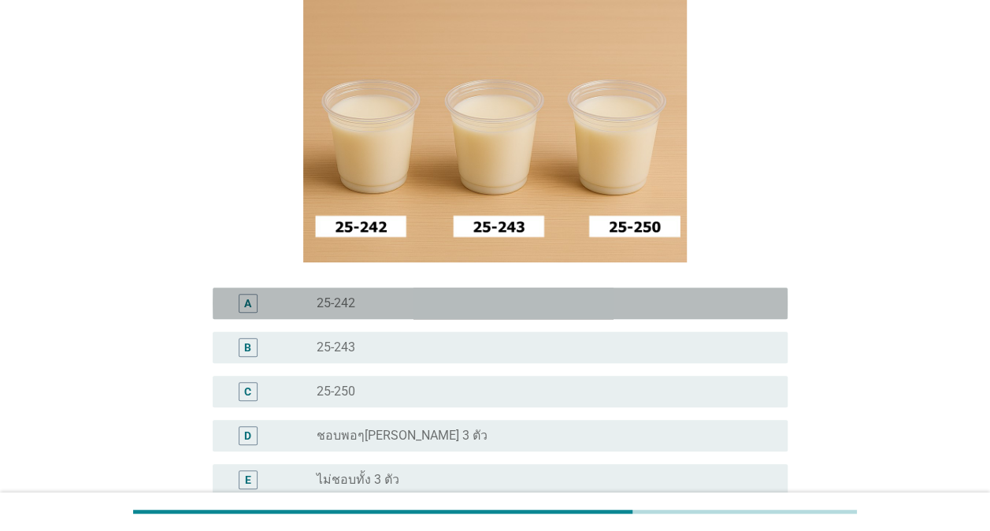
click at [466, 310] on div "radio_button_unchecked 25-242" at bounding box center [540, 303] width 446 height 16
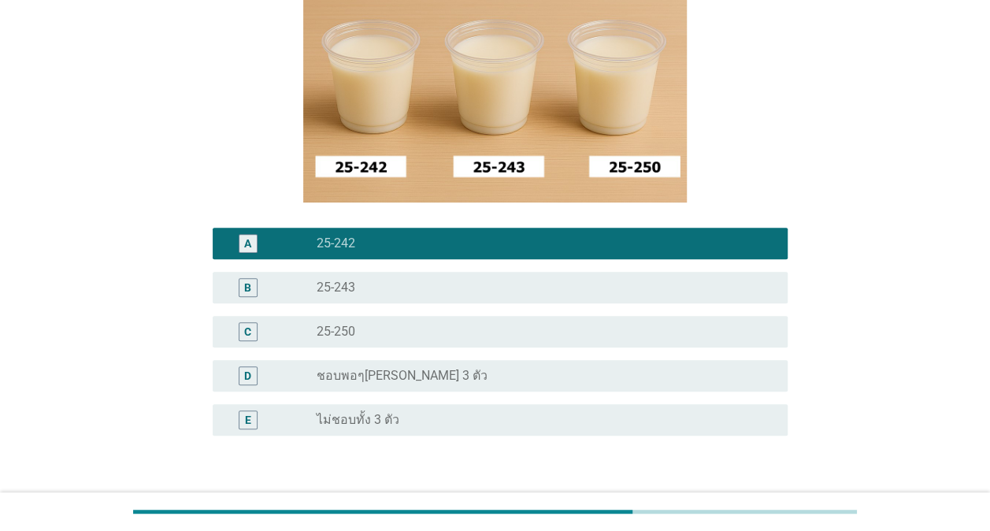
scroll to position [345, 0]
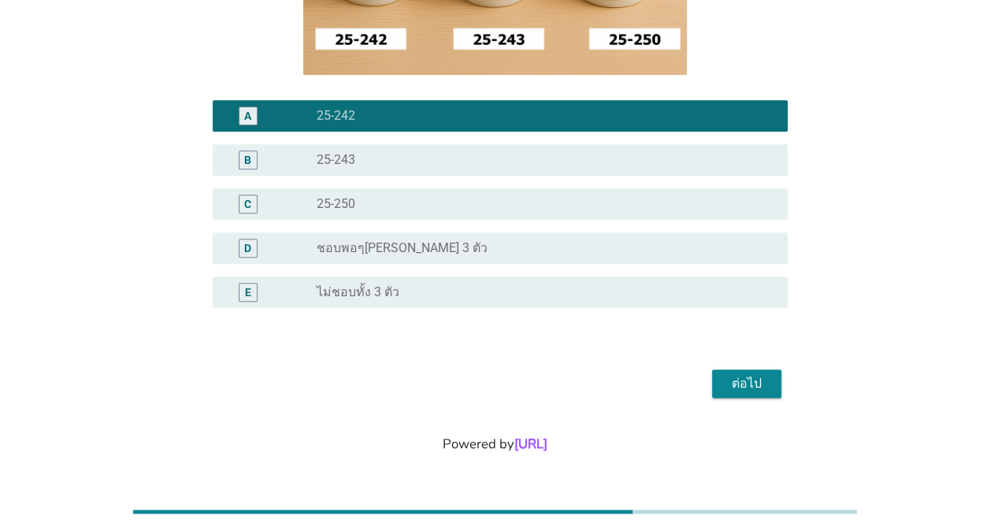
click at [735, 378] on div "ต่อไป" at bounding box center [747, 383] width 44 height 19
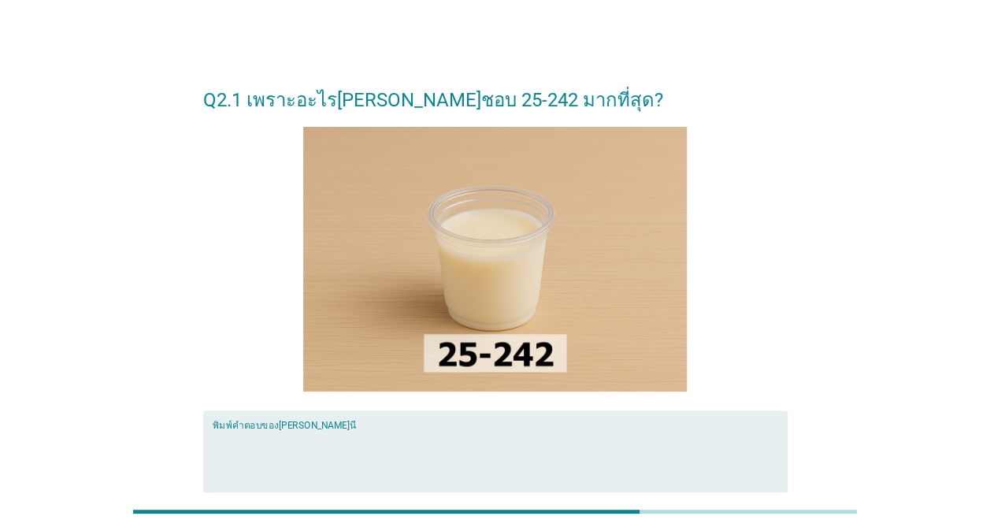
click at [448, 442] on textarea "พิมพ์คำตอบของคุณ ที่นี่" at bounding box center [500, 470] width 575 height 83
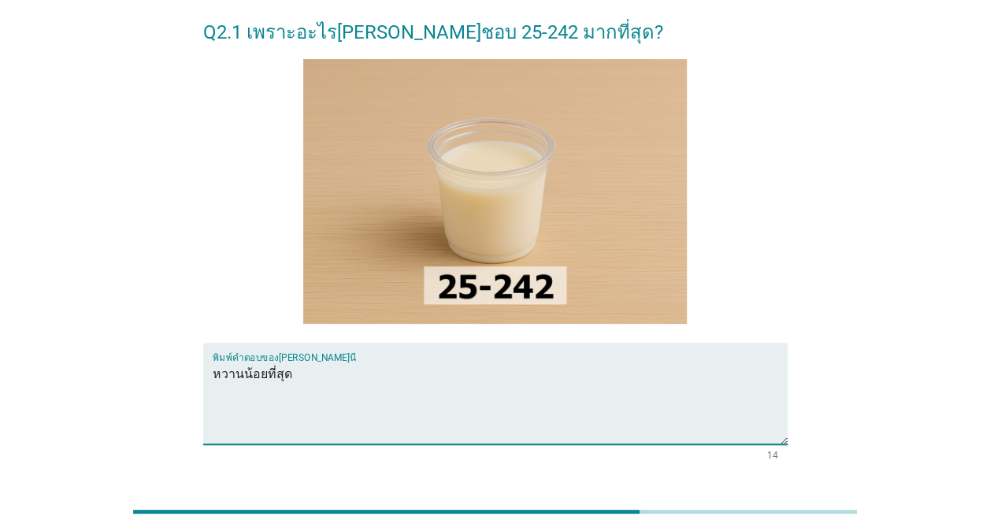
scroll to position [158, 0]
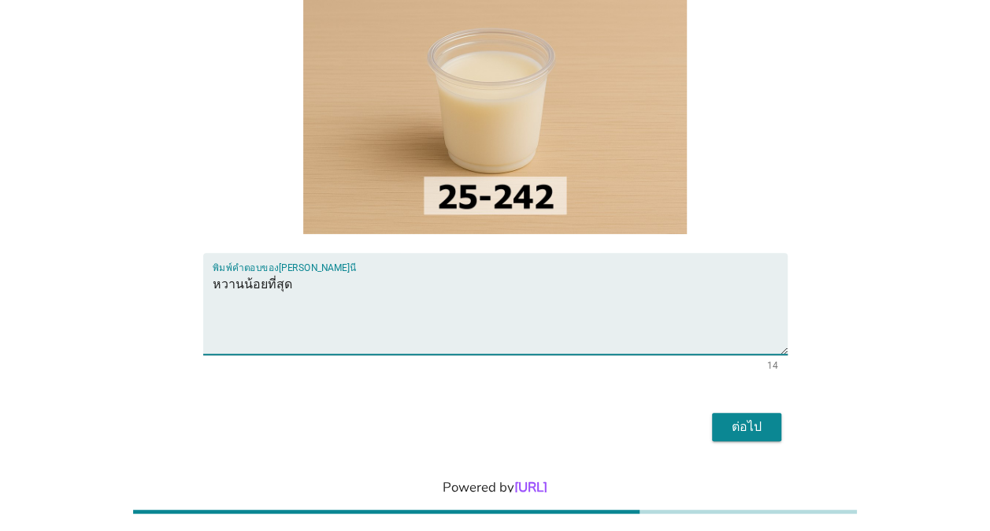
type textarea "หวานน้อยที่สุด"
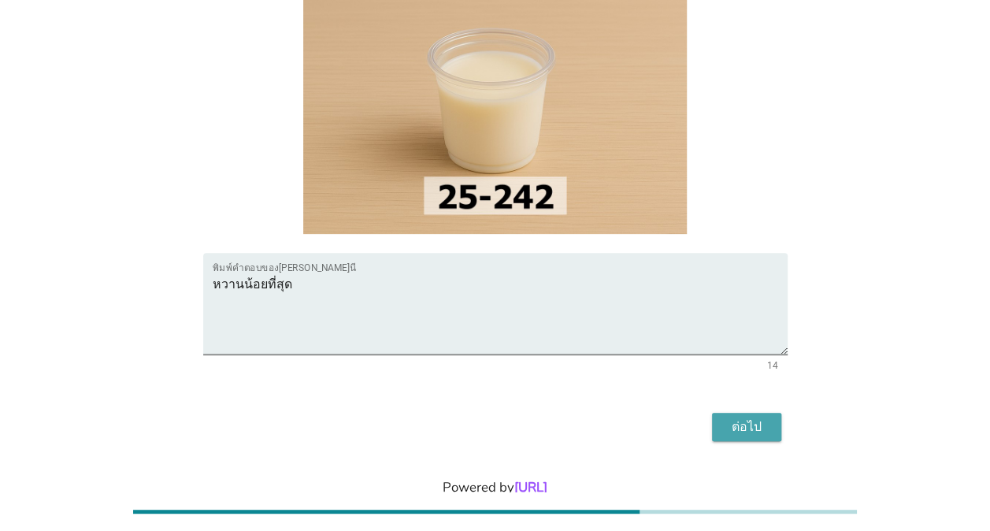
click at [751, 425] on div "ต่อไป" at bounding box center [747, 427] width 44 height 19
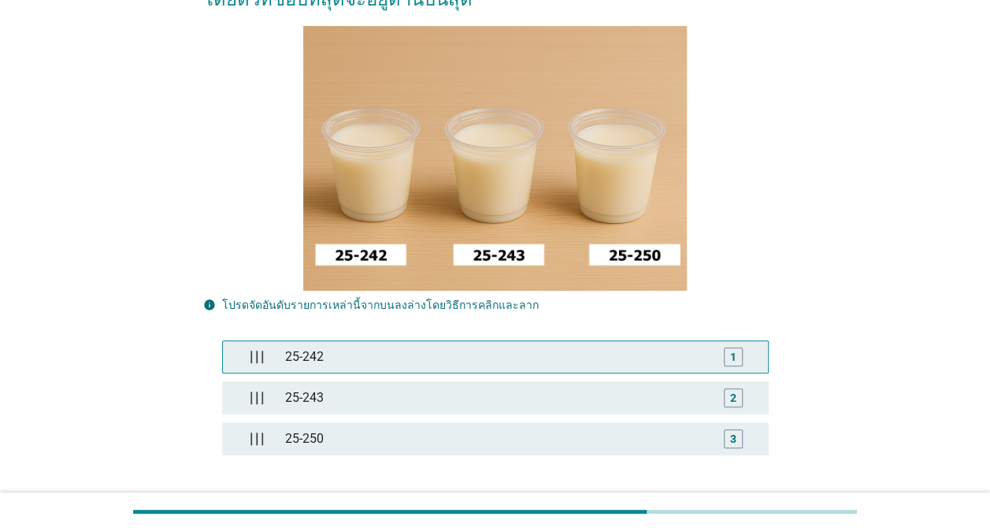
click at [351, 351] on div "25-242" at bounding box center [494, 357] width 433 height 32
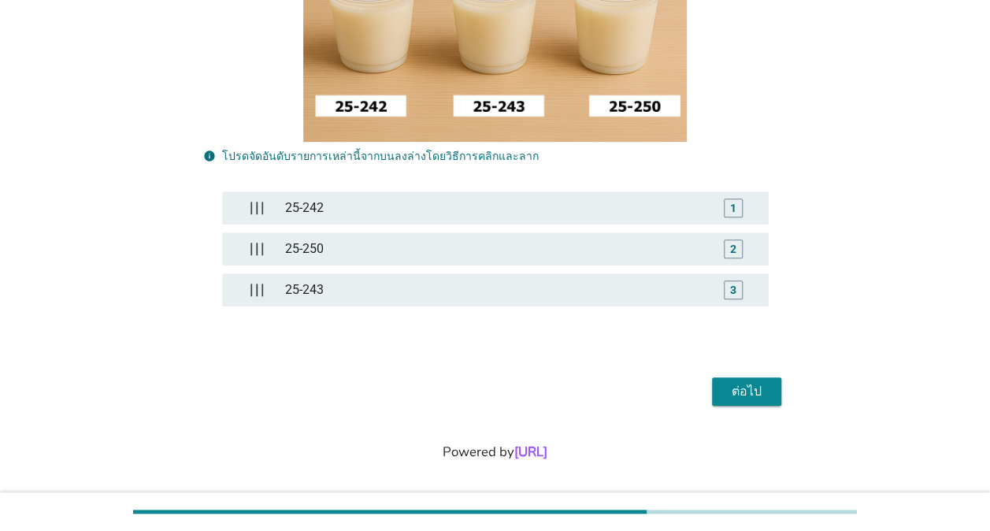
scroll to position [313, 0]
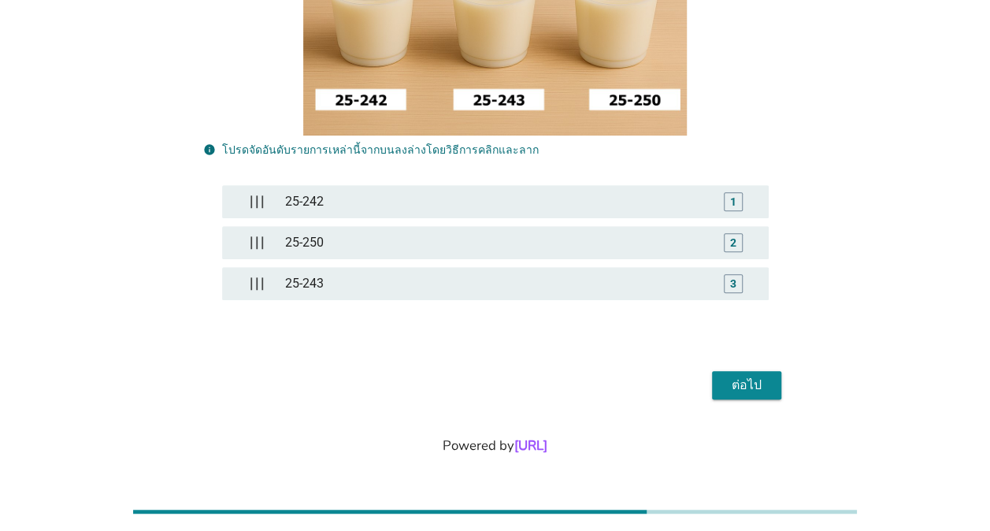
click at [745, 377] on div "ต่อไป" at bounding box center [747, 385] width 44 height 19
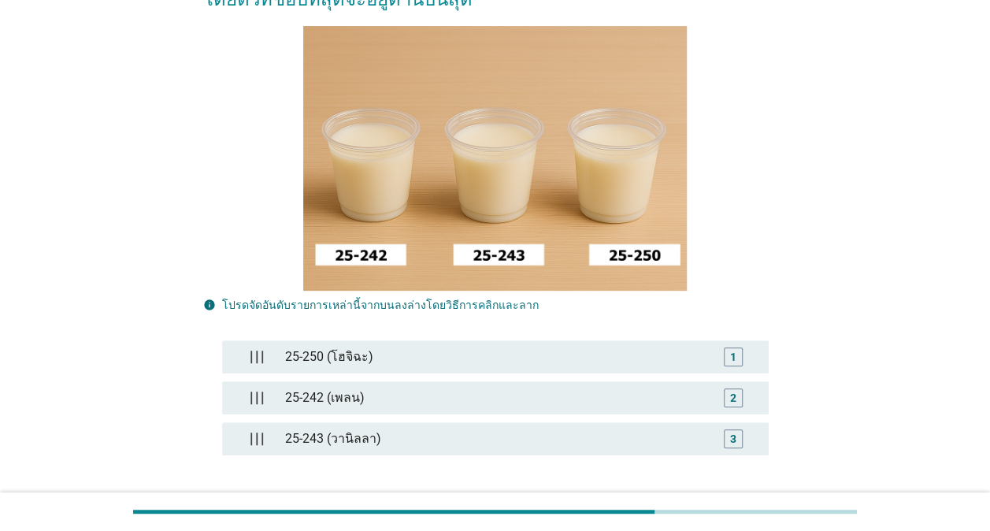
scroll to position [236, 0]
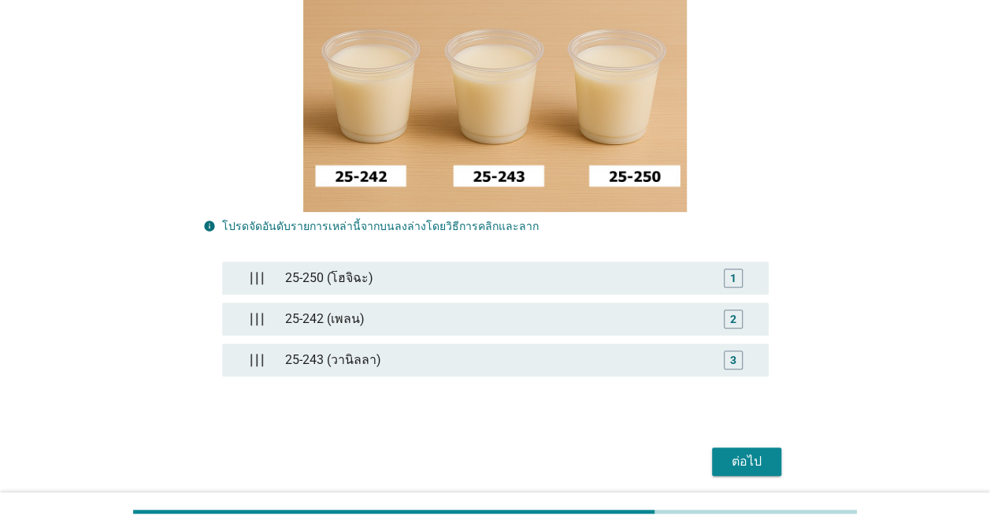
click at [755, 460] on div "ต่อไป" at bounding box center [747, 461] width 44 height 19
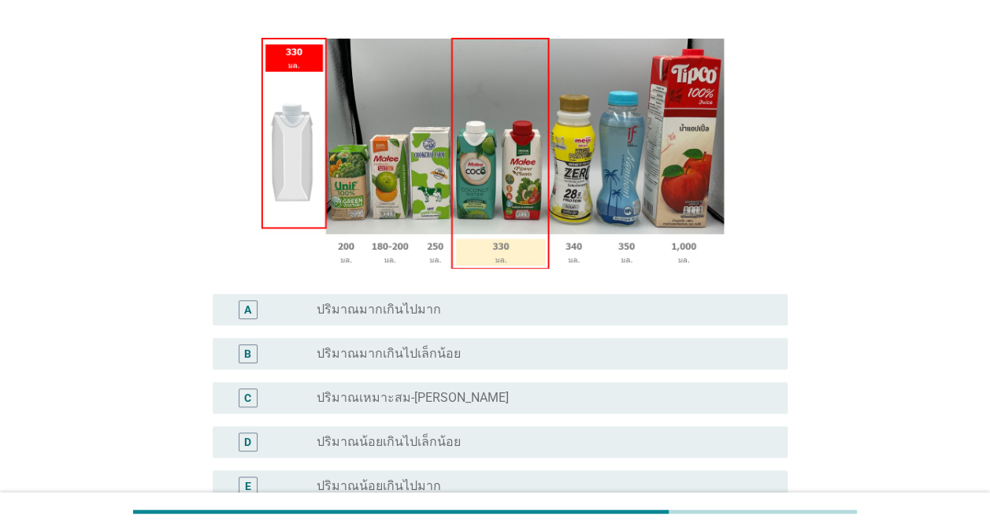
click at [388, 390] on label "ปริมาณเหมาะสม-[PERSON_NAME]" at bounding box center [413, 398] width 192 height 16
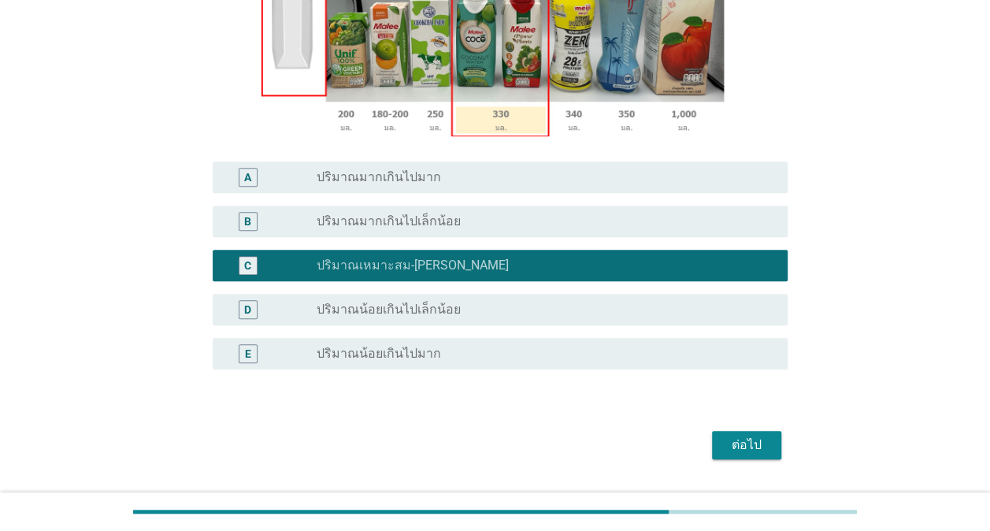
scroll to position [394, 0]
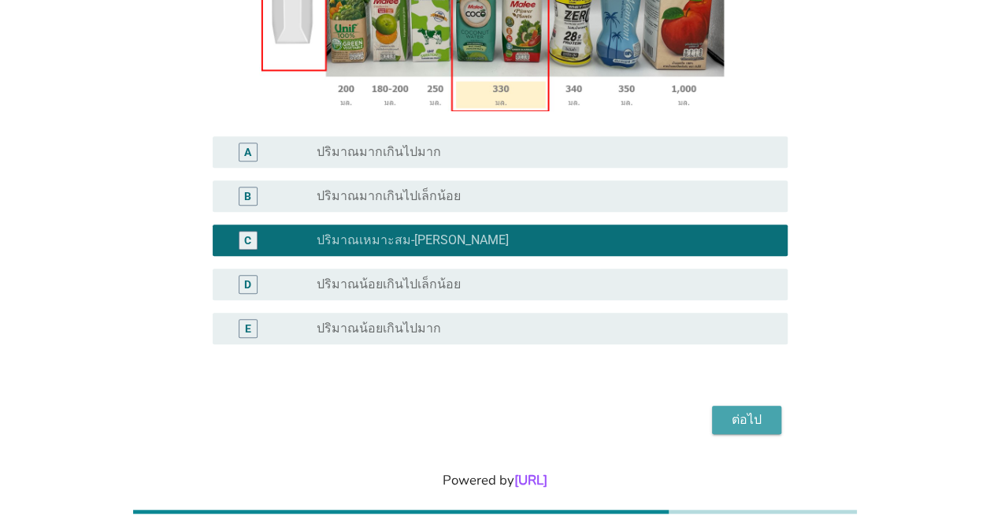
click at [755, 411] on div "ต่อไป" at bounding box center [747, 420] width 44 height 19
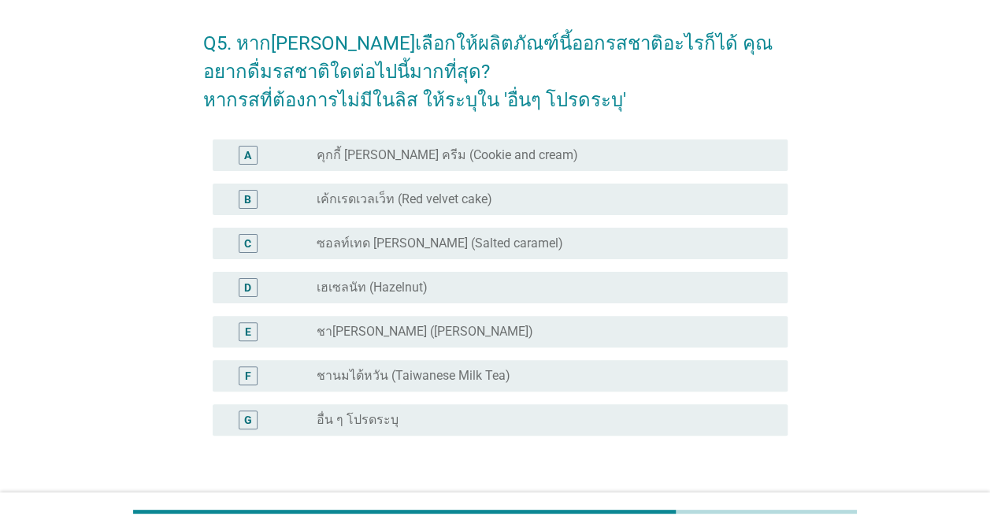
scroll to position [79, 0]
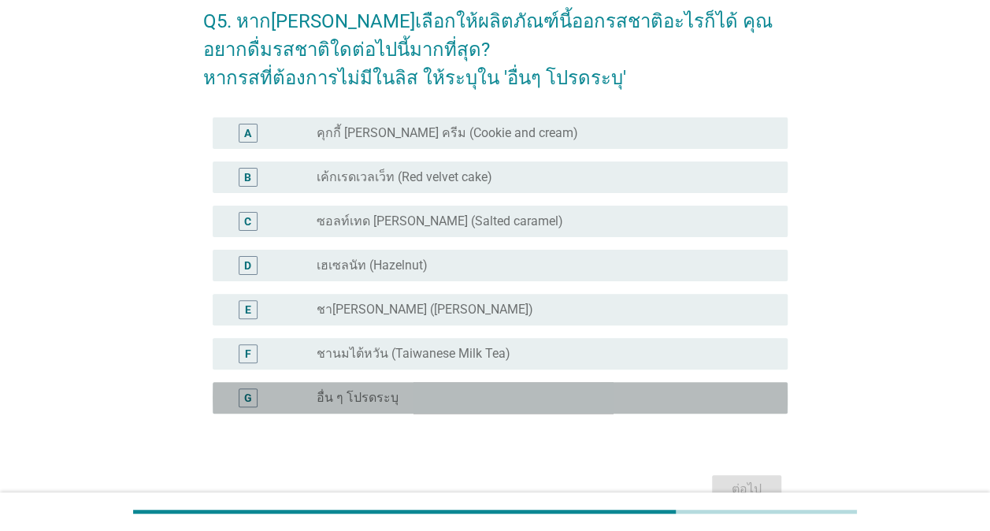
click at [368, 397] on label "อื่น ๆ โปรดระบุ" at bounding box center [358, 398] width 82 height 16
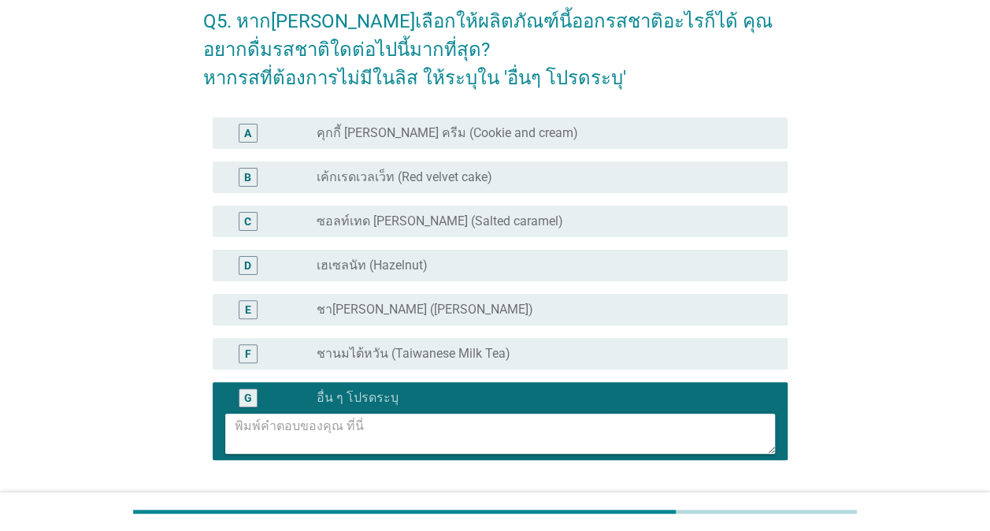
click at [363, 432] on textarea at bounding box center [505, 434] width 541 height 40
type textarea "เ"
type textarea ";"
type textarea "ย"
type textarea ";"
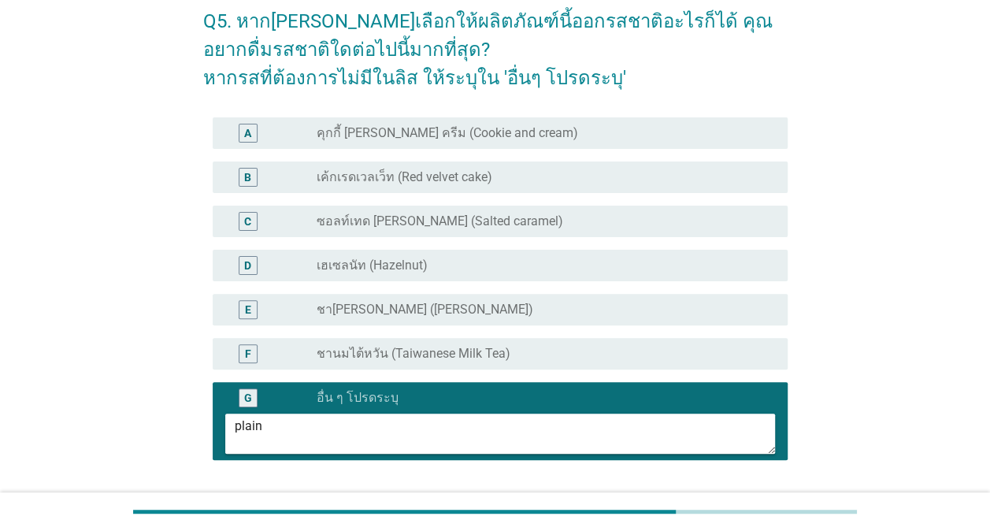
scroll to position [158, 0]
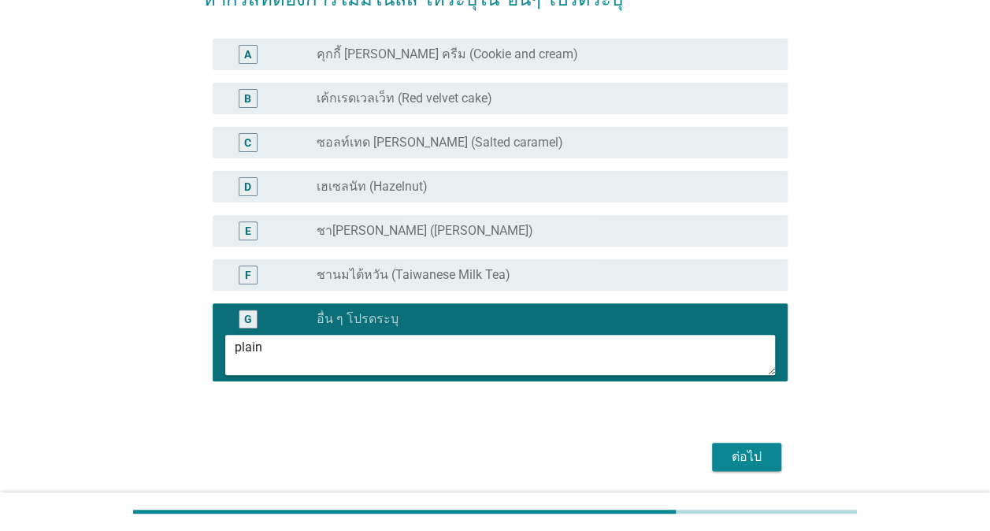
type textarea "plain"
click at [749, 451] on div "ต่อไป" at bounding box center [747, 457] width 44 height 19
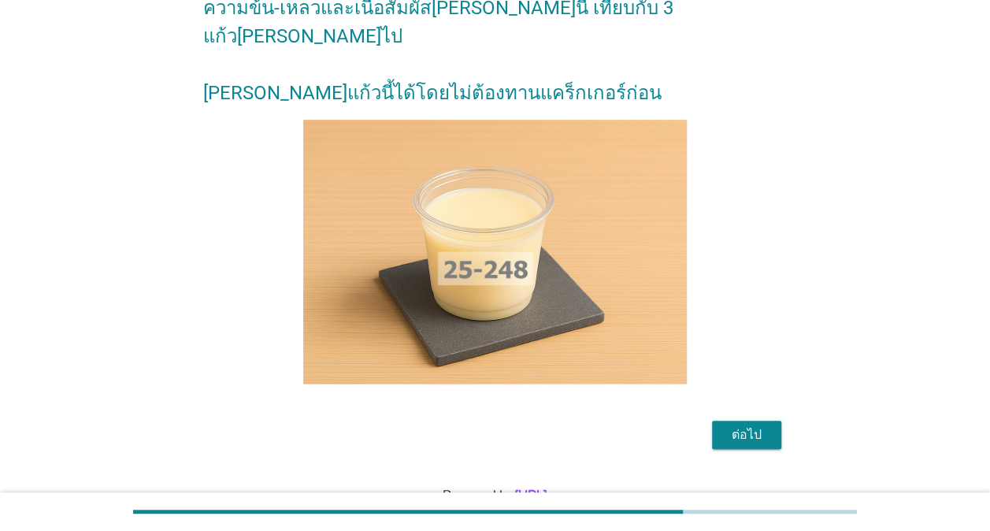
scroll to position [143, 0]
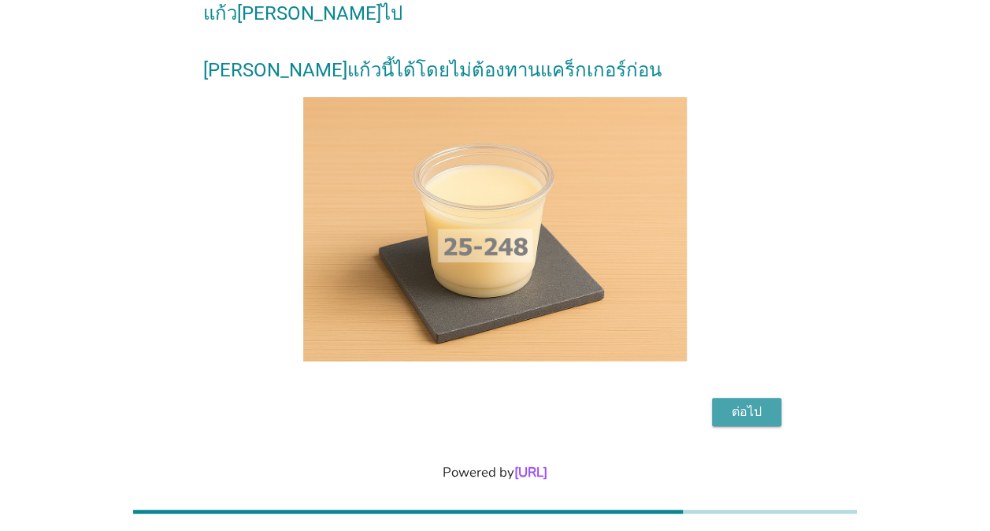
click at [762, 403] on div "ต่อไป" at bounding box center [747, 412] width 44 height 19
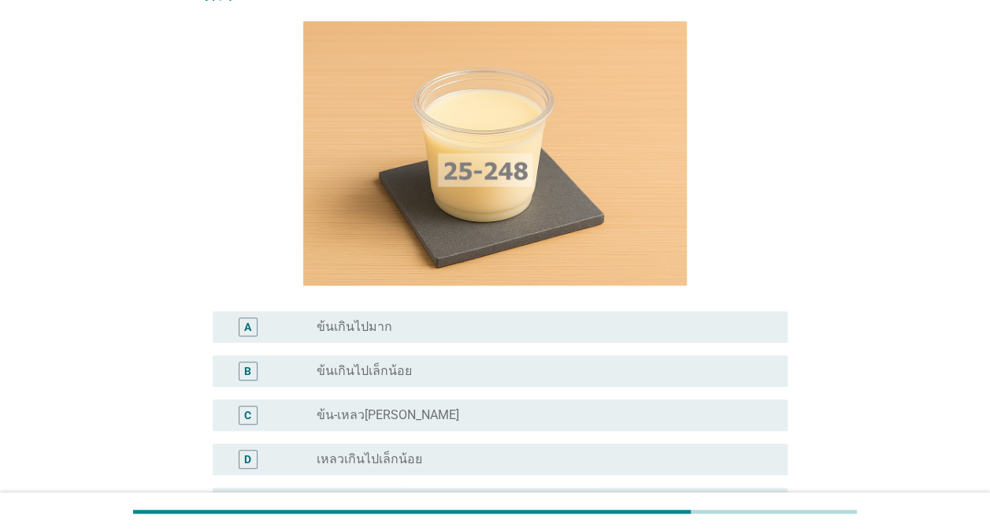
scroll to position [158, 0]
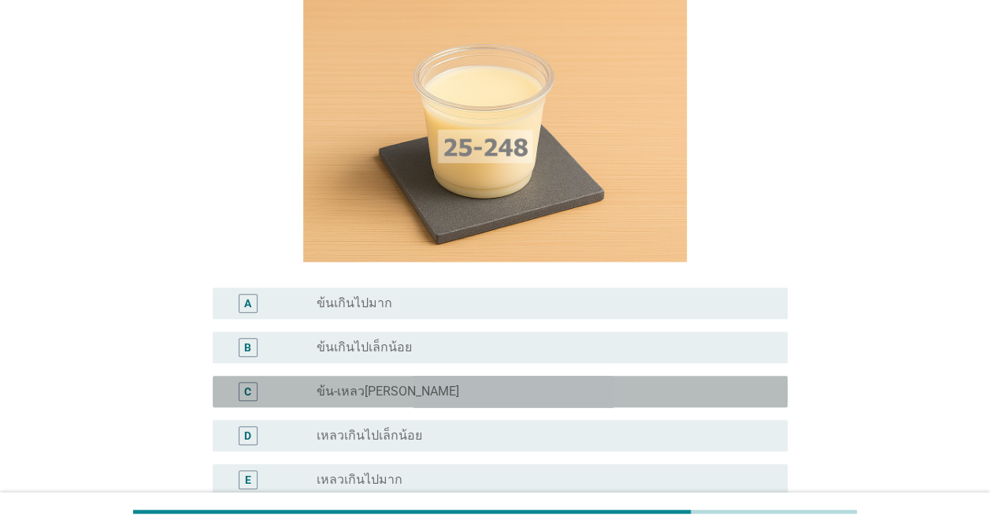
click at [506, 384] on div "radio_button_unchecked ข้น-เหลว[PERSON_NAME]" at bounding box center [540, 392] width 446 height 16
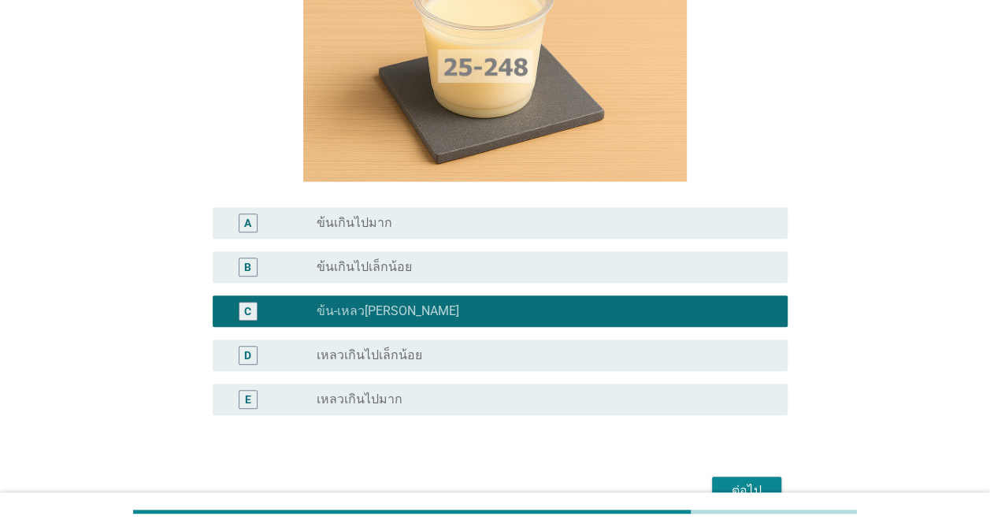
scroll to position [315, 0]
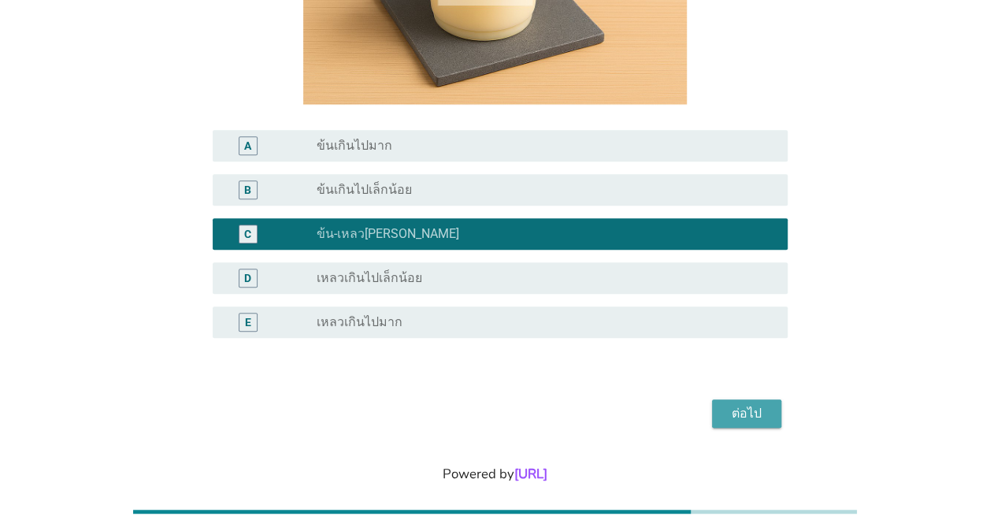
click at [760, 404] on div "ต่อไป" at bounding box center [747, 413] width 44 height 19
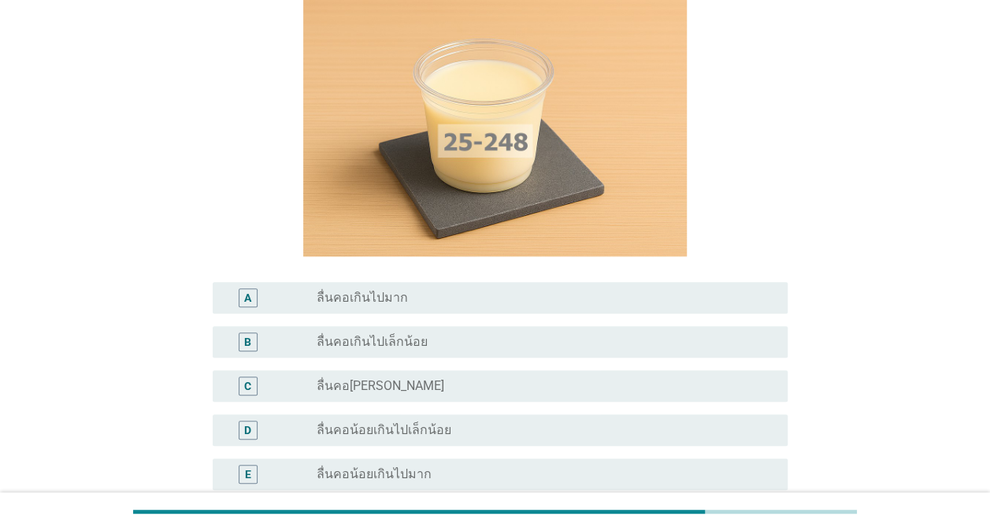
scroll to position [158, 0]
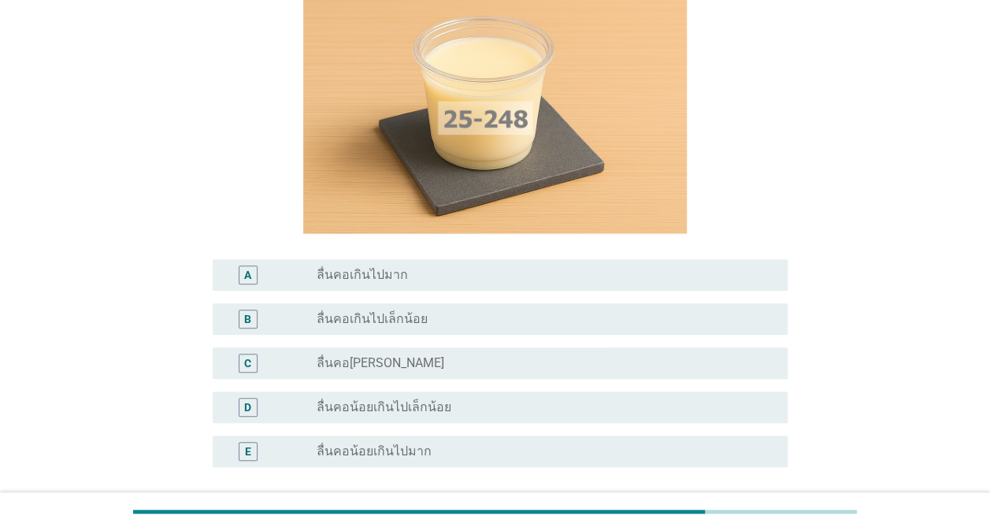
click at [553, 357] on div "radio_button_unchecked ลื่นคอ[PERSON_NAME]" at bounding box center [540, 363] width 446 height 16
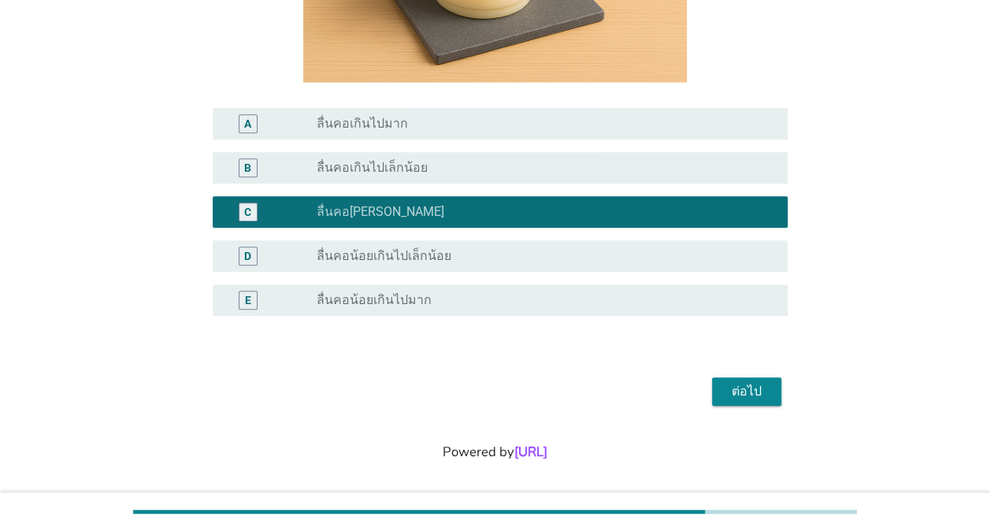
scroll to position [315, 0]
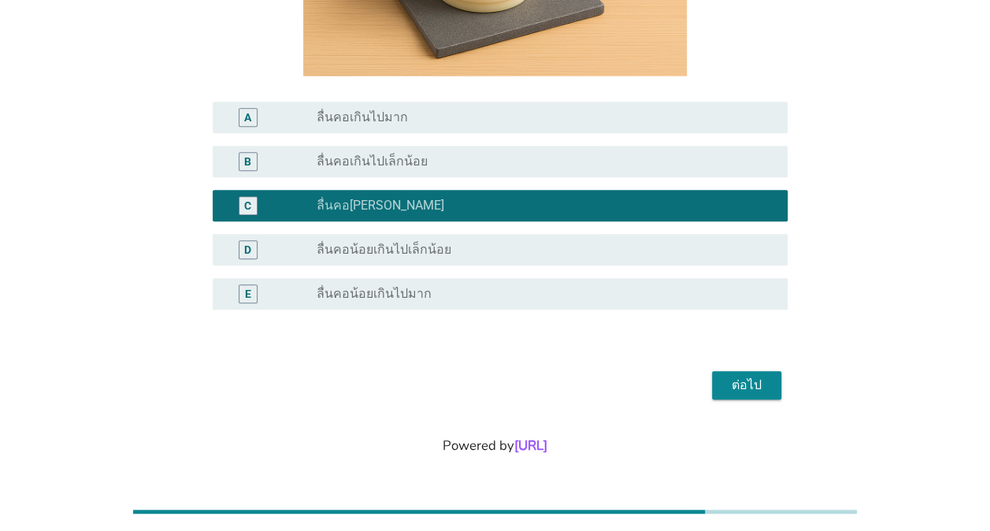
click at [764, 377] on div "ต่อไป" at bounding box center [747, 385] width 44 height 19
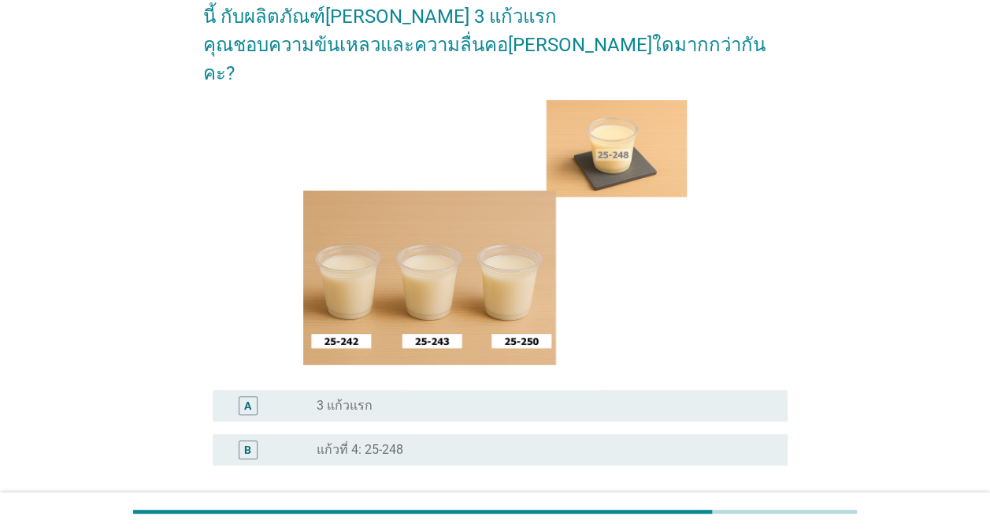
scroll to position [158, 0]
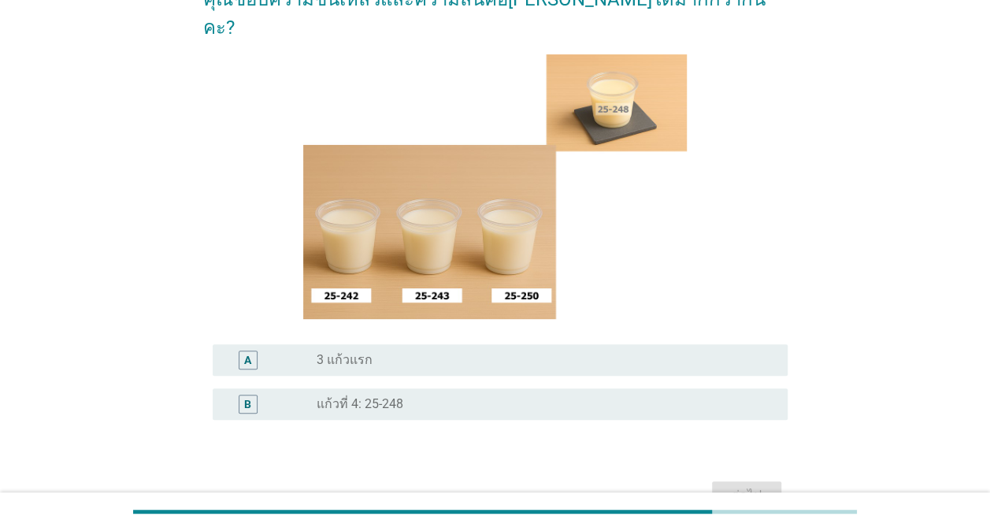
click at [407, 396] on div "radio_button_unchecked แก้วที่ 4: 25-248" at bounding box center [540, 404] width 446 height 16
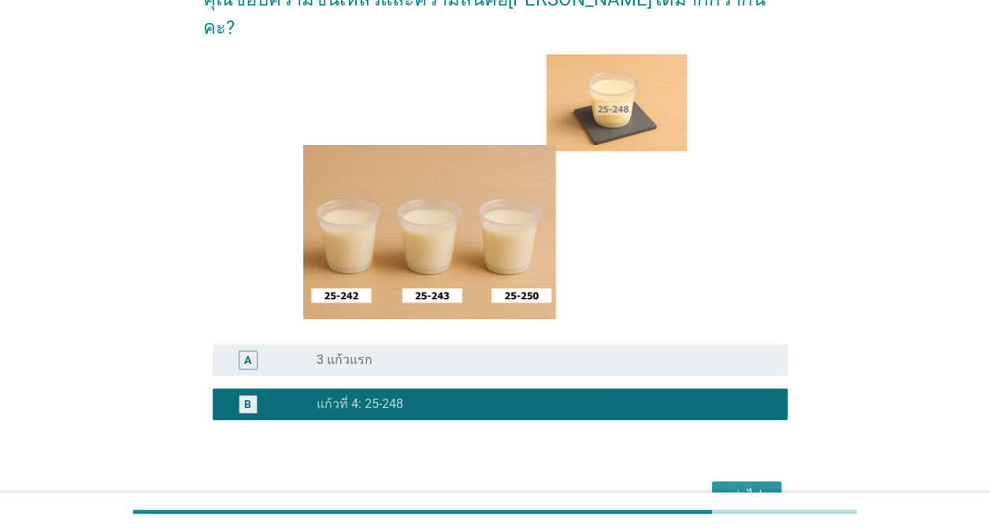
click at [754, 486] on div "ต่อไป" at bounding box center [747, 495] width 44 height 19
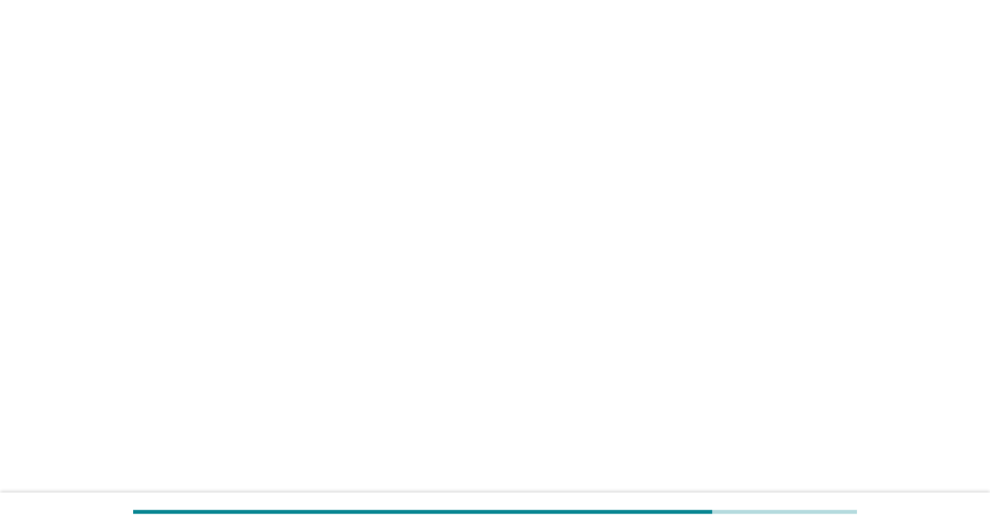
scroll to position [0, 0]
